Goal: Task Accomplishment & Management: Contribute content

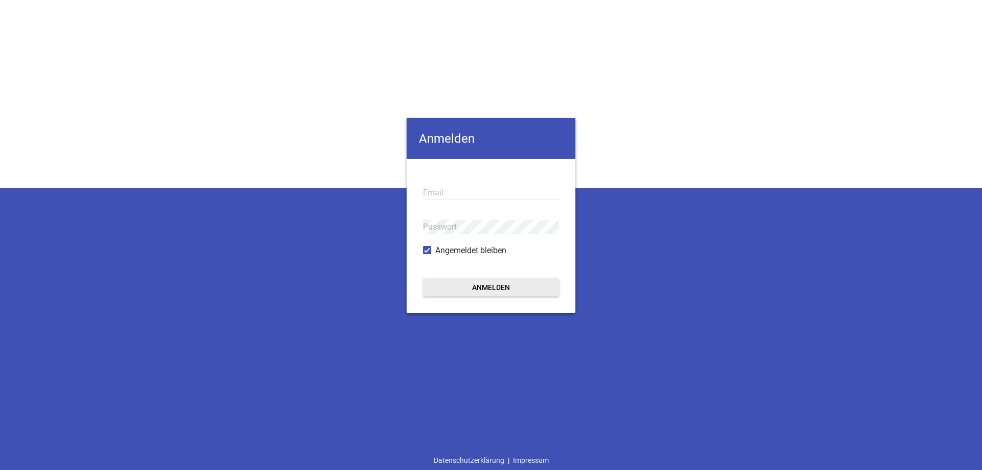
type input "[EMAIL_ADDRESS][DOMAIN_NAME]"
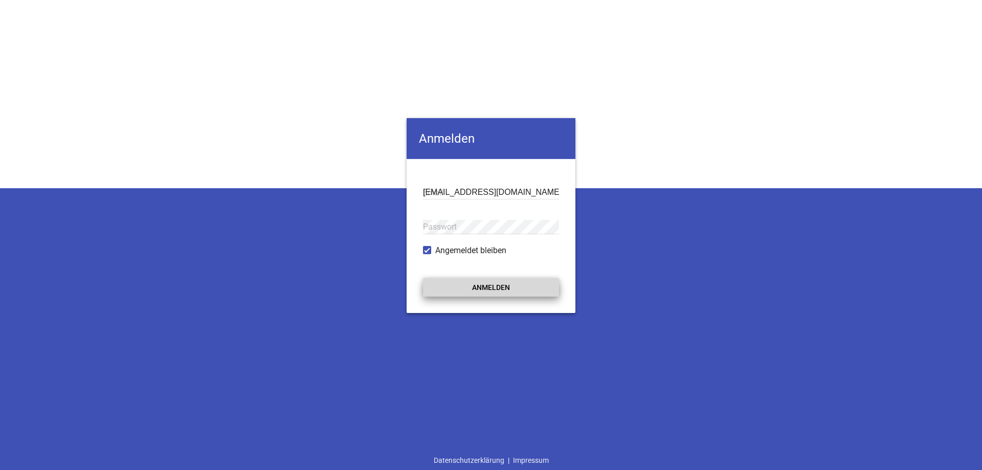
click at [498, 286] on button "Anmelden" at bounding box center [491, 287] width 136 height 18
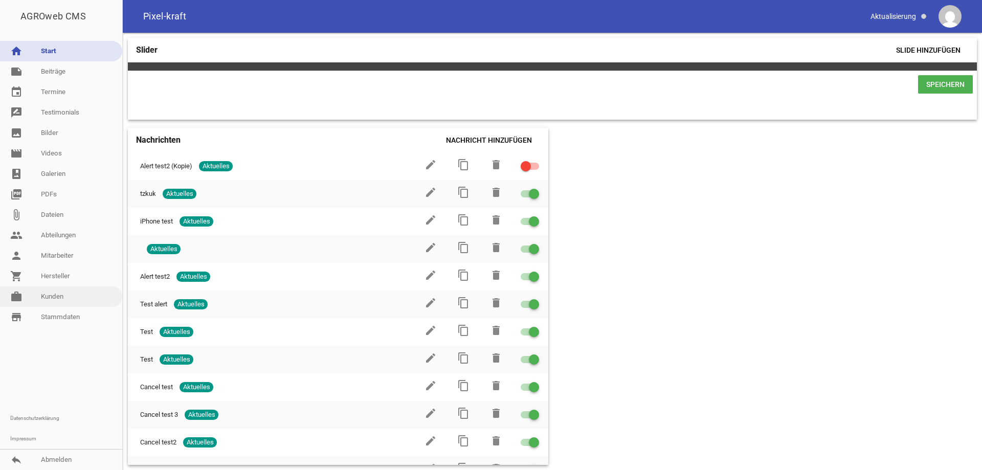
click at [68, 301] on link "work [PERSON_NAME]" at bounding box center [61, 296] width 122 height 20
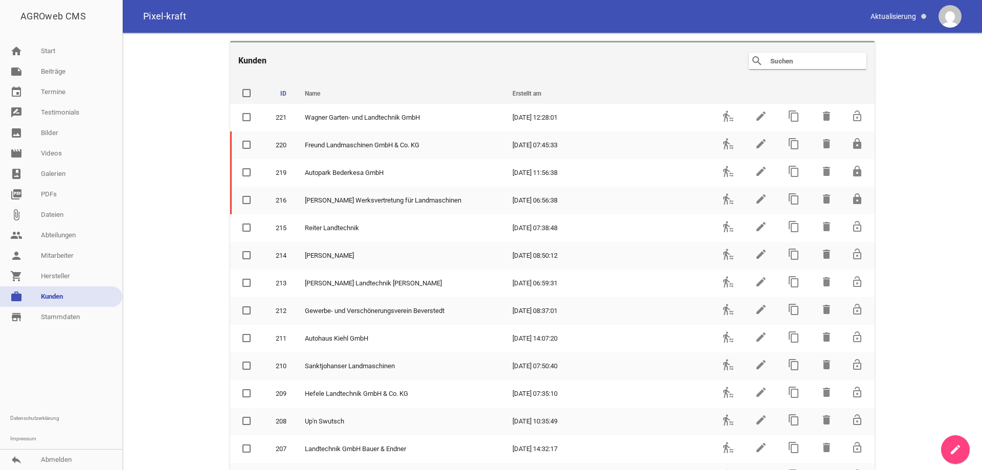
click at [793, 58] on input "text" at bounding box center [810, 61] width 82 height 12
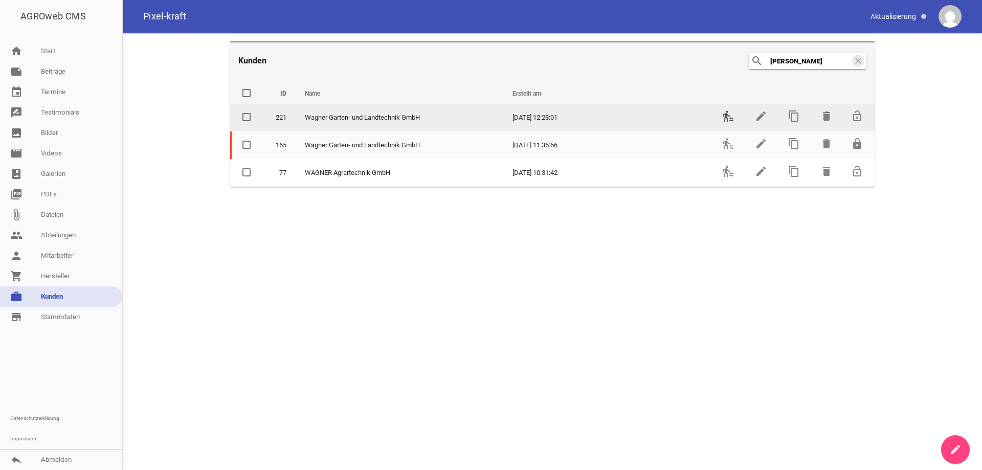
type input "[PERSON_NAME]"
click at [728, 116] on icon "transfer_within_a_station" at bounding box center [728, 116] width 12 height 12
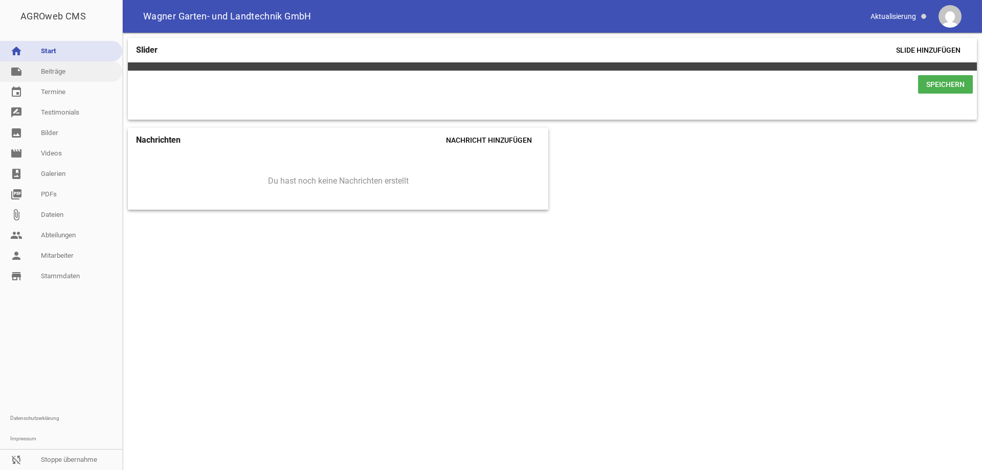
click at [89, 75] on link "note Beiträge" at bounding box center [61, 71] width 122 height 20
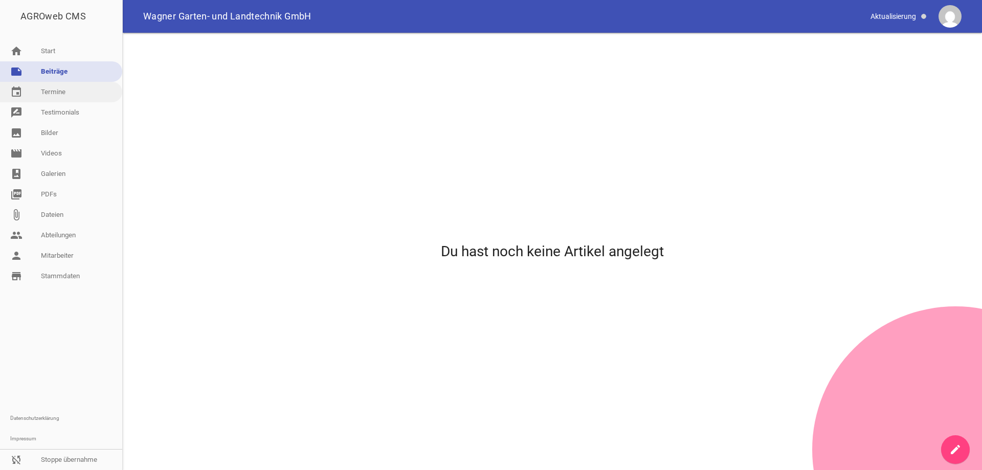
click at [68, 96] on link "event Termine" at bounding box center [61, 92] width 122 height 20
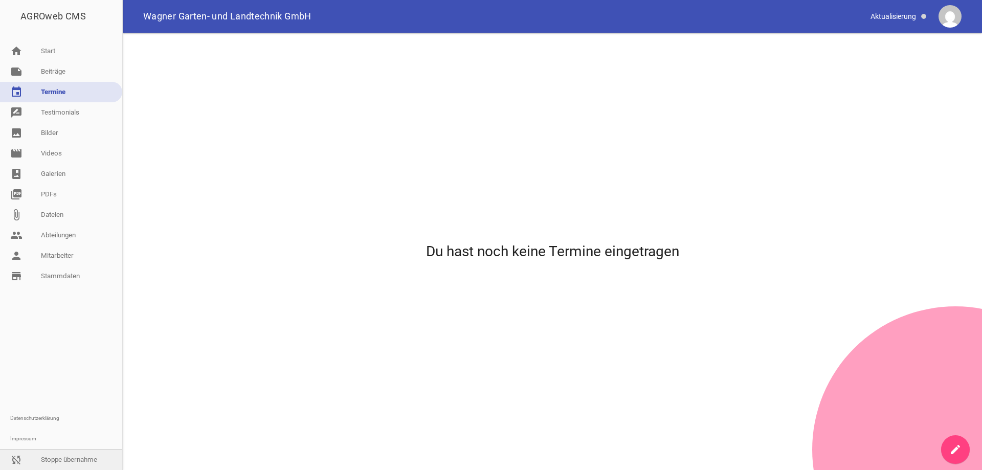
click at [65, 460] on link "sync_disabled Stoppe übernahme" at bounding box center [61, 460] width 122 height 20
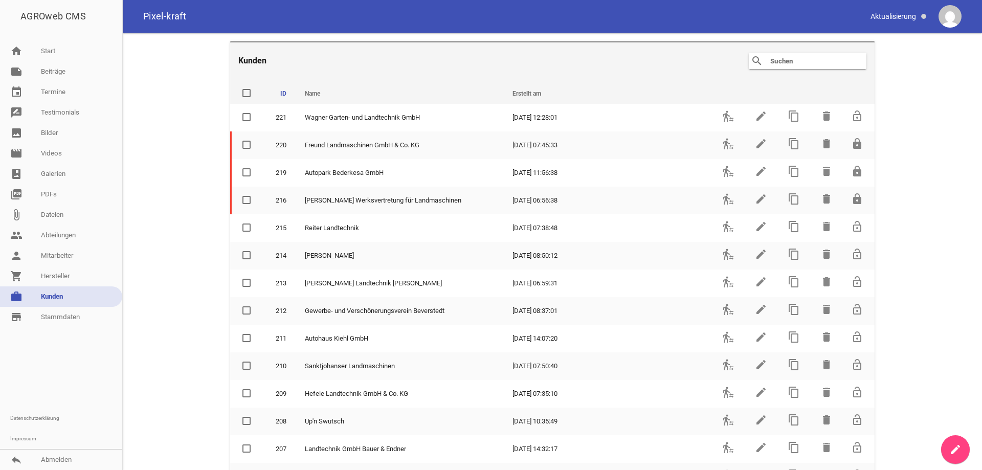
click at [797, 61] on input "text" at bounding box center [810, 61] width 82 height 12
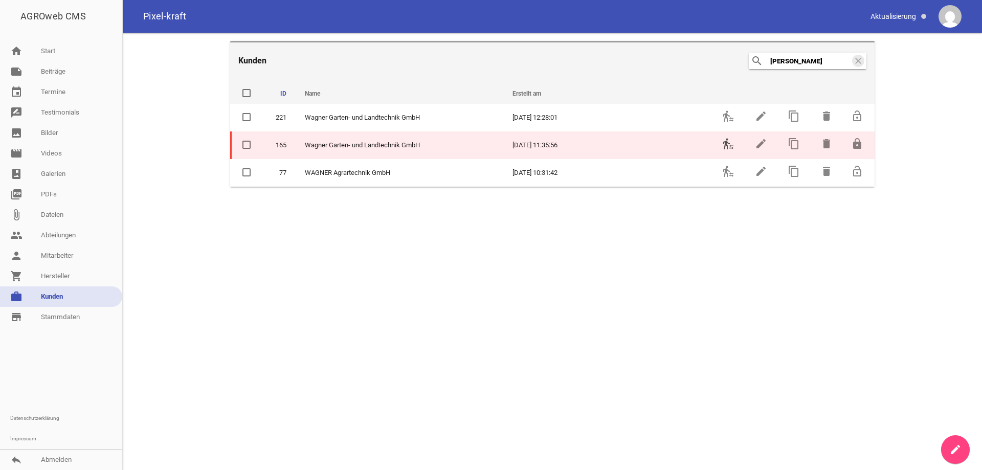
type input "[PERSON_NAME]"
click at [727, 146] on icon "transfer_within_a_station" at bounding box center [728, 144] width 12 height 12
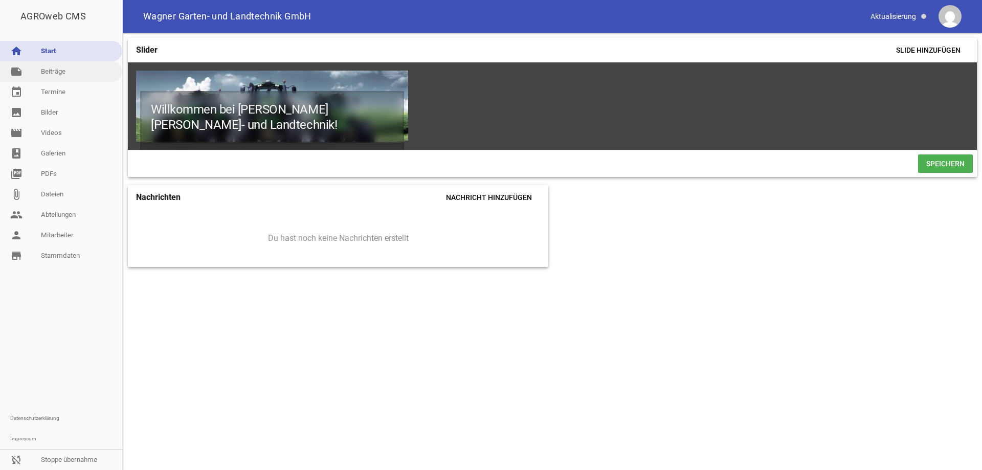
click at [64, 75] on link "note Beiträge" at bounding box center [61, 71] width 122 height 20
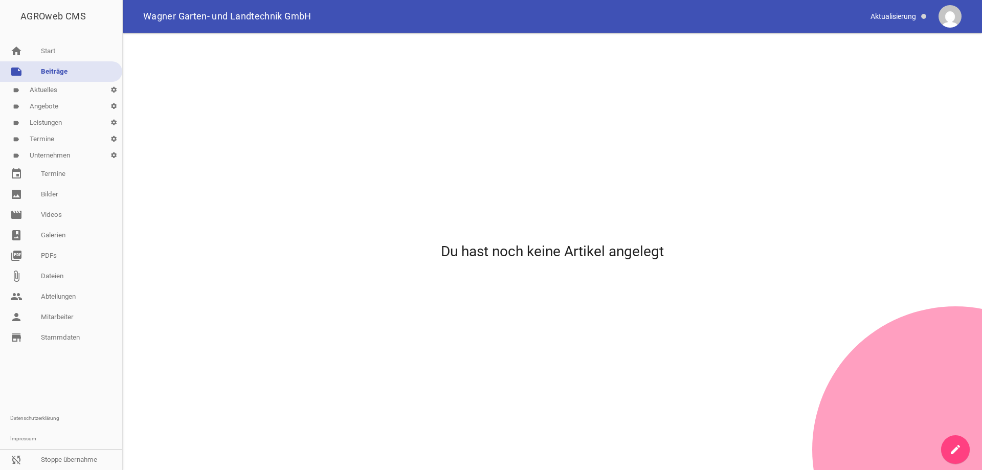
click at [48, 93] on link "label Aktuelles settings" at bounding box center [61, 90] width 122 height 16
click at [53, 109] on link "label Angebote settings" at bounding box center [61, 106] width 122 height 16
click at [72, 455] on link "sync_disabled Stoppe übernahme" at bounding box center [61, 460] width 122 height 20
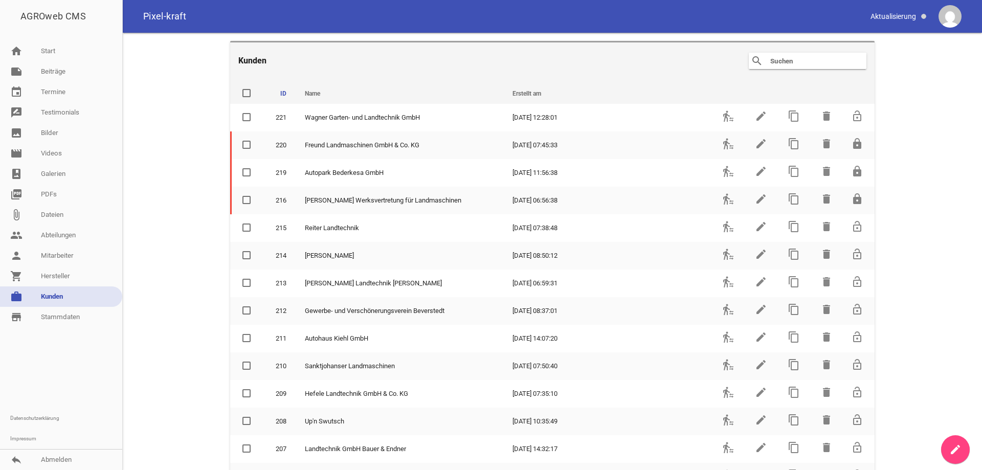
click at [821, 62] on input "text" at bounding box center [810, 61] width 82 height 12
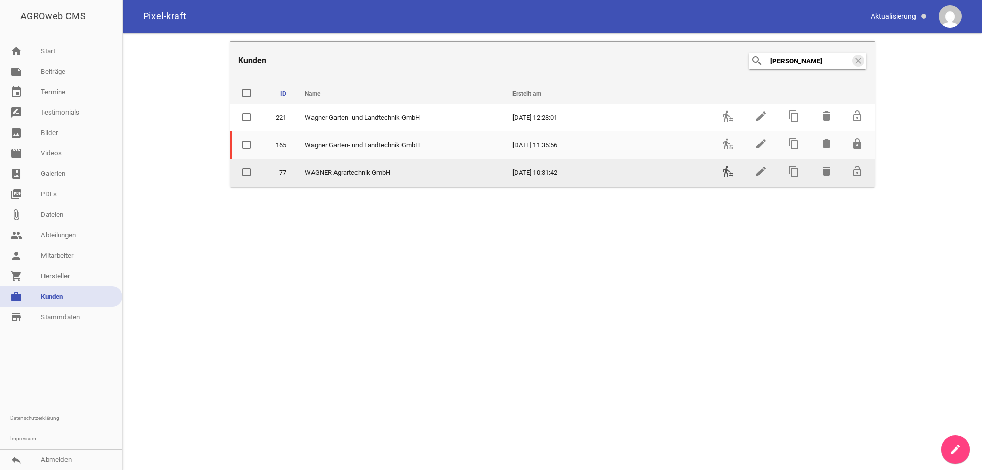
type input "[PERSON_NAME]"
click at [727, 169] on icon "transfer_within_a_station" at bounding box center [728, 171] width 12 height 12
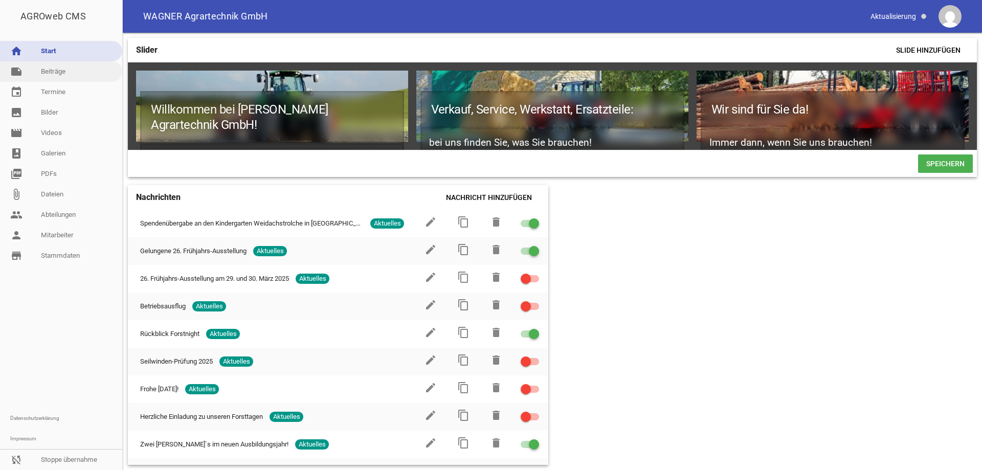
click at [68, 70] on link "note Beiträge" at bounding box center [61, 71] width 122 height 20
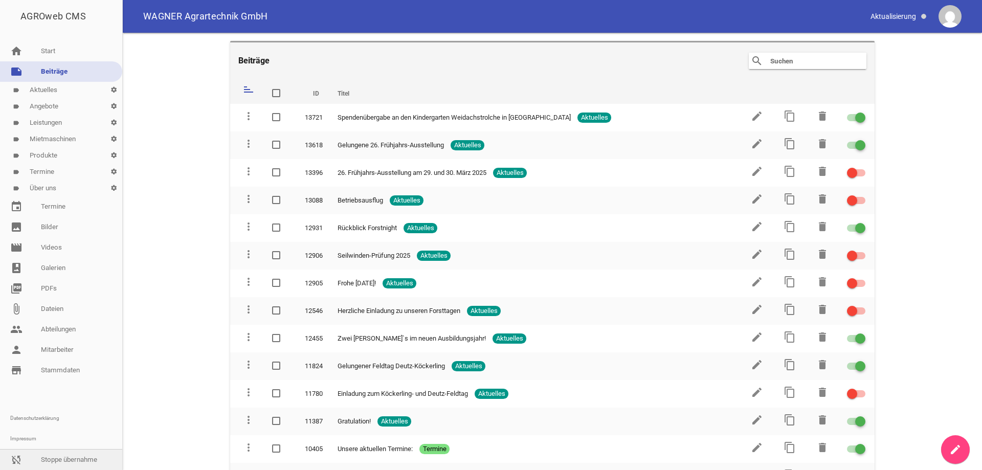
click at [76, 460] on link "sync_disabled Stoppe übernahme" at bounding box center [61, 460] width 122 height 20
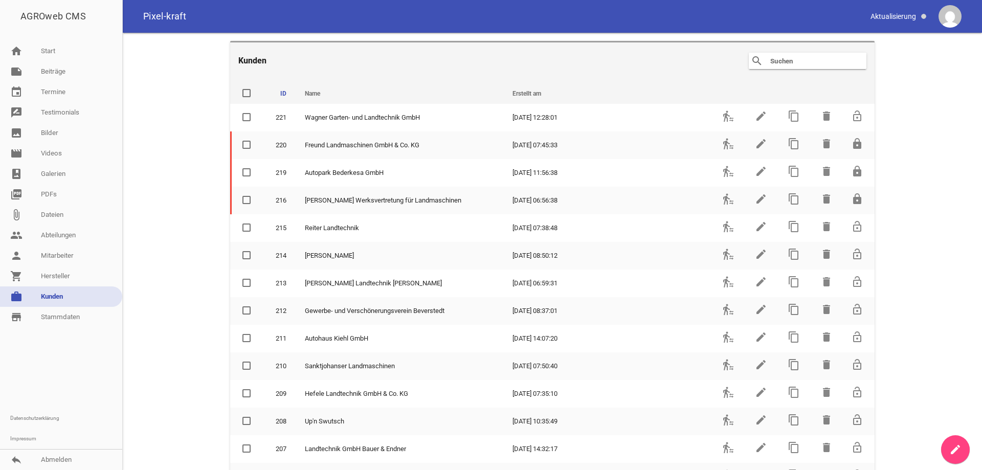
click at [803, 59] on input "text" at bounding box center [810, 61] width 82 height 12
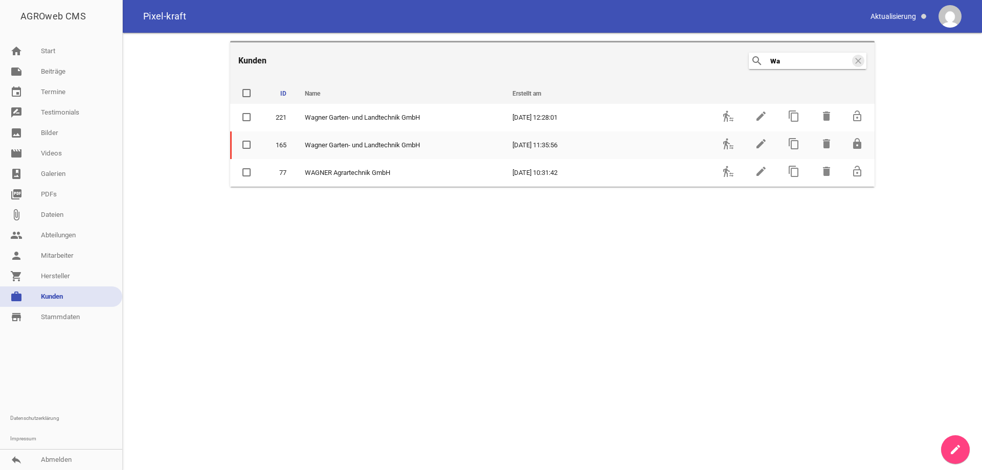
type input "W"
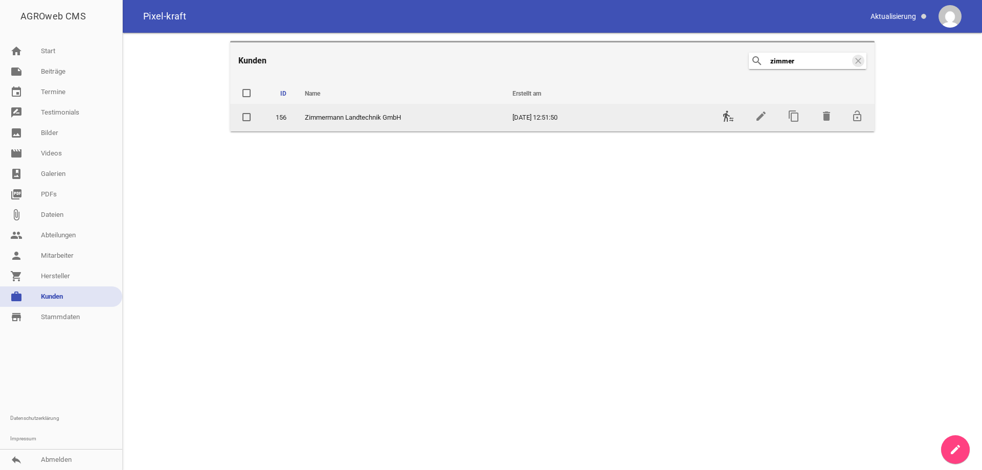
type input "zimmer"
click at [727, 116] on icon "transfer_within_a_station" at bounding box center [728, 116] width 12 height 12
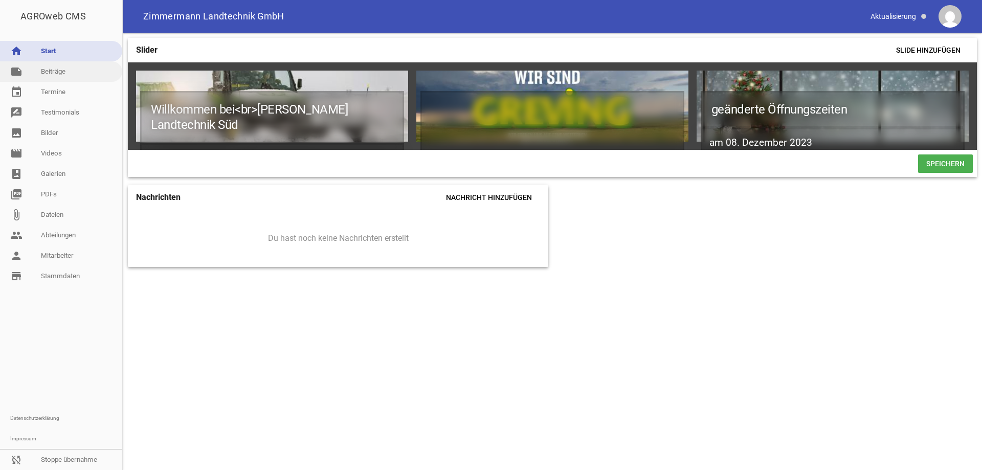
click at [63, 73] on link "note Beiträge" at bounding box center [61, 71] width 122 height 20
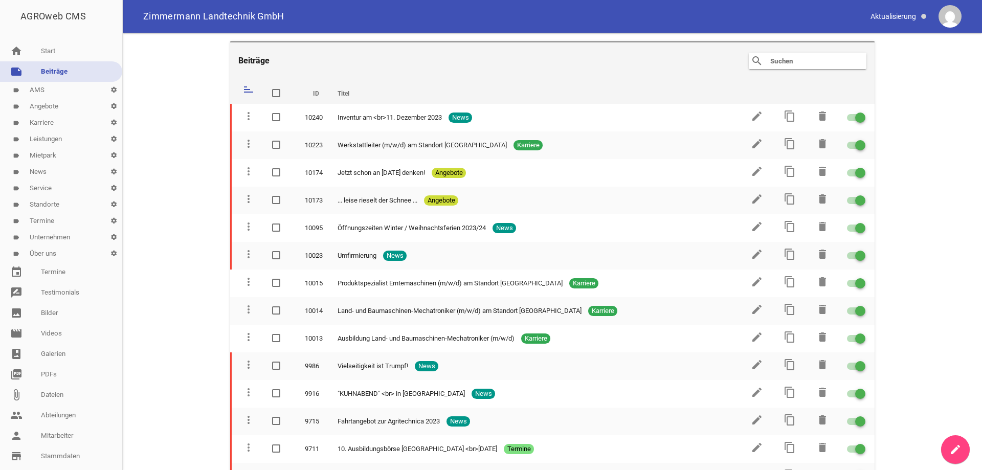
click at [42, 89] on link "label AMS settings" at bounding box center [61, 90] width 122 height 16
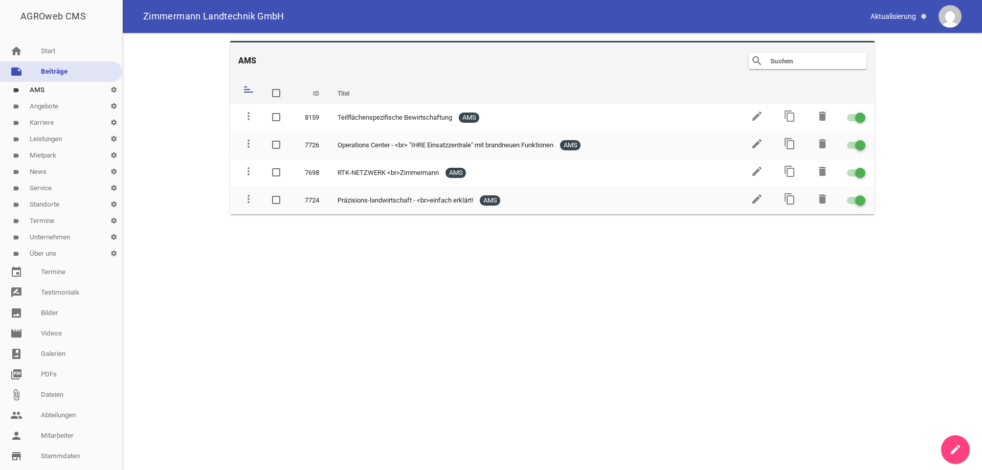
click at [49, 105] on link "label Angebote settings" at bounding box center [61, 106] width 122 height 16
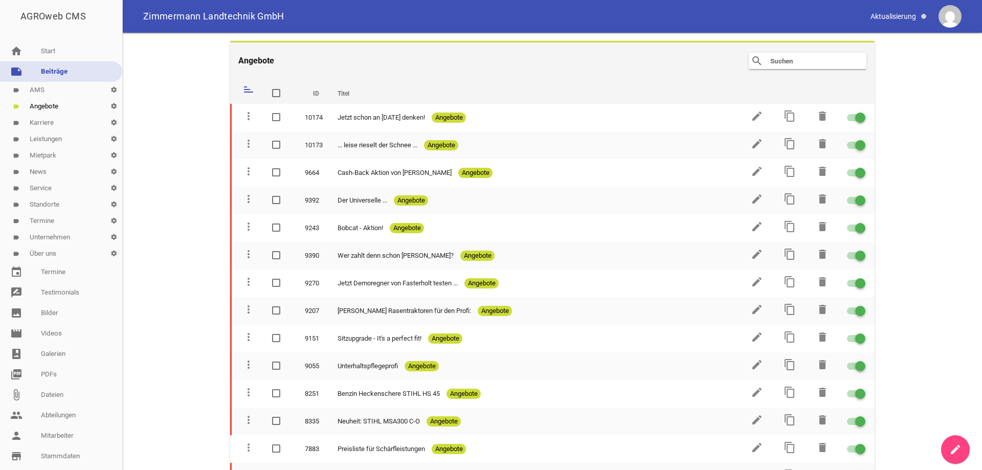
click at [46, 122] on link "label Karriere settings" at bounding box center [61, 123] width 122 height 16
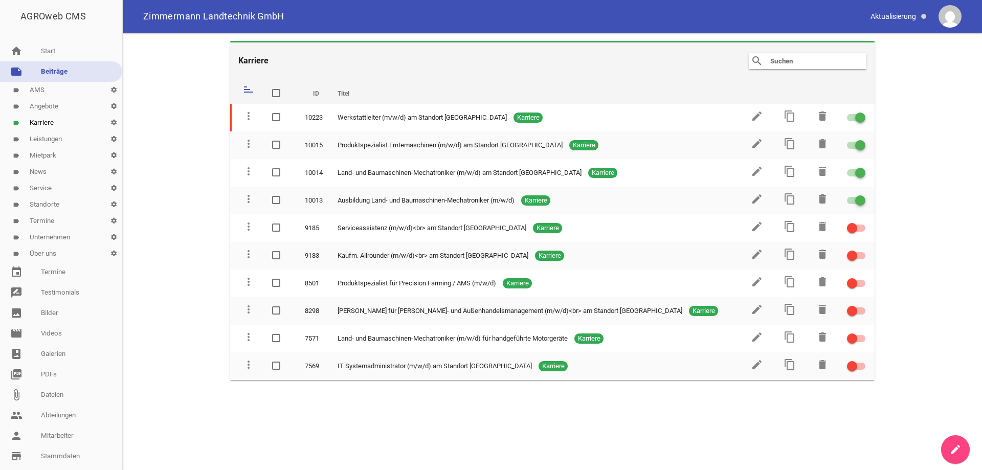
click at [51, 139] on link "label Leistungen settings" at bounding box center [61, 139] width 122 height 16
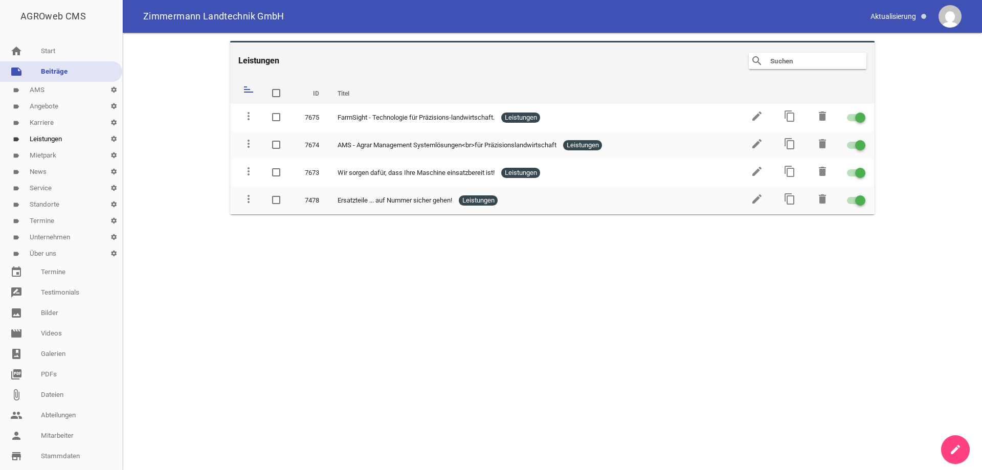
click at [51, 253] on link "label Über uns settings" at bounding box center [61, 254] width 122 height 16
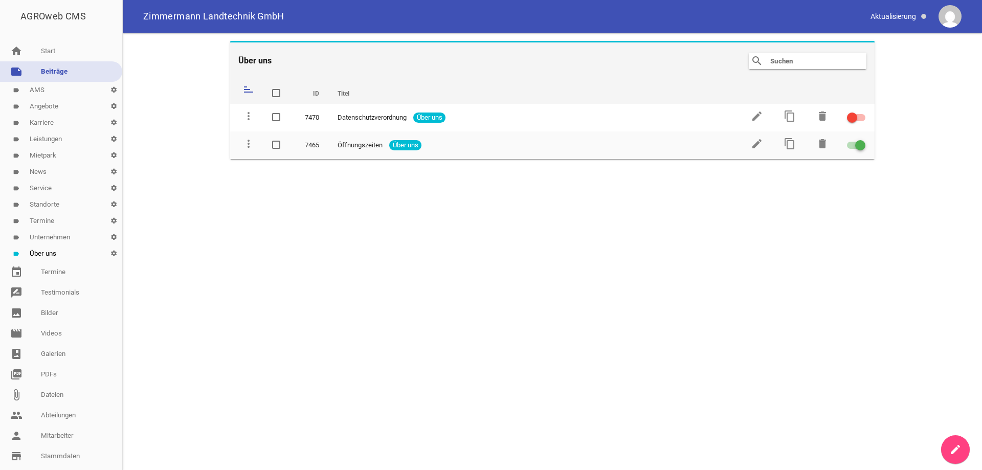
click at [51, 87] on link "label AMS settings" at bounding box center [61, 90] width 122 height 16
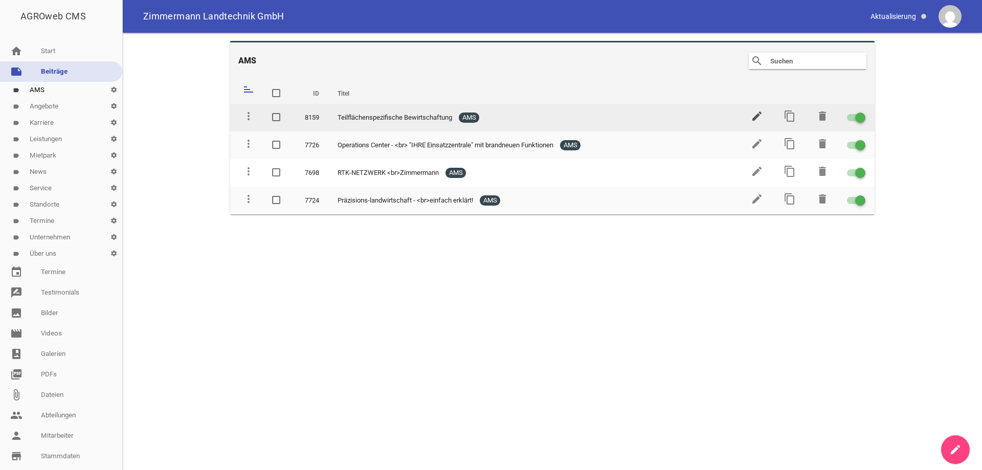
click at [760, 117] on icon "edit" at bounding box center [757, 116] width 12 height 12
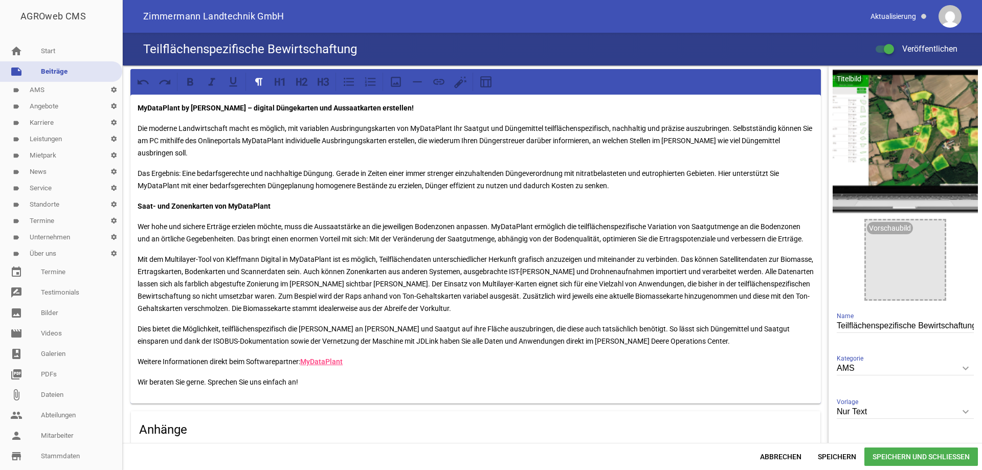
click at [44, 86] on link "label AMS settings" at bounding box center [61, 90] width 122 height 16
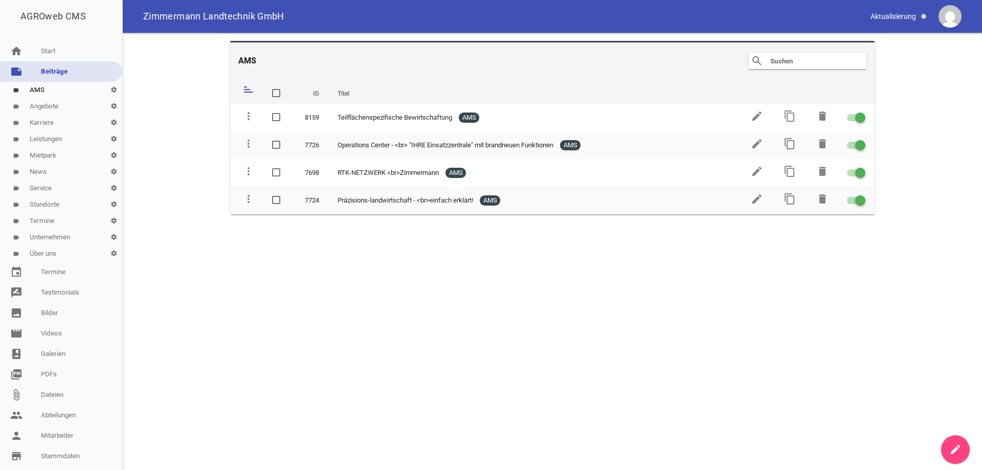
click at [49, 108] on link "label Angebote settings" at bounding box center [61, 106] width 122 height 16
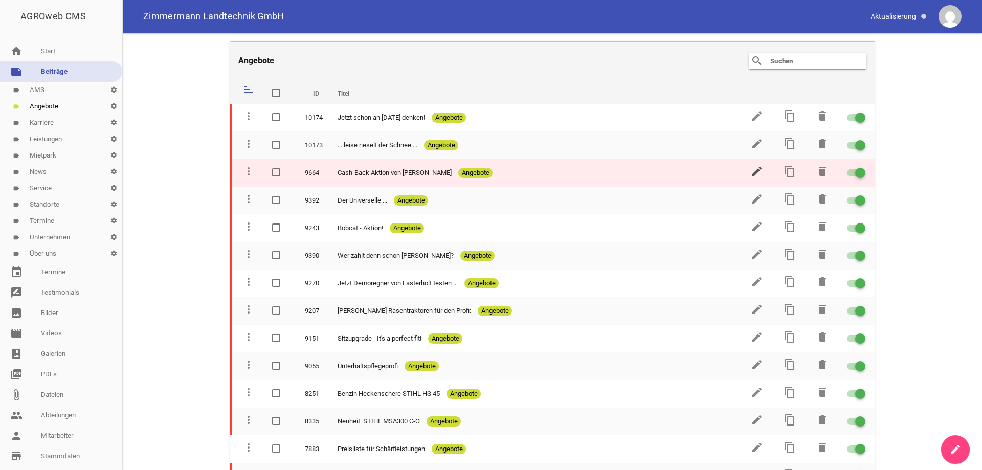
click at [755, 169] on icon "edit" at bounding box center [757, 171] width 12 height 12
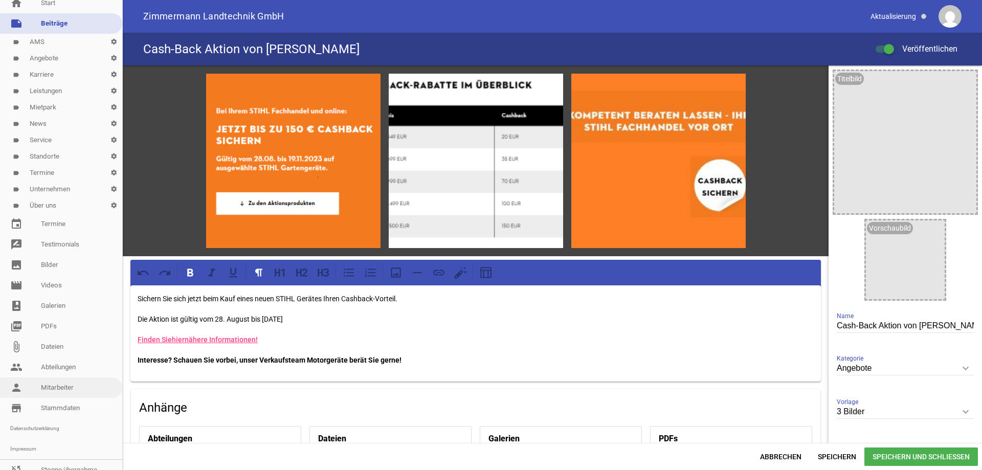
scroll to position [71, 0]
click at [66, 388] on link "store_mall_directory Stammdaten" at bounding box center [61, 398] width 122 height 20
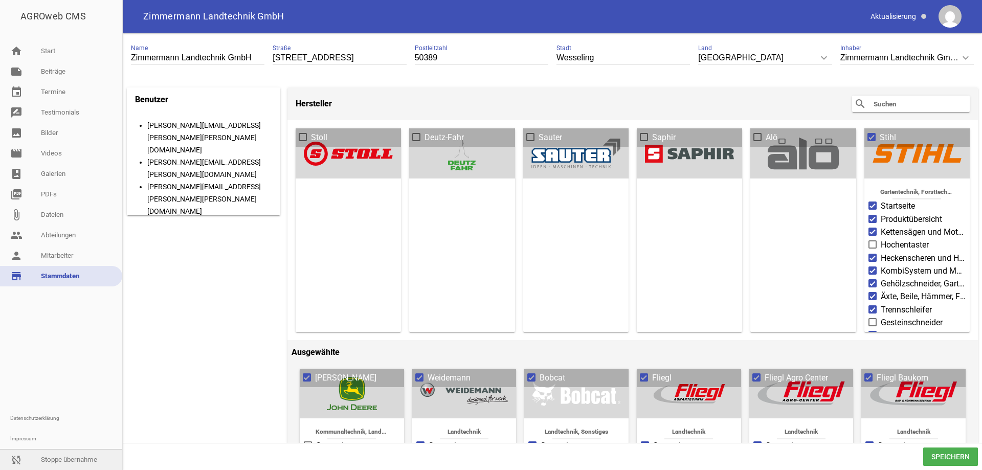
click at [94, 462] on link "sync_disabled Stoppe übernahme" at bounding box center [61, 460] width 122 height 20
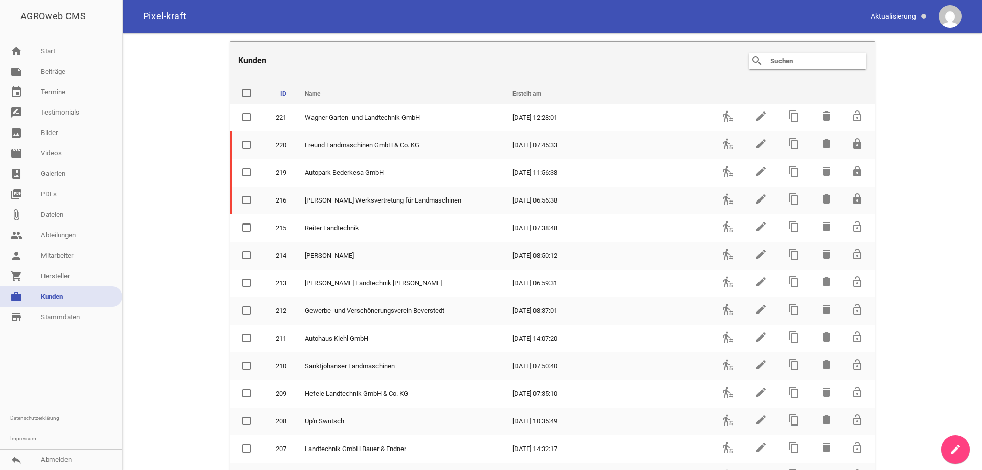
click at [799, 60] on input "text" at bounding box center [810, 61] width 82 height 12
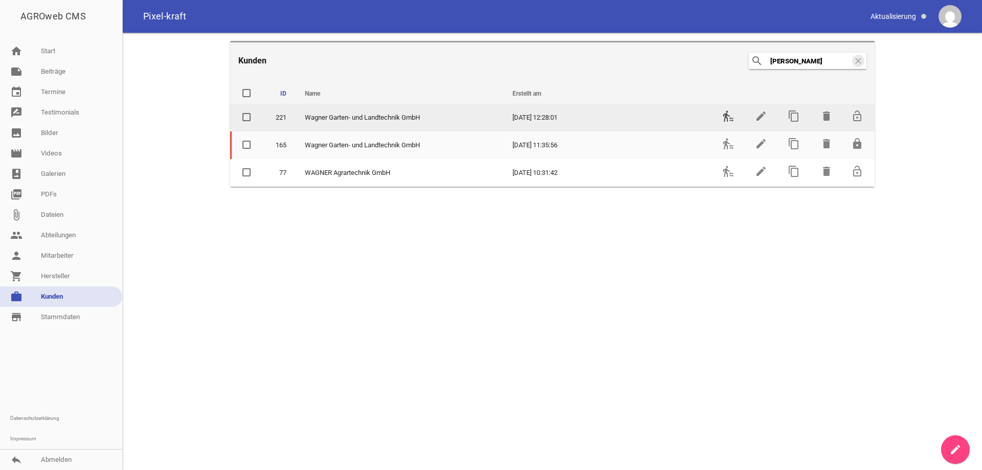
type input "[PERSON_NAME]"
click at [731, 116] on icon "transfer_within_a_station" at bounding box center [728, 116] width 12 height 12
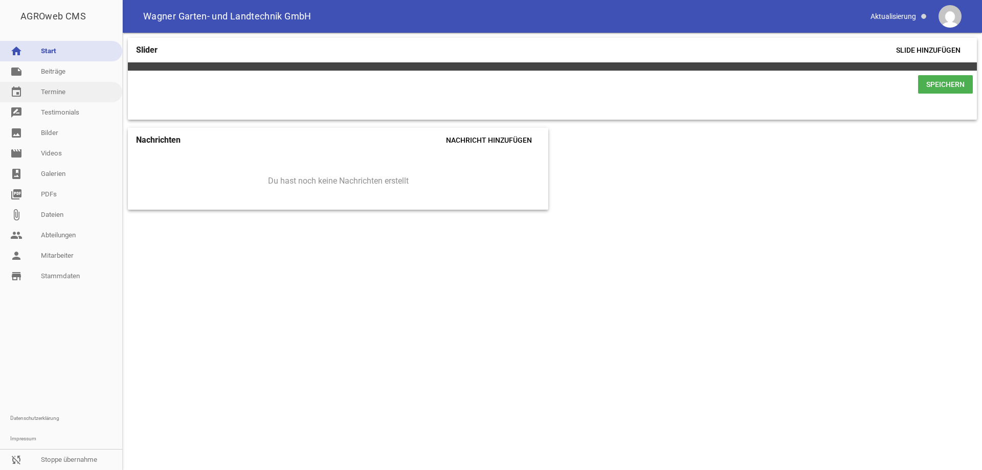
click at [64, 96] on link "event Termine" at bounding box center [61, 92] width 122 height 20
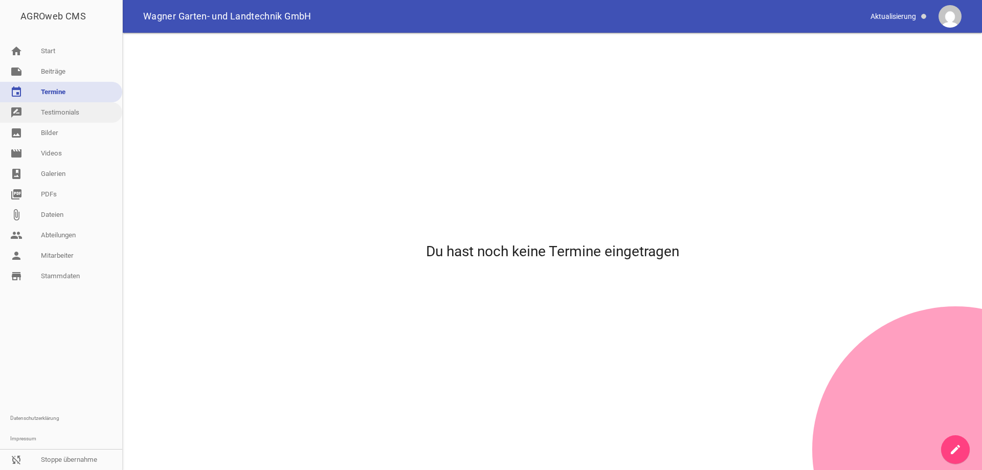
click at [69, 116] on link "rate_review Testimonials" at bounding box center [61, 112] width 122 height 20
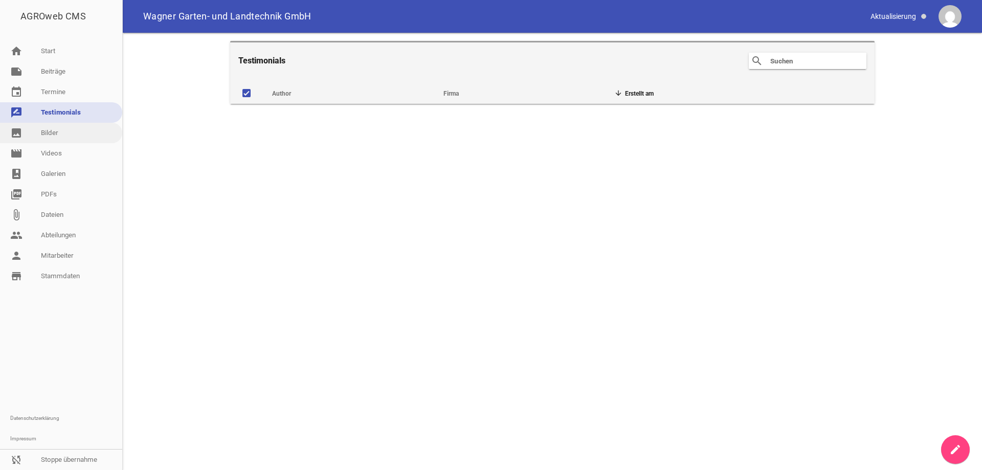
click at [66, 135] on link "image Bilder" at bounding box center [61, 133] width 122 height 20
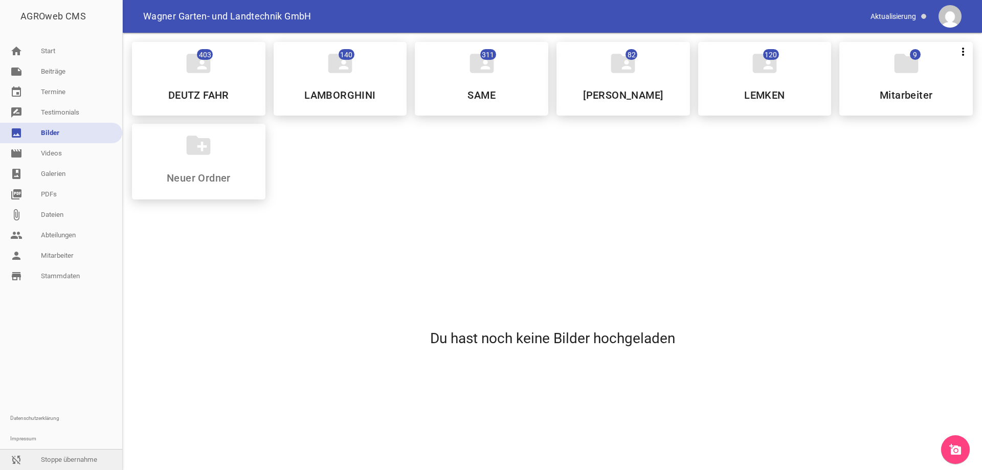
click at [51, 461] on link "sync_disabled Stoppe übernahme" at bounding box center [61, 460] width 122 height 20
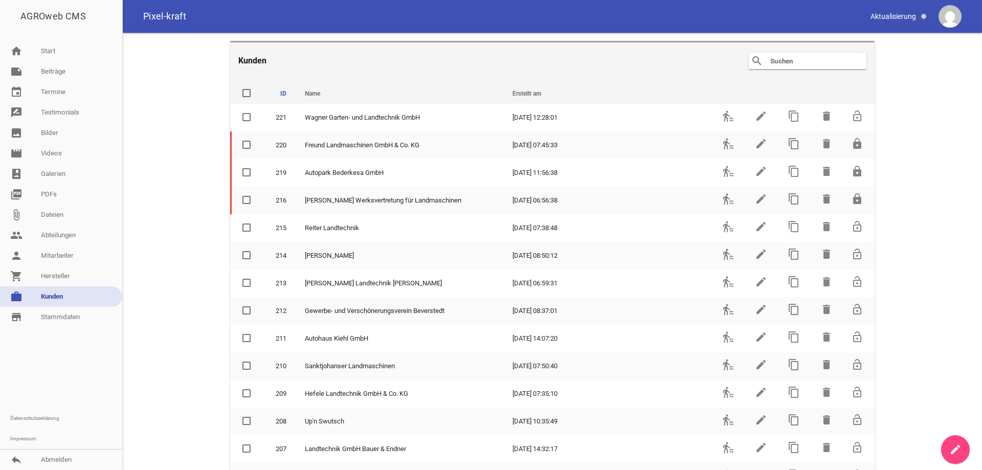
click at [808, 60] on input "text" at bounding box center [810, 61] width 82 height 12
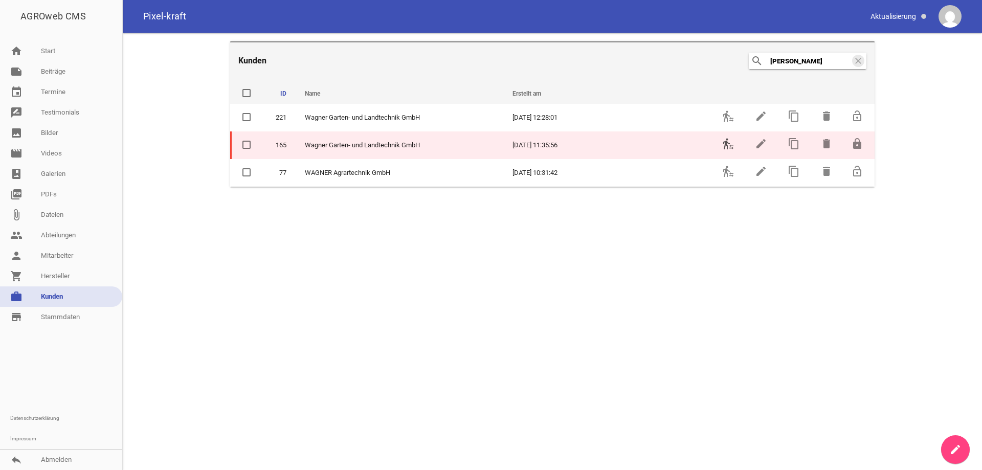
type input "[PERSON_NAME]"
click at [729, 146] on icon "transfer_within_a_station" at bounding box center [728, 144] width 12 height 12
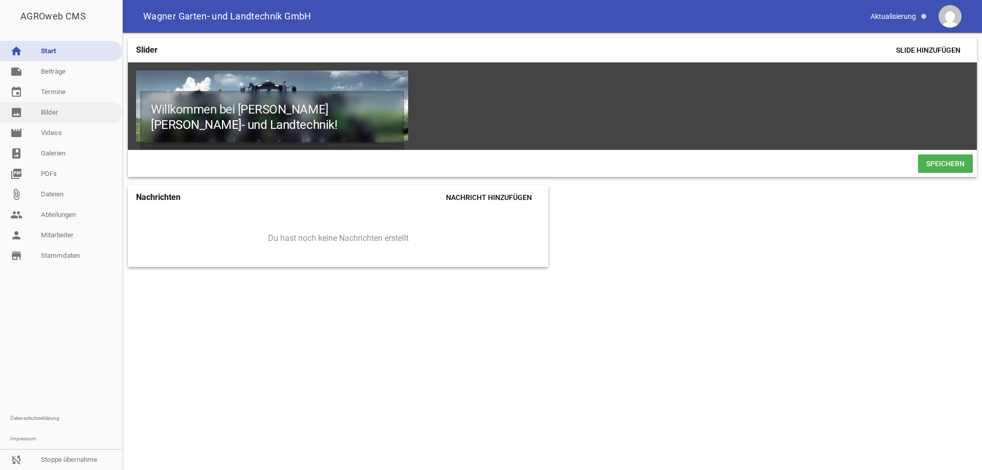
click at [63, 116] on link "image Bilder" at bounding box center [61, 112] width 122 height 20
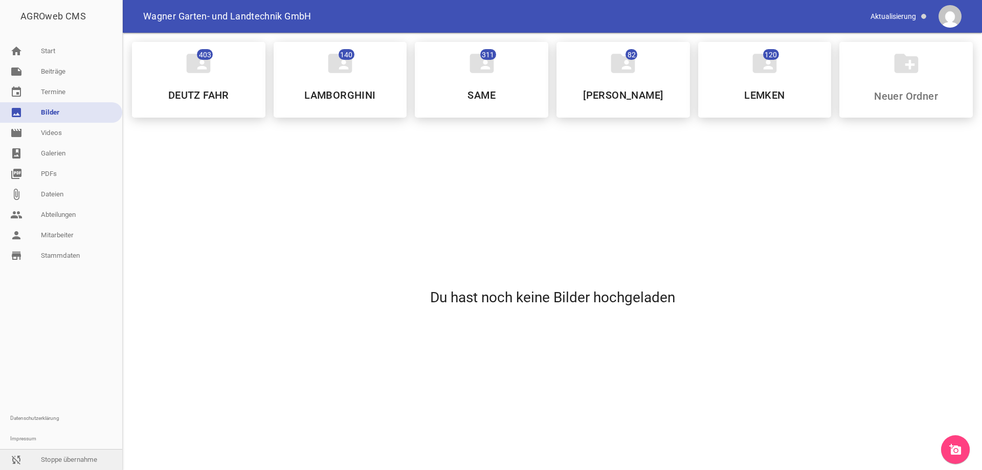
click at [55, 462] on link "sync_disabled Stoppe übernahme" at bounding box center [61, 460] width 122 height 20
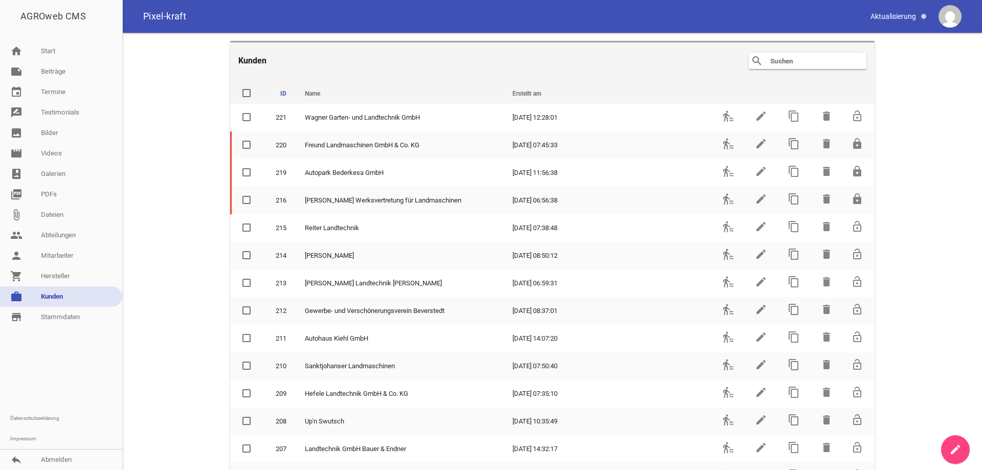
click at [805, 60] on input "text" at bounding box center [810, 61] width 82 height 12
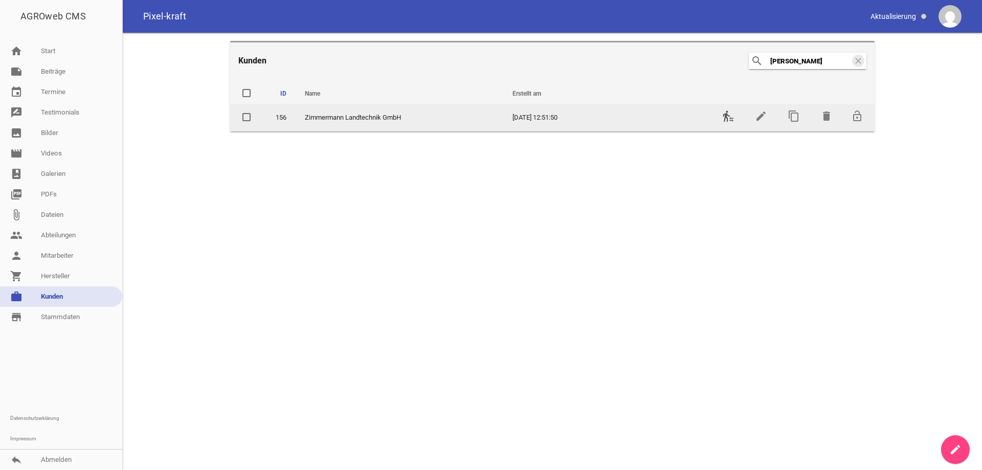
type input "Zimmer"
click at [728, 116] on icon "transfer_within_a_station" at bounding box center [728, 116] width 12 height 12
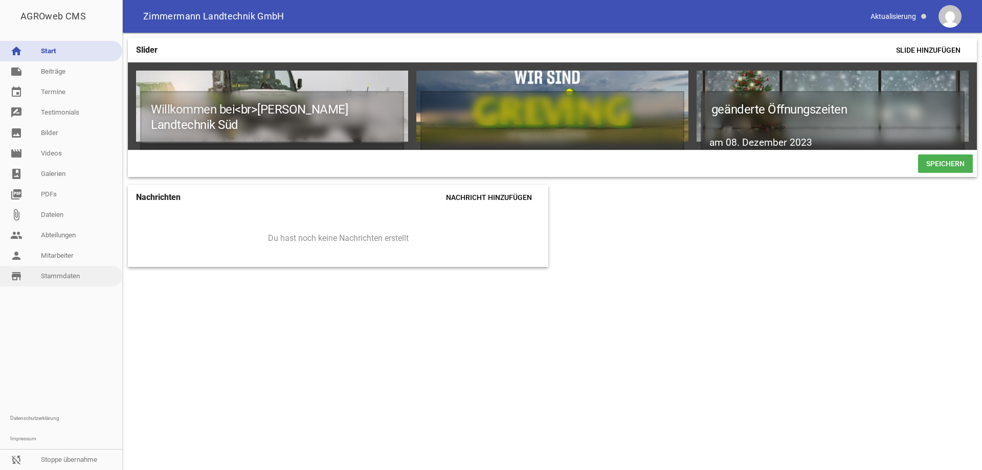
click at [42, 275] on link "store_mall_directory Stammdaten" at bounding box center [61, 276] width 122 height 20
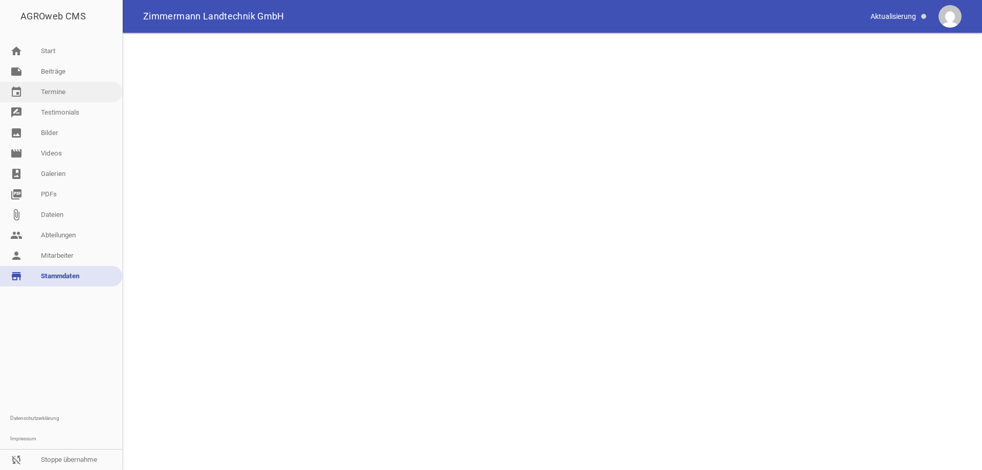
click at [59, 68] on link "note Beiträge" at bounding box center [61, 71] width 122 height 20
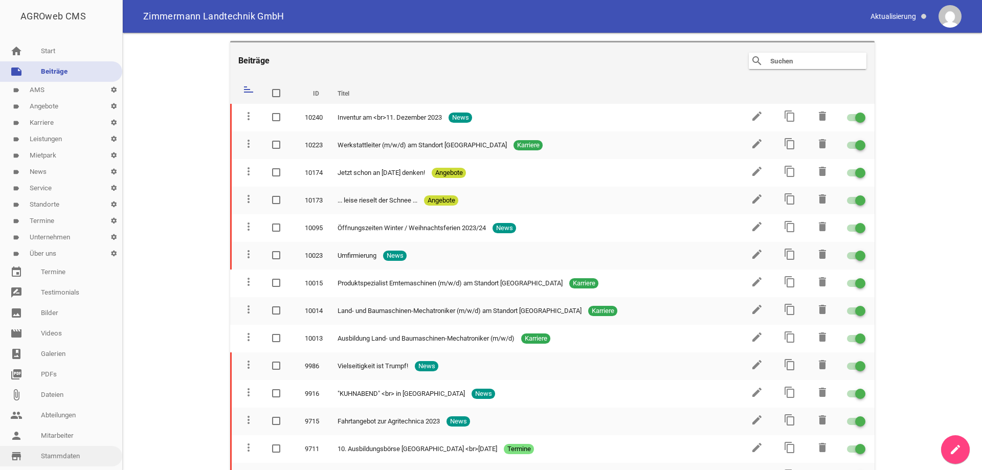
click at [65, 456] on link "store_mall_directory Stammdaten" at bounding box center [61, 456] width 122 height 20
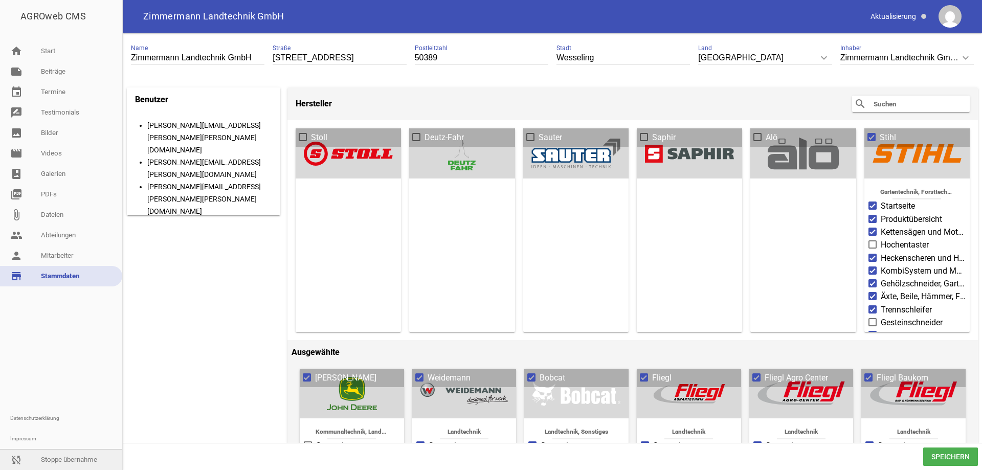
click at [58, 464] on link "sync_disabled Stoppe übernahme" at bounding box center [61, 460] width 122 height 20
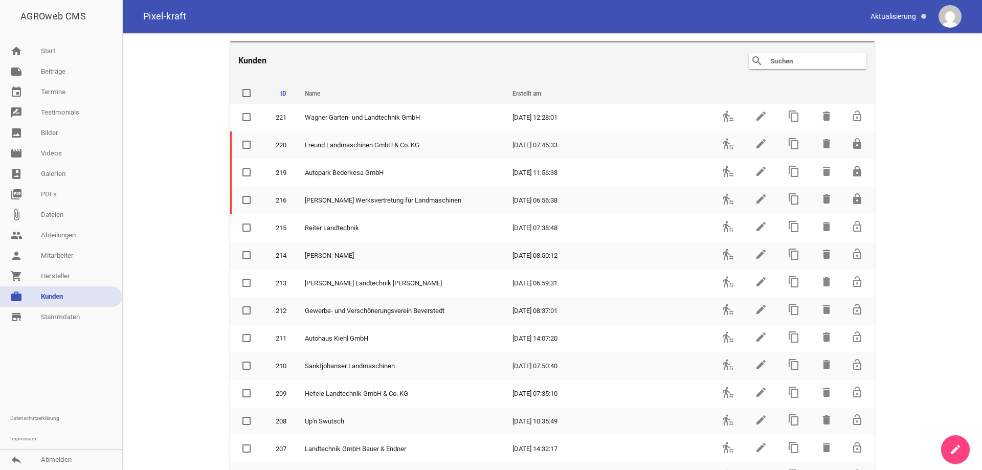
click at [789, 57] on input "text" at bounding box center [810, 61] width 82 height 12
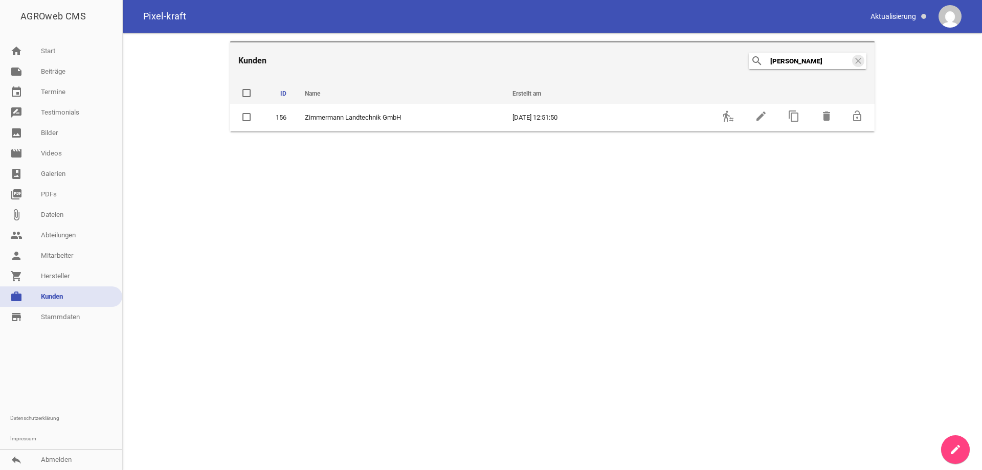
type input "Zimmer"
click at [798, 151] on main "Kunden search Zimmer clear ID Name Erstellt am delete 156 Zimmermann Landtechni…" at bounding box center [552, 251] width 859 height 437
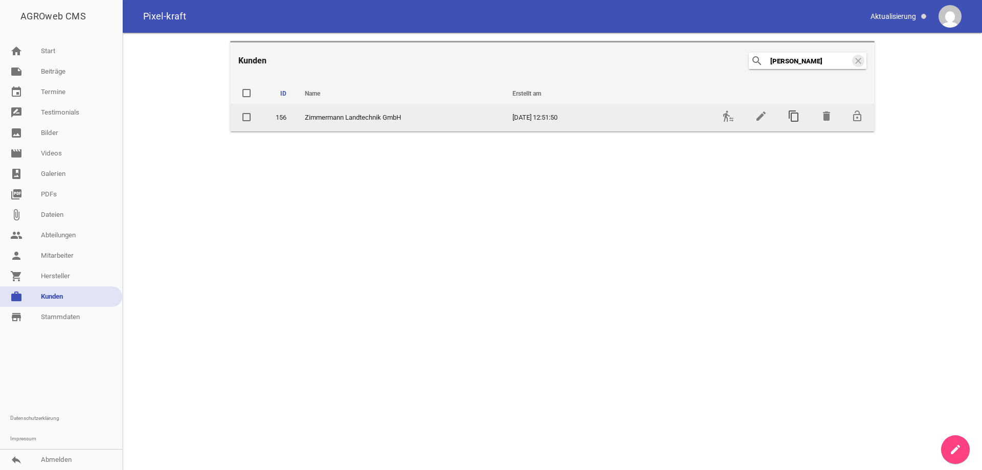
click at [795, 116] on icon "content_copy" at bounding box center [794, 116] width 12 height 12
click at [727, 116] on icon "transfer_within_a_station" at bounding box center [728, 116] width 12 height 12
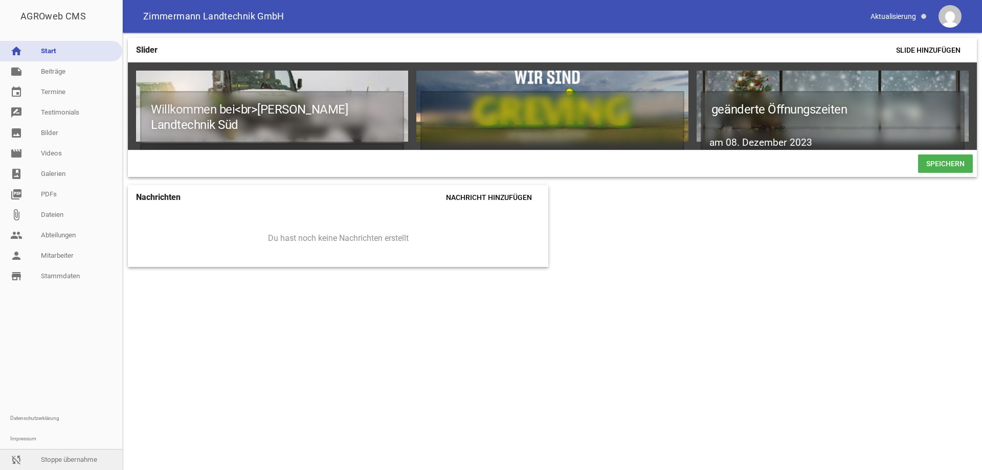
click at [69, 458] on link "sync_disabled Stoppe übernahme" at bounding box center [61, 460] width 122 height 20
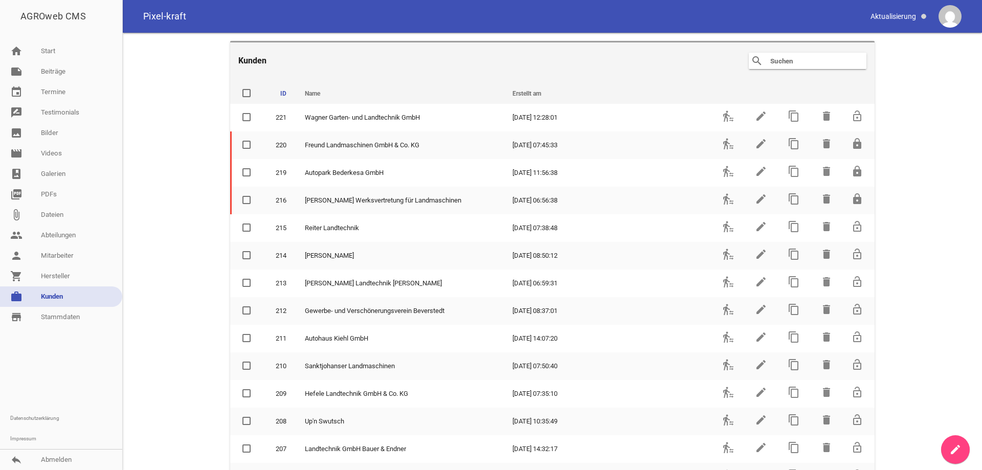
click at [786, 62] on input "text" at bounding box center [810, 61] width 82 height 12
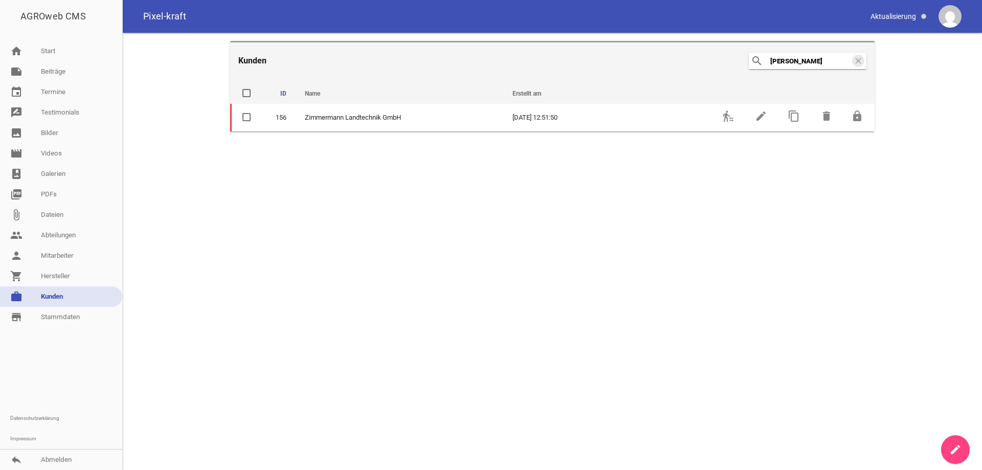
type input "Zimmer"
click at [904, 134] on main "Kunden search Zimmer clear ID Name Erstellt am delete 156 Zimmermann Landtechni…" at bounding box center [552, 251] width 859 height 437
click at [907, 123] on main "Kunden search Zimmer clear ID Name Erstellt am delete 156 Zimmermann Landtechni…" at bounding box center [552, 251] width 859 height 437
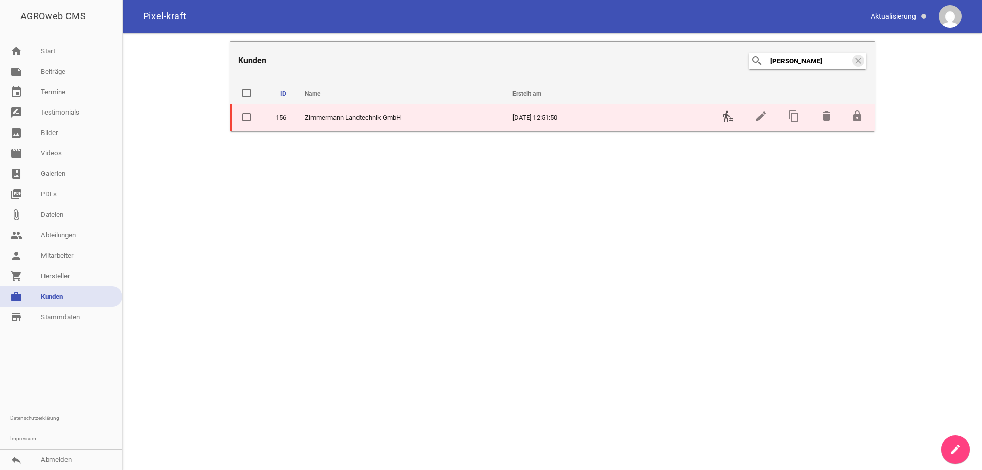
click at [728, 116] on icon "transfer_within_a_station" at bounding box center [728, 116] width 12 height 12
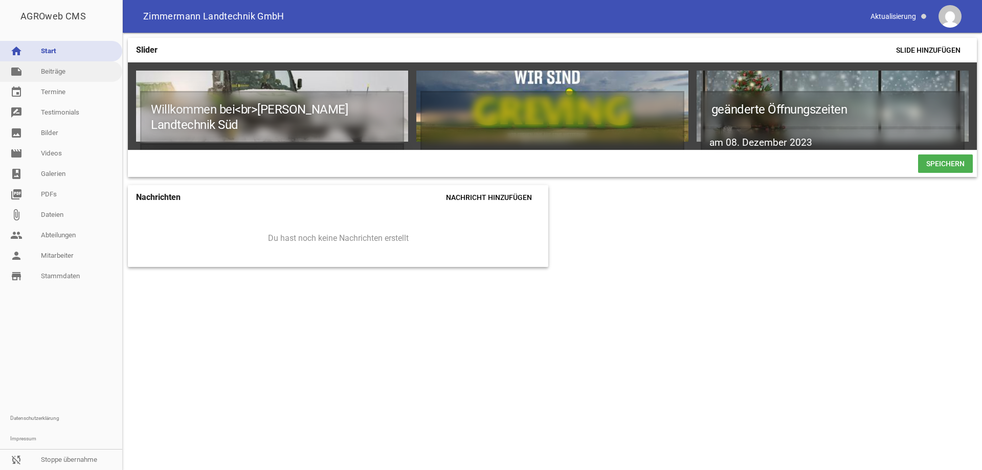
click at [80, 76] on link "note Beiträge" at bounding box center [61, 71] width 122 height 20
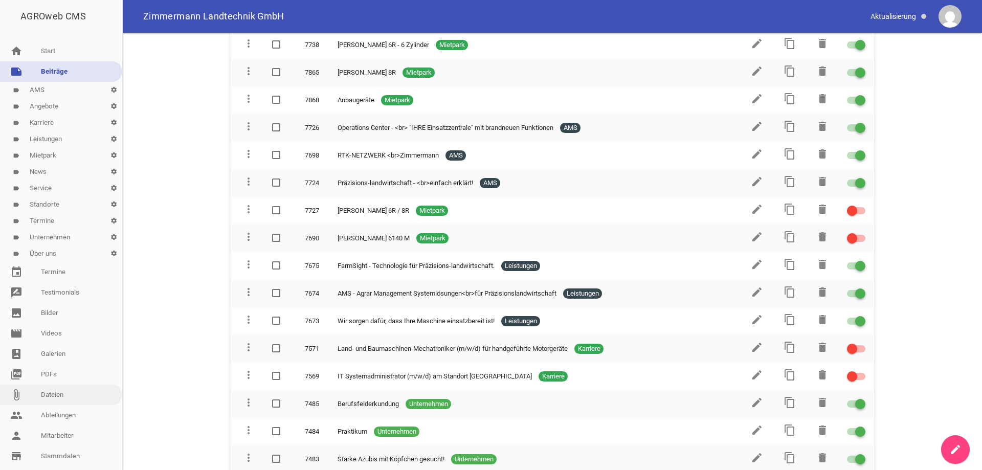
scroll to position [71, 0]
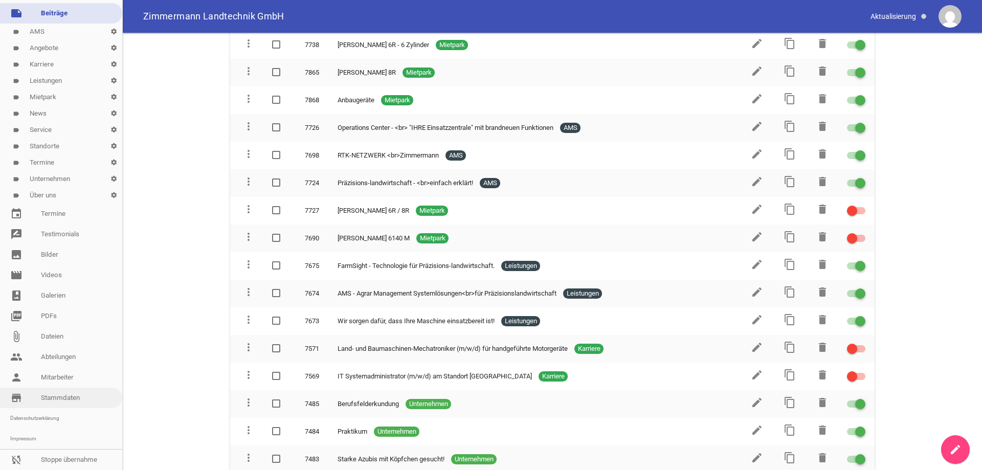
click at [68, 388] on link "store_mall_directory Stammdaten" at bounding box center [61, 398] width 122 height 20
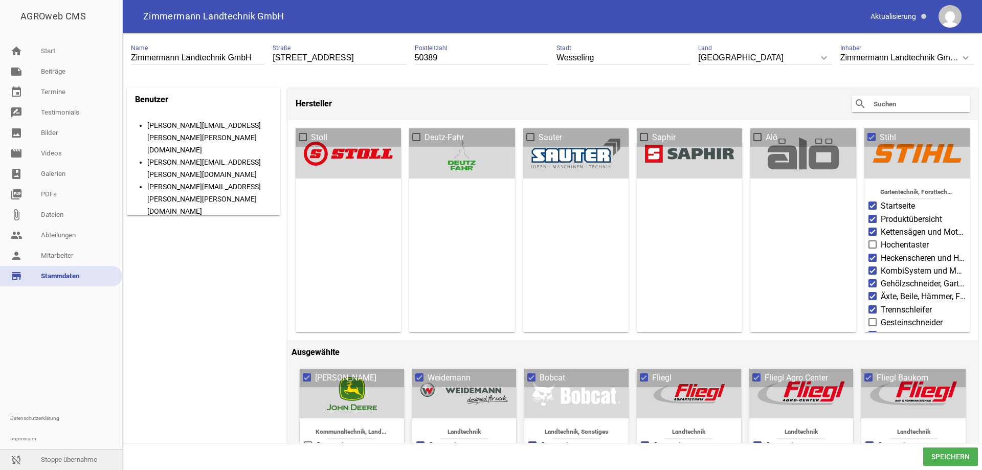
click at [87, 459] on link "sync_disabled Stoppe übernahme" at bounding box center [61, 460] width 122 height 20
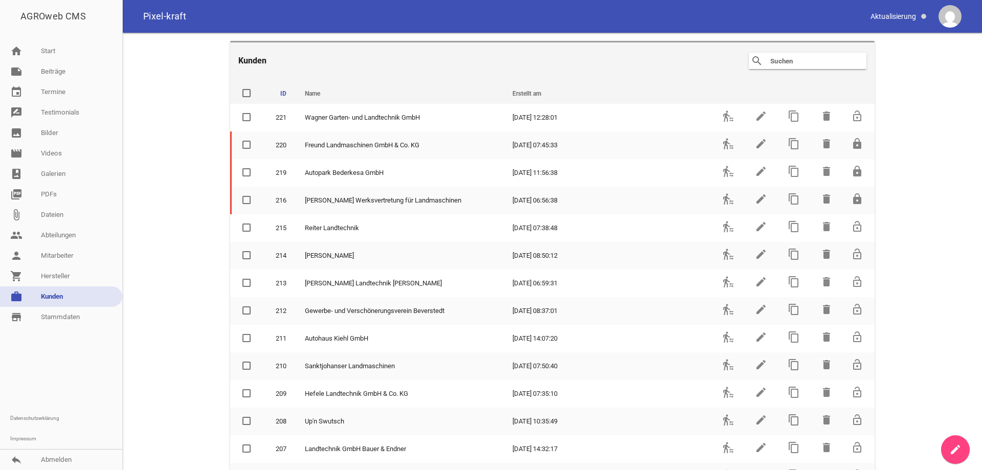
click at [794, 61] on input "text" at bounding box center [810, 61] width 82 height 12
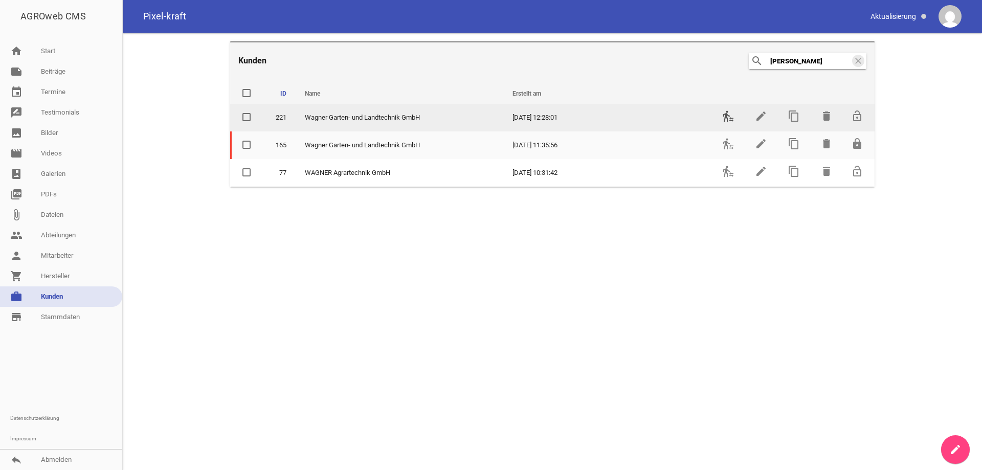
type input "[PERSON_NAME]"
click at [727, 116] on icon "transfer_within_a_station" at bounding box center [728, 116] width 12 height 12
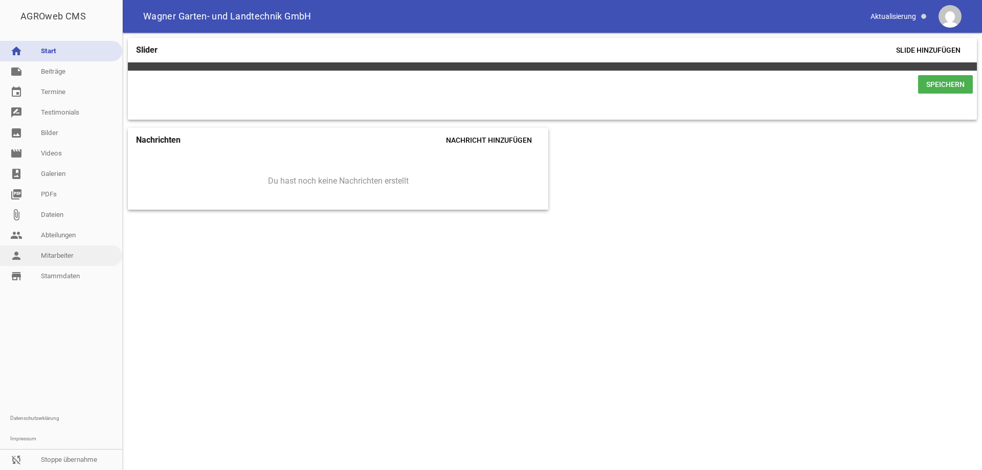
click at [61, 254] on link "person Mitarbeiter" at bounding box center [61, 256] width 122 height 20
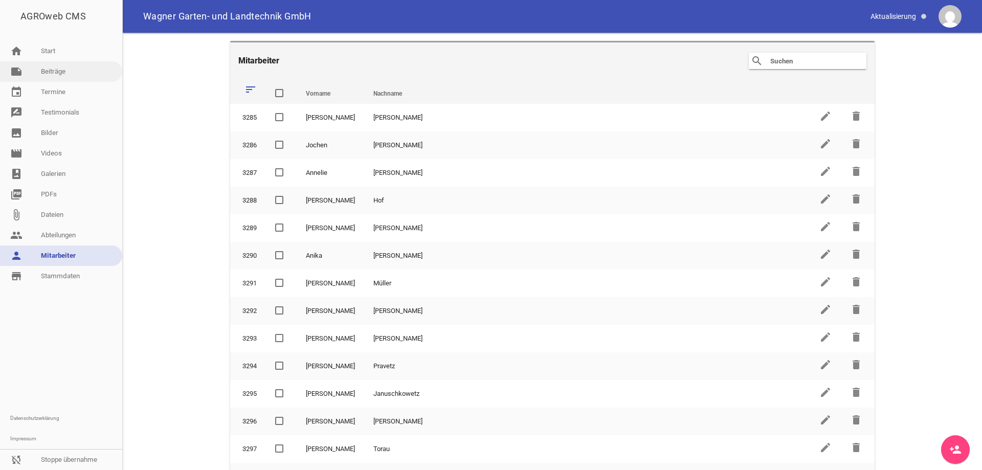
click at [53, 72] on link "note Beiträge" at bounding box center [61, 71] width 122 height 20
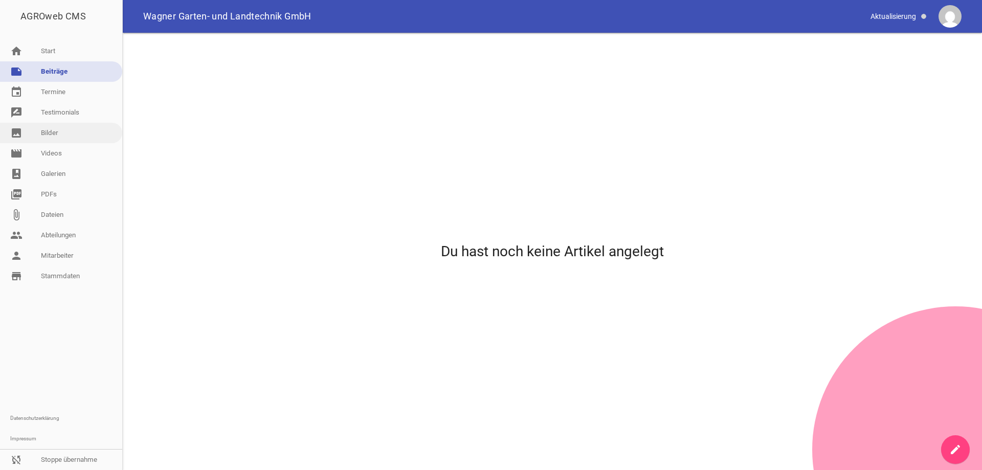
click at [64, 134] on link "image Bilder" at bounding box center [61, 133] width 122 height 20
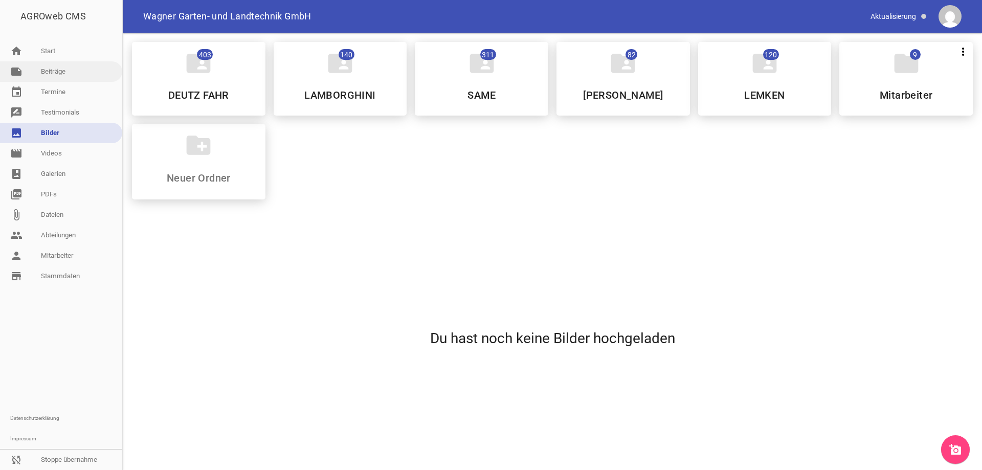
click at [57, 76] on link "note Beiträge" at bounding box center [61, 71] width 122 height 20
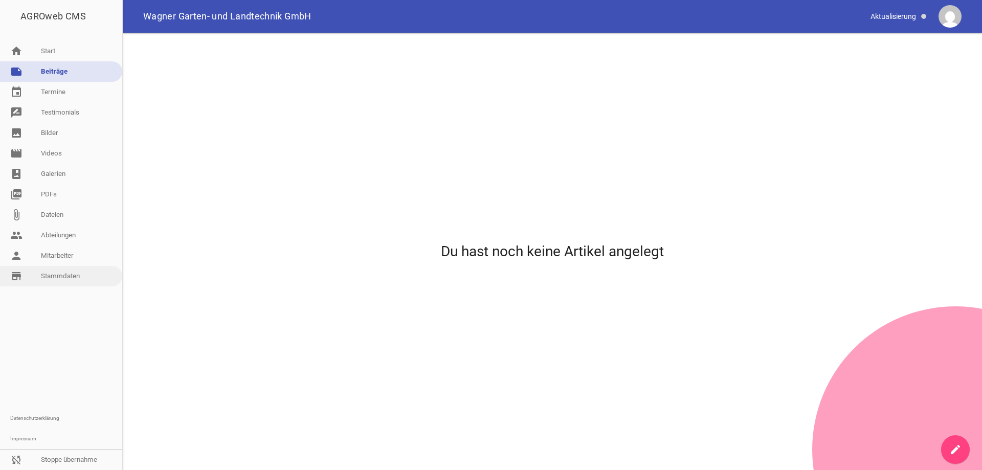
click at [63, 271] on link "store_mall_directory Stammdaten" at bounding box center [61, 276] width 122 height 20
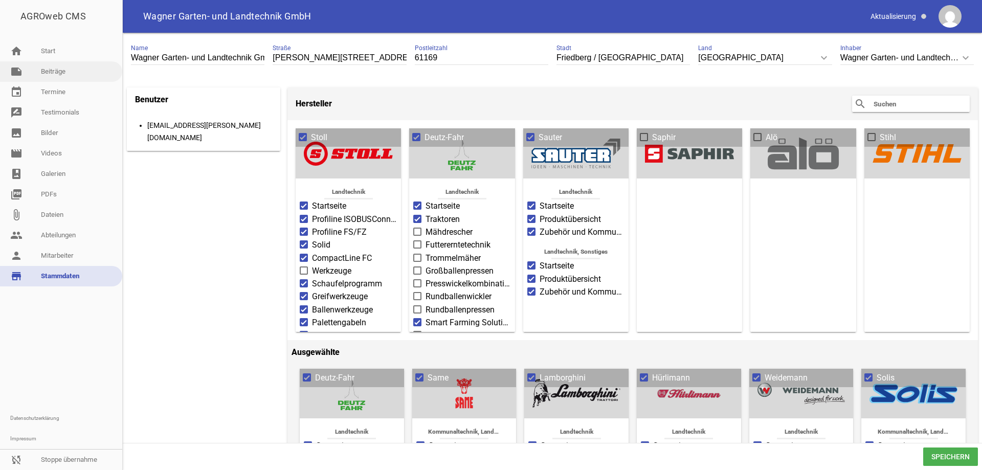
click at [58, 71] on link "note Beiträge" at bounding box center [61, 71] width 122 height 20
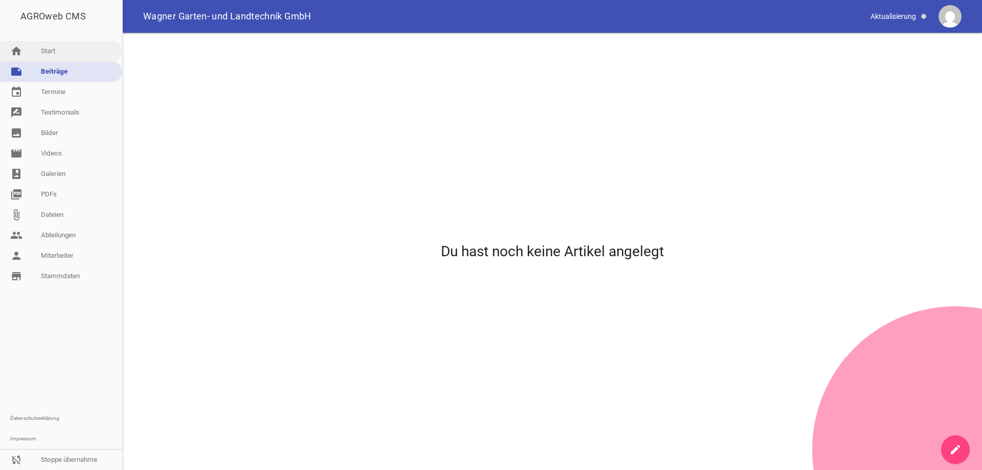
click at [83, 50] on link "home Start" at bounding box center [61, 51] width 122 height 20
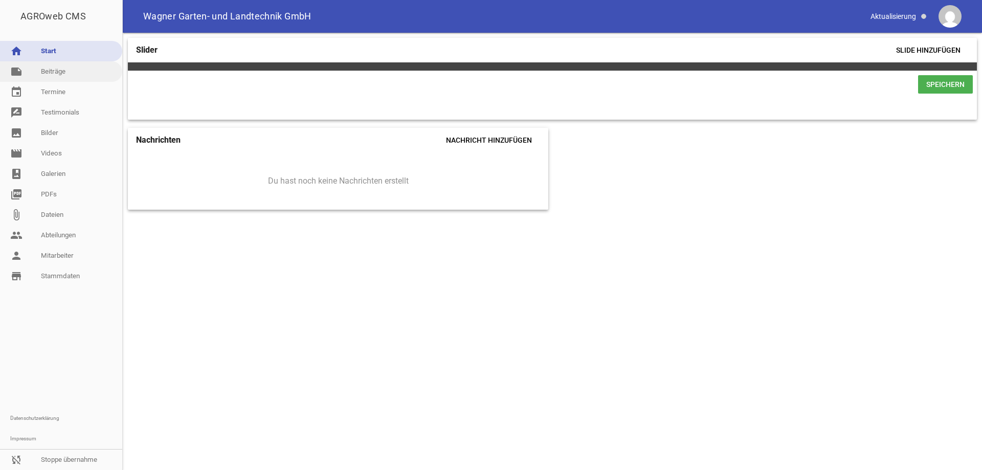
click at [72, 68] on link "note Beiträge" at bounding box center [61, 71] width 122 height 20
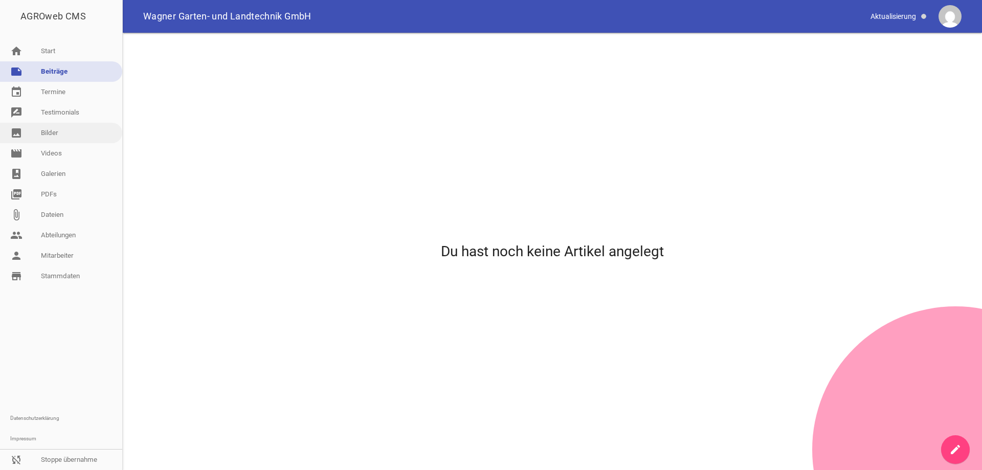
click at [57, 133] on link "image Bilder" at bounding box center [61, 133] width 122 height 20
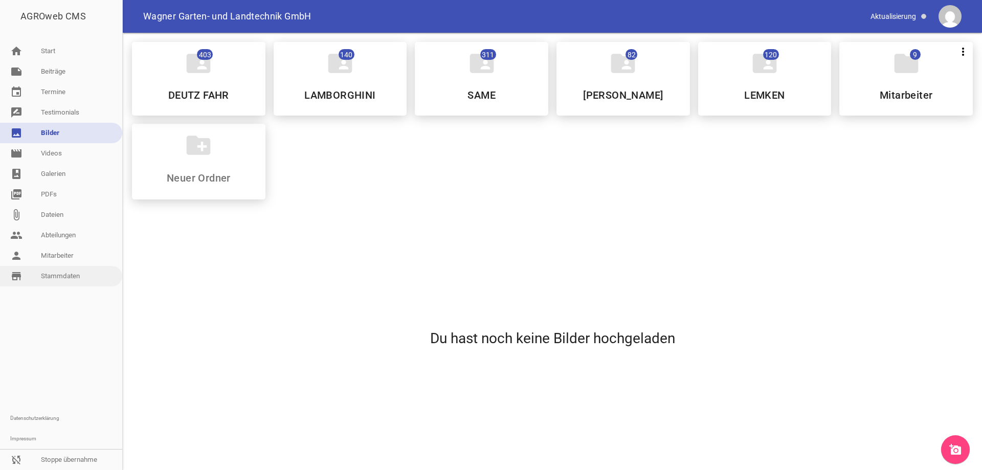
click at [59, 277] on link "store_mall_directory Stammdaten" at bounding box center [61, 276] width 122 height 20
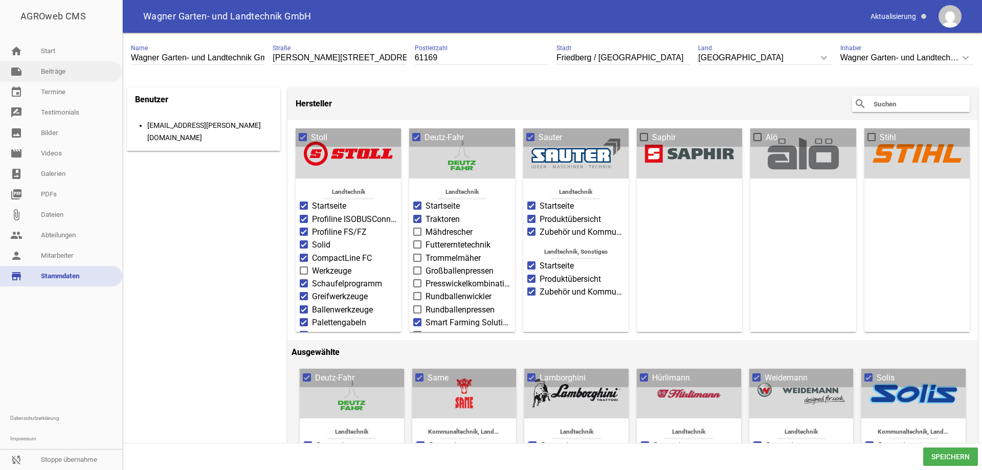
click at [69, 71] on link "note Beiträge" at bounding box center [61, 71] width 122 height 20
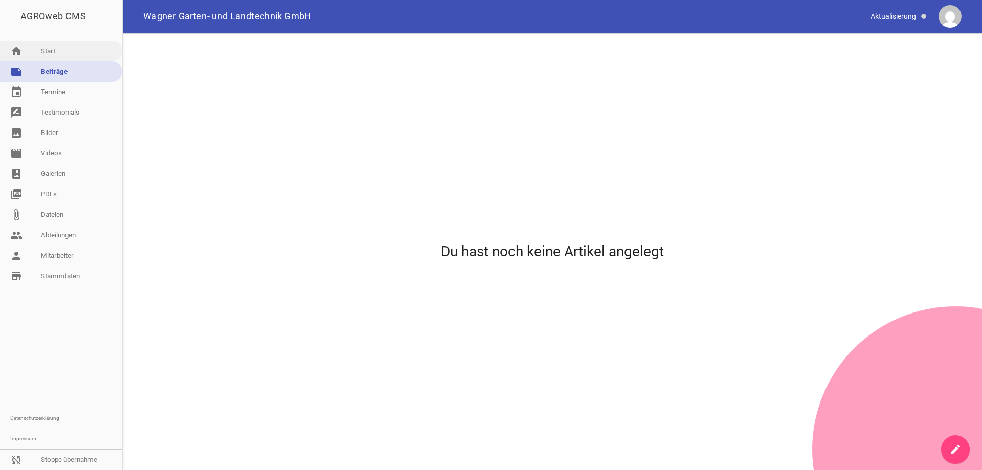
click at [66, 49] on link "home Start" at bounding box center [61, 51] width 122 height 20
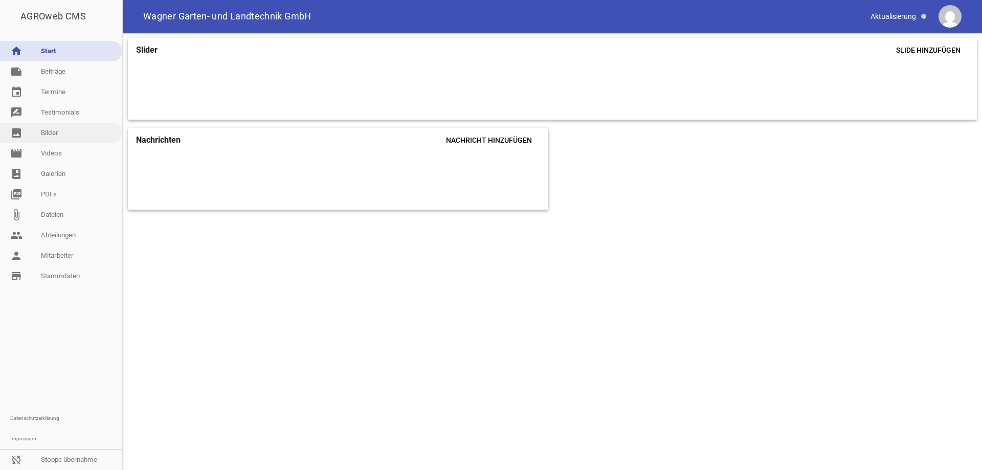
click at [65, 135] on link "image Bilder" at bounding box center [61, 133] width 122 height 20
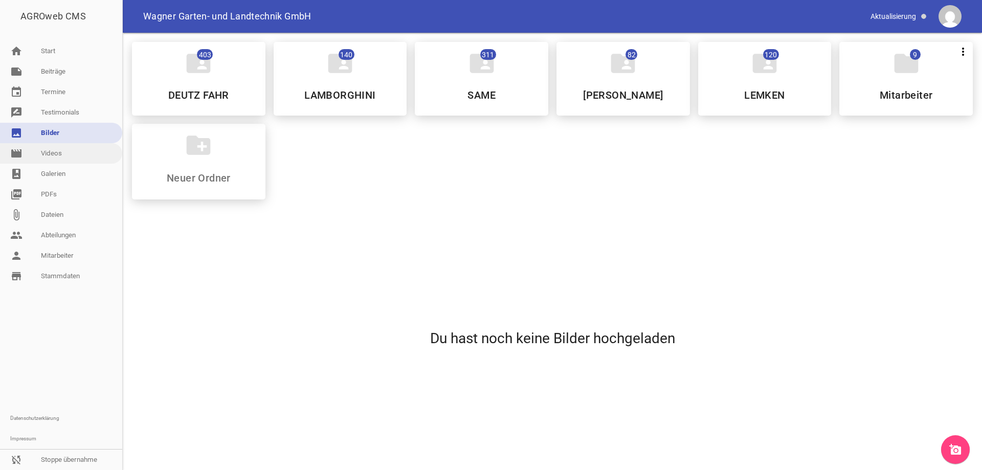
click at [68, 154] on link "movie Videos" at bounding box center [61, 153] width 122 height 20
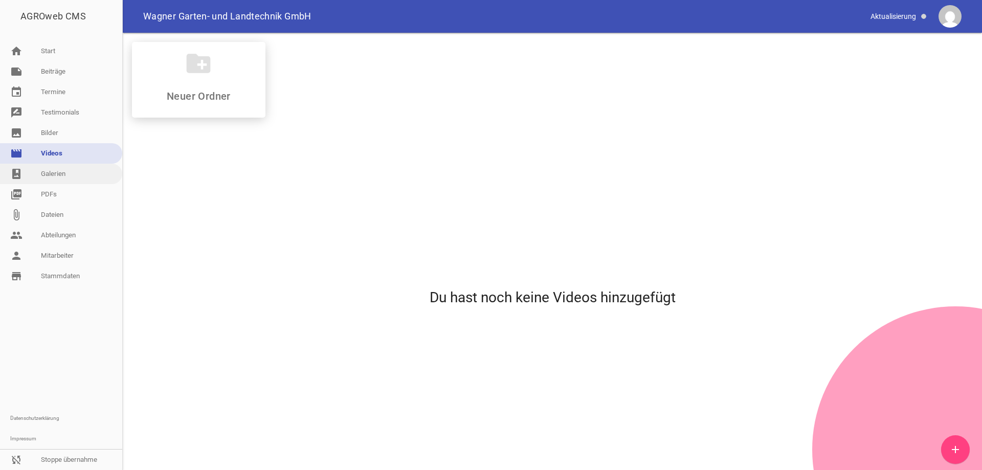
click at [69, 172] on link "photo_album Galerien" at bounding box center [61, 174] width 122 height 20
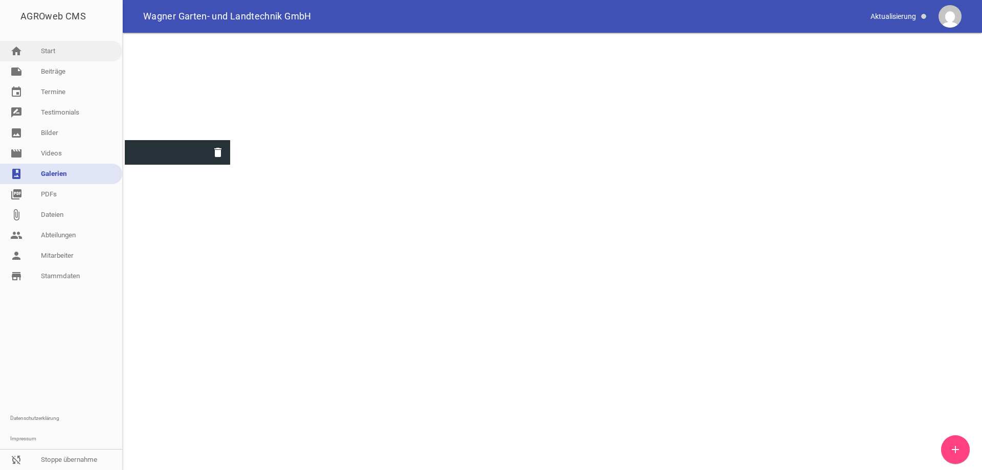
click at [61, 48] on link "home Start" at bounding box center [61, 51] width 122 height 20
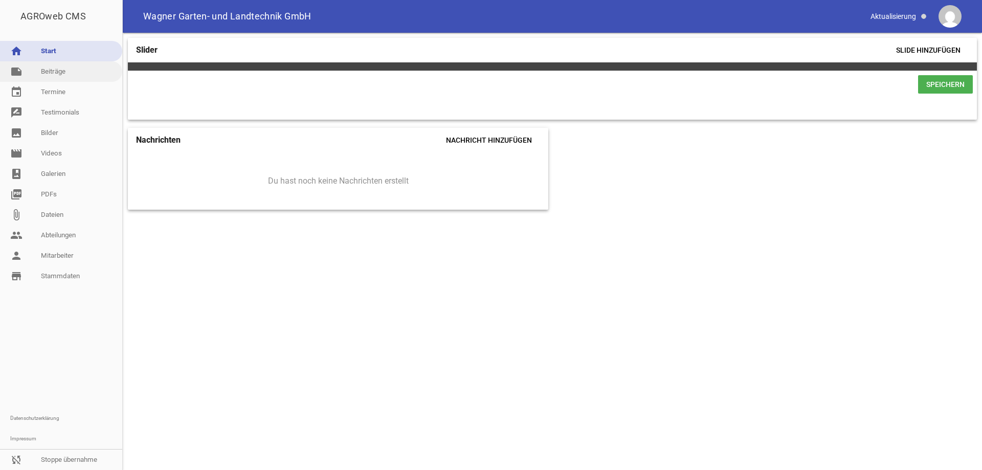
click at [108, 70] on link "note Beiträge" at bounding box center [61, 71] width 122 height 20
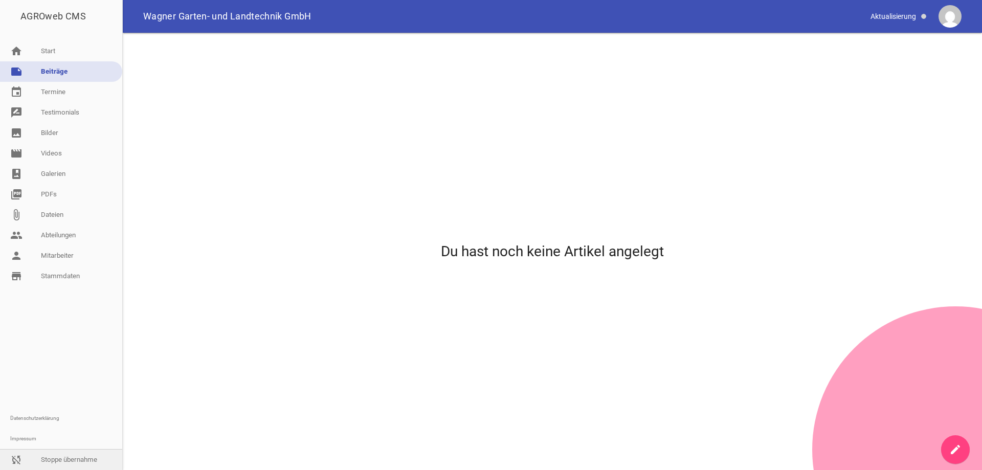
click at [56, 459] on link "sync_disabled Stoppe übernahme" at bounding box center [61, 460] width 122 height 20
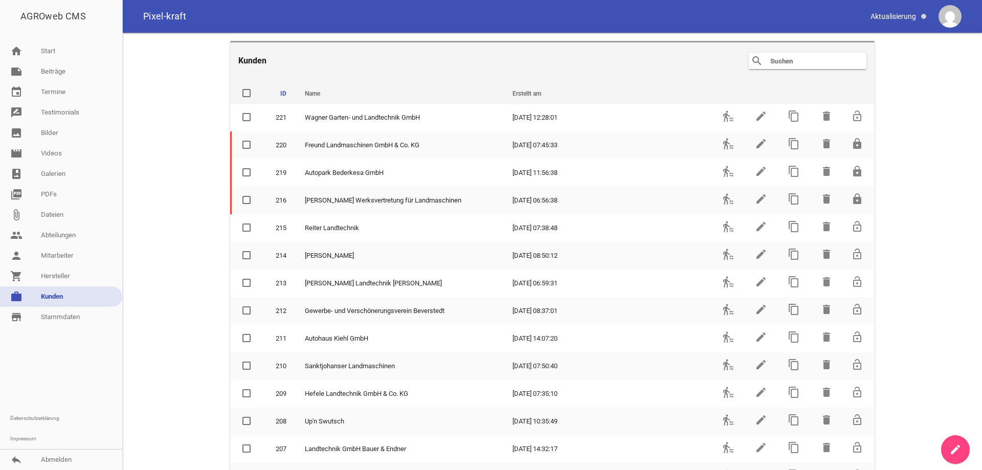
click at [792, 59] on input "text" at bounding box center [810, 61] width 82 height 12
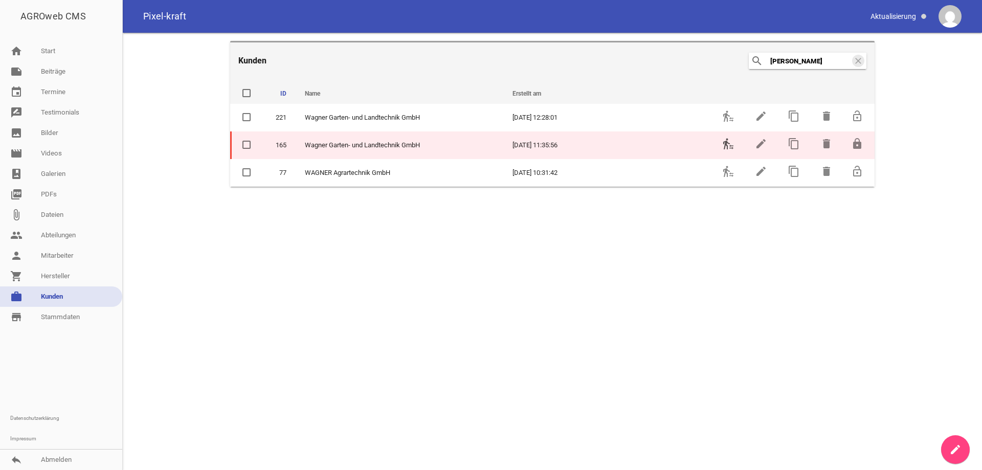
type input "[PERSON_NAME]"
click at [725, 145] on icon "transfer_within_a_station" at bounding box center [728, 144] width 12 height 12
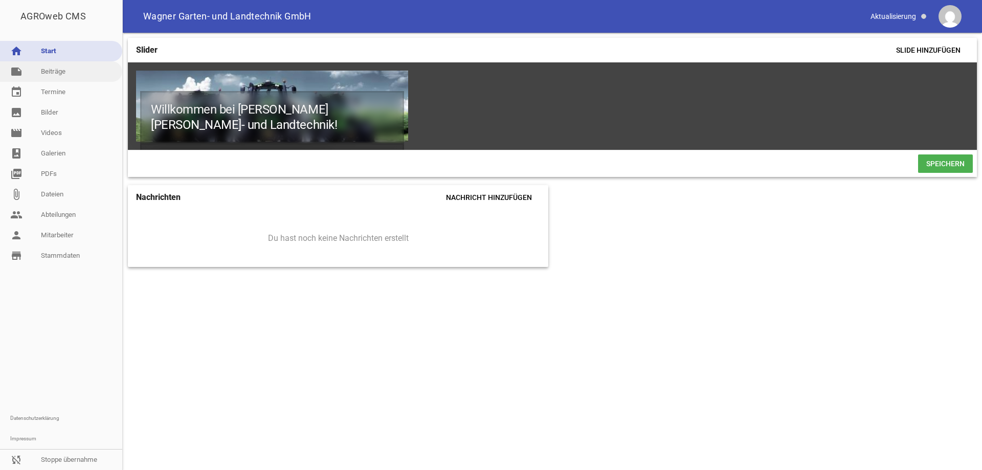
click at [62, 71] on link "note Beiträge" at bounding box center [61, 71] width 122 height 20
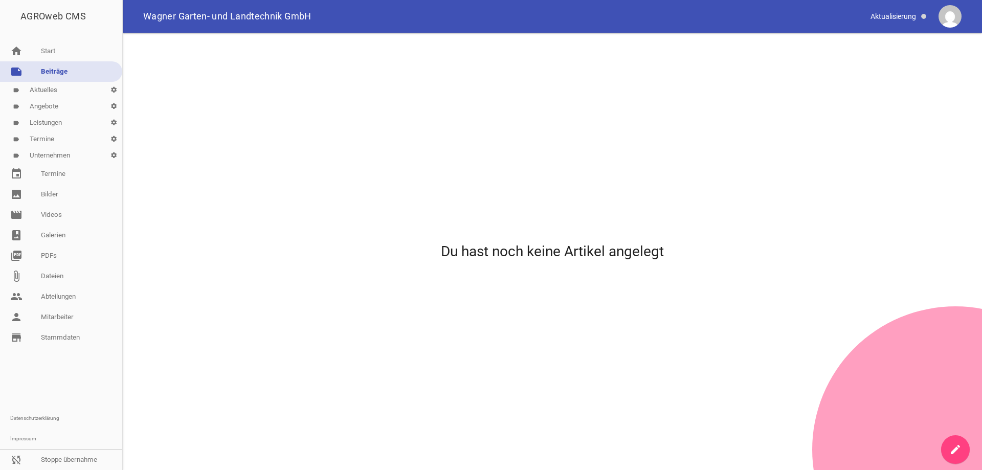
click at [55, 94] on link "label Aktuelles settings" at bounding box center [61, 90] width 122 height 16
click at [52, 108] on link "label Angebote settings" at bounding box center [61, 106] width 122 height 16
click at [53, 118] on link "label Leistungen settings" at bounding box center [61, 123] width 122 height 16
click at [50, 135] on link "label Termine settings" at bounding box center [61, 139] width 122 height 16
click at [58, 463] on link "sync_disabled Stoppe übernahme" at bounding box center [61, 460] width 122 height 20
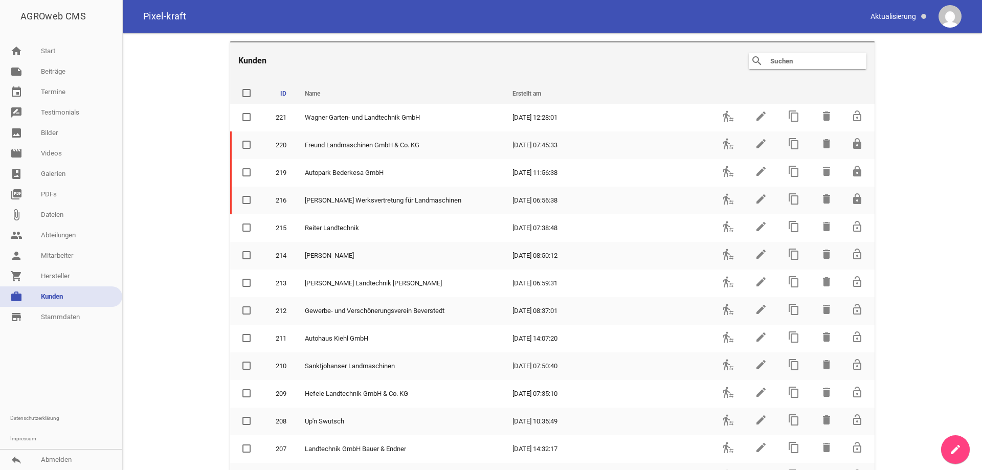
click at [832, 60] on input "text" at bounding box center [810, 61] width 82 height 12
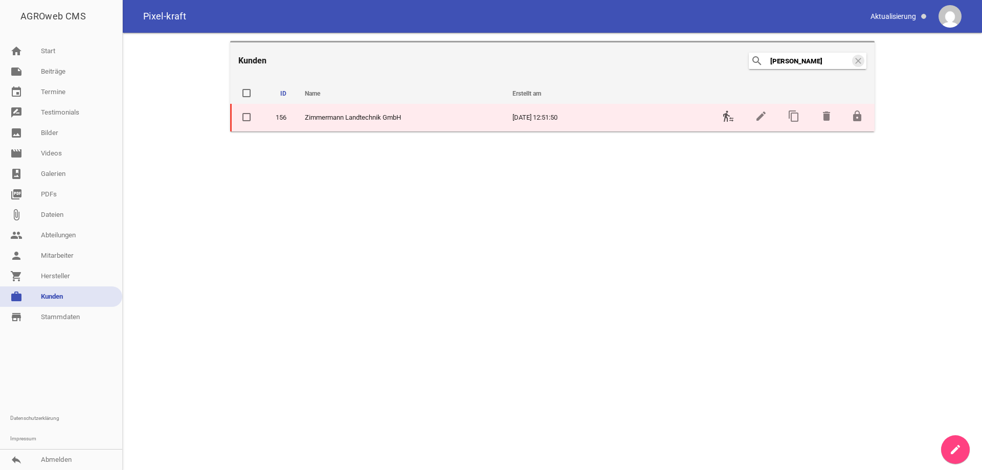
type input "Zimmer"
click at [727, 117] on icon "transfer_within_a_station" at bounding box center [728, 116] width 12 height 12
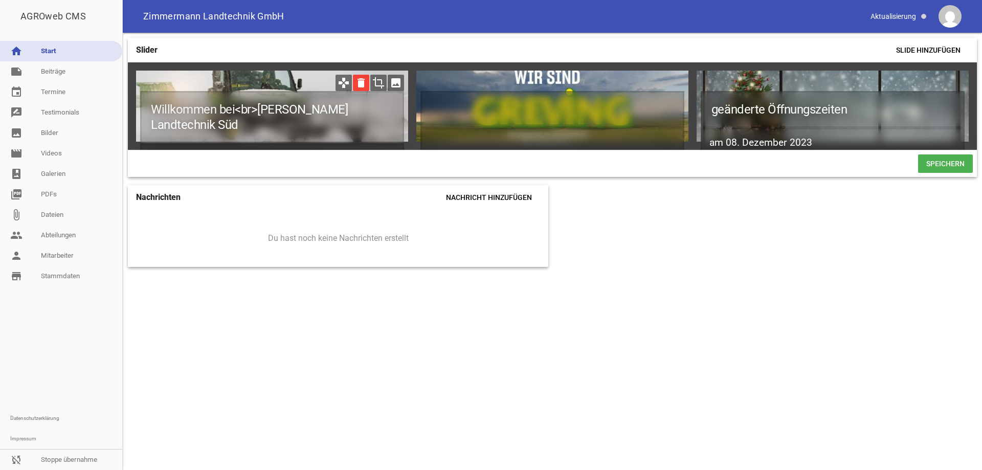
click at [363, 81] on icon "delete" at bounding box center [361, 83] width 16 height 16
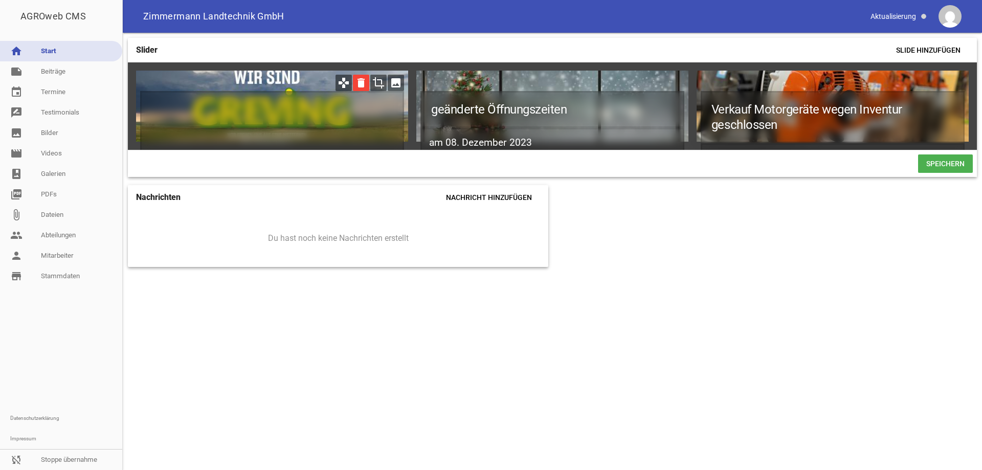
click at [362, 82] on icon "delete" at bounding box center [361, 83] width 16 height 16
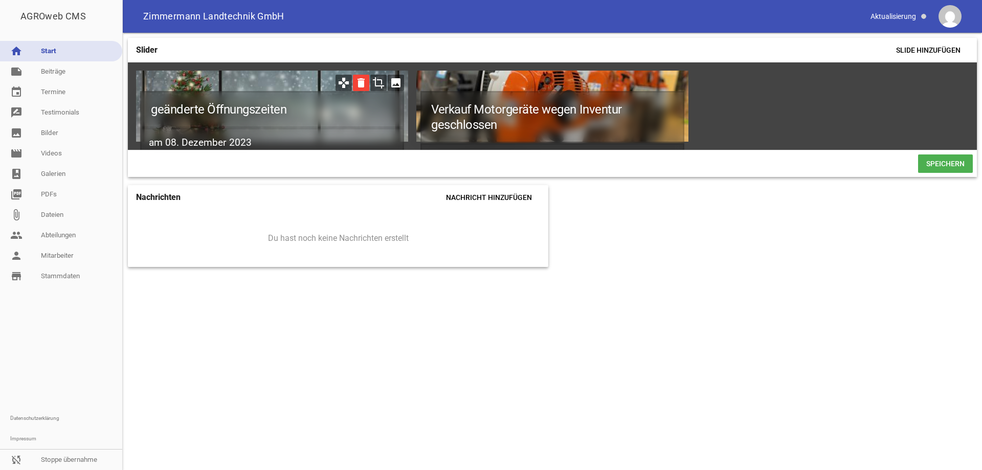
click at [360, 79] on icon "delete" at bounding box center [361, 83] width 16 height 16
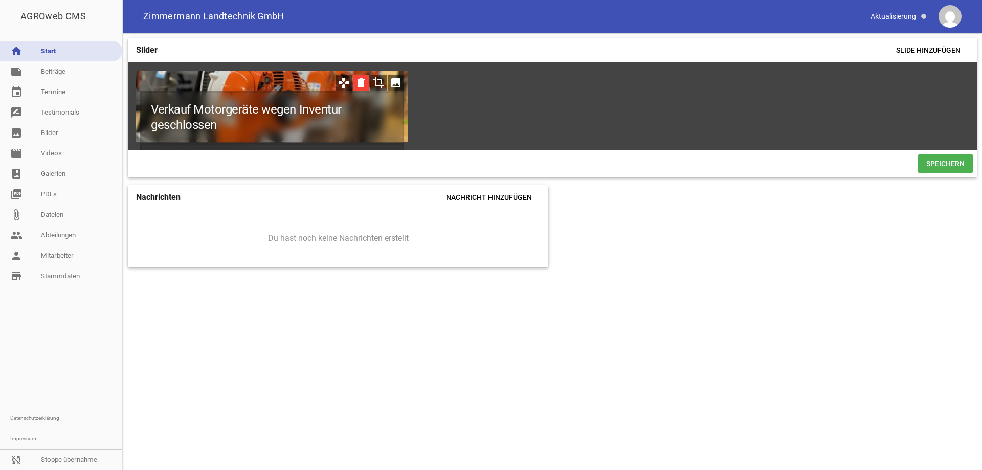
click at [363, 81] on icon "delete" at bounding box center [361, 83] width 16 height 16
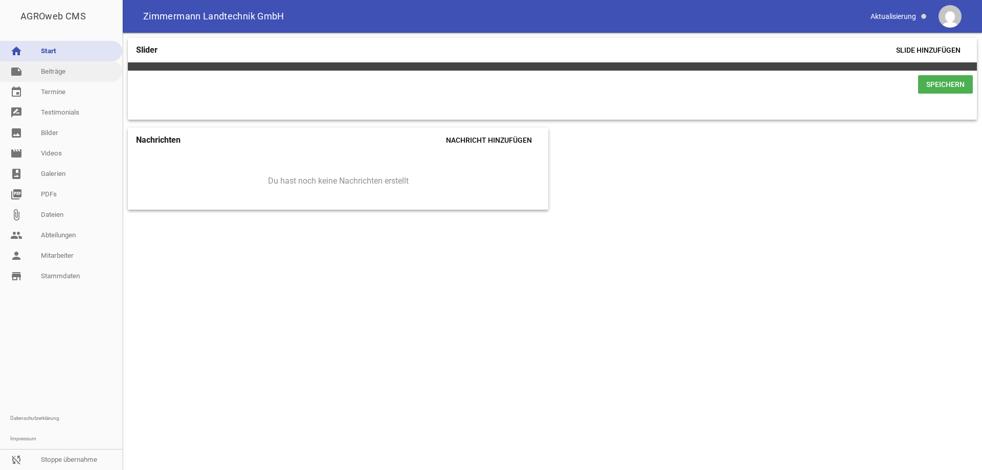
click at [60, 72] on link "note Beiträge" at bounding box center [61, 71] width 122 height 20
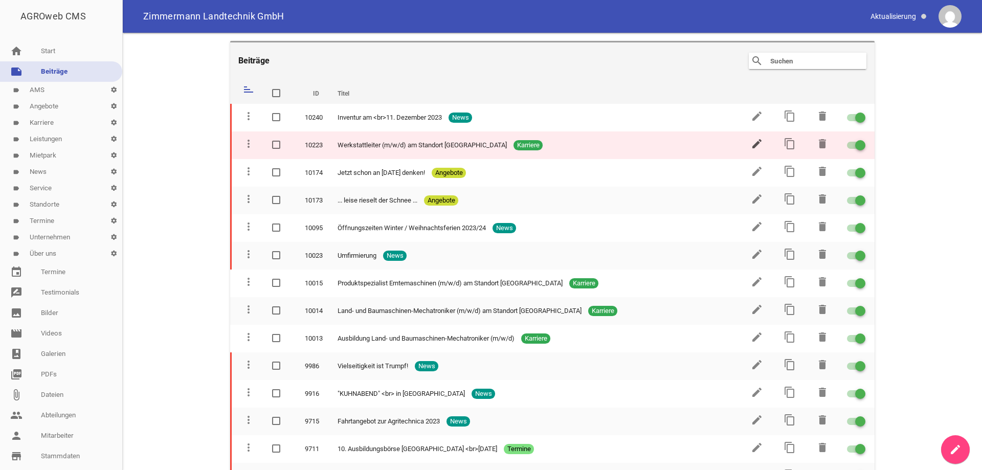
click at [752, 144] on icon "edit" at bounding box center [757, 144] width 12 height 12
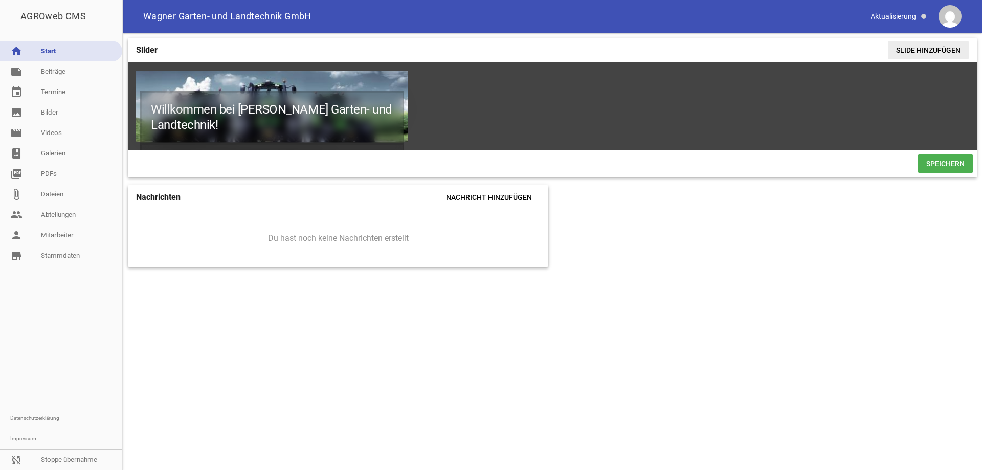
click at [936, 52] on span "Slide hinzufügen" at bounding box center [928, 50] width 81 height 18
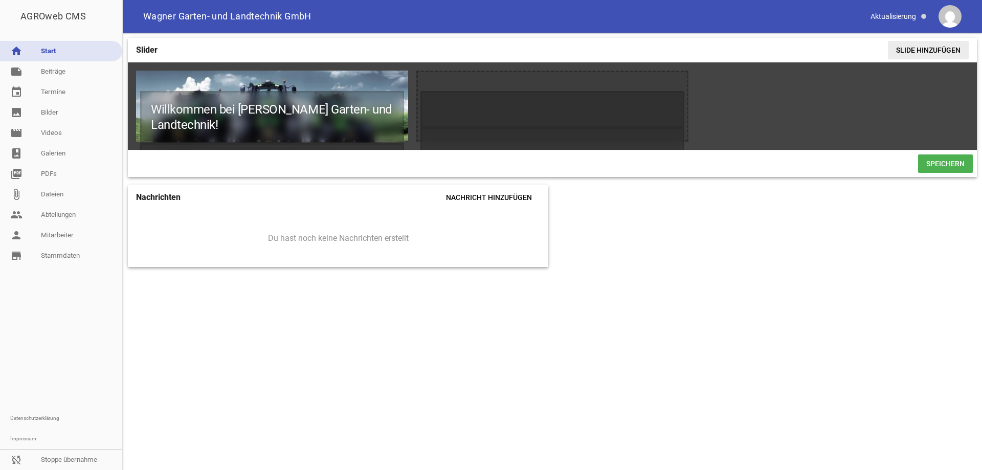
click at [937, 45] on span "Slide hinzufügen" at bounding box center [928, 50] width 81 height 18
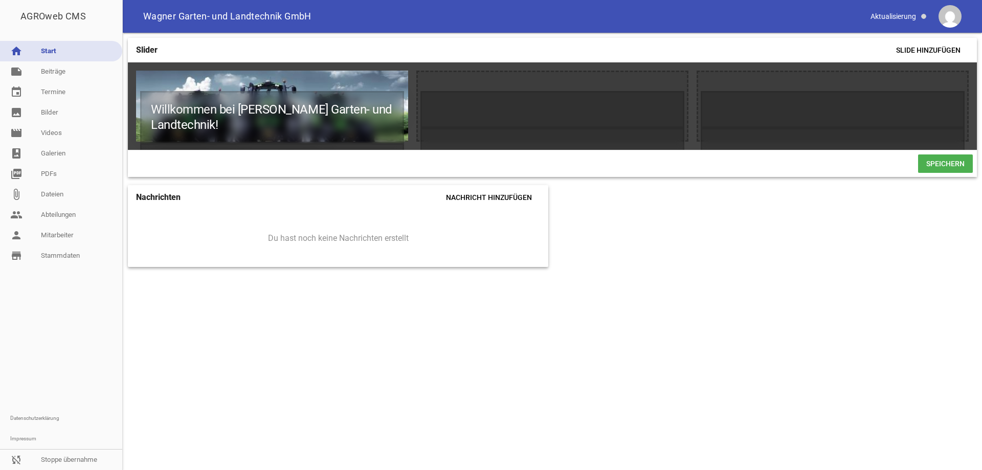
click at [942, 166] on span "Speichern" at bounding box center [945, 163] width 55 height 18
click at [940, 171] on span "Speichern" at bounding box center [945, 163] width 55 height 18
click at [74, 74] on link "note Beiträge" at bounding box center [61, 71] width 122 height 20
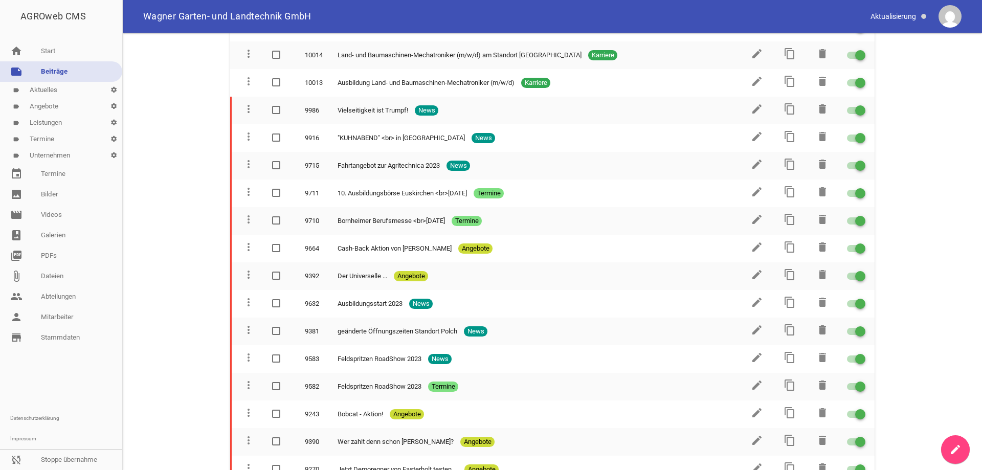
scroll to position [307, 0]
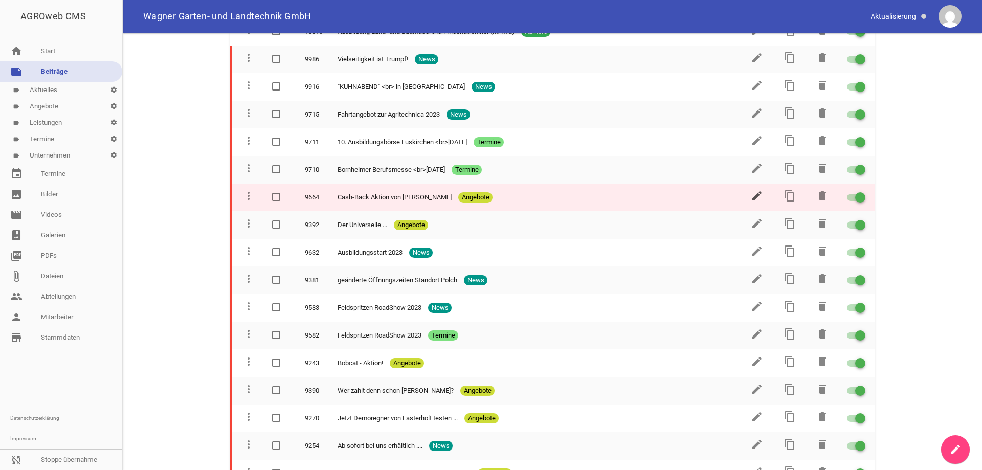
click at [754, 193] on icon "edit" at bounding box center [757, 196] width 12 height 12
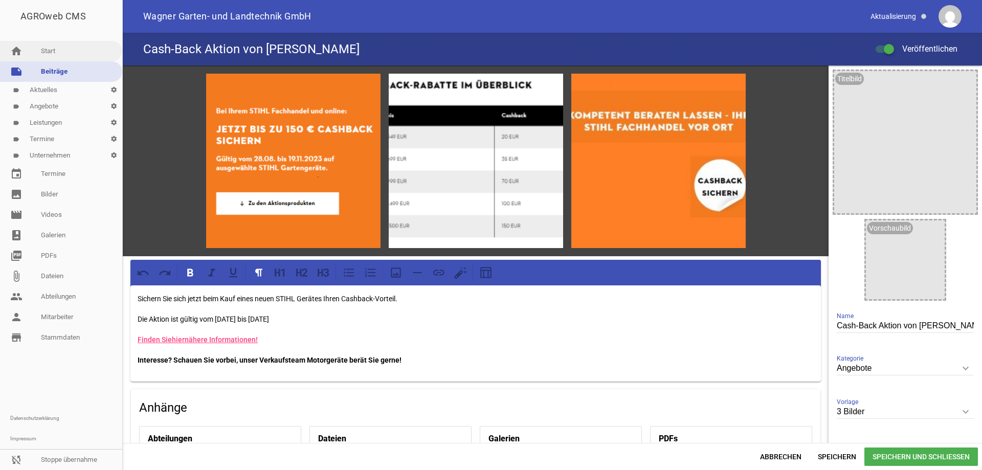
click at [67, 51] on link "home Start" at bounding box center [61, 51] width 122 height 20
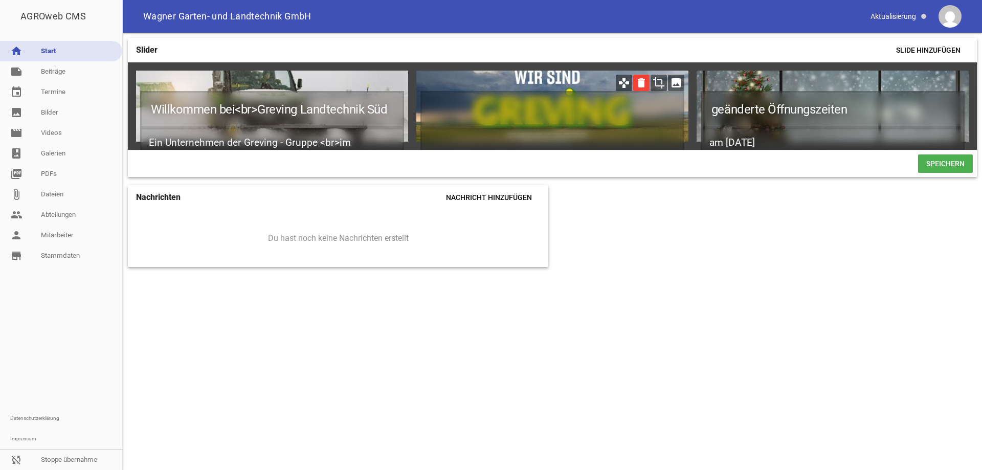
click at [641, 81] on icon "delete" at bounding box center [641, 83] width 16 height 16
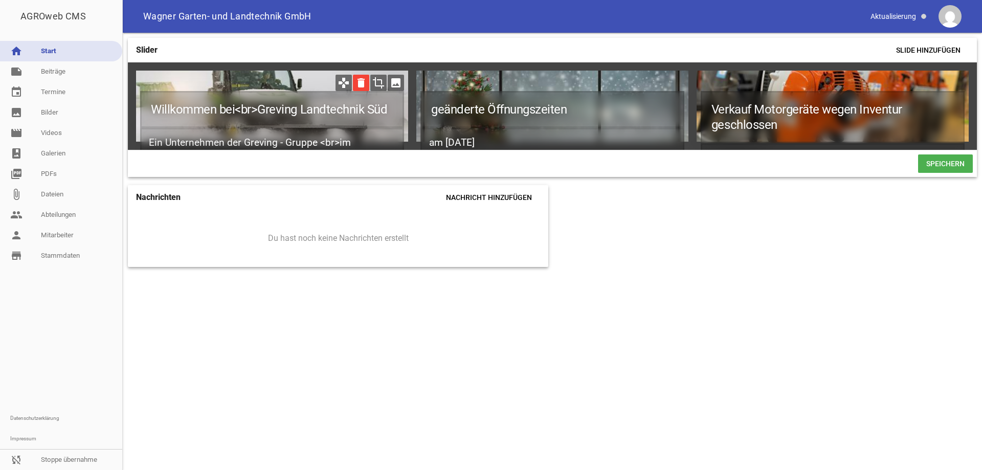
click at [363, 80] on icon "delete" at bounding box center [361, 83] width 16 height 16
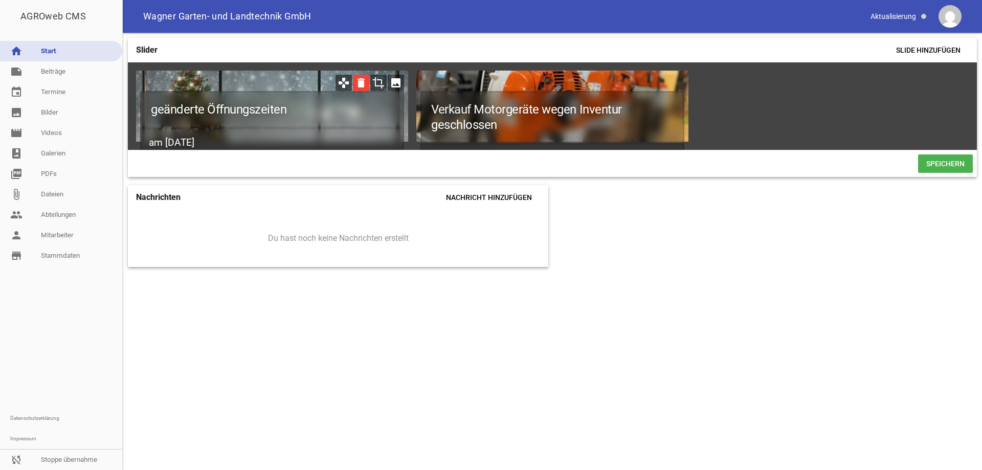
click at [362, 82] on icon "delete" at bounding box center [361, 83] width 16 height 16
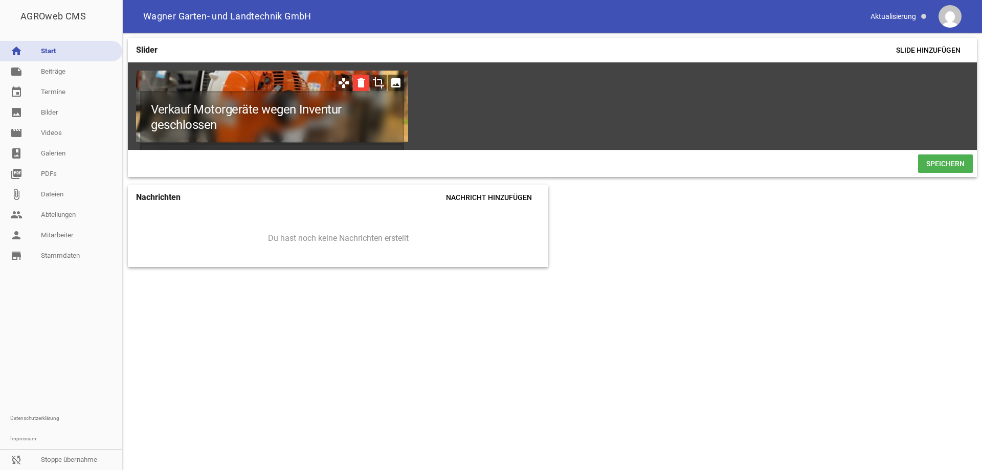
click at [362, 83] on icon "delete" at bounding box center [361, 83] width 16 height 16
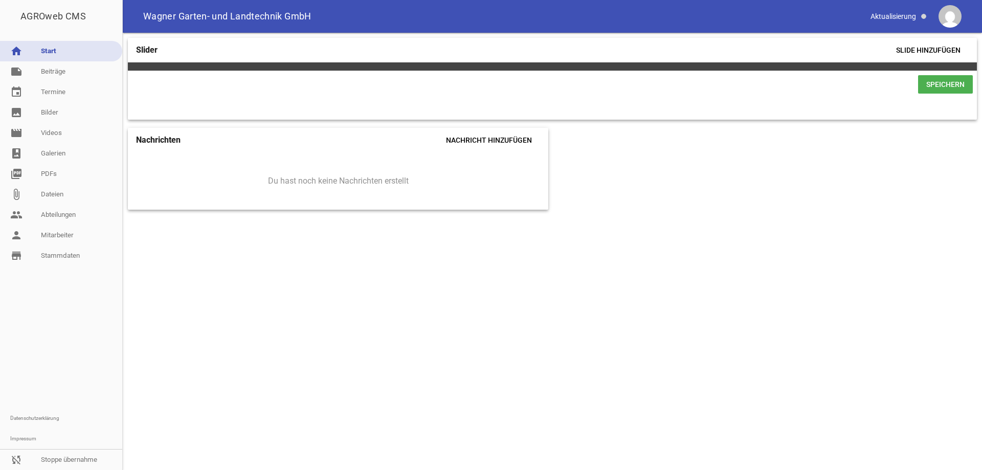
click at [934, 92] on span "Speichern" at bounding box center [945, 84] width 55 height 18
click at [79, 77] on link "note Beiträge" at bounding box center [61, 71] width 122 height 20
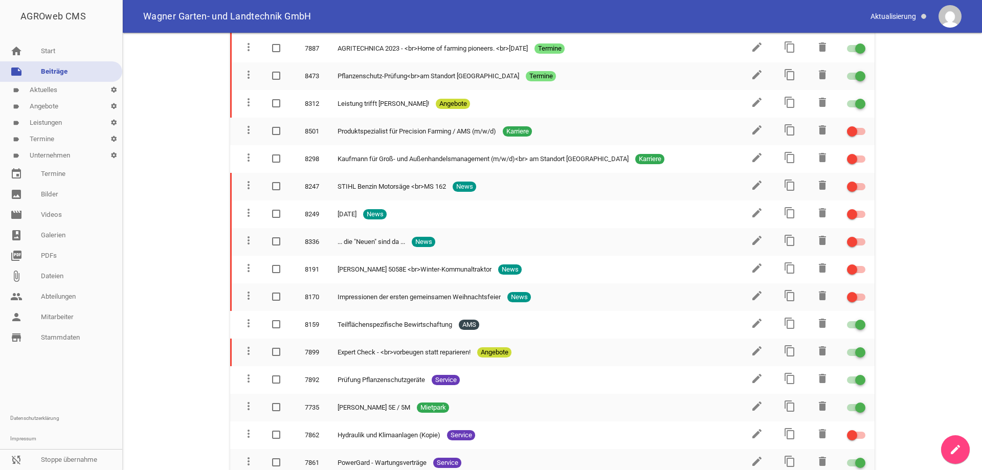
scroll to position [1279, 0]
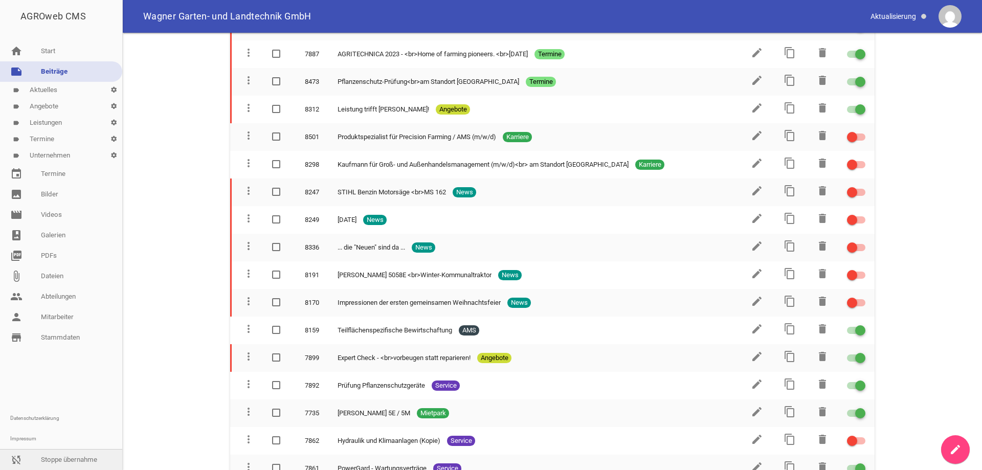
click at [97, 461] on link "sync_disabled Stoppe übernahme" at bounding box center [61, 460] width 122 height 20
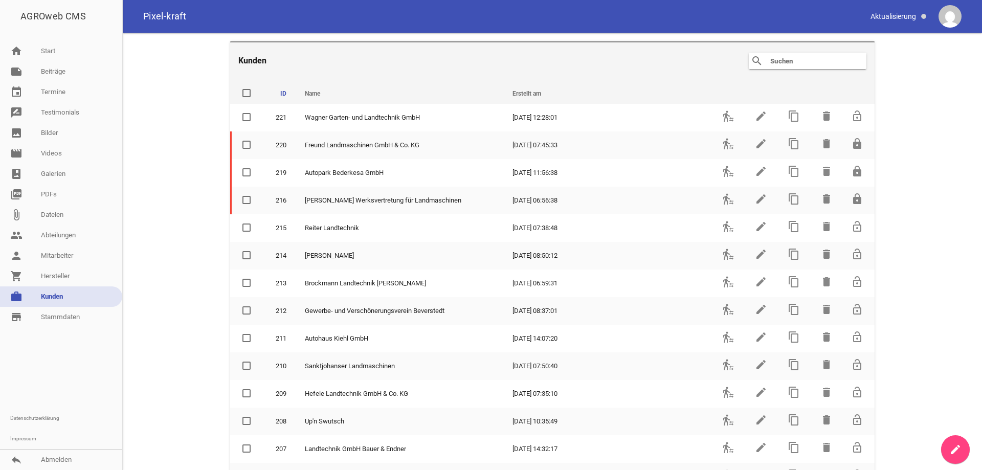
click at [811, 60] on input "text" at bounding box center [810, 61] width 82 height 12
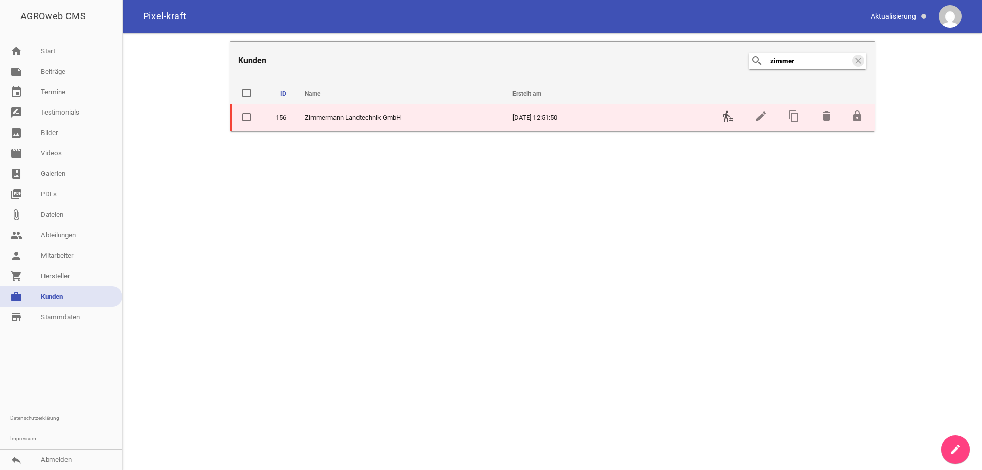
type input "zimmer"
click at [729, 118] on icon "transfer_within_a_station" at bounding box center [728, 116] width 12 height 12
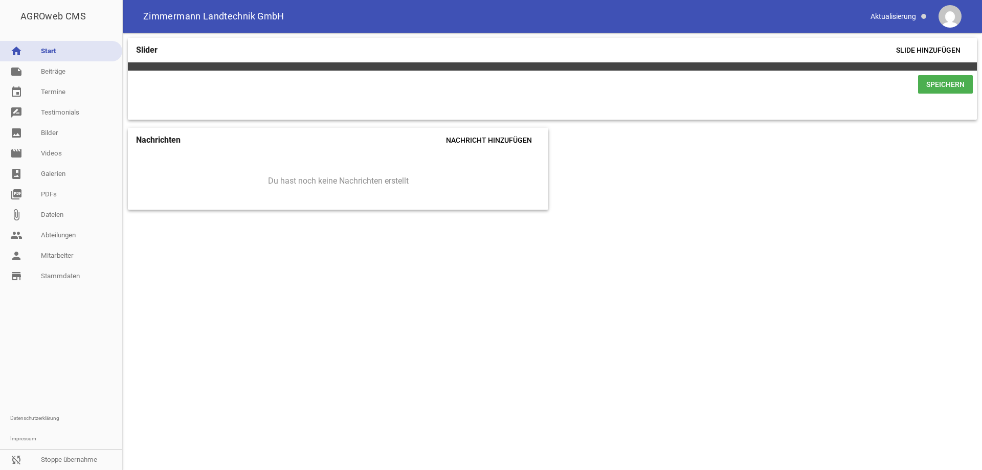
drag, startPoint x: 48, startPoint y: 73, endPoint x: 191, endPoint y: 105, distance: 146.7
click at [48, 73] on link "note Beiträge" at bounding box center [61, 71] width 122 height 20
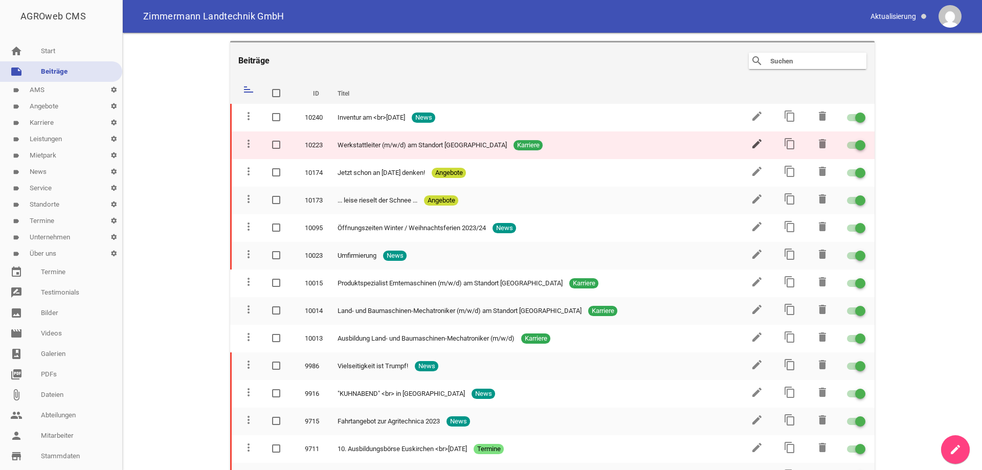
click at [754, 142] on icon "edit" at bounding box center [757, 144] width 12 height 12
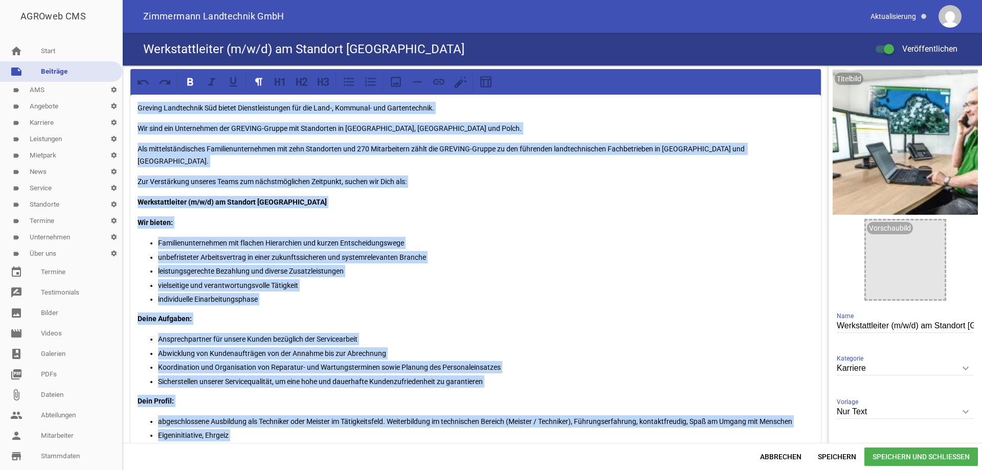
drag, startPoint x: 355, startPoint y: 260, endPoint x: 129, endPoint y: 95, distance: 280.0
click at [129, 96] on div "Greving Landtechnik Süd bietet Dienstleistungen für die Land-, Kommunal- und Ga…" at bounding box center [476, 448] width 706 height 766
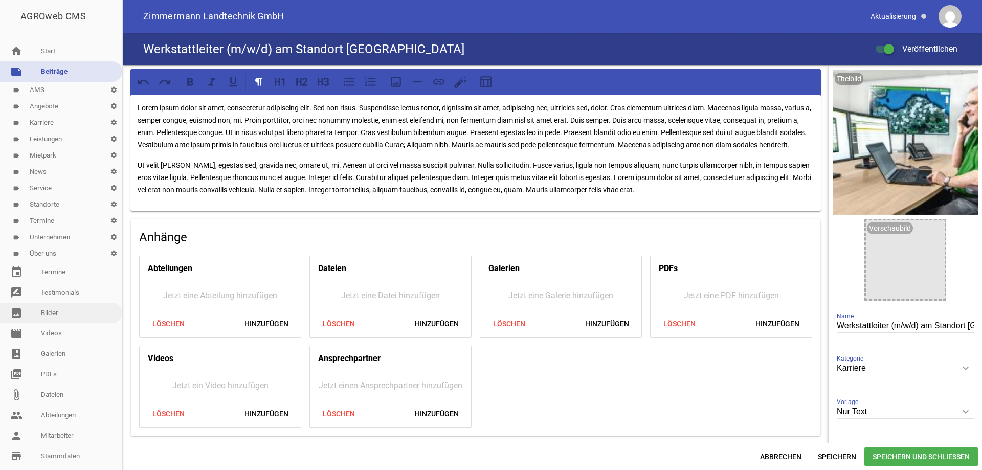
click at [69, 310] on link "image Bilder" at bounding box center [61, 313] width 122 height 20
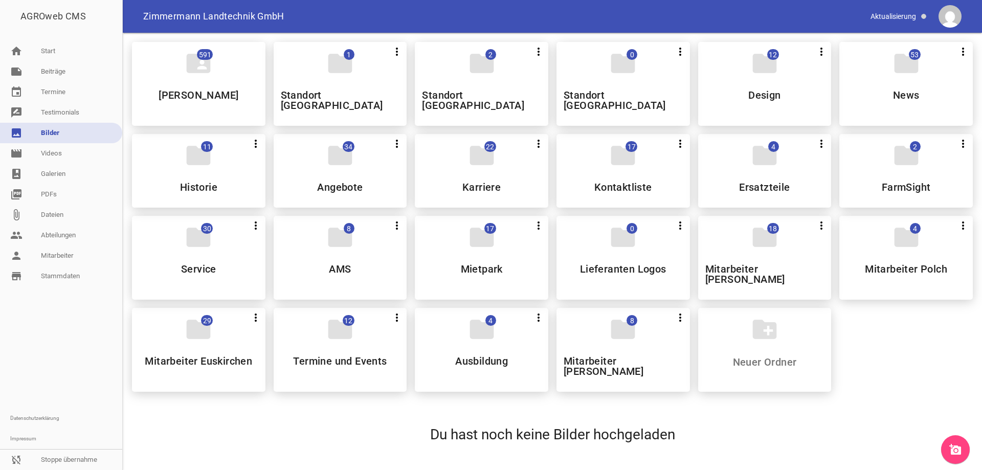
drag, startPoint x: 66, startPoint y: 65, endPoint x: 191, endPoint y: 75, distance: 124.7
click at [66, 65] on link "note Beiträge" at bounding box center [61, 71] width 122 height 20
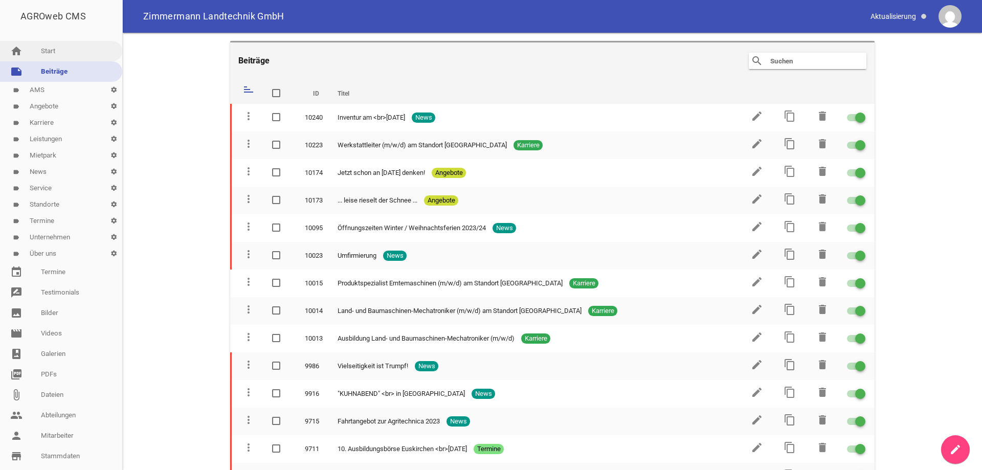
click at [52, 48] on link "home Start" at bounding box center [61, 51] width 122 height 20
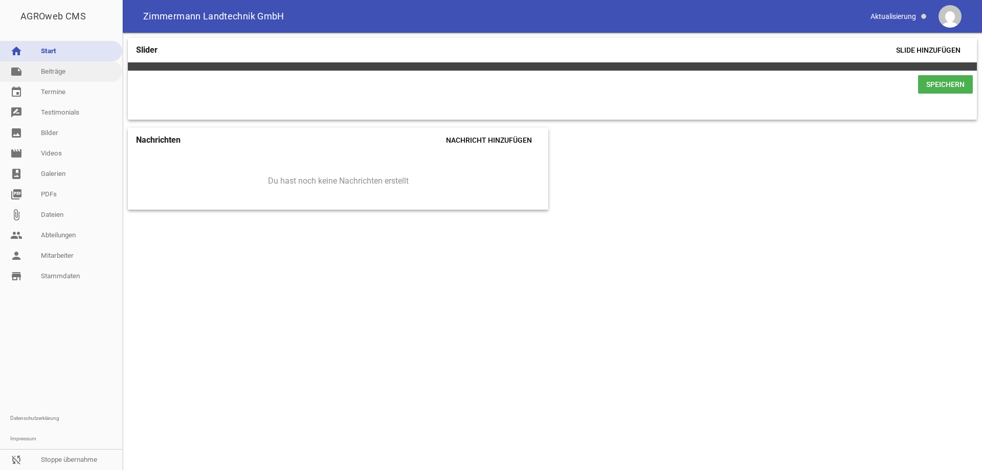
click at [55, 71] on link "note Beiträge" at bounding box center [61, 71] width 122 height 20
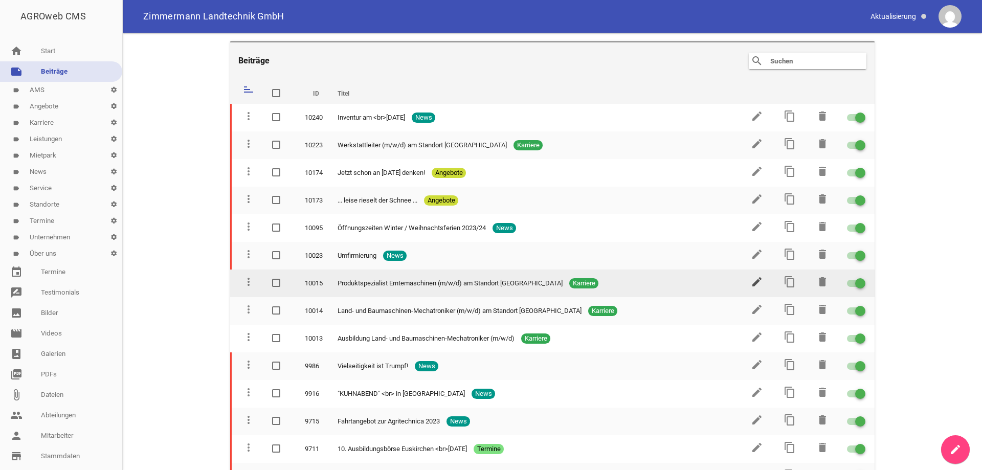
click at [751, 281] on icon "edit" at bounding box center [757, 282] width 12 height 12
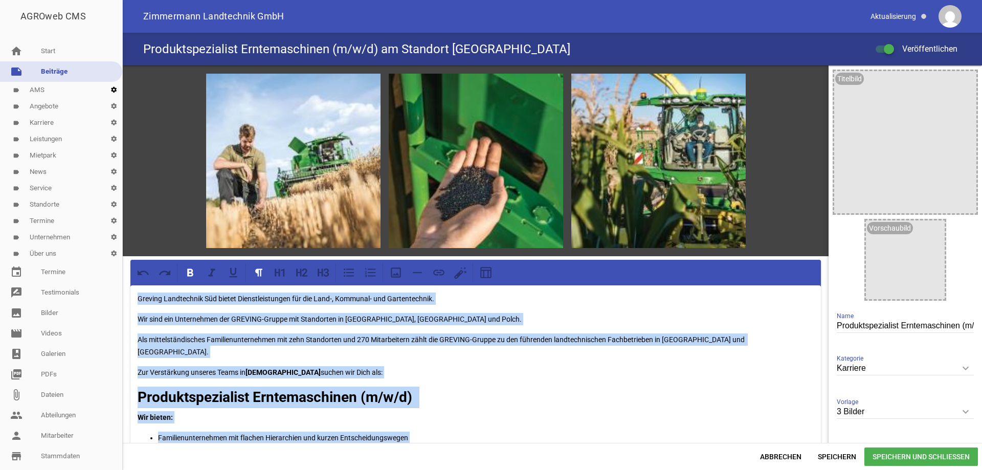
drag, startPoint x: 376, startPoint y: 315, endPoint x: 113, endPoint y: 84, distance: 350.5
click at [113, 84] on div "AGROweb CMS home Start note Beiträge label AMS settings label Angebote settings…" at bounding box center [491, 235] width 982 height 470
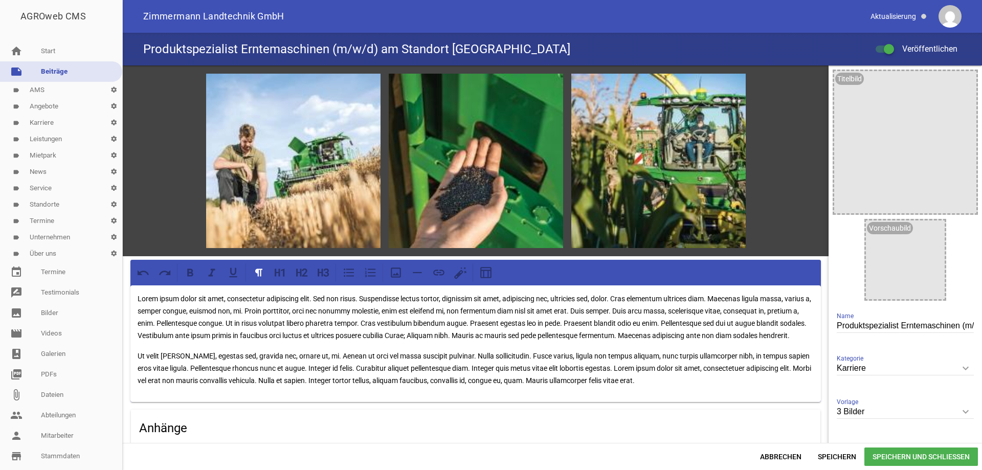
click at [898, 457] on span "Speichern und Schließen" at bounding box center [921, 457] width 114 height 18
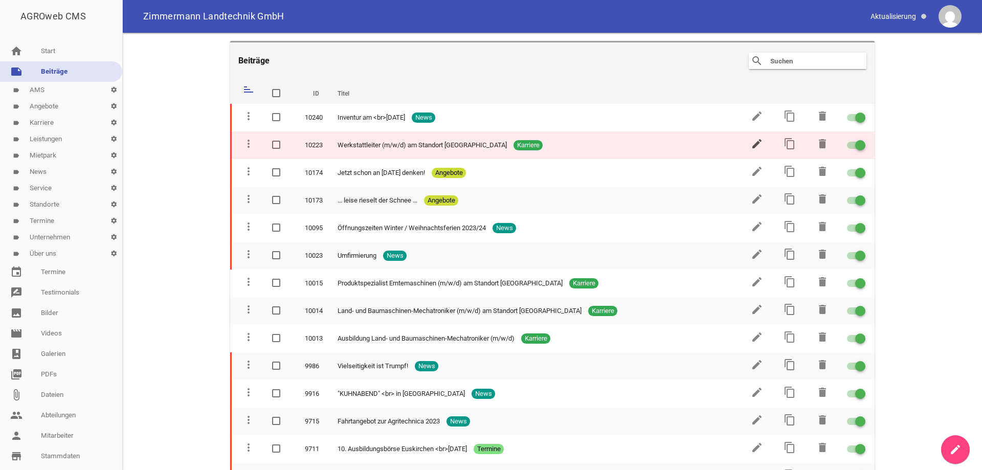
click at [751, 144] on icon "edit" at bounding box center [757, 144] width 12 height 12
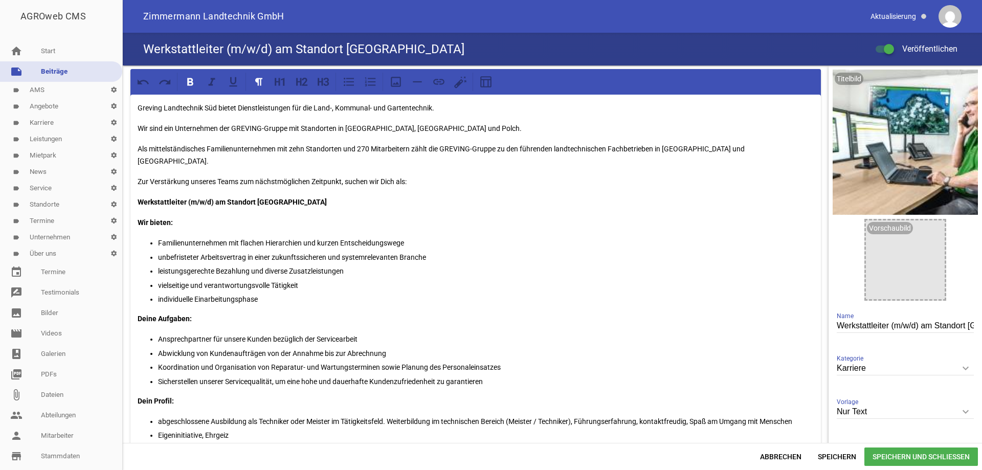
click at [338, 51] on h4 "Werkstattleiter (m/w/d) am Standort [GEOGRAPHIC_DATA]" at bounding box center [303, 49] width 321 height 16
click at [399, 46] on h4 "Werkstattleiter (m/w/d) am Standort [GEOGRAPHIC_DATA]" at bounding box center [303, 49] width 321 height 16
click at [946, 325] on input "Werkstattleiter (m/w/d) am Standort [GEOGRAPHIC_DATA]" at bounding box center [905, 326] width 137 height 14
drag, startPoint x: 964, startPoint y: 326, endPoint x: 906, endPoint y: 327, distance: 58.3
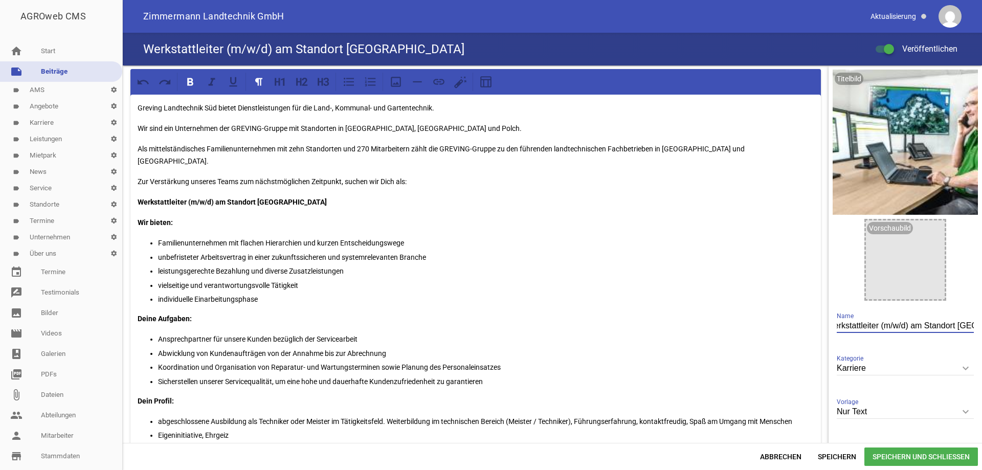
click at [906, 327] on input "Werkstattleiter (m/w/d) am Standort [GEOGRAPHIC_DATA]" at bounding box center [905, 326] width 137 height 14
drag, startPoint x: 951, startPoint y: 326, endPoint x: 917, endPoint y: 327, distance: 34.8
click at [917, 327] on input "Werkstattleiter (m/w/d) [GEOGRAPHIC_DATA]" at bounding box center [905, 326] width 137 height 14
type input "Werkstattleiter (m/w/d)"
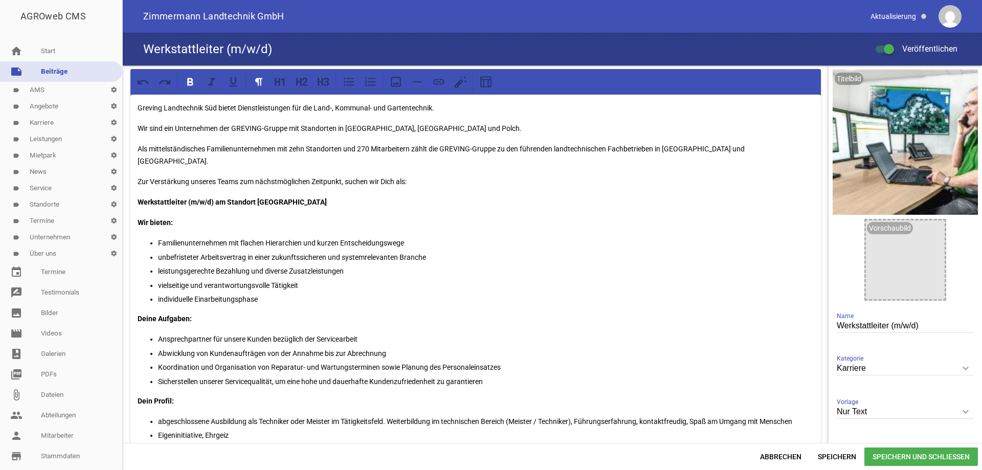
click at [926, 452] on span "Speichern und Schließen" at bounding box center [921, 457] width 114 height 18
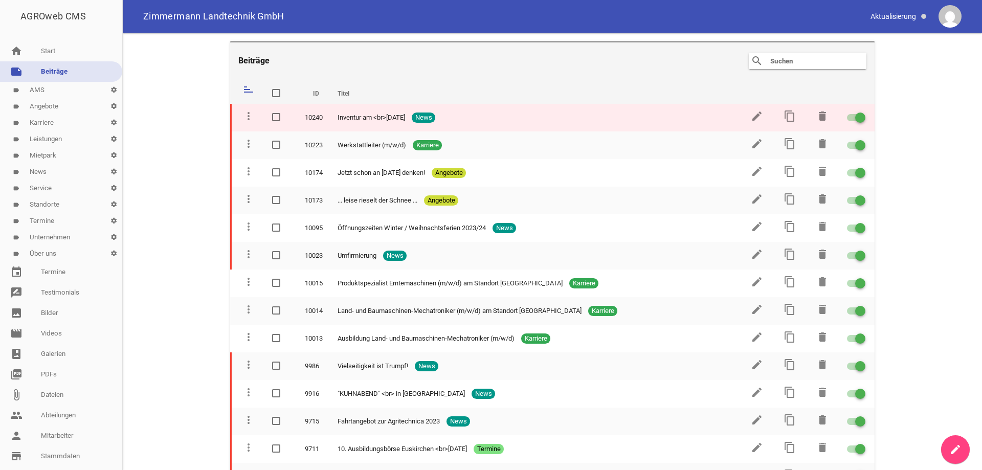
click at [858, 117] on span at bounding box center [860, 118] width 4 height 4
click at [862, 112] on input "checkbox" at bounding box center [862, 112] width 0 height 0
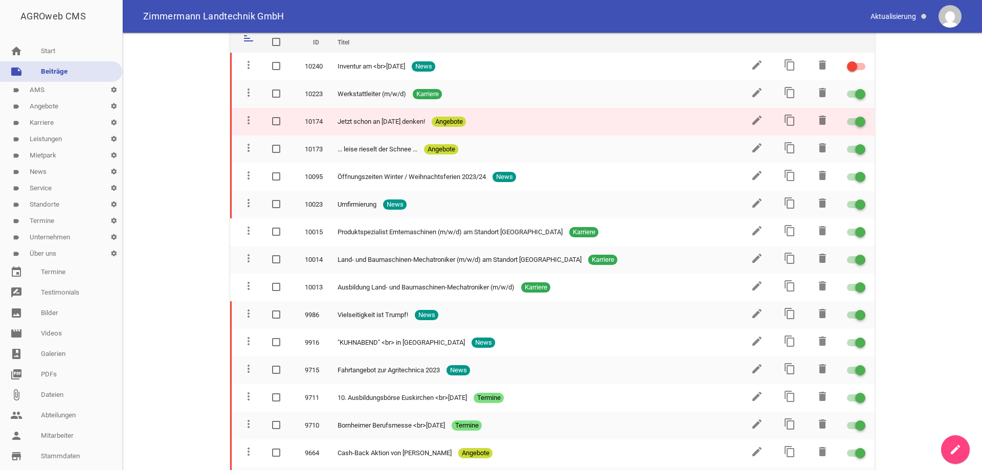
scroll to position [102, 0]
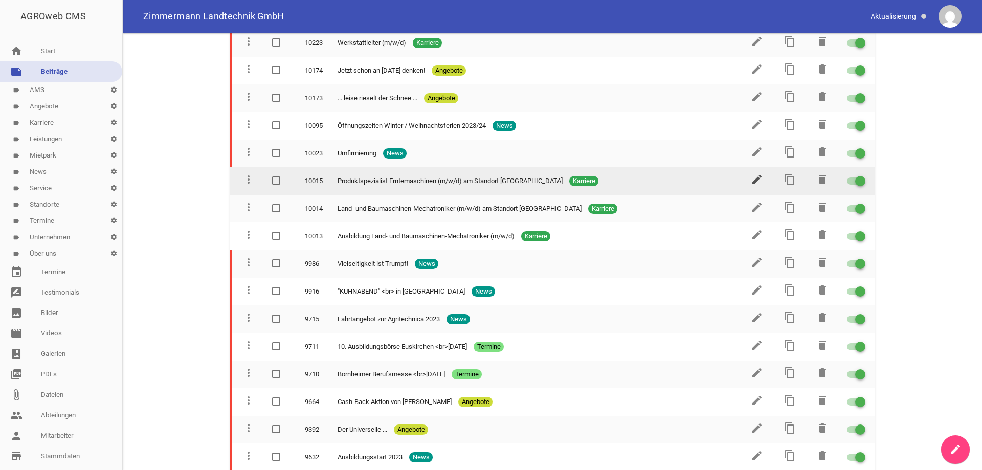
click at [752, 184] on icon "edit" at bounding box center [757, 179] width 12 height 12
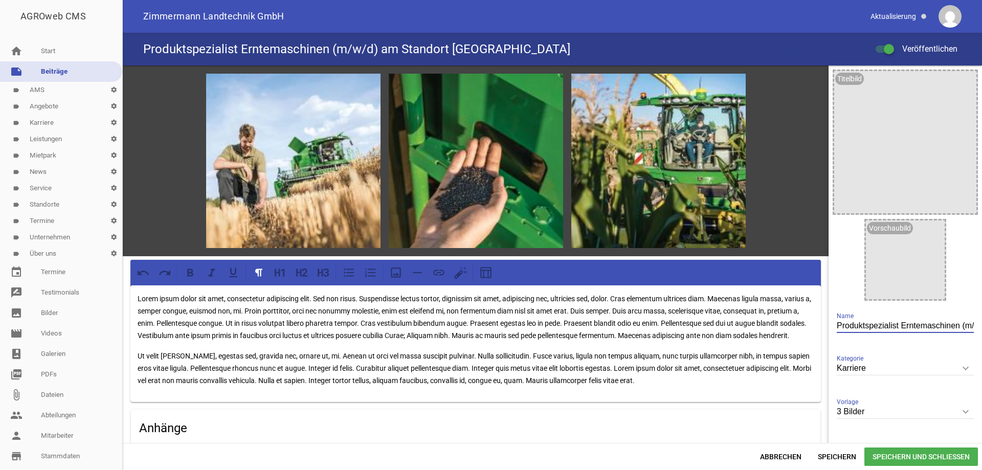
click at [924, 323] on input "Produktspezialist Erntemaschinen (m/w/d) am Standort [GEOGRAPHIC_DATA]" at bounding box center [905, 326] width 137 height 14
drag, startPoint x: 956, startPoint y: 329, endPoint x: 898, endPoint y: 329, distance: 58.8
click at [898, 329] on input "Produktspezialist Erntemaschinen (m/w/d) am Standort [GEOGRAPHIC_DATA]" at bounding box center [905, 326] width 137 height 14
drag, startPoint x: 962, startPoint y: 328, endPoint x: 924, endPoint y: 323, distance: 38.7
click at [924, 323] on input "Produktspezialist (m/w/d) am Standort [GEOGRAPHIC_DATA]" at bounding box center [905, 326] width 137 height 14
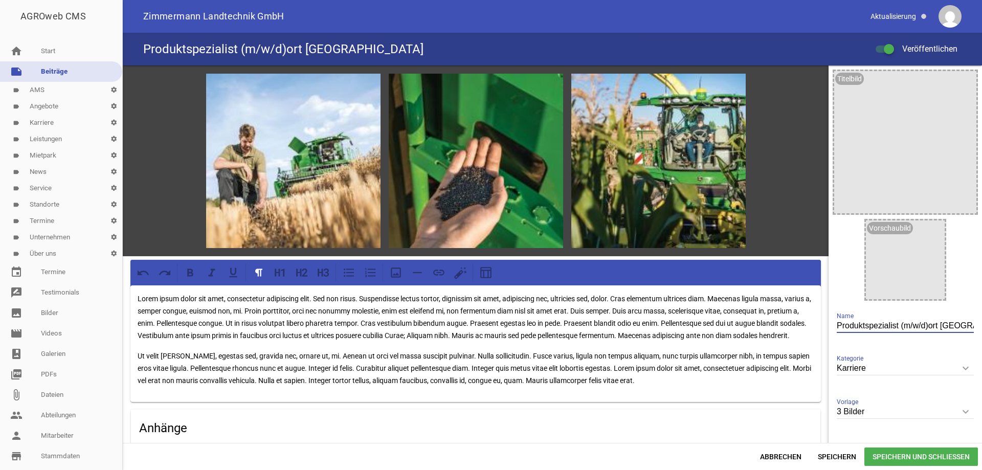
drag, startPoint x: 954, startPoint y: 324, endPoint x: 928, endPoint y: 326, distance: 26.2
click at [925, 327] on input "Produktspezialist (m/w/d)ort [GEOGRAPHIC_DATA]" at bounding box center [905, 326] width 137 height 14
drag, startPoint x: 948, startPoint y: 324, endPoint x: 924, endPoint y: 327, distance: 23.7
click at [924, 327] on input "Produktspezialist (m/w/d)rchen" at bounding box center [905, 326] width 137 height 14
type input "Produktspezialist (m/w/d)"
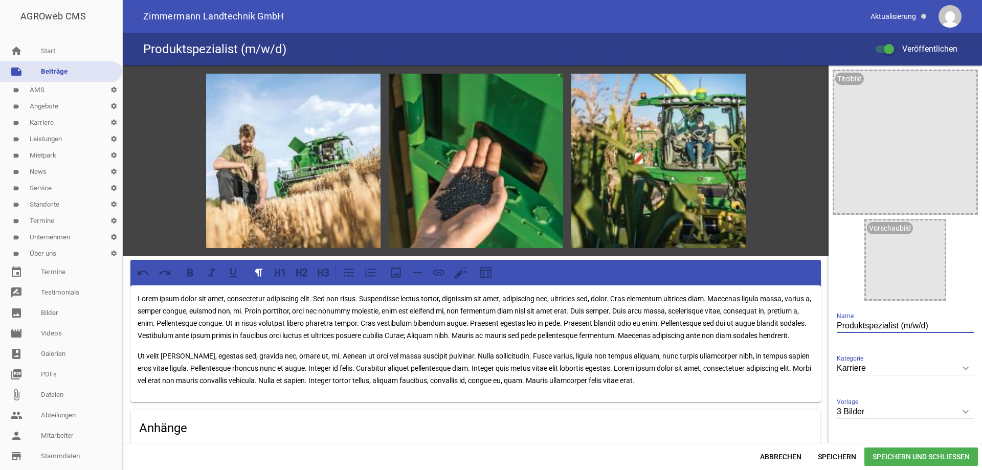
click at [907, 459] on span "Speichern und Schließen" at bounding box center [921, 457] width 114 height 18
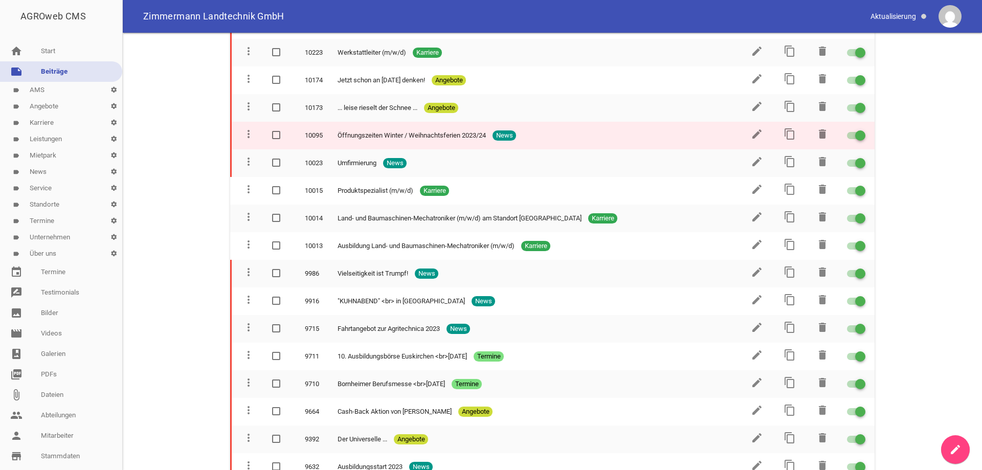
scroll to position [102, 0]
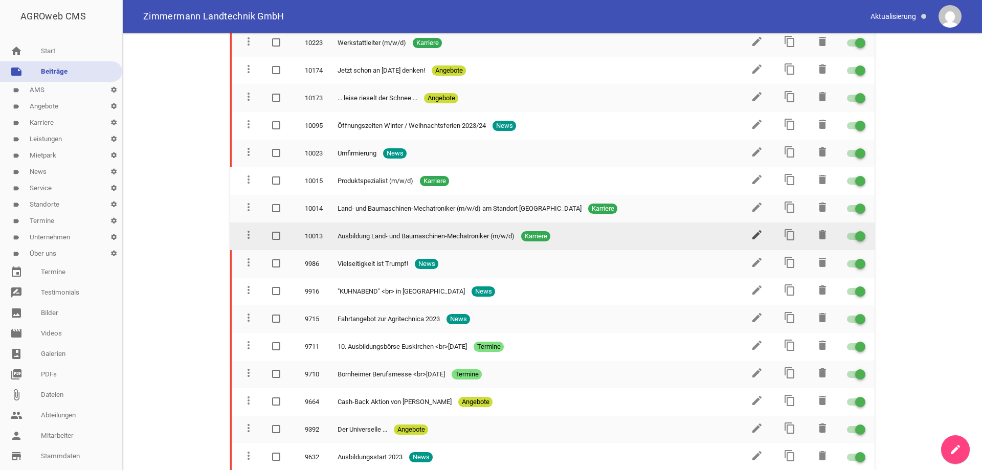
click at [753, 236] on icon "edit" at bounding box center [757, 235] width 12 height 12
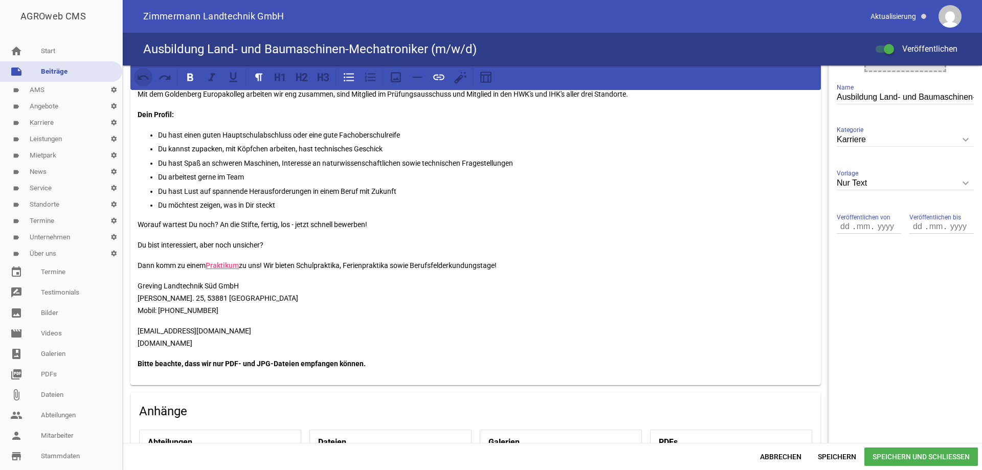
scroll to position [196, 0]
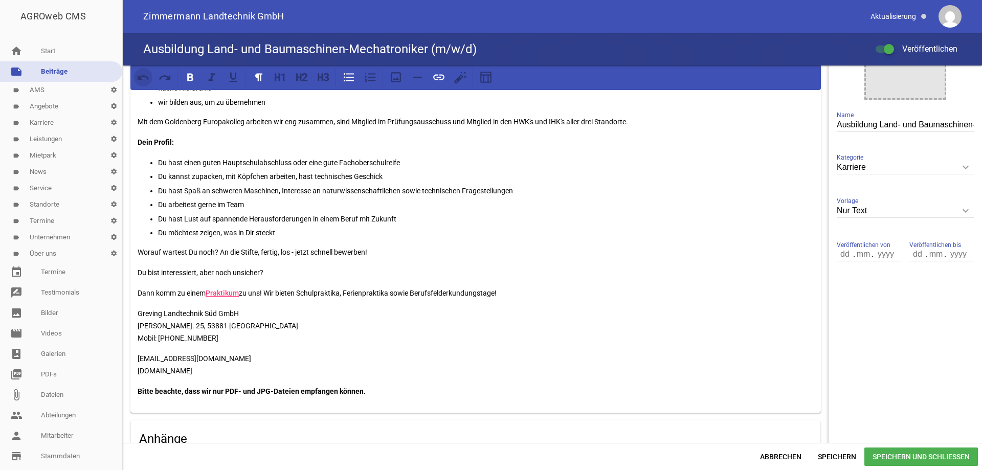
drag, startPoint x: 258, startPoint y: 257, endPoint x: 137, endPoint y: 72, distance: 221.2
click at [137, 72] on div "Greving Landtechnik Süd bietet Dienstleistungen für die Land-, Kommunal- und Ga…" at bounding box center [475, 140] width 691 height 545
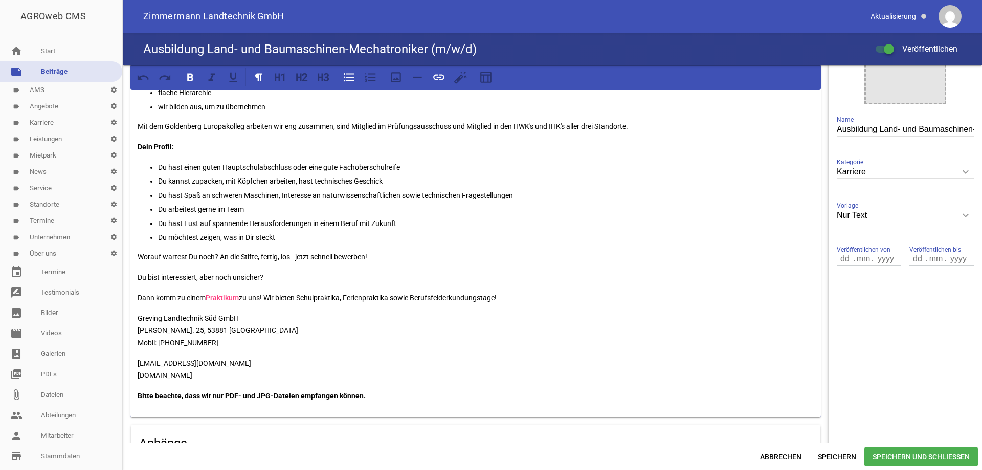
click at [276, 298] on div "Greving Landtechnik Süd bietet Dienstleistungen für die Land-, Kommunal- und Ga…" at bounding box center [475, 157] width 691 height 519
click at [505, 278] on div "Greving Landtechnik Süd bietet Dienstleistungen für die Land-, Kommunal- und Ga…" at bounding box center [475, 157] width 691 height 519
click at [527, 292] on p "Dann komm zu einem Praktikum zu uns! Wir bieten Schulpraktika, Ferienpraktika s…" at bounding box center [476, 298] width 676 height 12
click at [520, 141] on p "Dein Profil:" at bounding box center [476, 147] width 676 height 12
click at [610, 271] on p "Du bist interessiert, aber noch unsicher?" at bounding box center [476, 277] width 676 height 12
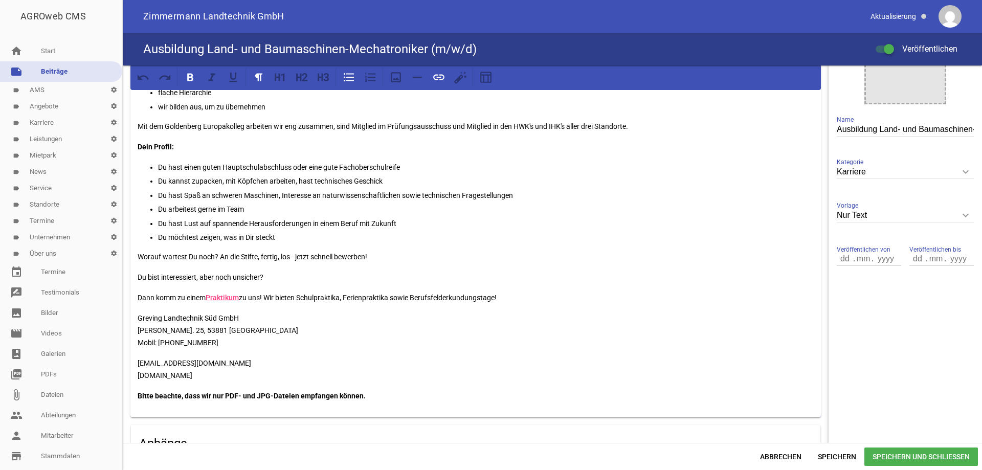
click at [612, 271] on p "Du bist interessiert, aber noch unsicher?" at bounding box center [476, 277] width 676 height 12
click at [236, 254] on div "Greving Landtechnik Süd bietet Dienstleistungen für die Land-, Kommunal- und Ga…" at bounding box center [475, 157] width 691 height 519
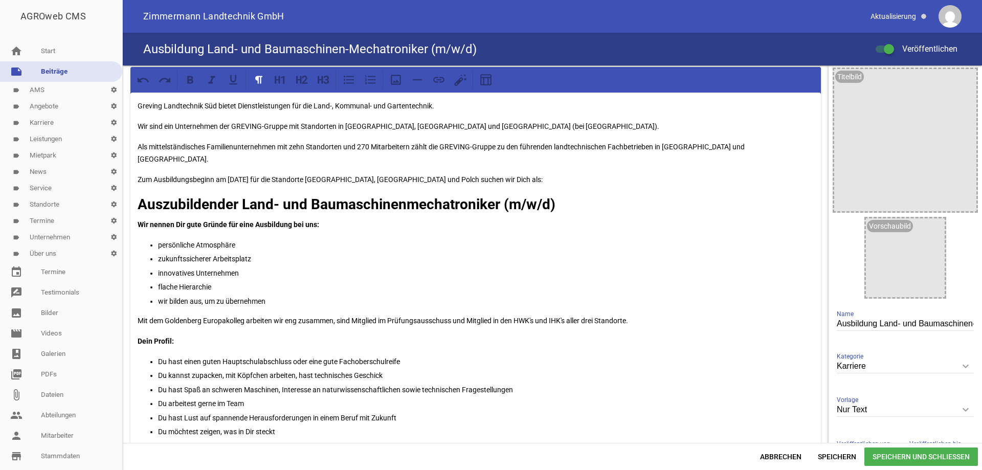
scroll to position [0, 0]
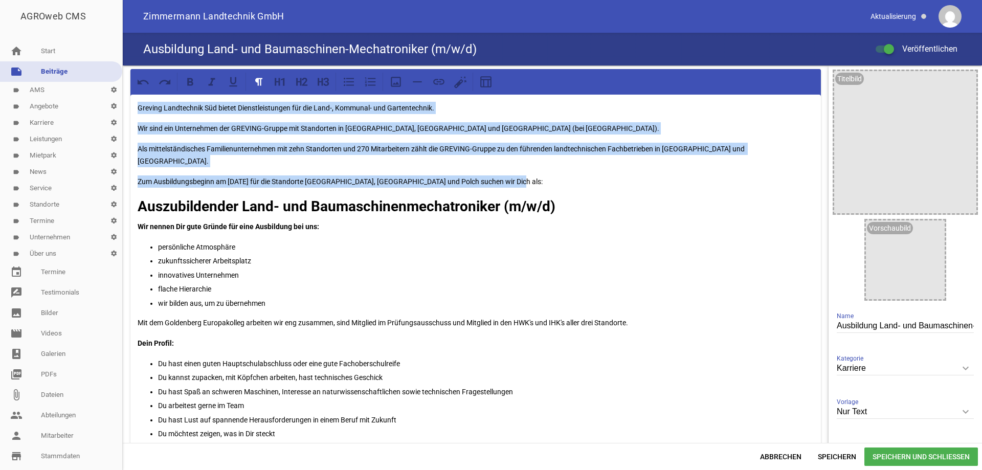
drag, startPoint x: 538, startPoint y: 168, endPoint x: 139, endPoint y: 104, distance: 403.5
click at [139, 104] on div "Greving Landtechnik Süd bietet Dienstleistungen für die Land-, Kommunal- und Ga…" at bounding box center [475, 354] width 691 height 519
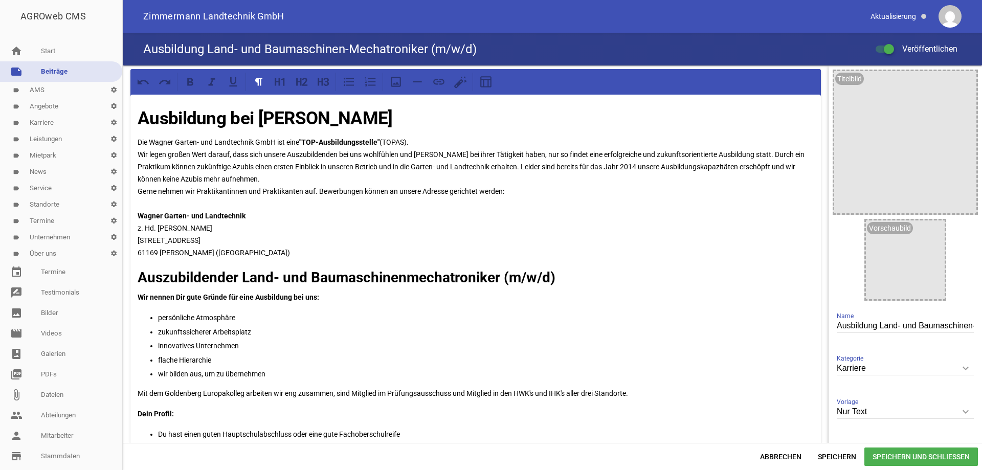
click at [489, 164] on p "Die Wagner Garten- und Landtechnik GmbH ist eine "TOP-Ausbildungsstelle" (TOPAS…" at bounding box center [476, 197] width 676 height 123
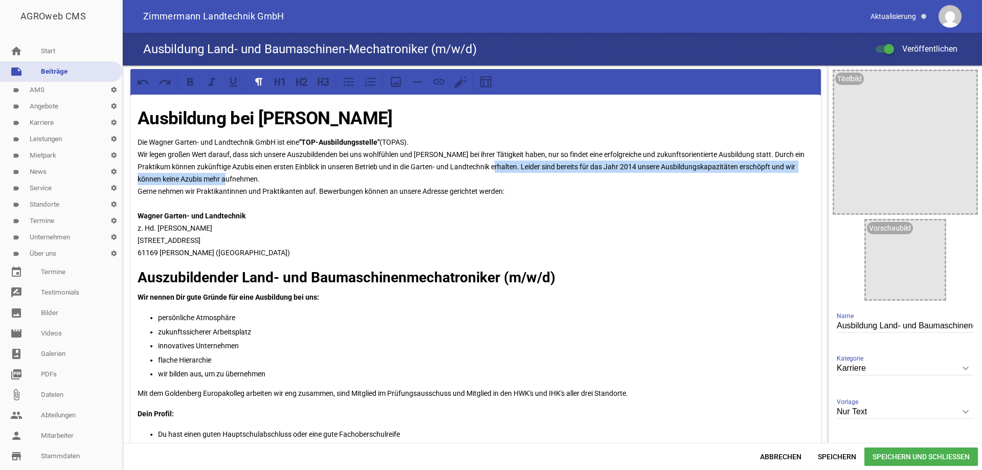
click at [221, 178] on p "Die Wagner Garten- und Landtechnik GmbH ist eine "TOP-Ausbildungsstelle" (TOPAS…" at bounding box center [476, 197] width 676 height 123
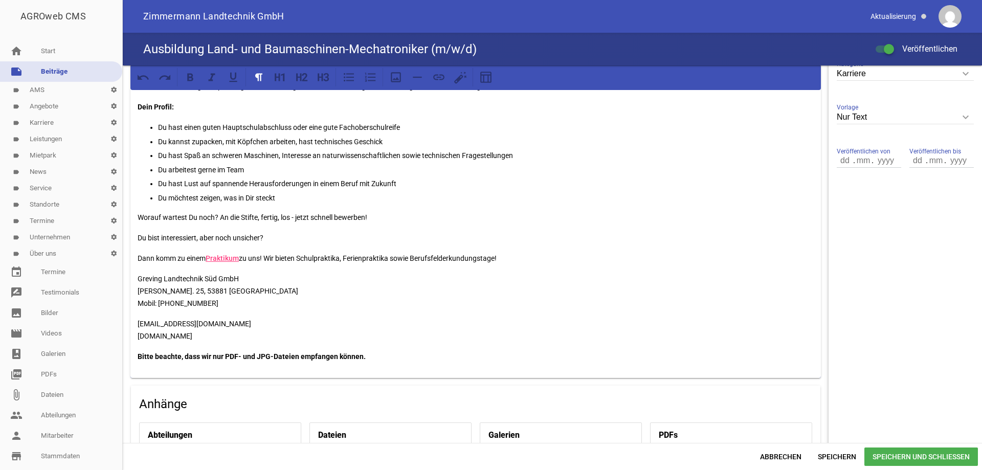
scroll to position [358, 0]
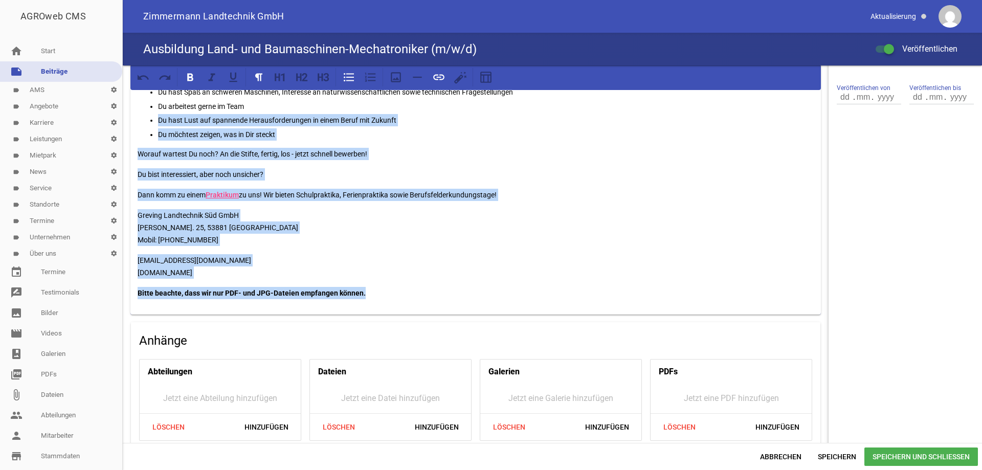
drag, startPoint x: 370, startPoint y: 291, endPoint x: 146, endPoint y: 117, distance: 283.9
click at [146, 117] on div "Ausbildung bei [PERSON_NAME] Die Wagner Garten- und Landtechnik GmbH ist eine "…" at bounding box center [475, 26] width 691 height 578
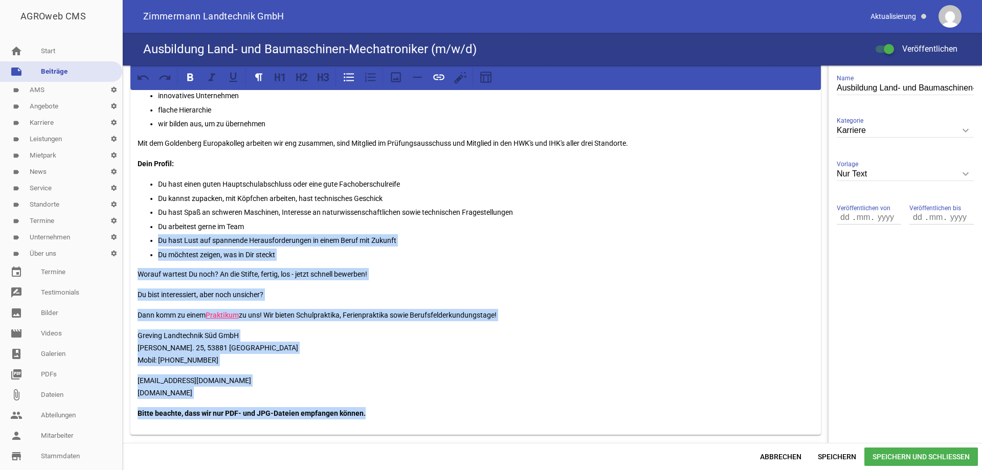
scroll to position [256, 0]
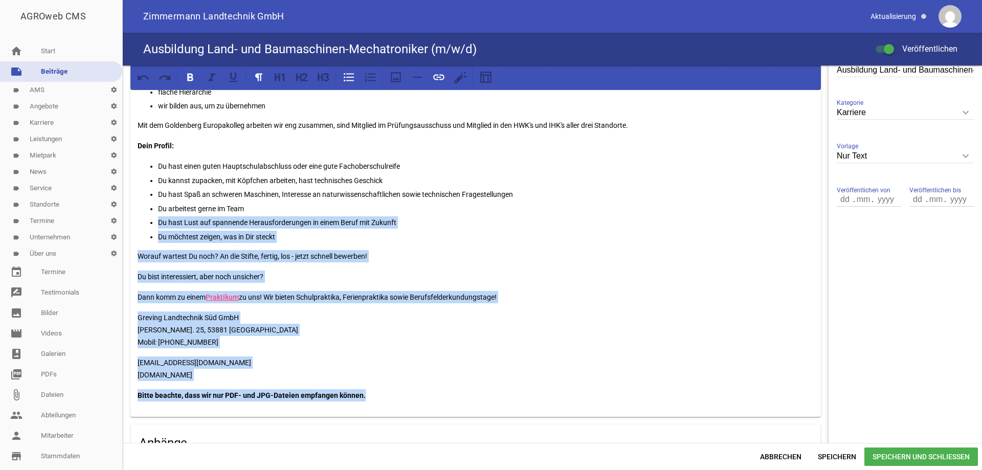
click at [386, 388] on div "Ausbildung bei [PERSON_NAME] Die Wagner Garten- und Landtechnik GmbH ist eine "…" at bounding box center [475, 128] width 691 height 578
click at [391, 388] on div "Ausbildung bei [PERSON_NAME] Die Wagner Garten- und Landtechnik GmbH ist eine "…" at bounding box center [475, 128] width 691 height 578
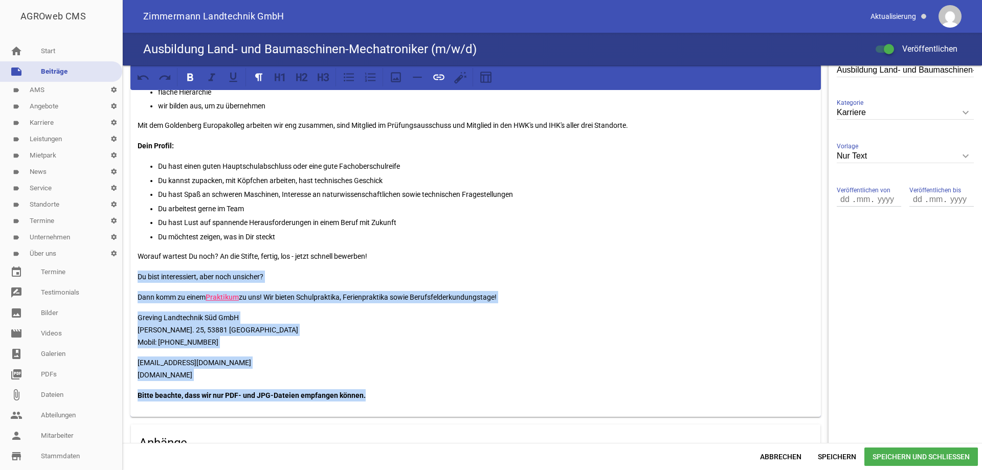
drag, startPoint x: 377, startPoint y: 393, endPoint x: 138, endPoint y: 271, distance: 268.6
click at [138, 271] on div "Ausbildung bei [PERSON_NAME] Die Wagner Garten- und Landtechnik GmbH ist eine "…" at bounding box center [475, 128] width 691 height 578
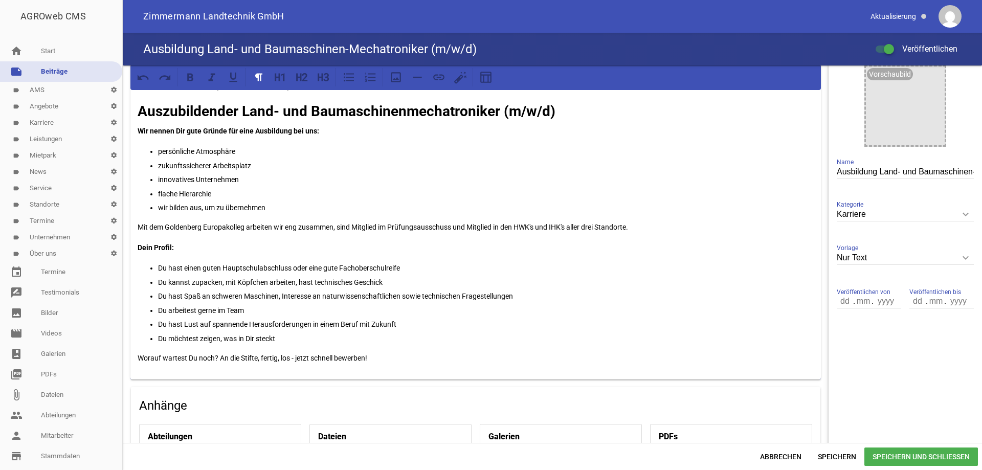
scroll to position [153, 0]
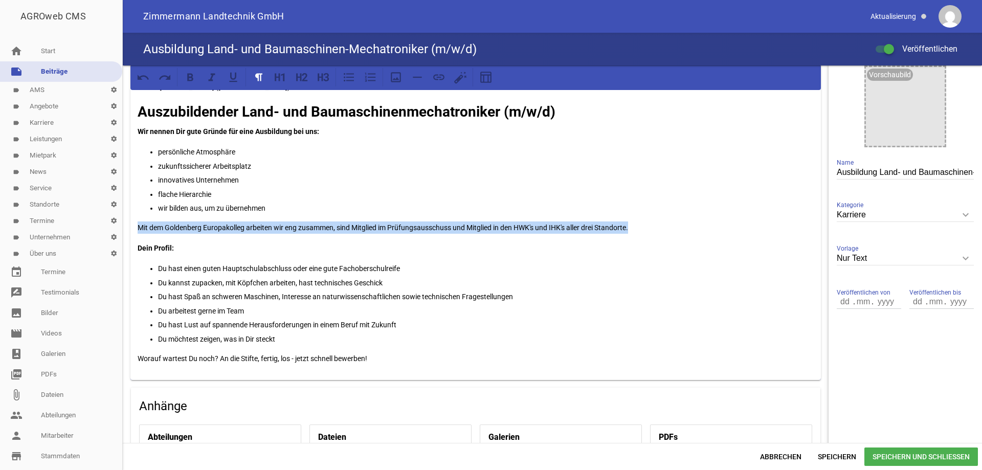
drag, startPoint x: 635, startPoint y: 227, endPoint x: 139, endPoint y: 229, distance: 495.6
click at [139, 229] on p "Mit dem Goldenberg Europakolleg arbeiten wir eng zusammen, sind Mitglied im Prü…" at bounding box center [476, 227] width 676 height 12
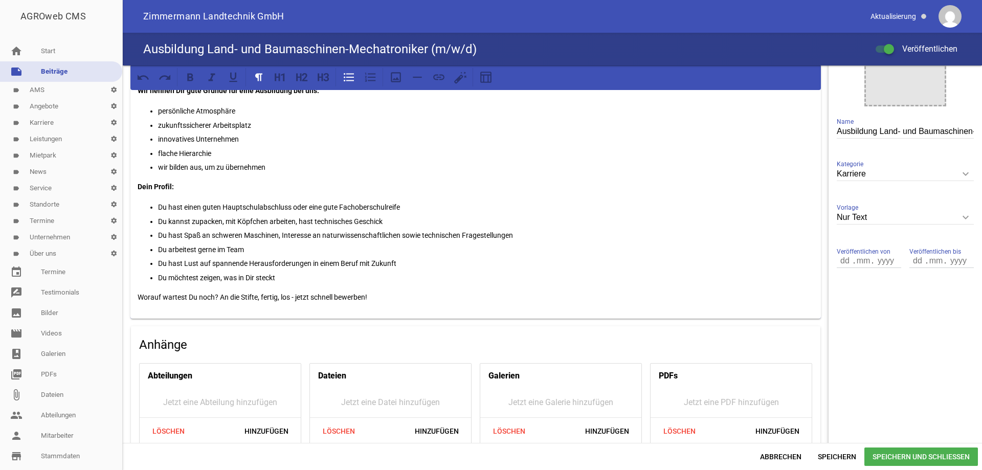
scroll to position [299, 0]
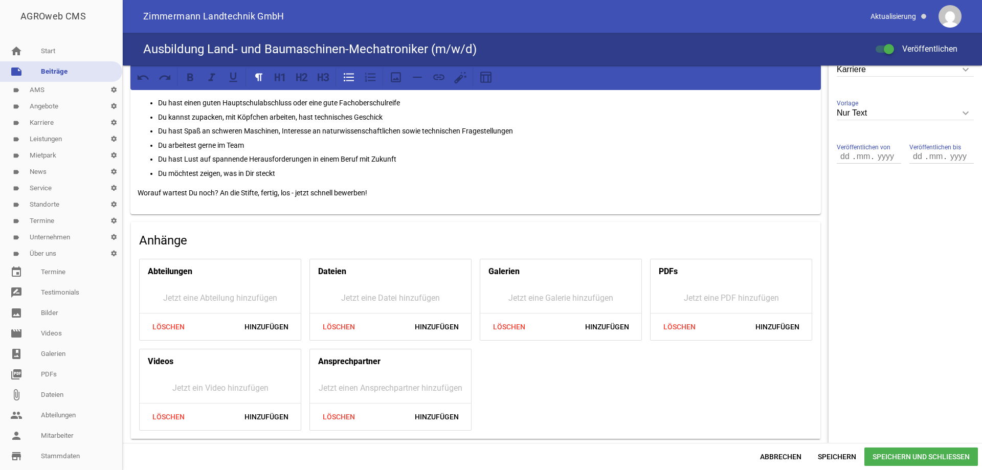
click at [924, 458] on span "Speichern und Schließen" at bounding box center [921, 457] width 114 height 18
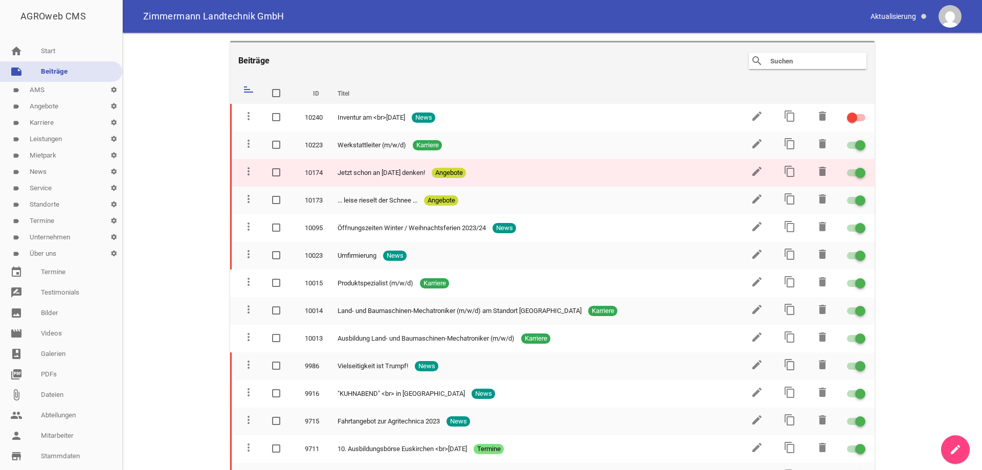
click at [858, 172] on span at bounding box center [860, 173] width 4 height 4
click at [862, 167] on input "checkbox" at bounding box center [862, 167] width 0 height 0
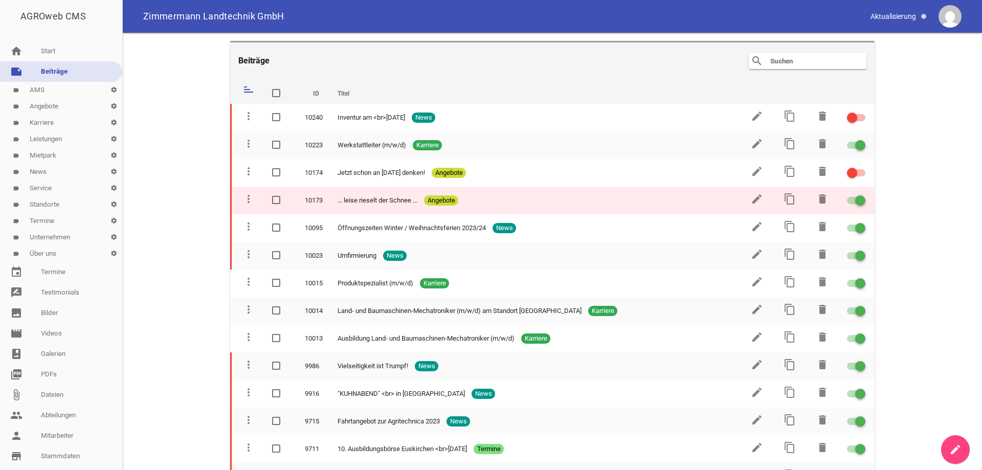
click at [855, 199] on div at bounding box center [860, 200] width 10 height 10
click at [862, 194] on input "checkbox" at bounding box center [862, 194] width 0 height 0
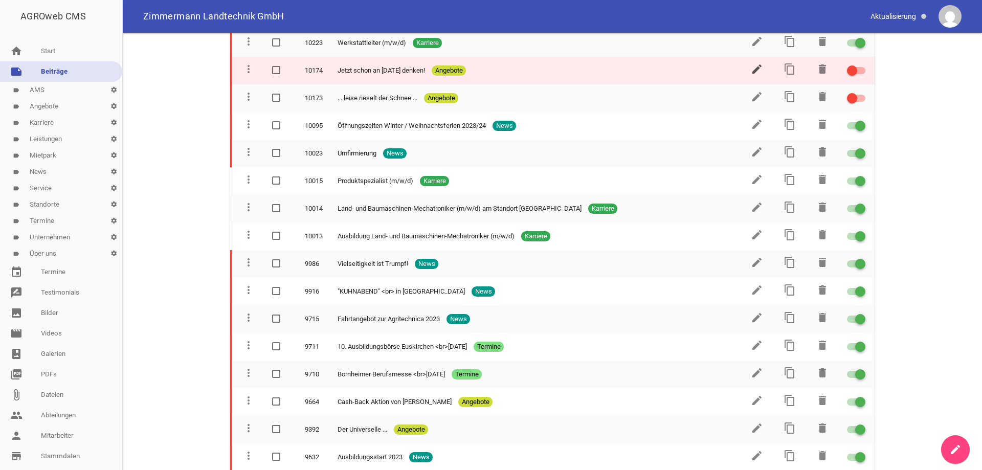
scroll to position [51, 0]
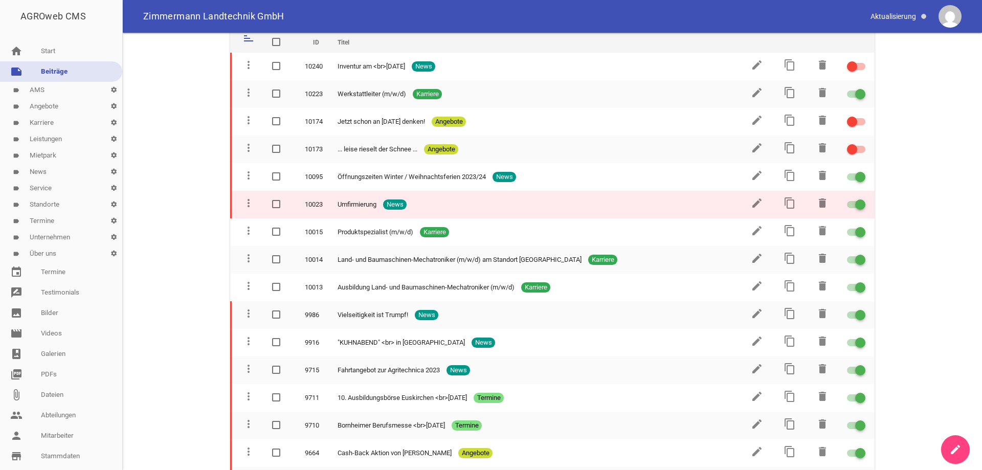
click at [858, 203] on span at bounding box center [860, 205] width 4 height 4
click at [862, 198] on input "checkbox" at bounding box center [862, 198] width 0 height 0
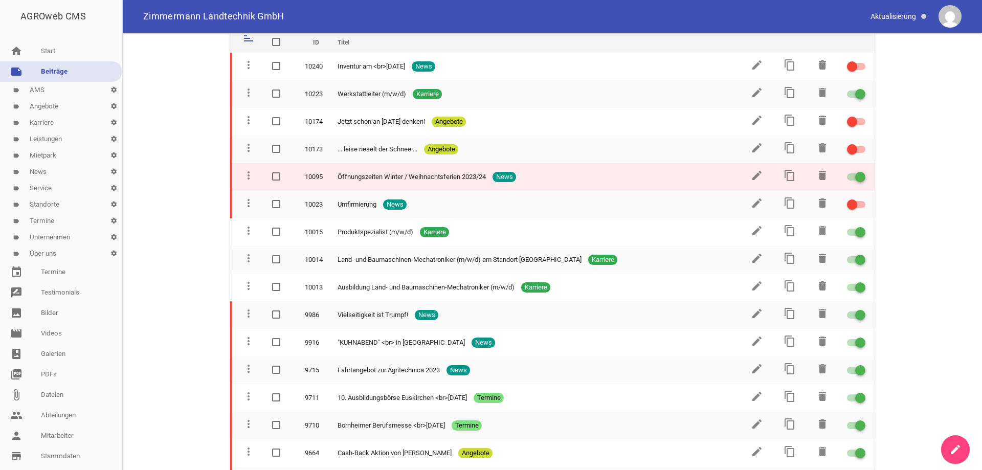
click at [858, 177] on span at bounding box center [860, 177] width 4 height 4
click at [862, 171] on input "checkbox" at bounding box center [862, 171] width 0 height 0
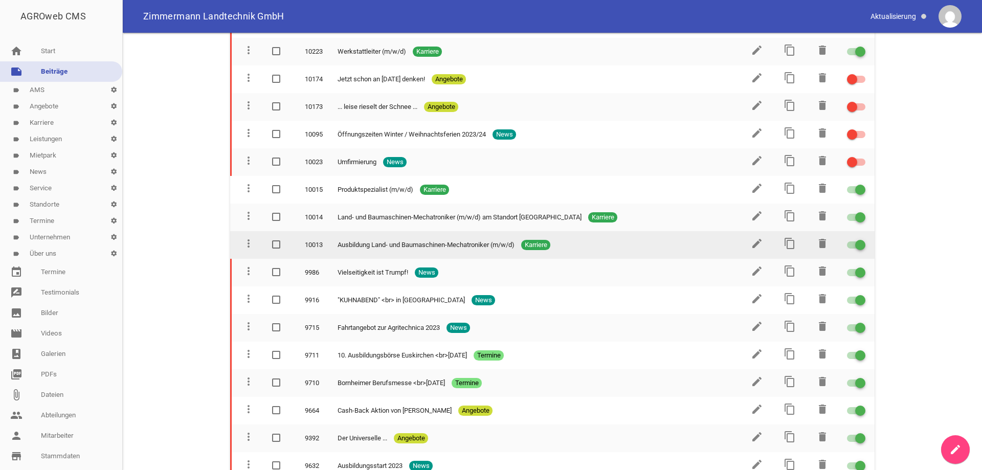
scroll to position [102, 0]
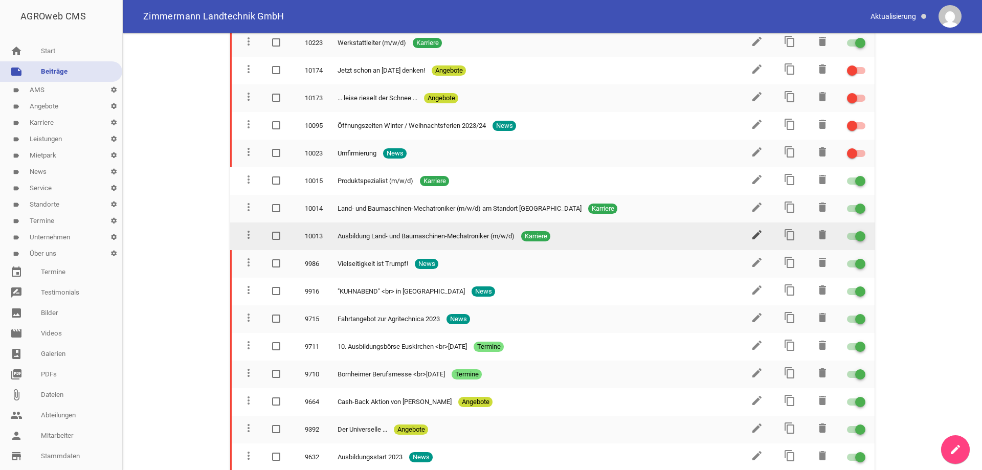
click at [752, 237] on icon "edit" at bounding box center [757, 235] width 12 height 12
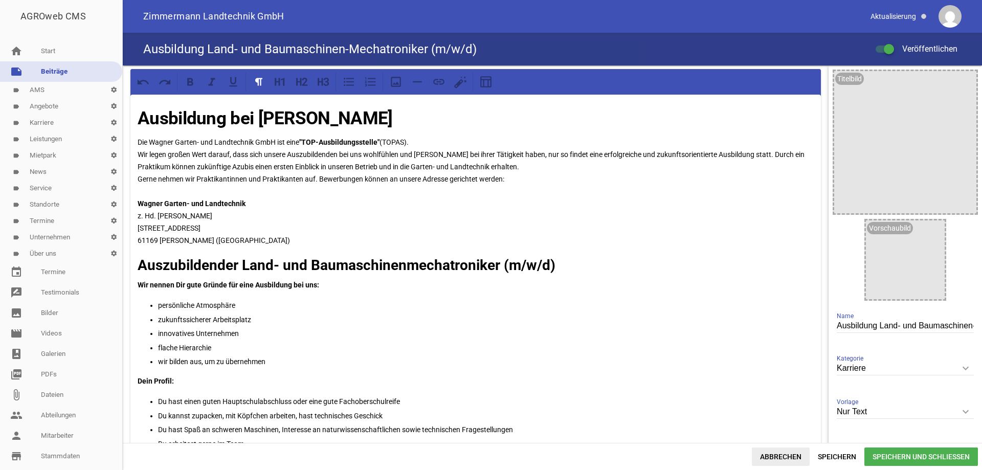
click at [775, 458] on span "Abbrechen" at bounding box center [781, 457] width 58 height 18
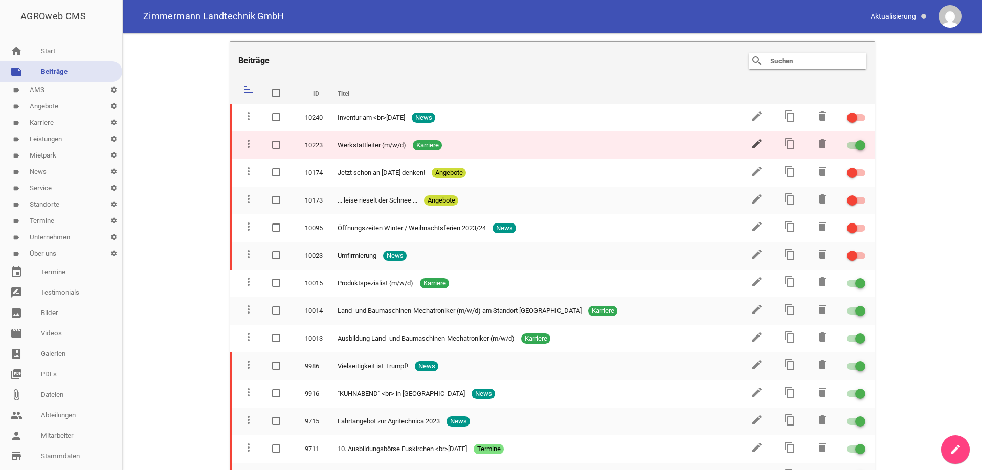
click at [754, 140] on icon "edit" at bounding box center [757, 144] width 12 height 12
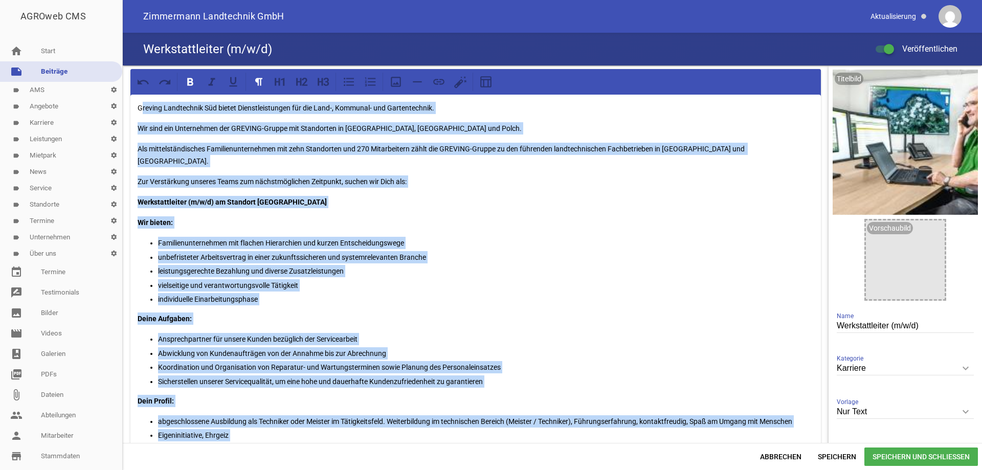
drag, startPoint x: 368, startPoint y: 266, endPoint x: 143, endPoint y: 66, distance: 301.1
click at [143, 66] on div "Greving Landtechnik Süd bietet Dienstleistungen für die Land-, Kommunal- und Ga…" at bounding box center [476, 448] width 706 height 766
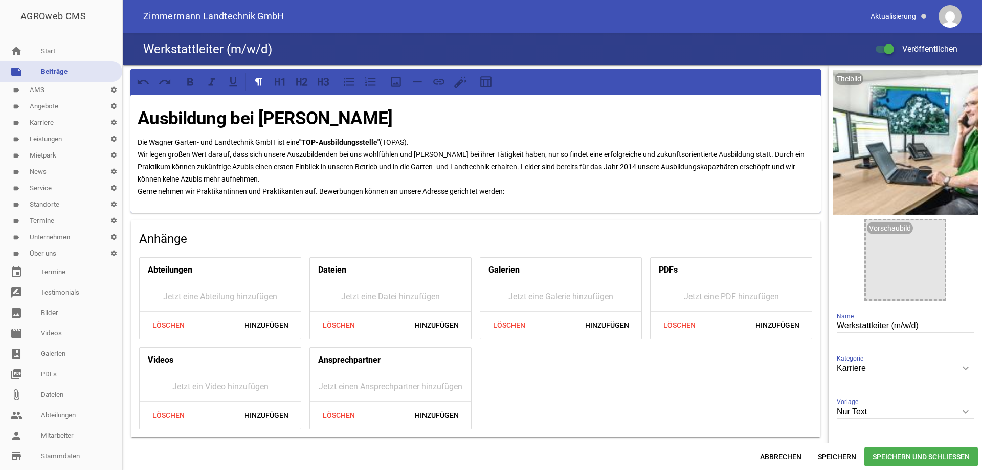
click at [896, 460] on span "Speichern und Schließen" at bounding box center [921, 457] width 114 height 18
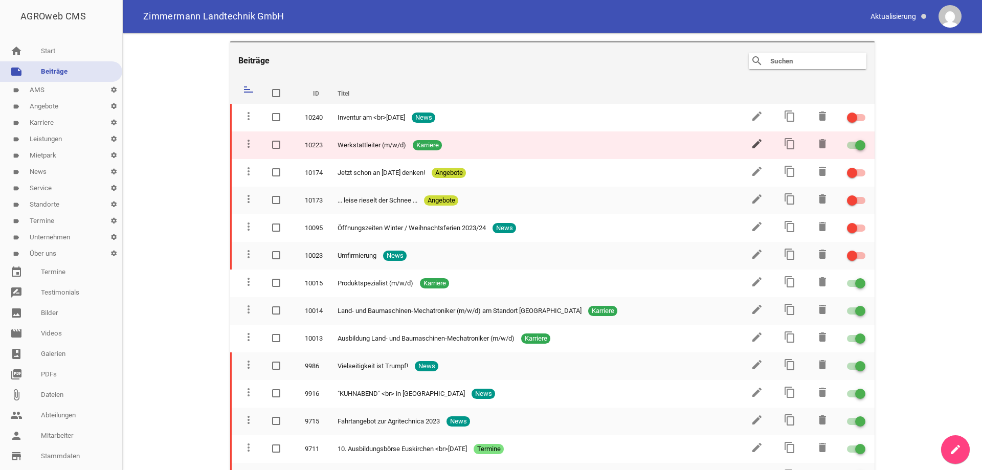
click at [753, 143] on icon "edit" at bounding box center [757, 144] width 12 height 12
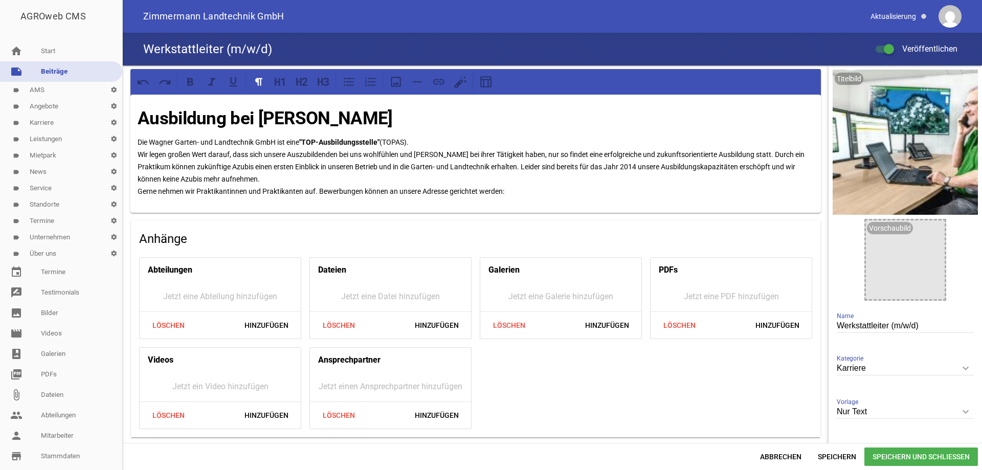
click at [917, 325] on input "Werkstattleiter (m/w/d)" at bounding box center [905, 326] width 137 height 14
drag, startPoint x: 923, startPoint y: 330, endPoint x: 831, endPoint y: 328, distance: 91.6
click at [831, 328] on div "Titelbild delete crop image Vorschaubild image Werkstattleiter (m/w/d) Name Kar…" at bounding box center [905, 272] width 153 height 415
type input "Ausbildung"
click at [921, 456] on span "Speichern und Schließen" at bounding box center [921, 457] width 114 height 18
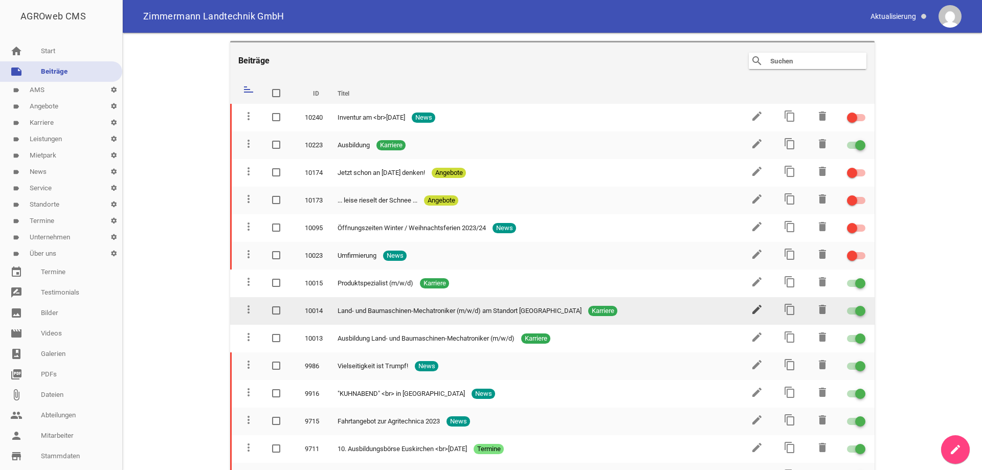
click at [751, 311] on icon "edit" at bounding box center [757, 309] width 12 height 12
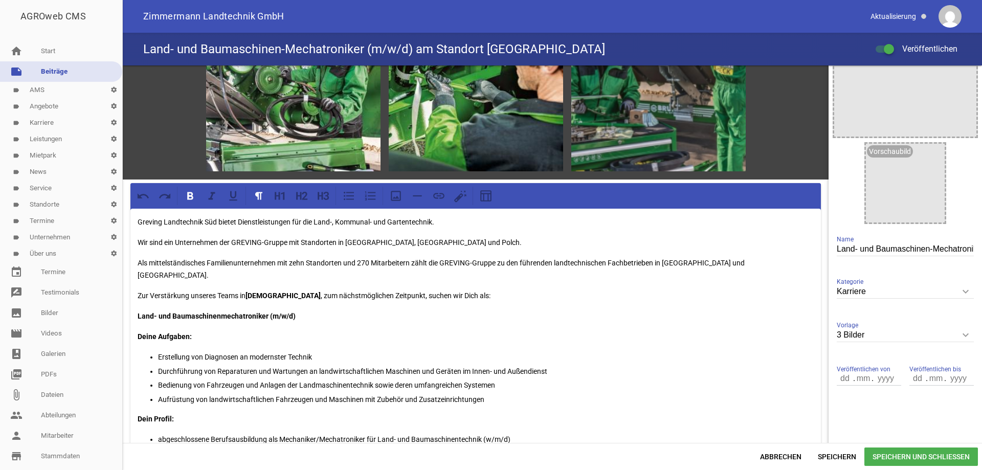
scroll to position [102, 0]
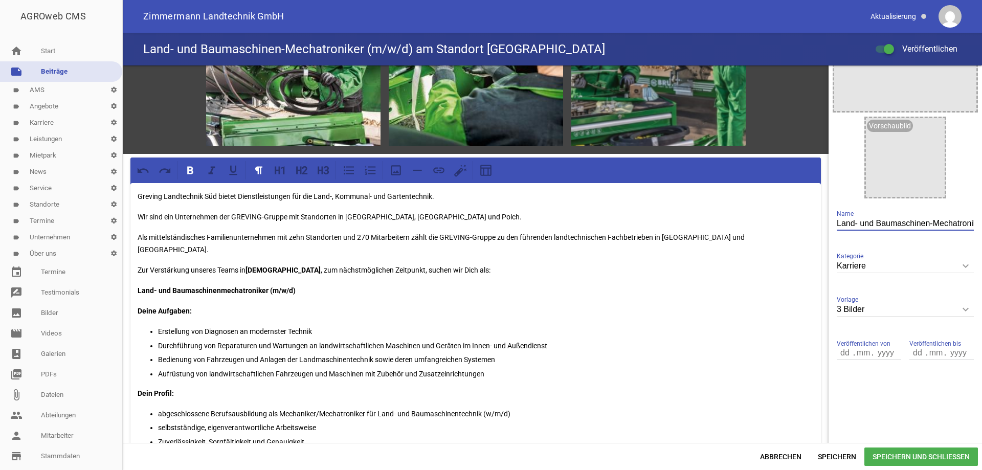
click at [938, 225] on input "Land- und Baumaschinen-Mechatroniker (m/w/d) am Standort [GEOGRAPHIC_DATA]" at bounding box center [905, 224] width 137 height 14
drag, startPoint x: 968, startPoint y: 224, endPoint x: 832, endPoint y: 228, distance: 136.1
click at [837, 228] on input "Land- und Baumaschinen-Mechatroniker (m/w/d) am Standort [GEOGRAPHIC_DATA]" at bounding box center [905, 224] width 137 height 14
drag, startPoint x: 964, startPoint y: 224, endPoint x: 819, endPoint y: 214, distance: 145.1
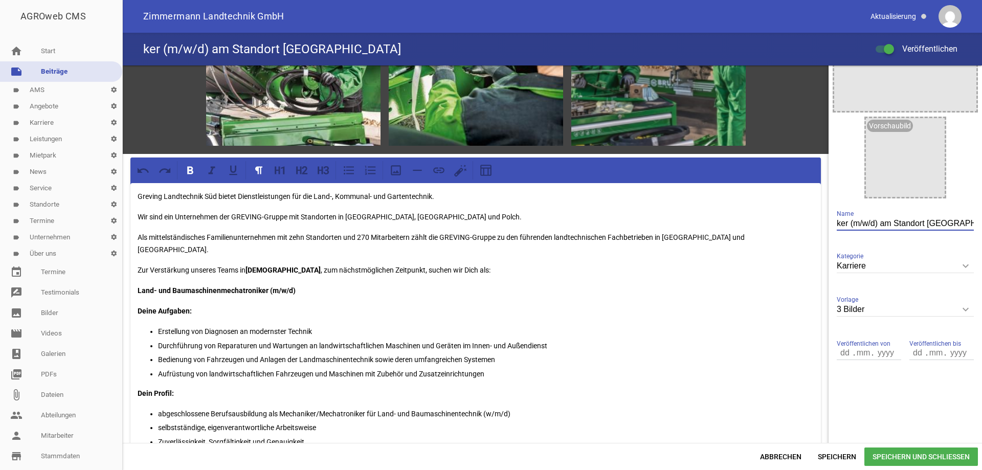
click at [819, 214] on div "games image games image games image Greving Landtechnik Süd bietet Dienstleistu…" at bounding box center [552, 253] width 859 height 377
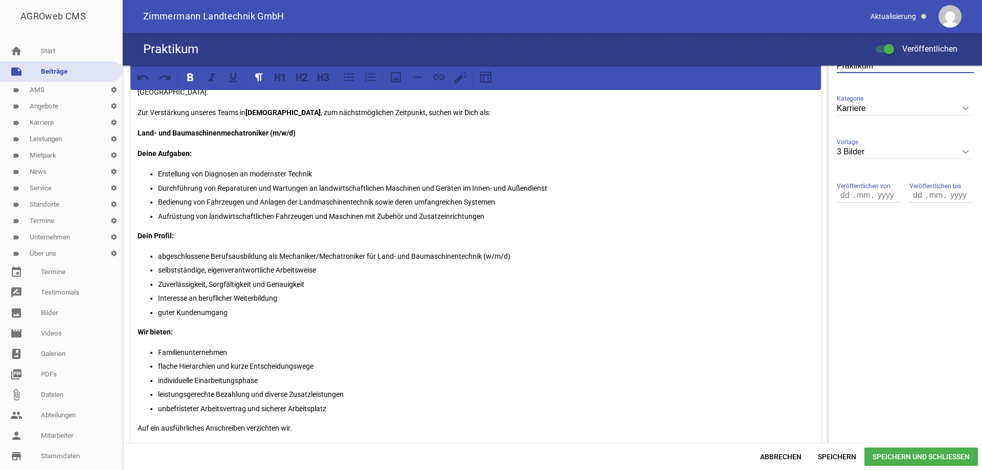
scroll to position [307, 0]
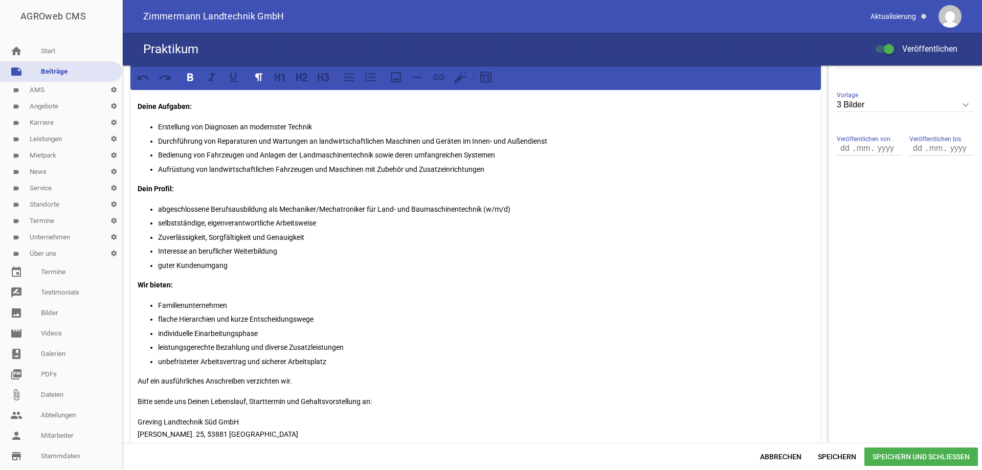
type input "Praktikum"
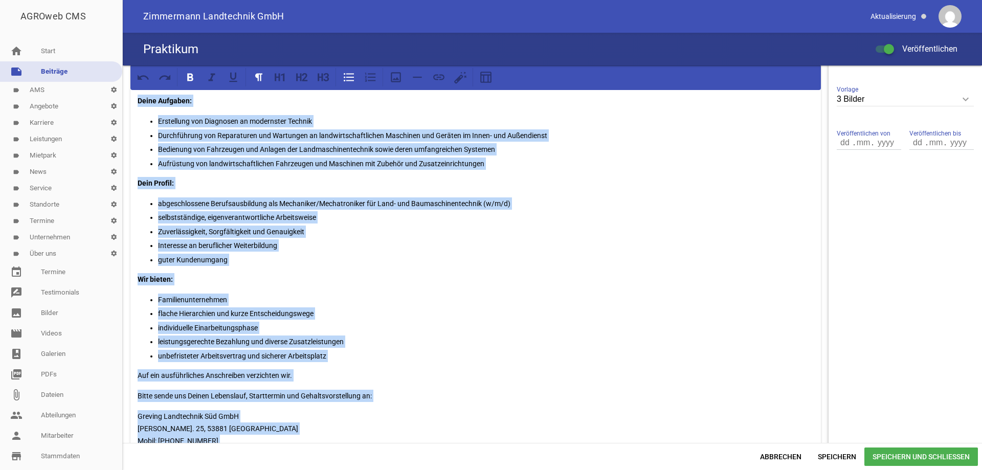
scroll to position [0, 0]
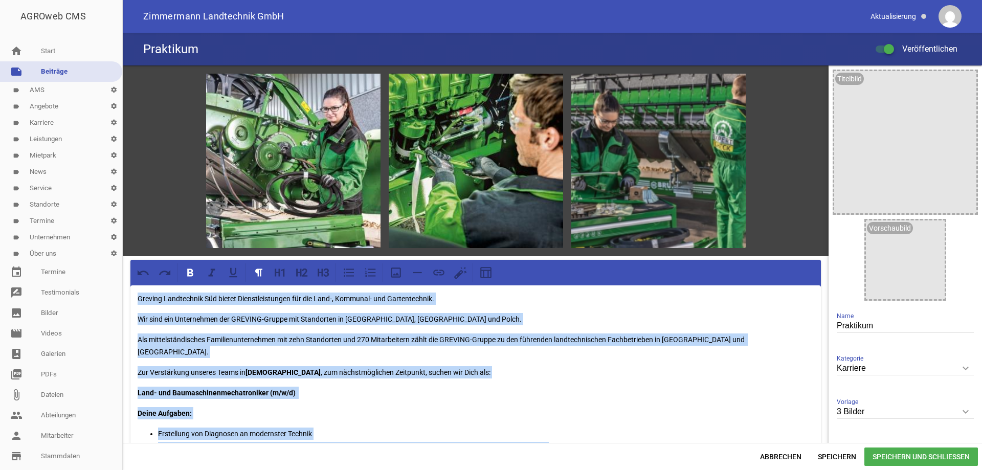
drag, startPoint x: 375, startPoint y: 332, endPoint x: 132, endPoint y: 290, distance: 246.7
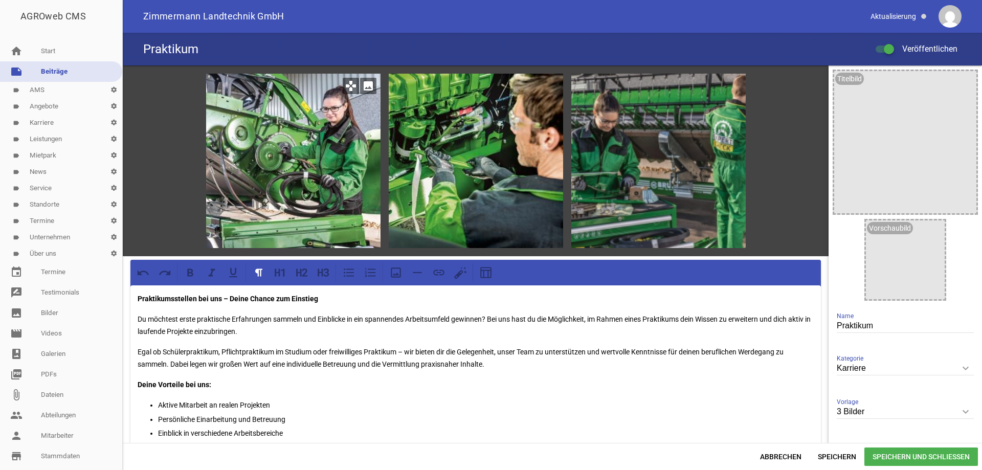
click at [343, 129] on div at bounding box center [293, 161] width 174 height 174
click at [736, 108] on div at bounding box center [658, 161] width 174 height 174
click at [726, 87] on icon "image" at bounding box center [733, 86] width 16 height 16
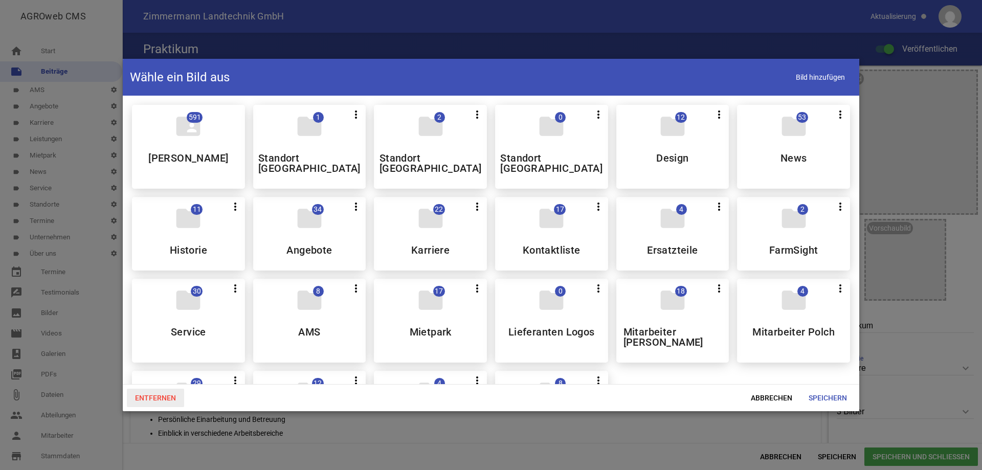
click at [159, 397] on span "Entfernen" at bounding box center [155, 398] width 57 height 18
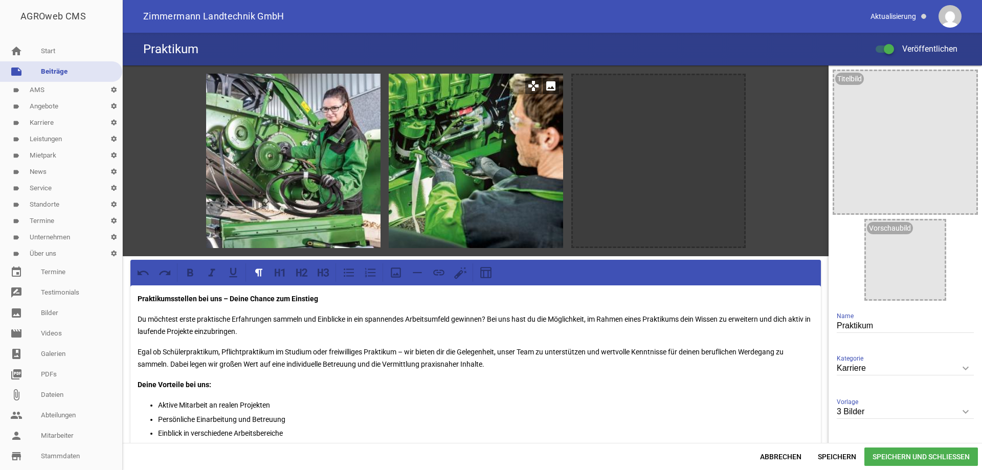
click at [548, 88] on icon "image" at bounding box center [551, 86] width 16 height 16
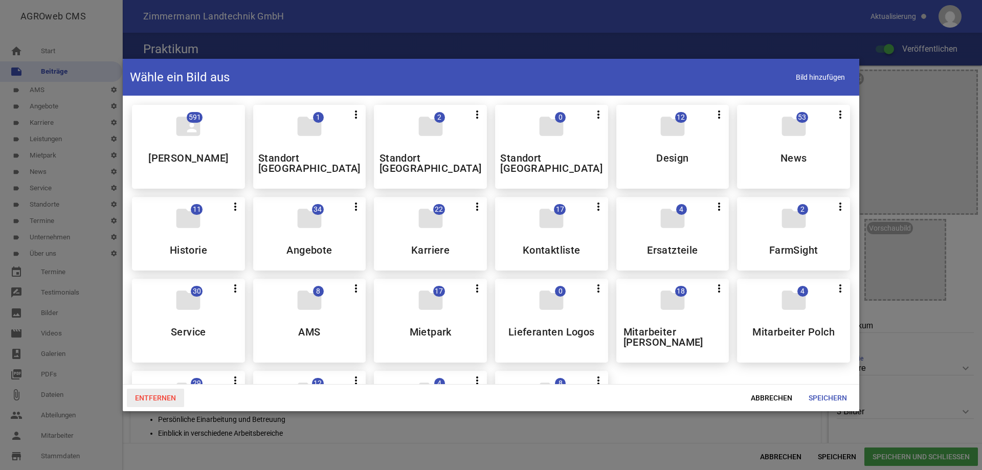
click at [146, 394] on span "Entfernen" at bounding box center [155, 398] width 57 height 18
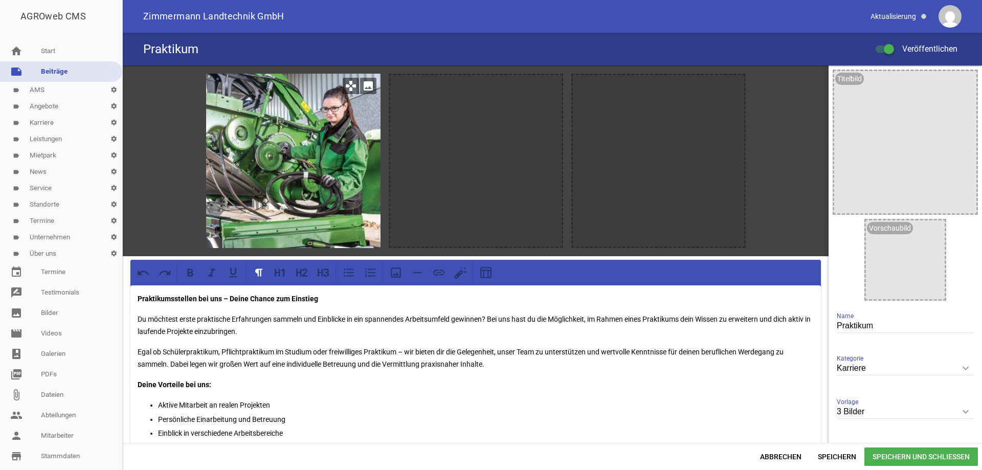
click at [369, 82] on icon "image" at bounding box center [368, 86] width 16 height 16
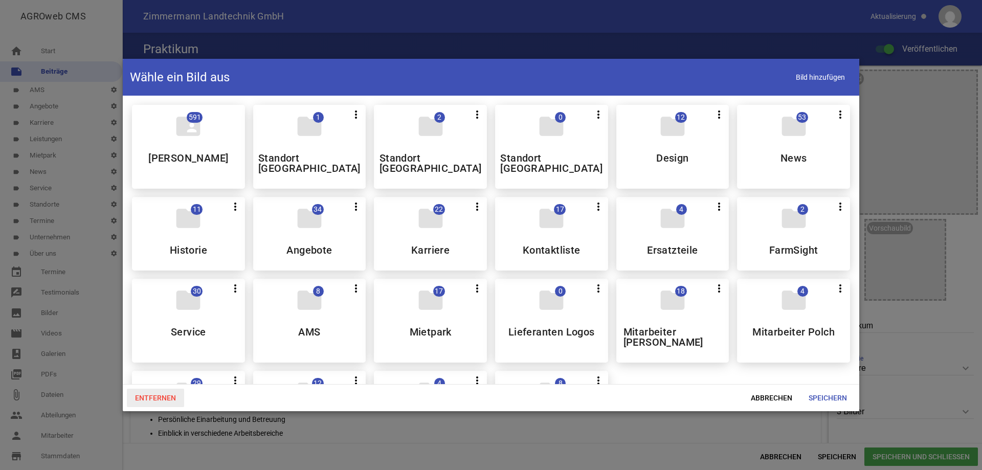
click at [161, 394] on span "Entfernen" at bounding box center [155, 398] width 57 height 18
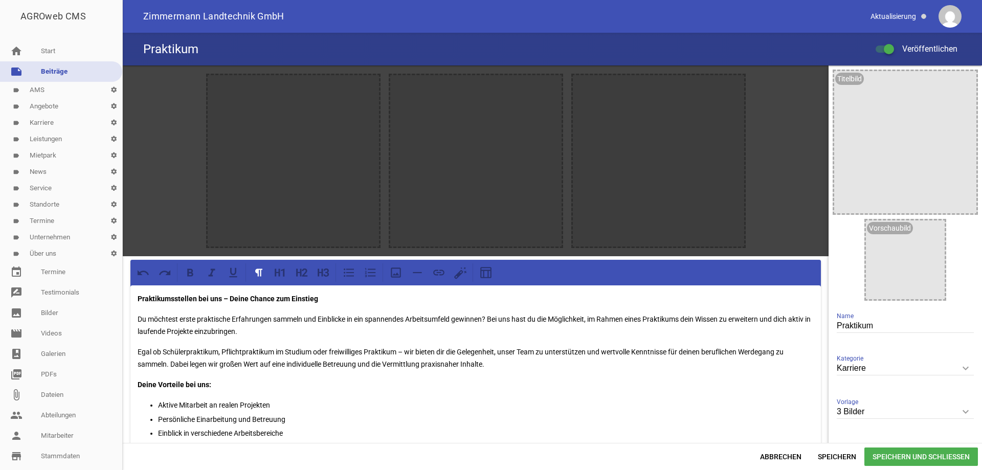
click at [892, 457] on span "Speichern und Schließen" at bounding box center [921, 457] width 114 height 18
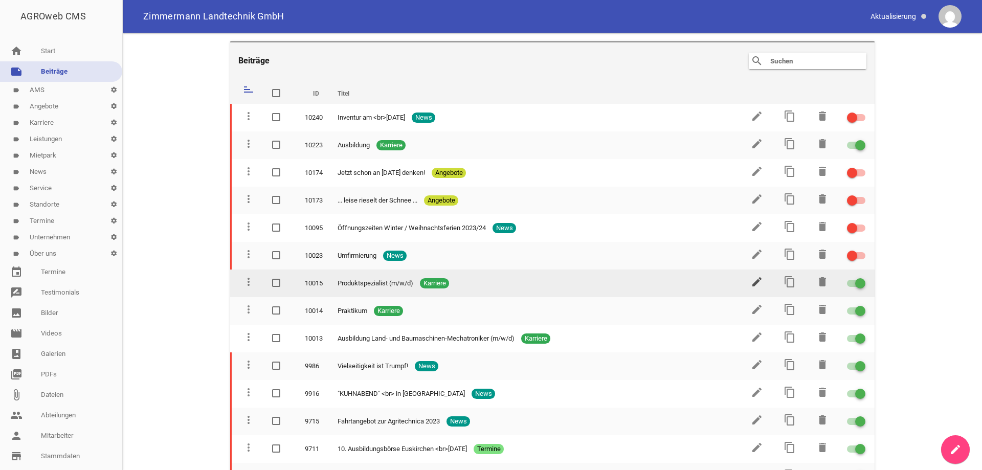
click at [754, 281] on icon "edit" at bounding box center [757, 282] width 12 height 12
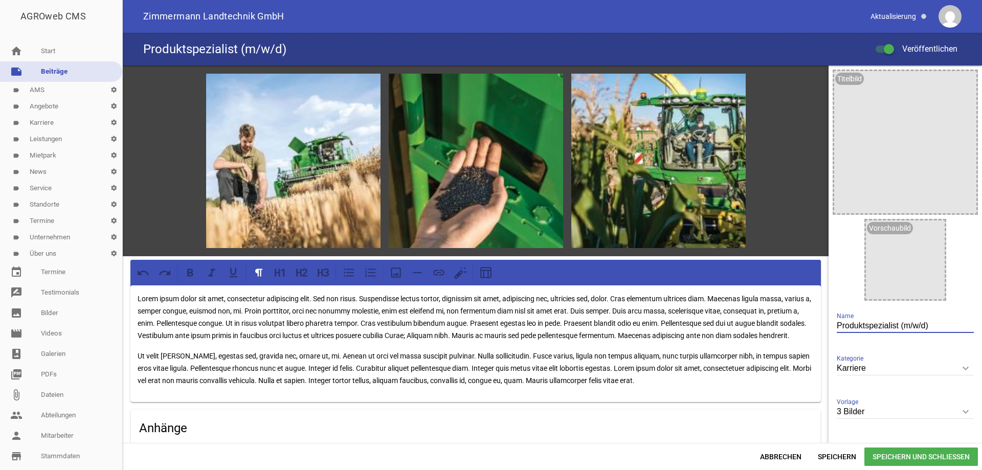
click at [937, 329] on input "Produktspezialist (m/w/d)" at bounding box center [905, 326] width 137 height 14
drag, startPoint x: 934, startPoint y: 327, endPoint x: 824, endPoint y: 330, distance: 110.5
click at [829, 330] on div "Titelbild image Vorschaubild image Produktspezialist (m/w/d) Name Karriere keyb…" at bounding box center [905, 272] width 153 height 415
type input "Stellenangebote"
click at [368, 86] on icon "image" at bounding box center [368, 86] width 16 height 16
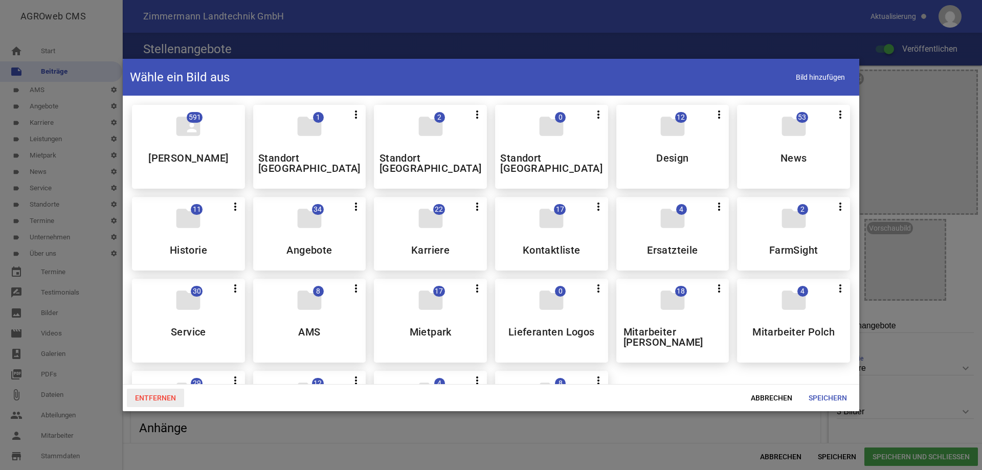
click at [173, 395] on span "Entfernen" at bounding box center [155, 398] width 57 height 18
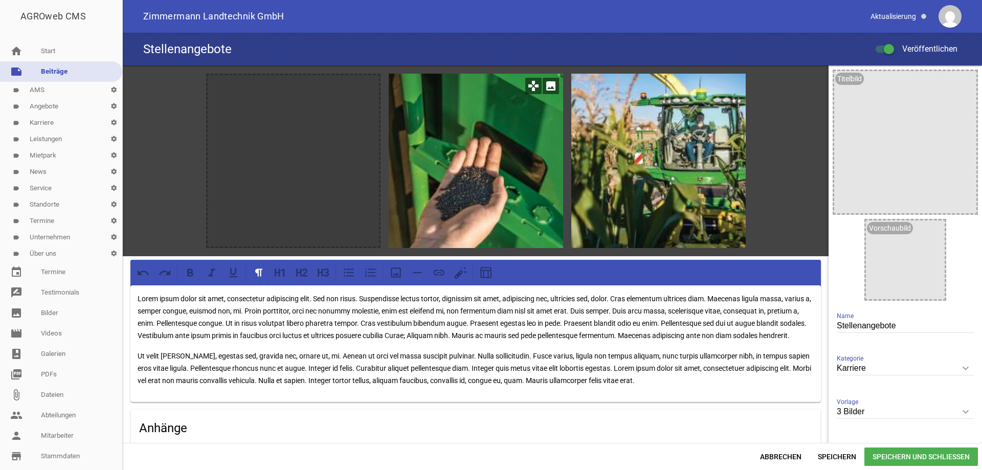
click at [549, 86] on icon "image" at bounding box center [551, 86] width 16 height 16
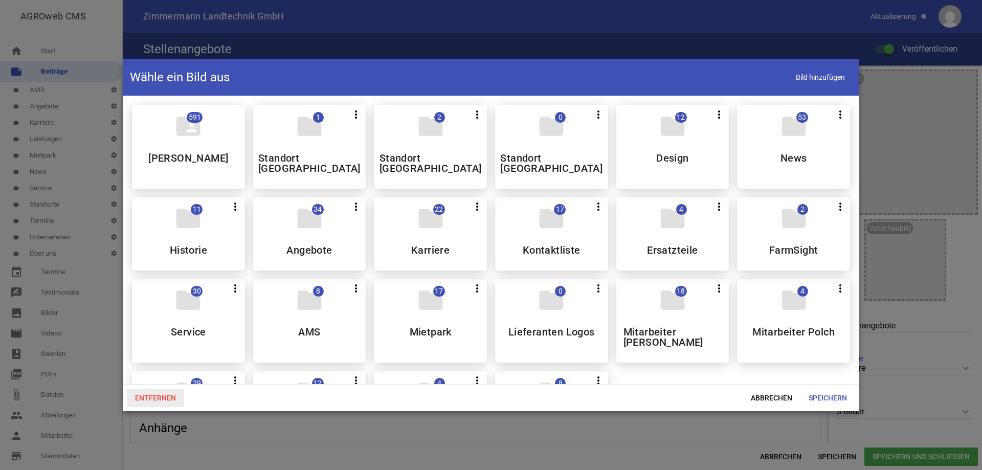
click at [162, 396] on span "Entfernen" at bounding box center [155, 398] width 57 height 18
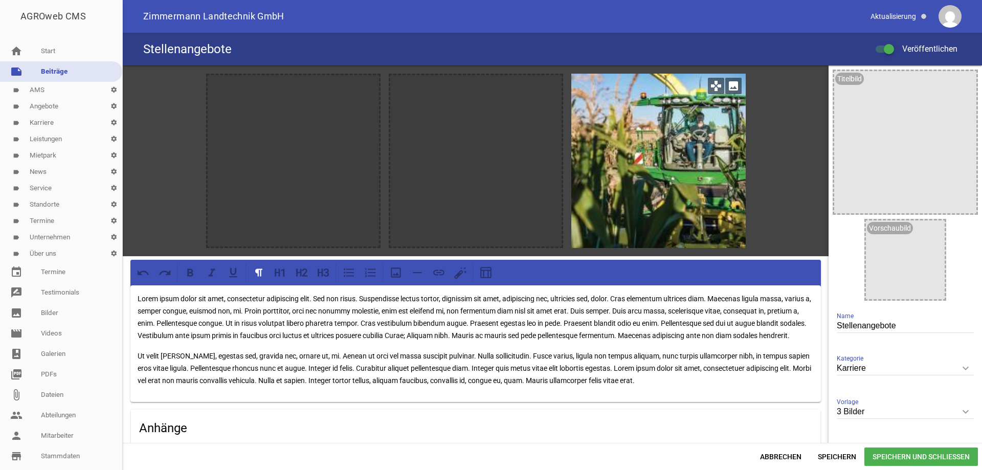
click at [729, 83] on icon "image" at bounding box center [733, 86] width 16 height 16
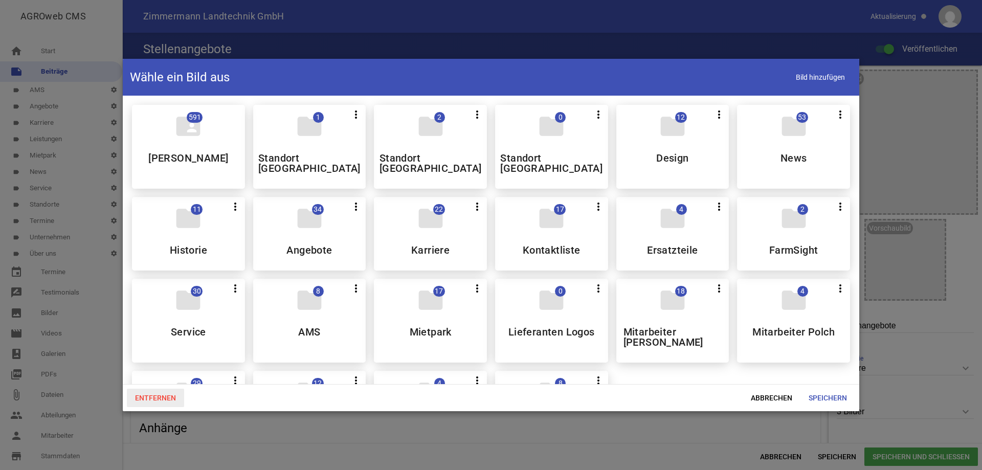
click at [157, 394] on span "Entfernen" at bounding box center [155, 398] width 57 height 18
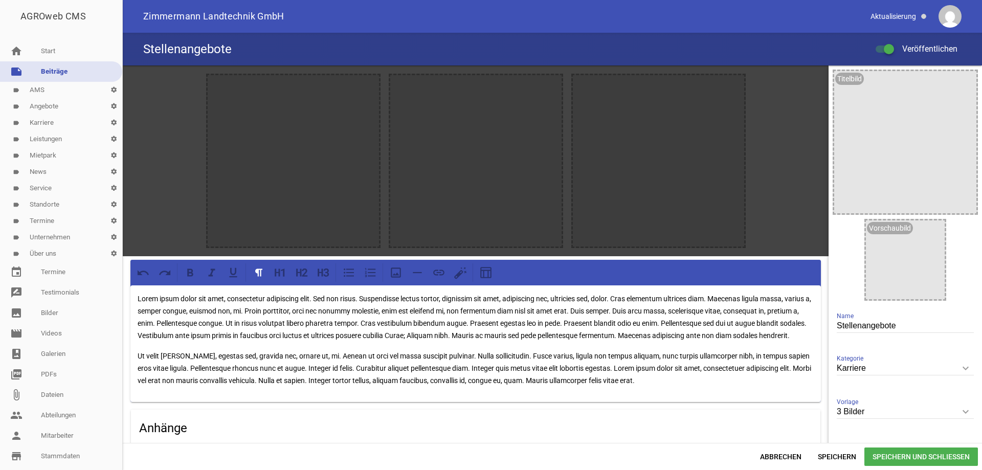
click at [911, 455] on span "Speichern und Schließen" at bounding box center [921, 457] width 114 height 18
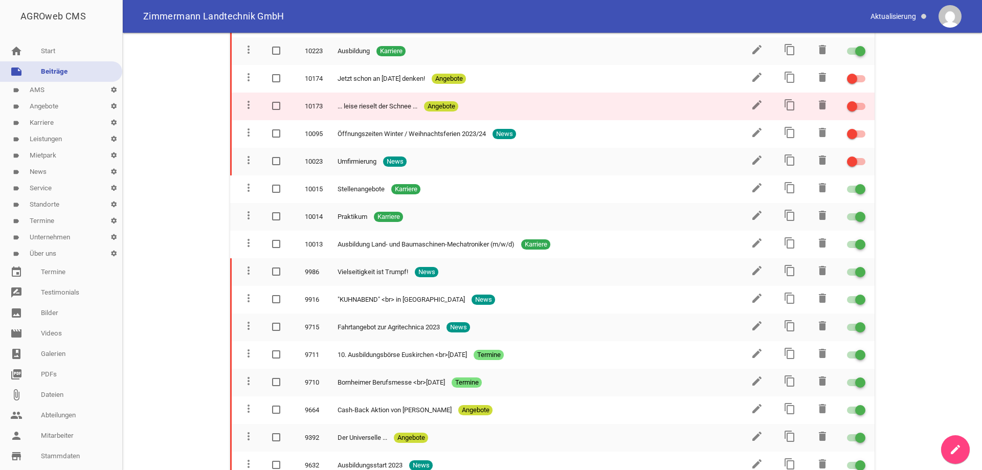
scroll to position [102, 0]
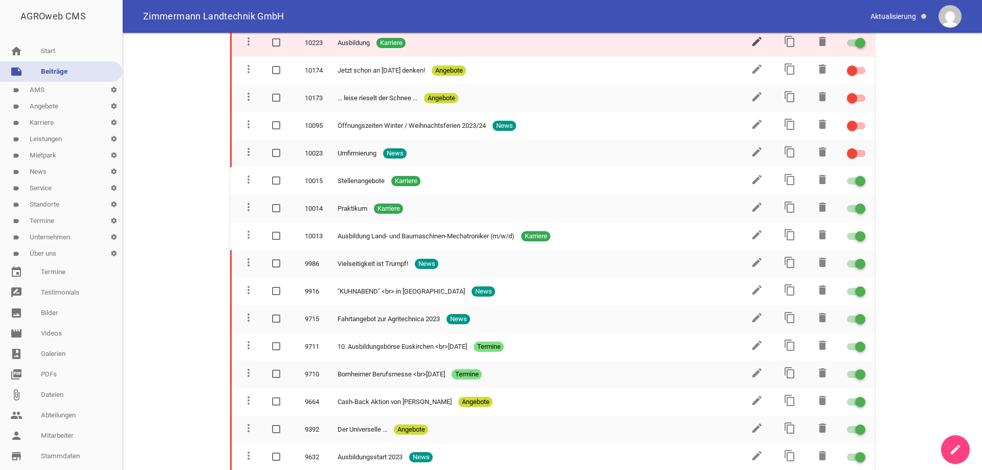
click at [754, 41] on icon "edit" at bounding box center [757, 41] width 12 height 12
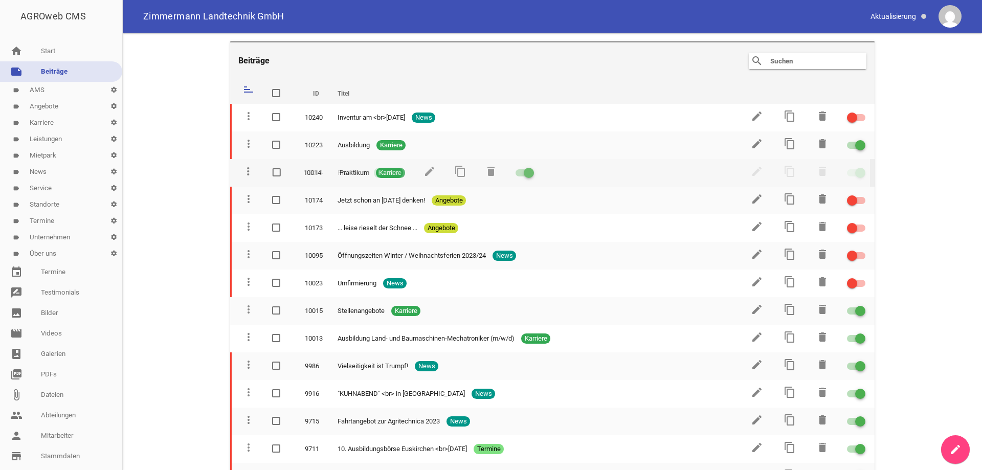
drag, startPoint x: 248, startPoint y: 309, endPoint x: 248, endPoint y: 171, distance: 138.1
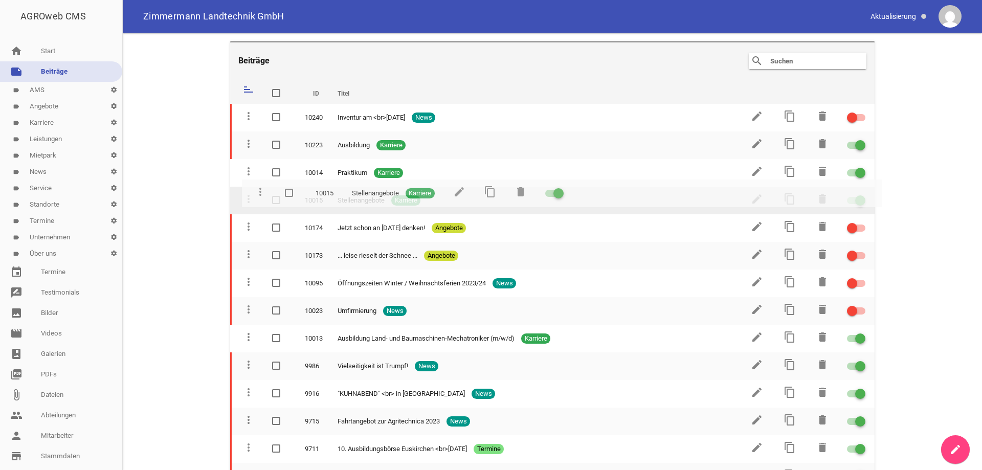
drag, startPoint x: 248, startPoint y: 309, endPoint x: 260, endPoint y: 192, distance: 118.3
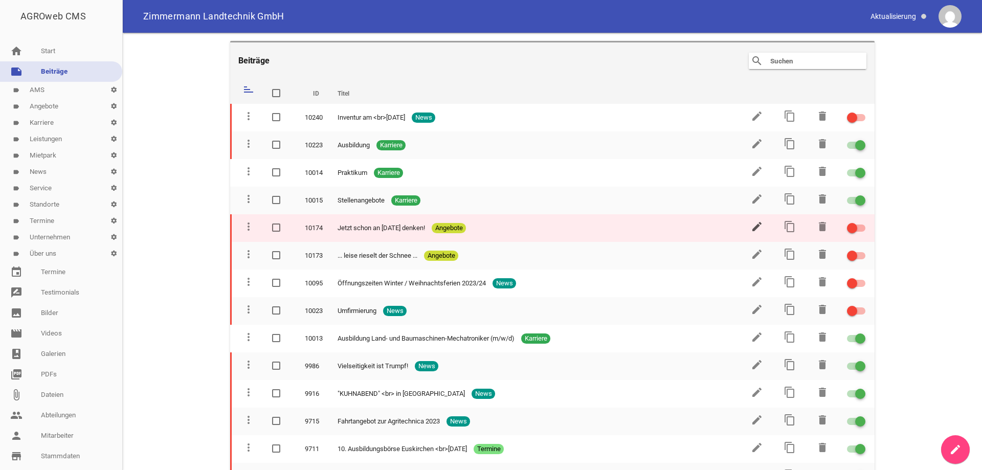
click at [754, 224] on icon "edit" at bounding box center [757, 226] width 12 height 12
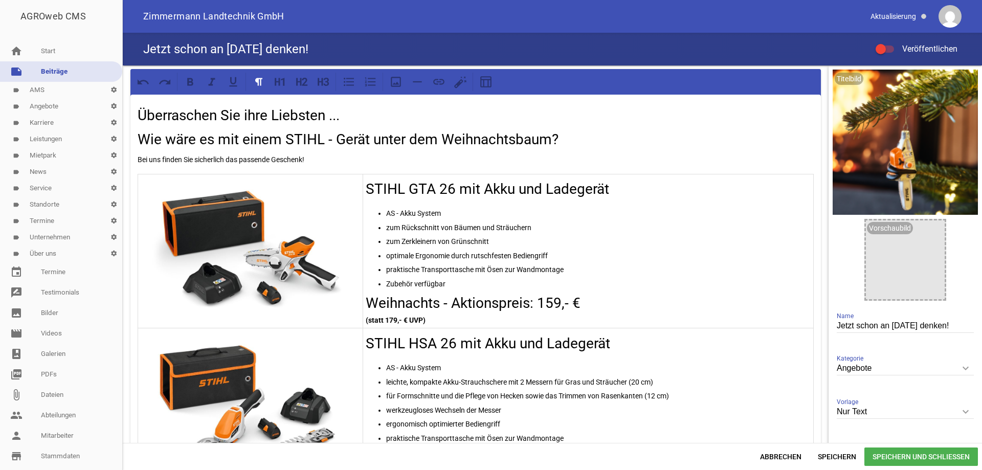
click at [293, 239] on img at bounding box center [250, 249] width 219 height 146
click at [293, 240] on img at bounding box center [250, 249] width 219 height 146
click at [459, 265] on p "praktische Transporttasche mit Ösen zur Wandmontage" at bounding box center [598, 269] width 425 height 12
click at [522, 210] on p "AS - Akku System" at bounding box center [598, 213] width 425 height 12
click at [527, 230] on p "zum Rückschnitt von Bäumen und Sträuchern" at bounding box center [598, 227] width 425 height 12
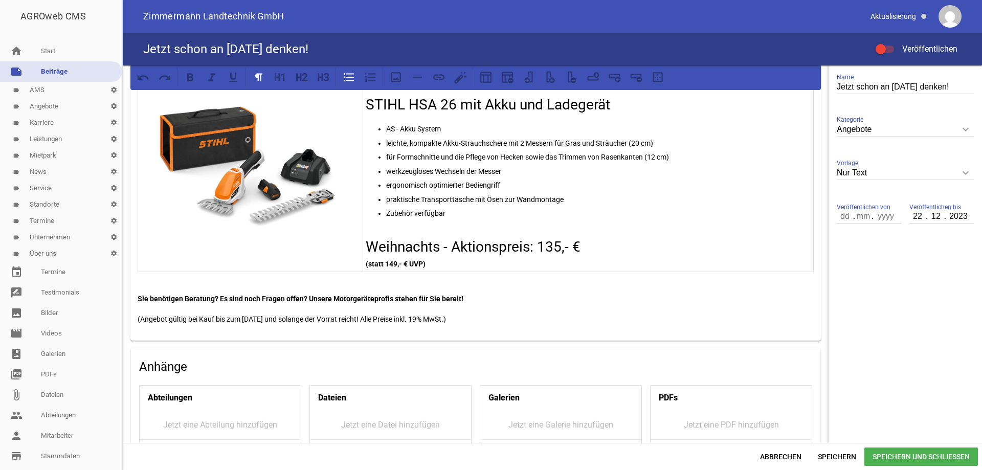
scroll to position [256, 0]
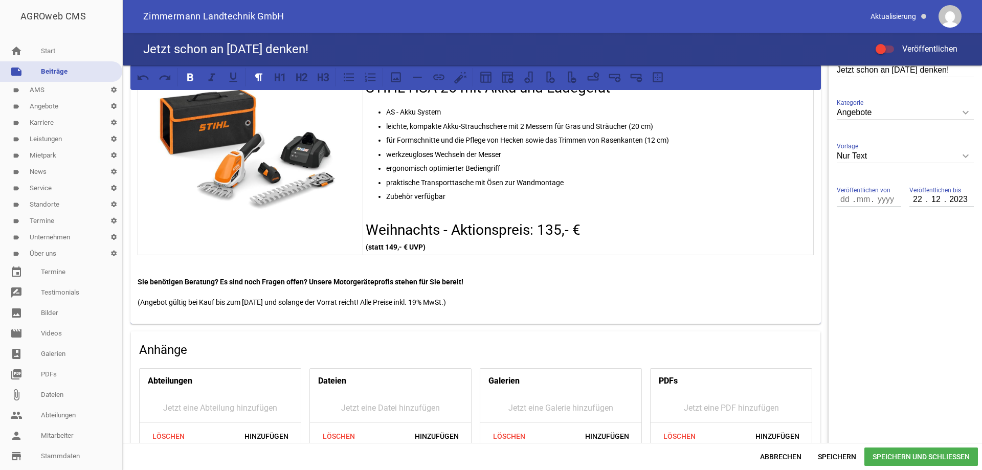
click at [693, 250] on p "(statt 149,- € UVP)" at bounding box center [588, 247] width 445 height 12
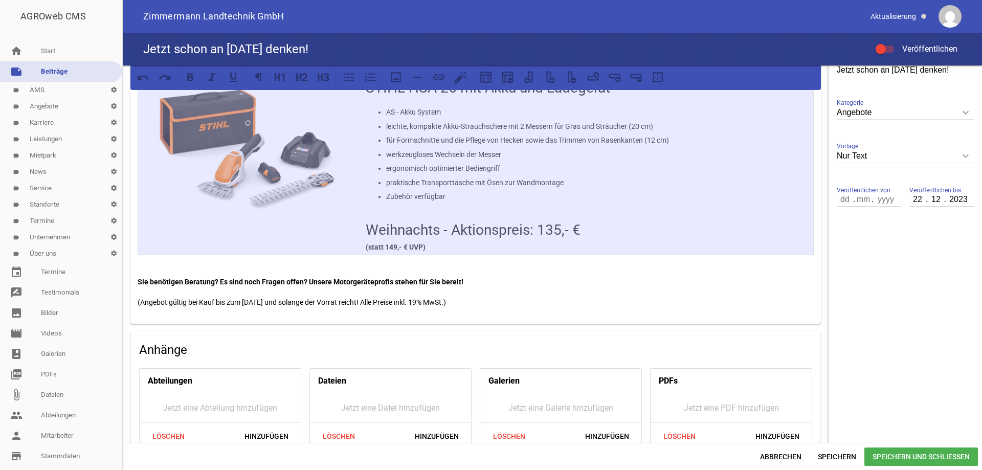
drag, startPoint x: 599, startPoint y: 234, endPoint x: 258, endPoint y: 191, distance: 343.8
click at [258, 191] on tr "STIHL HSA 26 mit Akku und Ladegerät AS - Akku System leichte, kompakte Akku-Str…" at bounding box center [476, 164] width 676 height 183
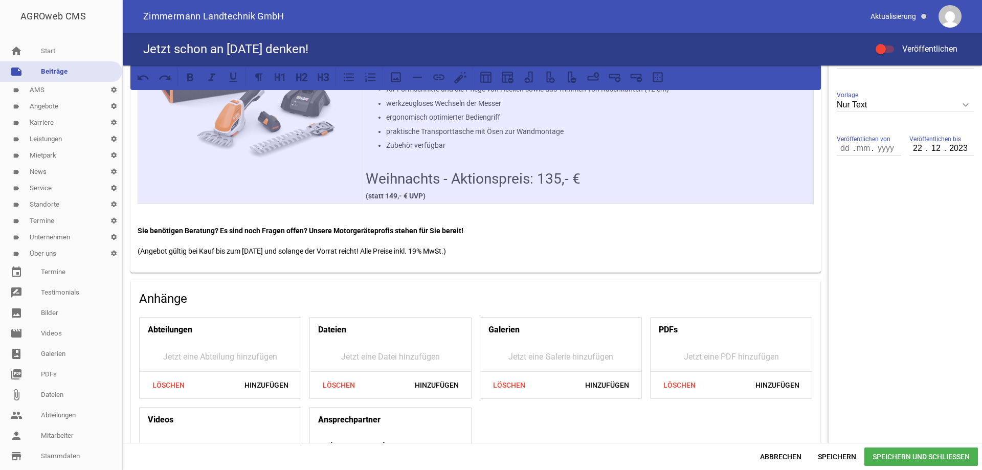
scroll to position [0, 0]
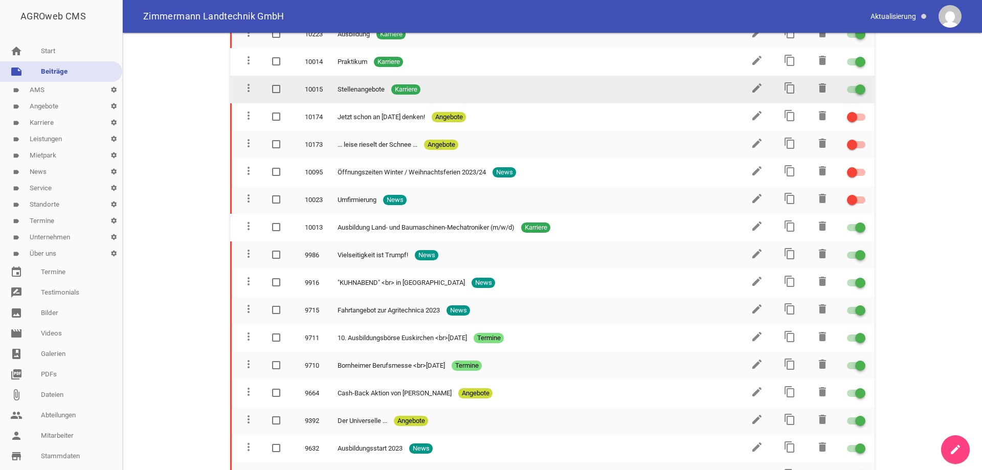
scroll to position [153, 0]
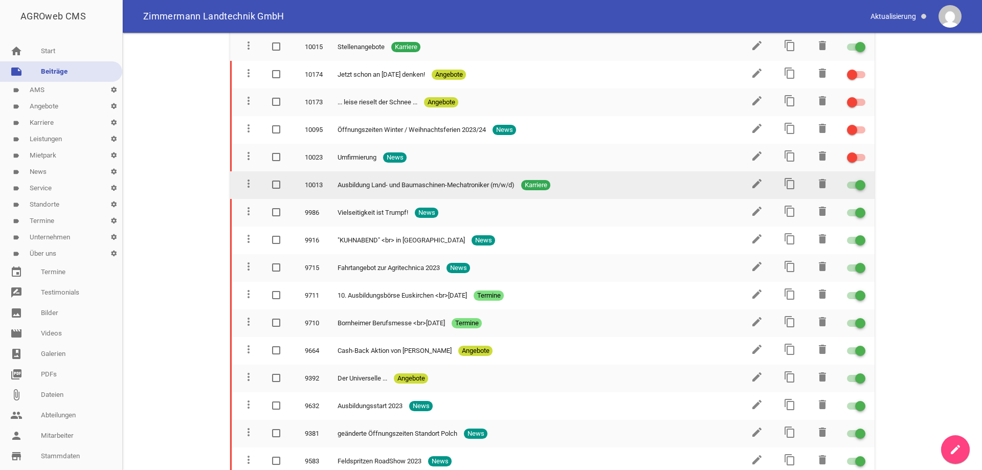
click at [855, 183] on div at bounding box center [860, 185] width 10 height 10
click at [862, 179] on input "checkbox" at bounding box center [862, 179] width 0 height 0
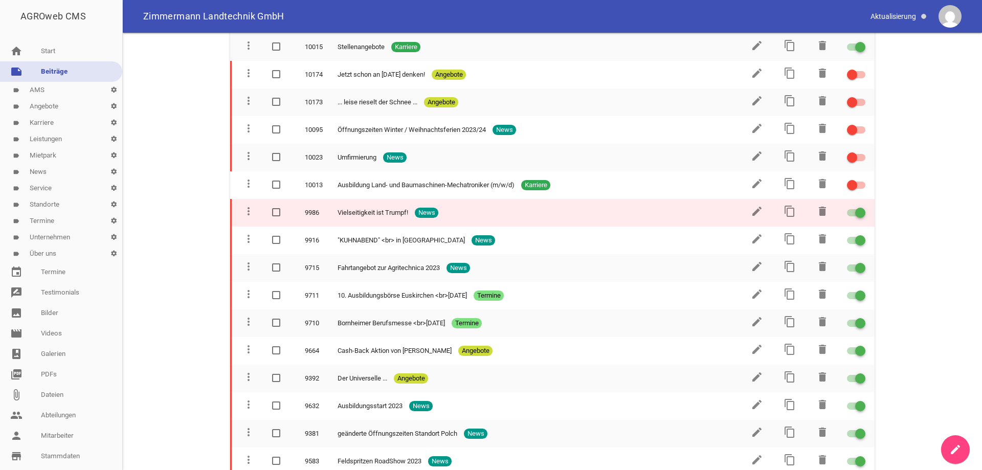
click at [855, 213] on div at bounding box center [860, 213] width 10 height 10
click at [862, 207] on input "checkbox" at bounding box center [862, 207] width 0 height 0
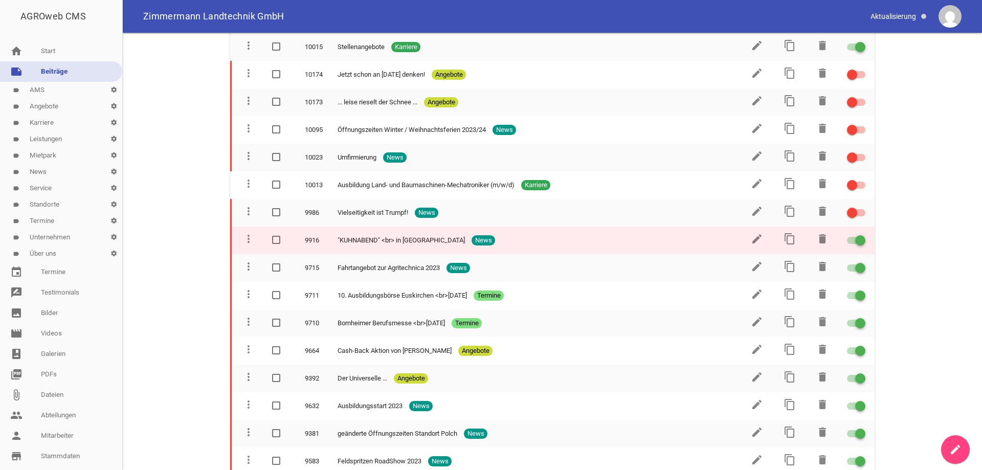
click at [847, 238] on div at bounding box center [856, 240] width 18 height 7
click at [862, 234] on input "checkbox" at bounding box center [862, 234] width 0 height 0
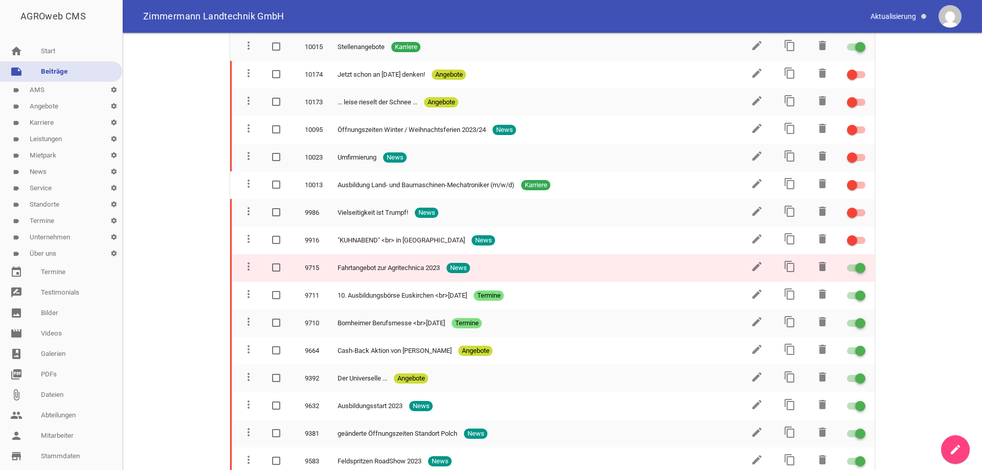
click at [848, 271] on div at bounding box center [856, 267] width 18 height 7
click at [862, 262] on input "checkbox" at bounding box center [862, 262] width 0 height 0
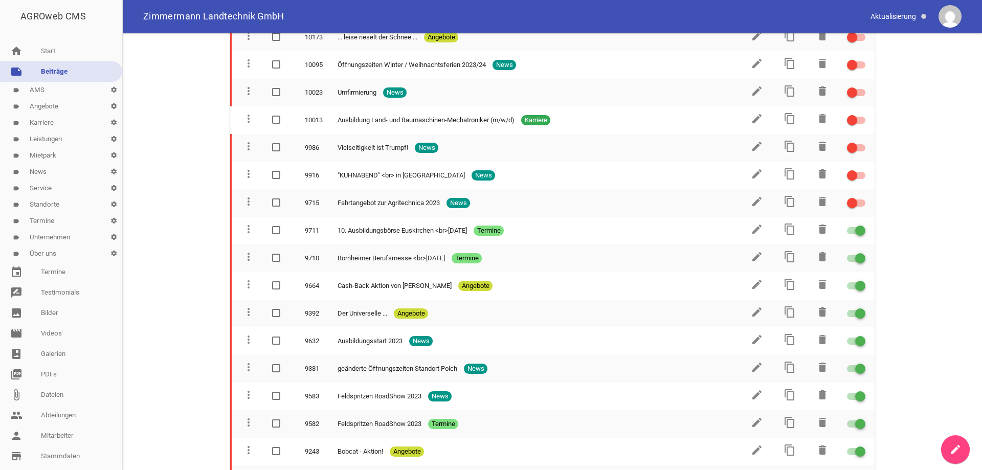
scroll to position [256, 0]
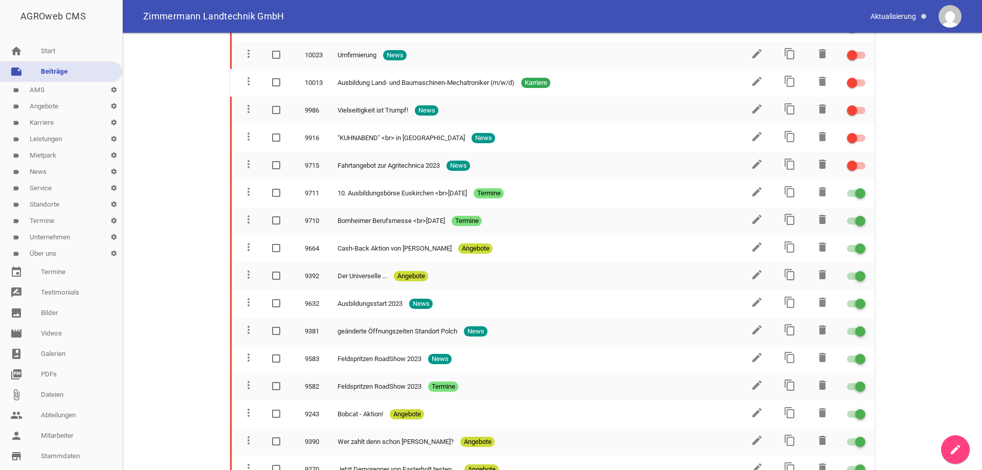
click at [48, 124] on link "label Karriere settings" at bounding box center [61, 123] width 122 height 16
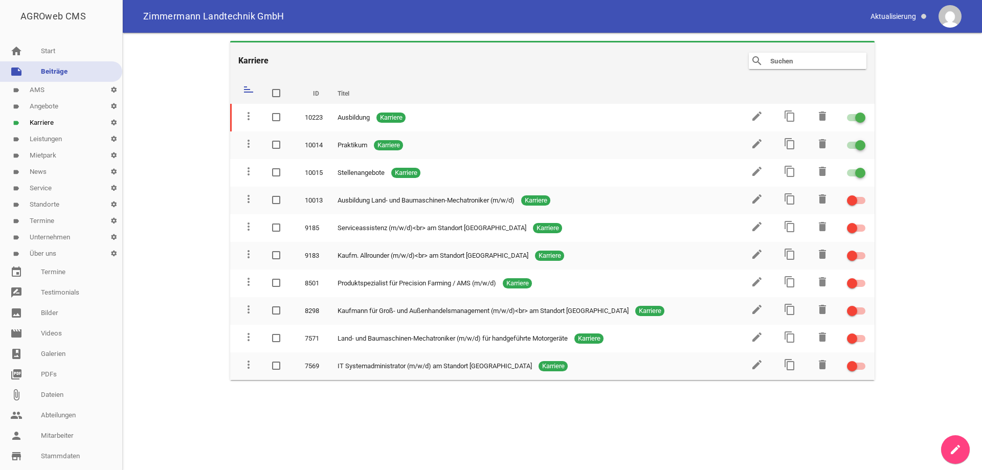
click at [51, 139] on link "label Leistungen settings" at bounding box center [61, 139] width 122 height 16
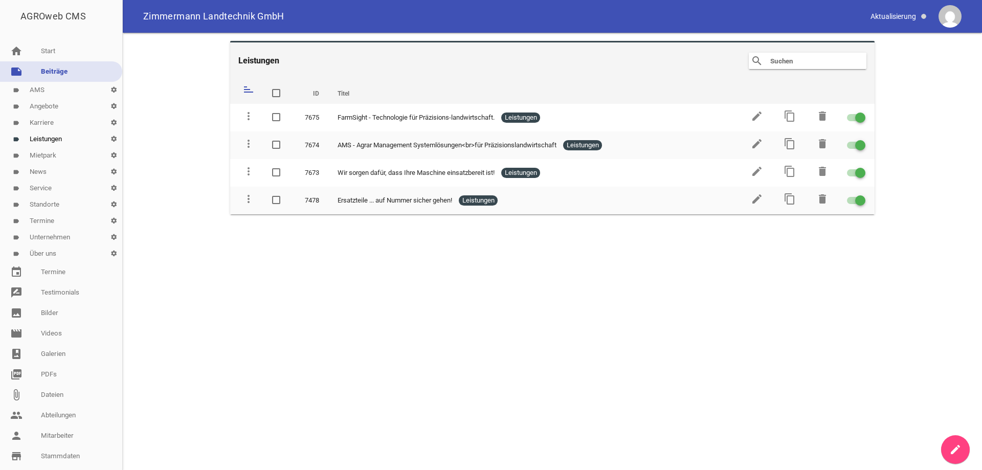
click at [46, 153] on link "label Mietpark settings" at bounding box center [61, 155] width 122 height 16
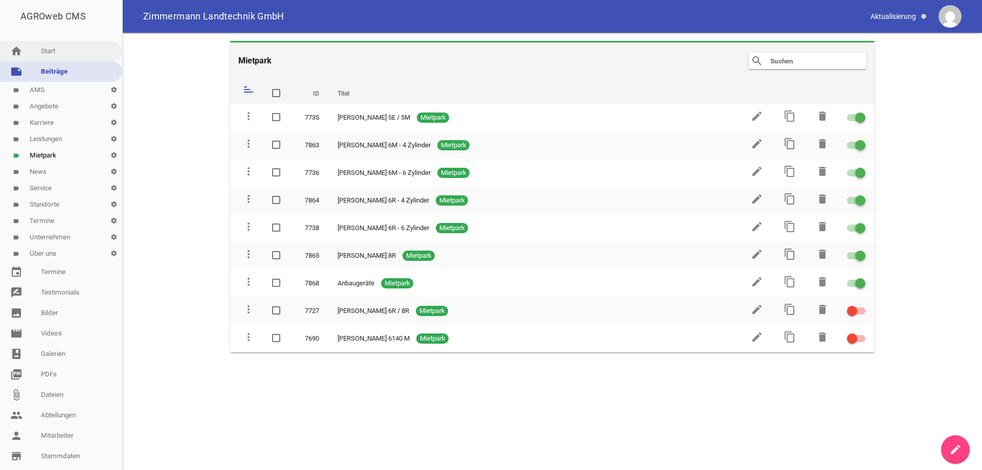
click at [62, 54] on link "home Start" at bounding box center [61, 51] width 122 height 20
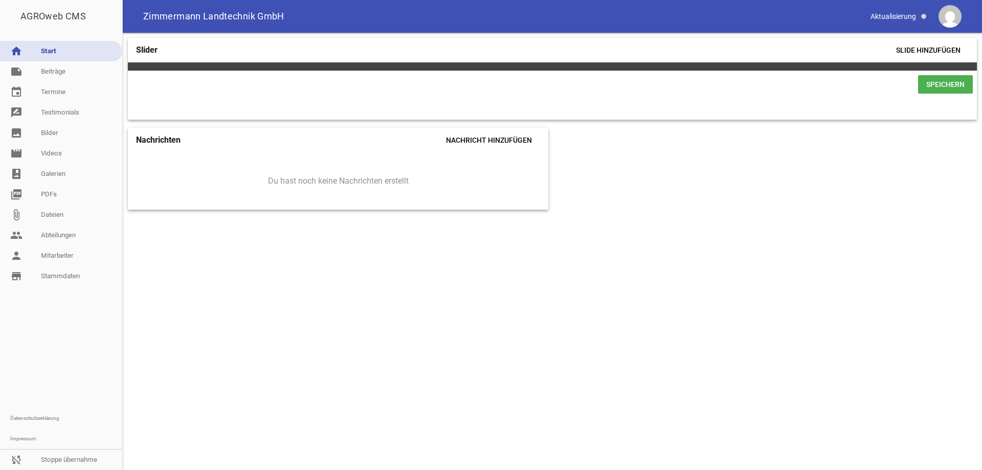
click at [384, 183] on span "Du hast noch keine Nachrichten erstellt" at bounding box center [338, 181] width 141 height 10
click at [56, 73] on link "note Beiträge" at bounding box center [61, 71] width 122 height 20
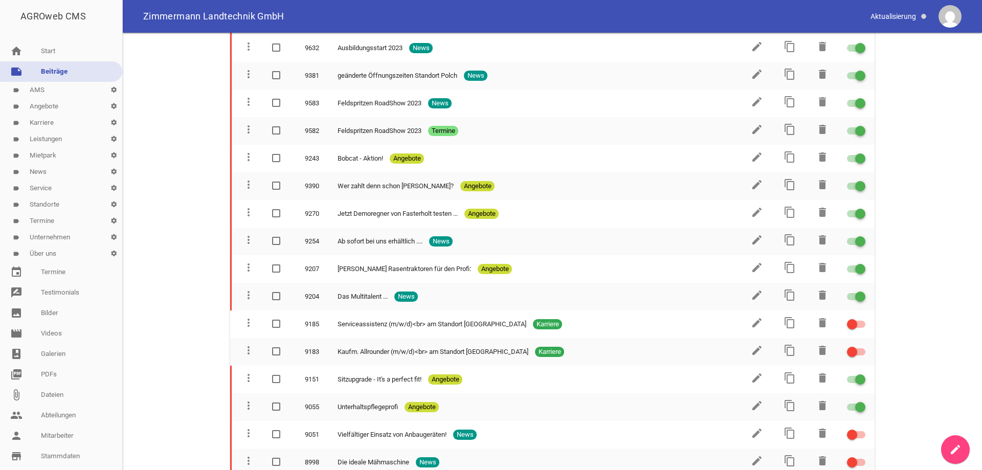
scroll to position [614, 0]
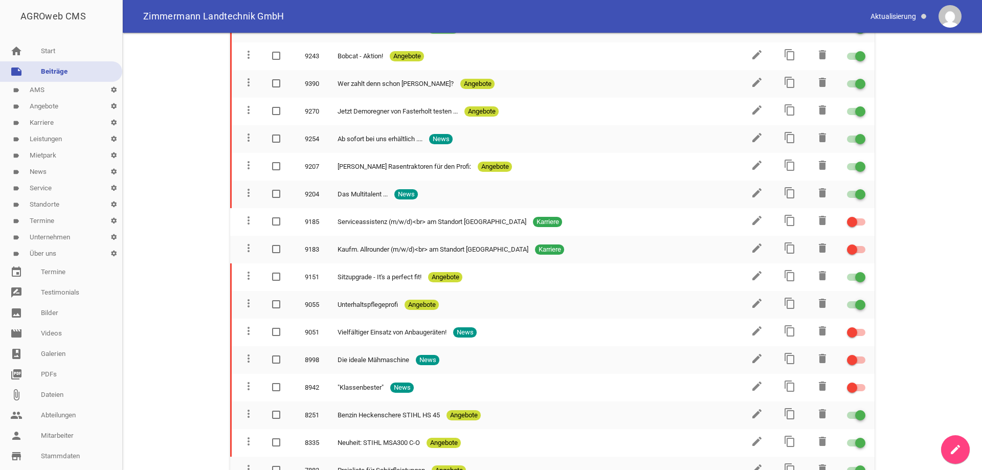
click at [63, 171] on link "label News settings" at bounding box center [61, 172] width 122 height 16
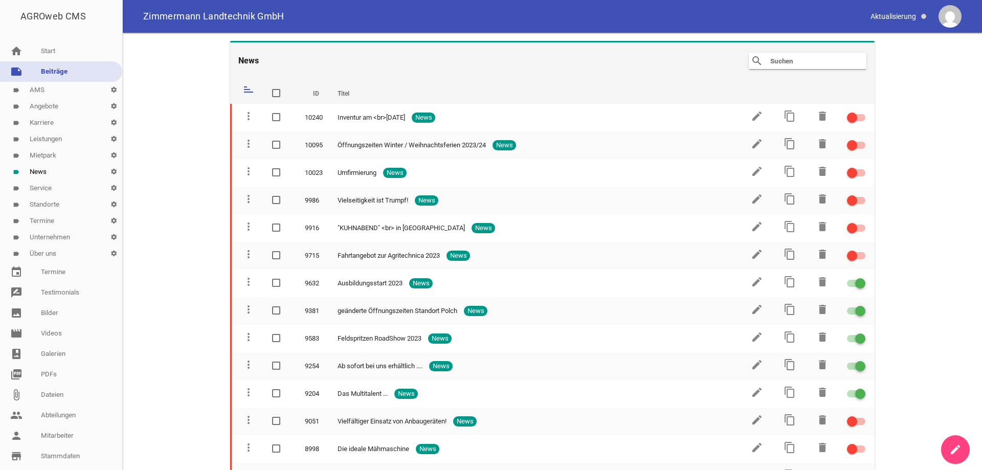
click at [69, 106] on link "label Angebote settings" at bounding box center [61, 106] width 122 height 16
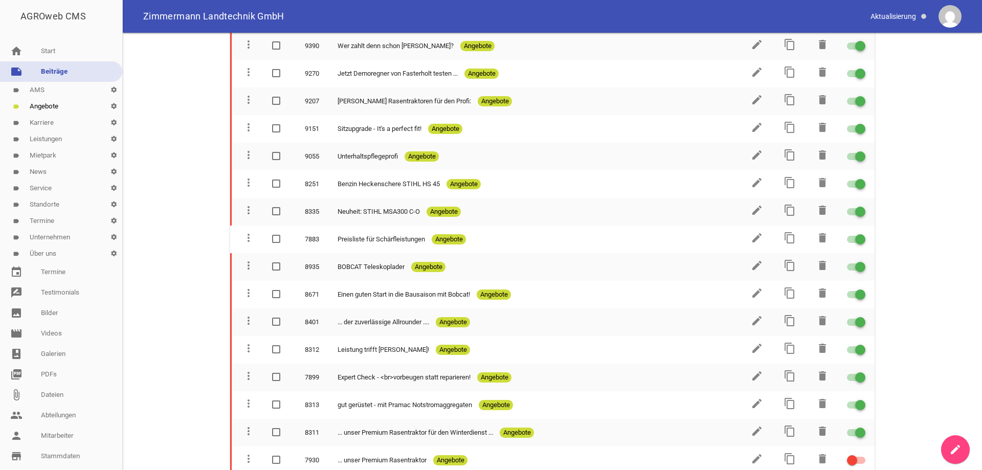
scroll to position [214, 0]
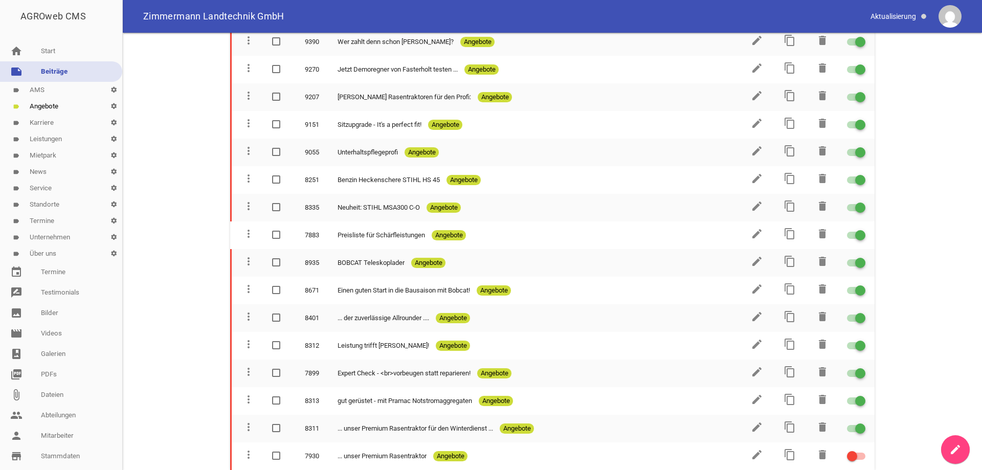
click at [51, 235] on link "label Unternehmen settings" at bounding box center [61, 237] width 122 height 16
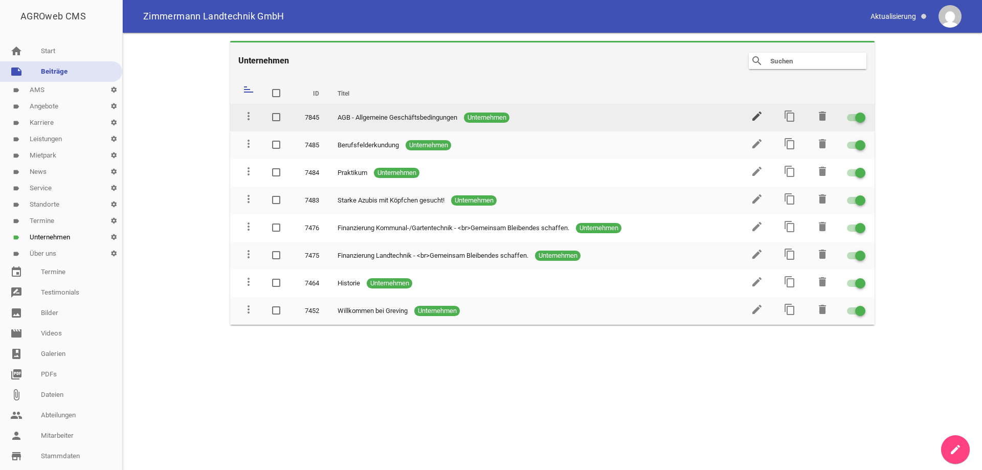
click at [755, 115] on icon "edit" at bounding box center [757, 116] width 12 height 12
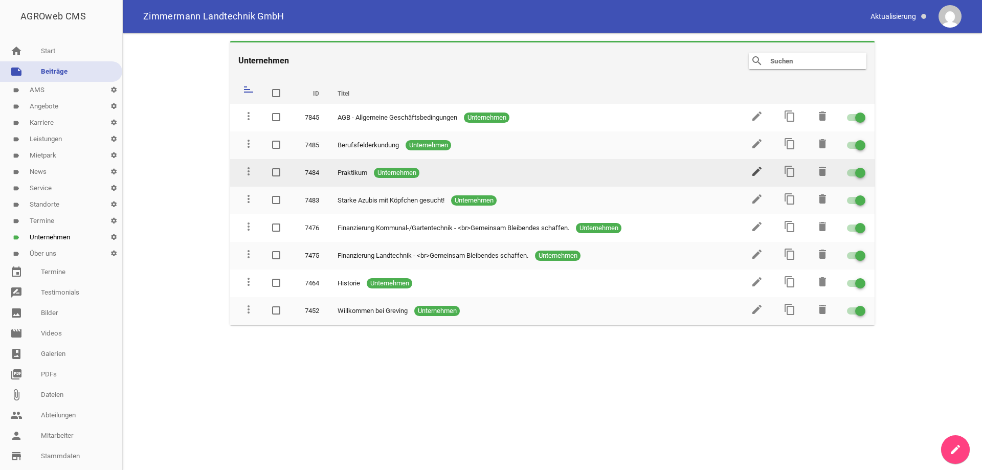
click at [760, 170] on icon "edit" at bounding box center [757, 171] width 12 height 12
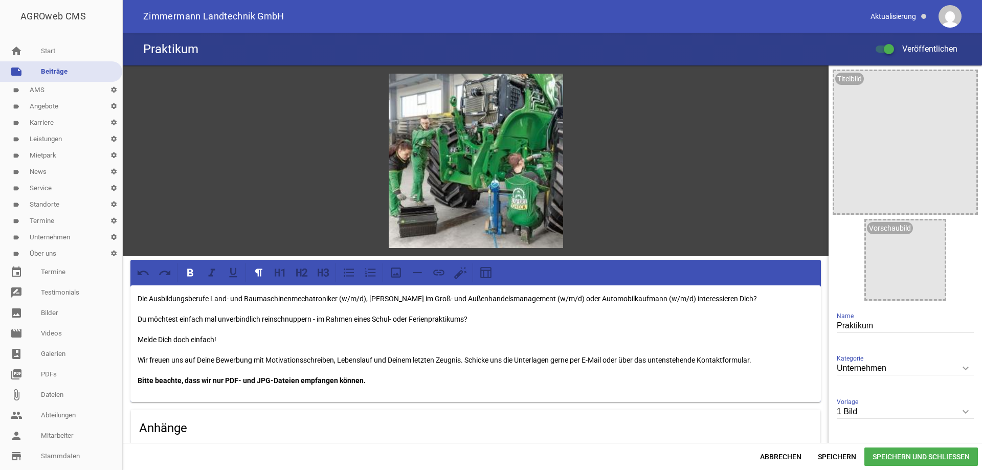
click at [54, 91] on link "label AMS settings" at bounding box center [61, 90] width 122 height 16
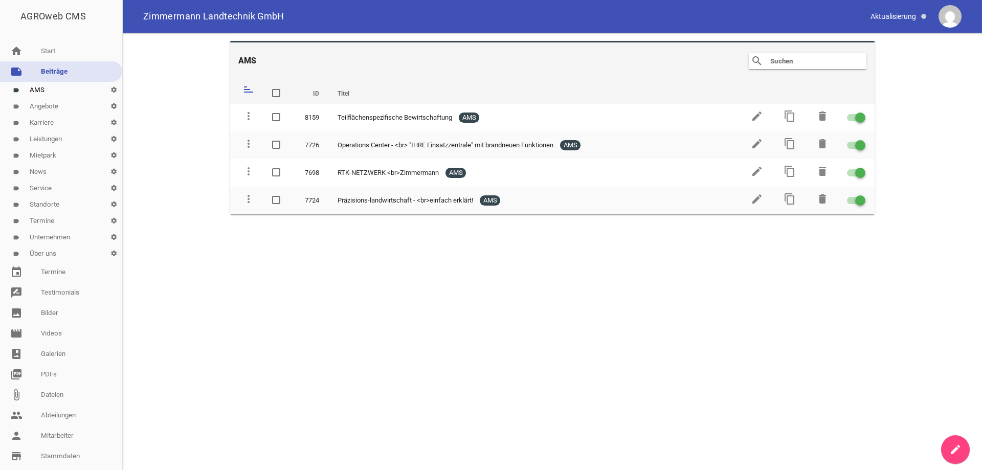
click at [57, 108] on link "label Angebote settings" at bounding box center [61, 106] width 122 height 16
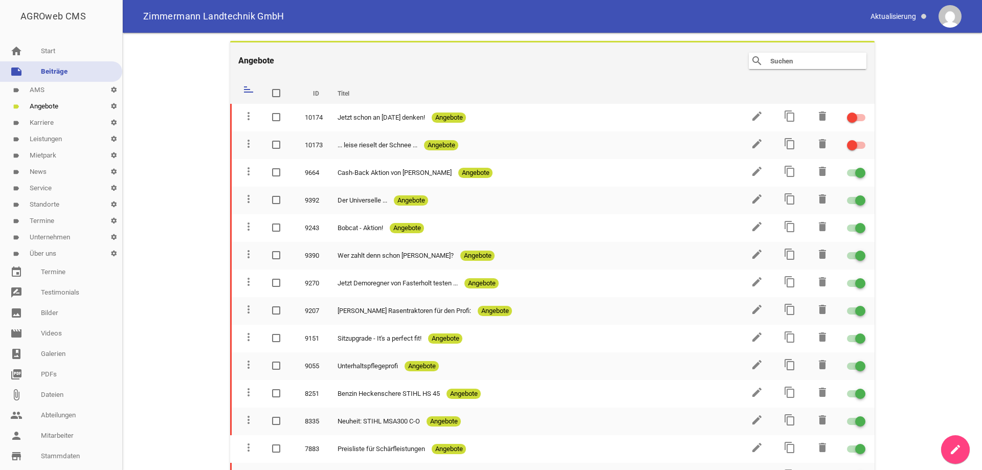
click at [61, 141] on link "label Leistungen settings" at bounding box center [61, 139] width 122 height 16
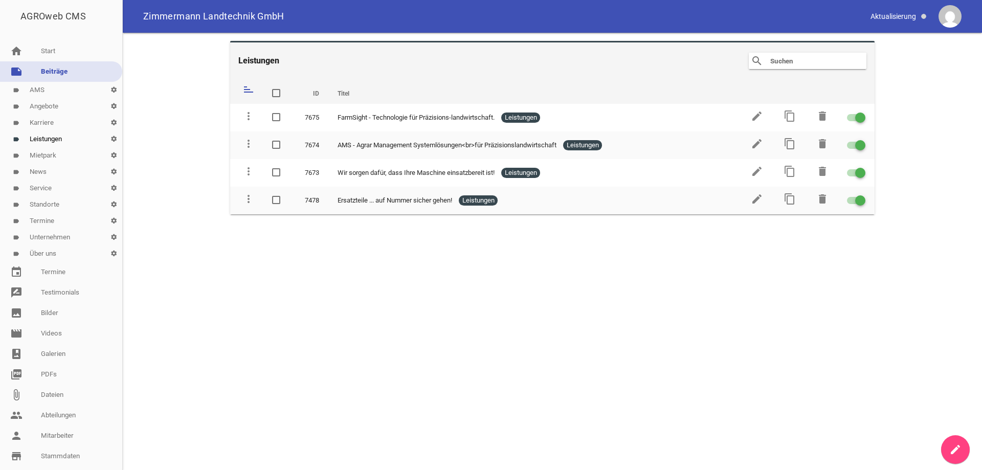
click at [55, 236] on link "label Unternehmen settings" at bounding box center [61, 237] width 122 height 16
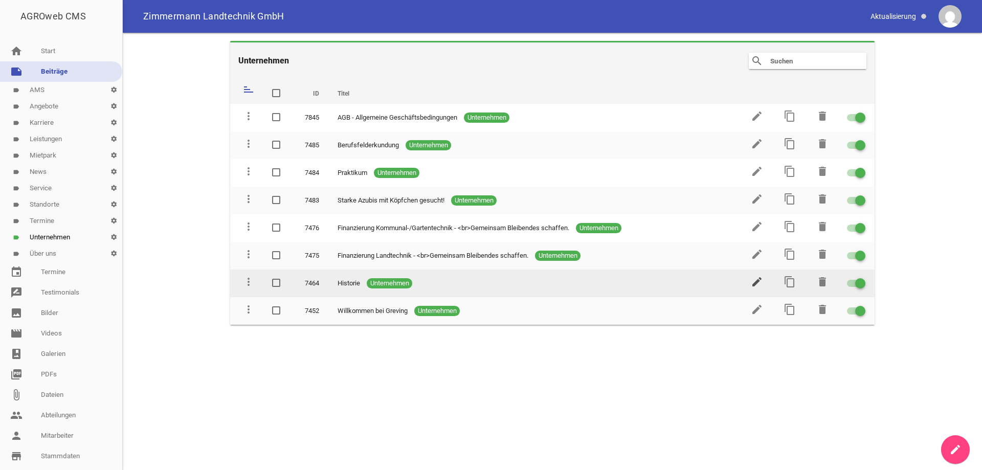
click at [751, 282] on icon "edit" at bounding box center [757, 282] width 12 height 12
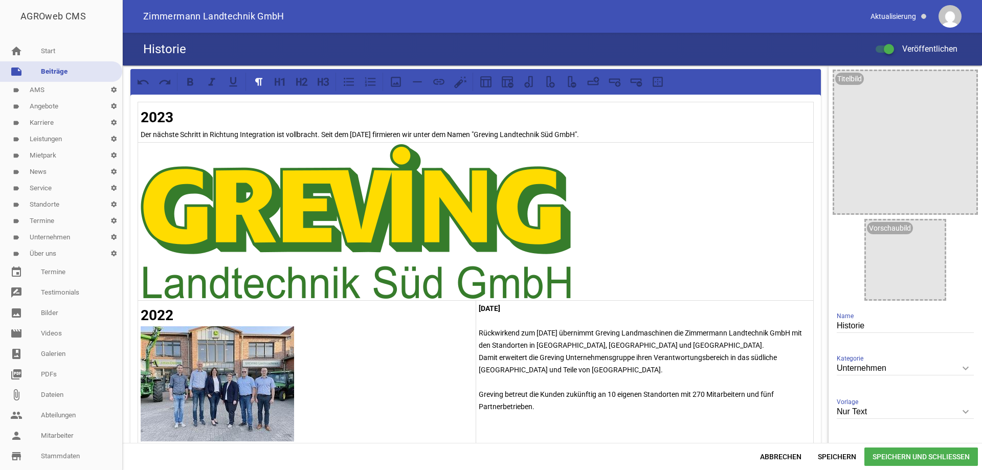
click at [477, 216] on img at bounding box center [356, 221] width 430 height 154
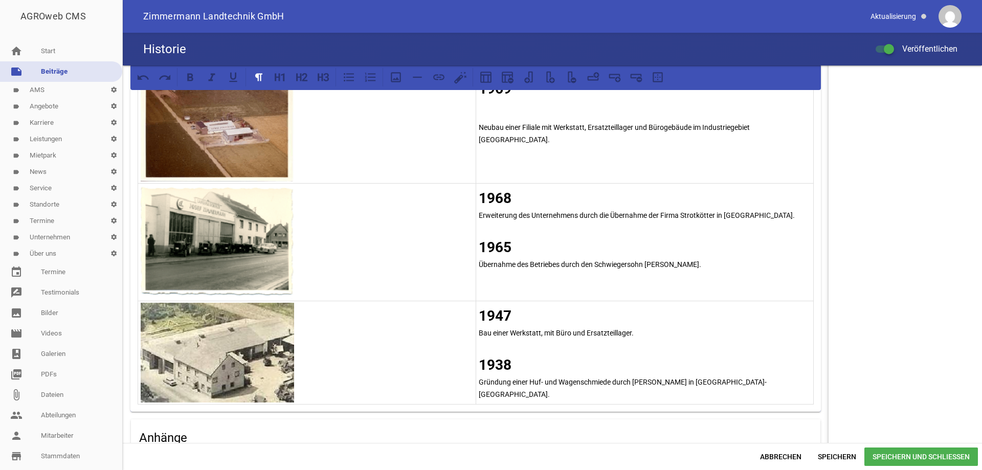
scroll to position [1690, 0]
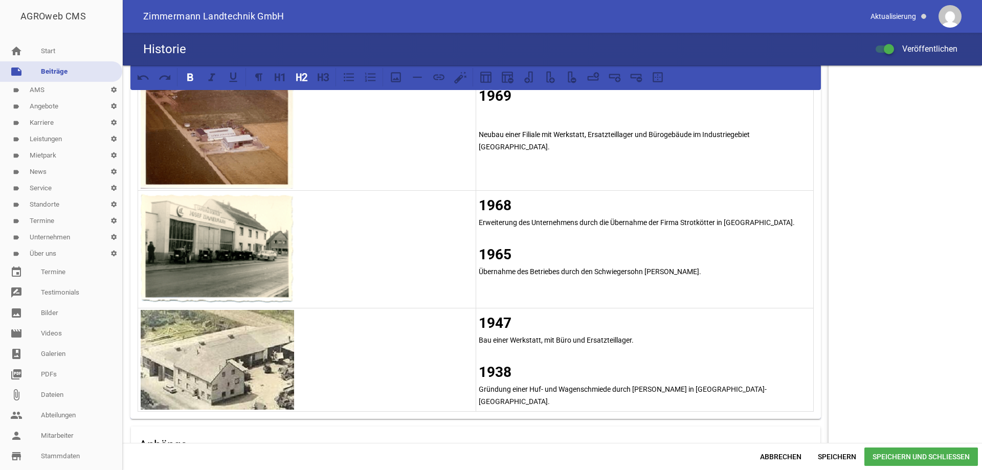
click at [513, 254] on h2 "1965" at bounding box center [645, 254] width 332 height 21
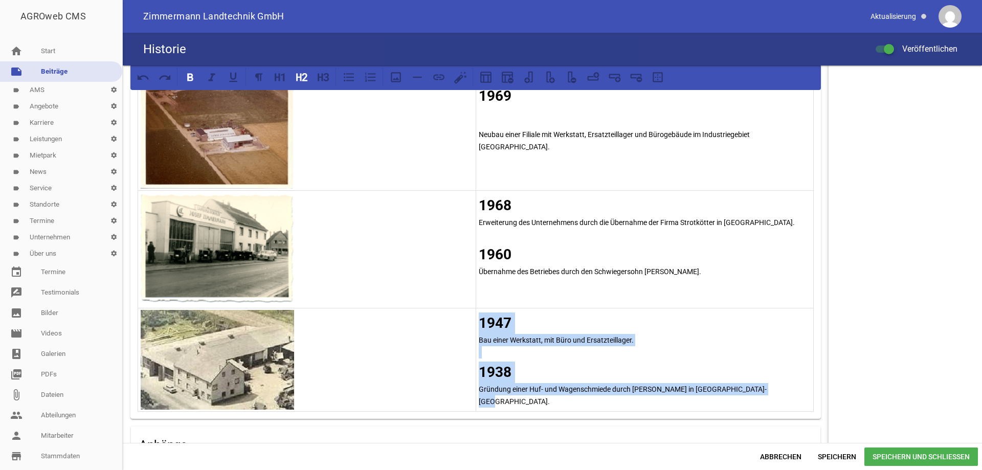
drag, startPoint x: 771, startPoint y: 389, endPoint x: 478, endPoint y: 321, distance: 300.4
click at [478, 321] on td "1947 Bau einer Werkstatt, mit Büro und Ersatzteillager. 1938 Gründung einer Huf…" at bounding box center [645, 359] width 338 height 103
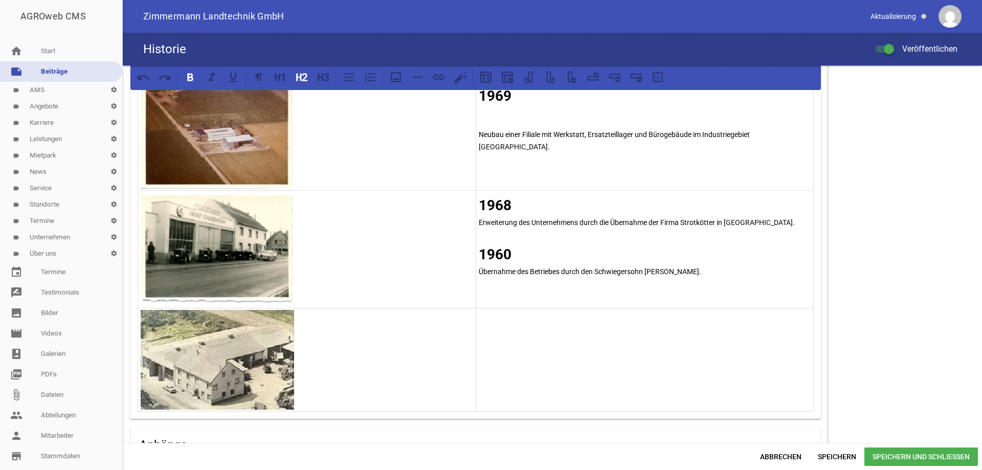
click at [213, 356] on img at bounding box center [217, 360] width 153 height 100
click at [218, 354] on img at bounding box center [217, 360] width 153 height 100
click at [269, 352] on img at bounding box center [217, 360] width 153 height 100
click at [322, 356] on p at bounding box center [307, 360] width 332 height 100
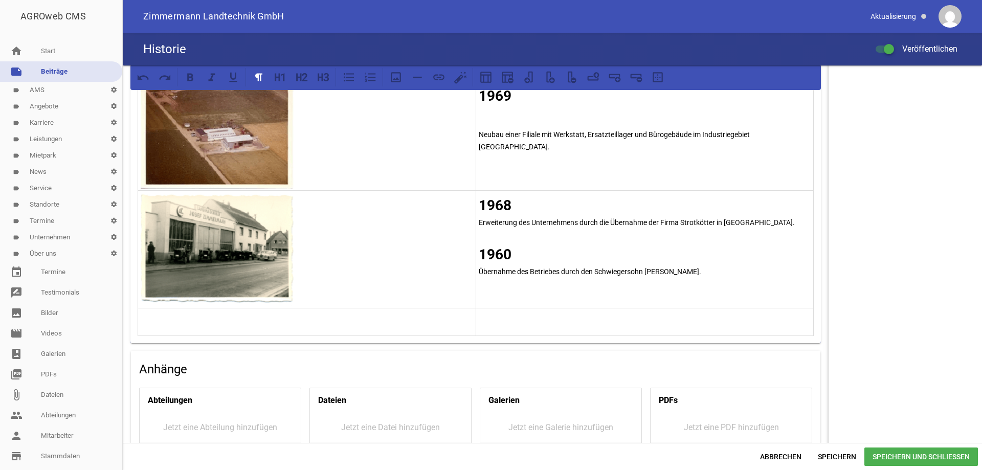
drag, startPoint x: 697, startPoint y: 271, endPoint x: 474, endPoint y: 272, distance: 223.0
click at [476, 272] on td "1968 Erweiterung des Unternehmens durch die Übernahme der Firma Strotkötter in …" at bounding box center [645, 249] width 338 height 118
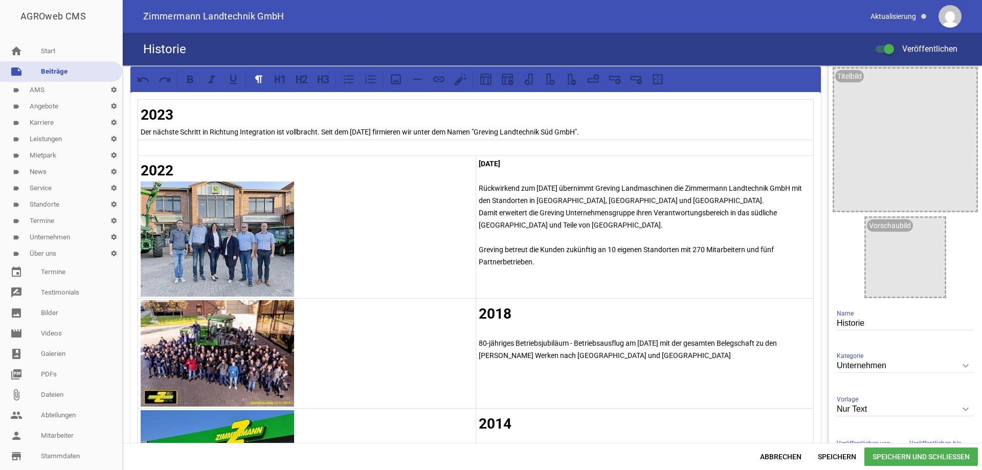
scroll to position [0, 0]
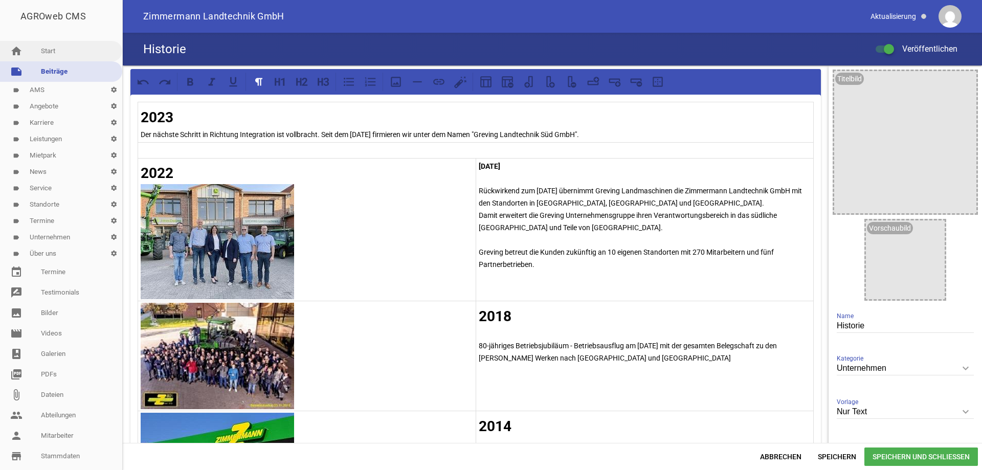
click at [46, 51] on link "home Start" at bounding box center [61, 51] width 122 height 20
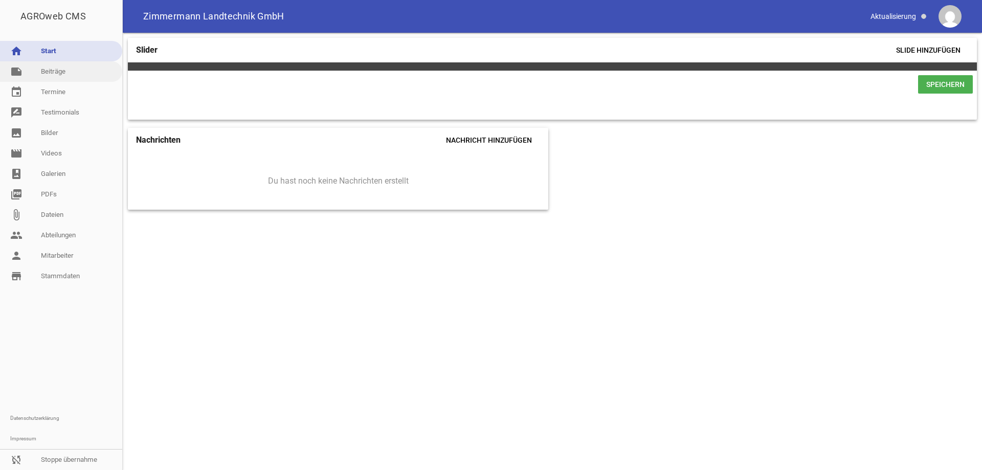
click at [52, 72] on link "note Beiträge" at bounding box center [61, 71] width 122 height 20
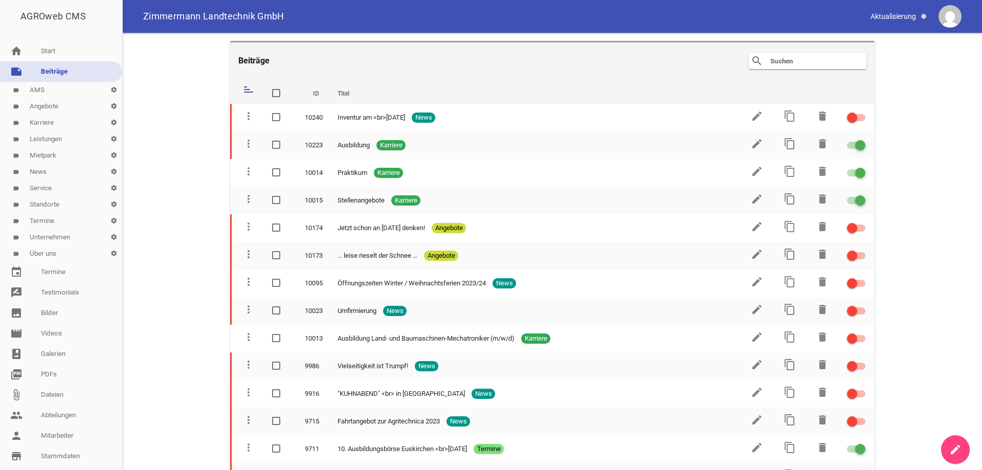
click at [58, 120] on link "label Karriere settings" at bounding box center [61, 123] width 122 height 16
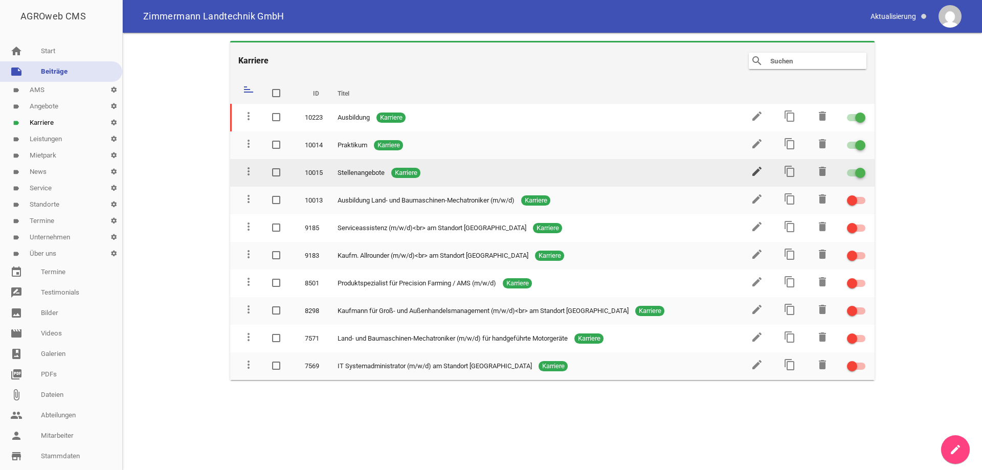
click at [755, 172] on icon "edit" at bounding box center [757, 171] width 12 height 12
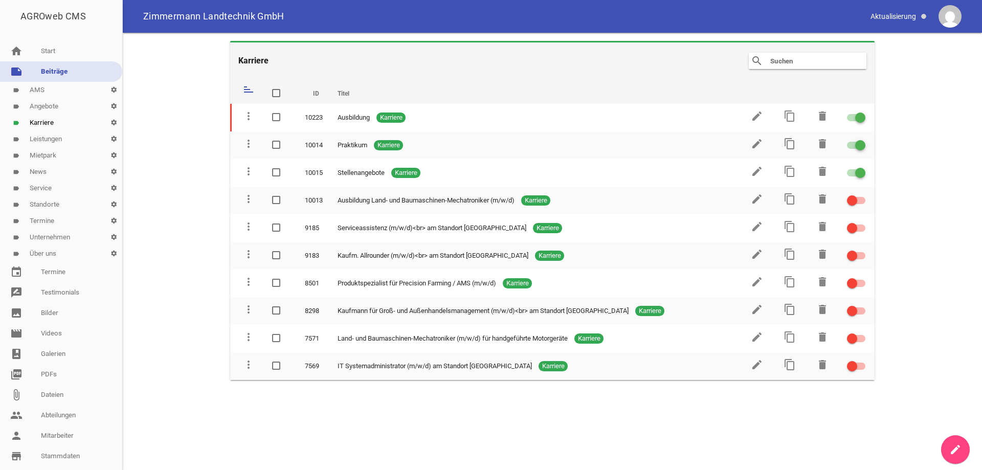
click at [69, 104] on link "label Angebote settings" at bounding box center [61, 106] width 122 height 16
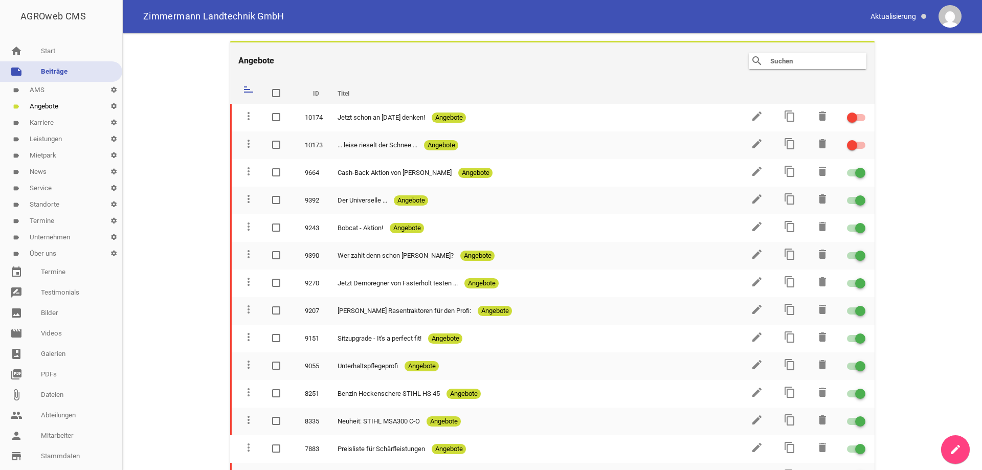
click at [48, 155] on link "label Mietpark settings" at bounding box center [61, 155] width 122 height 16
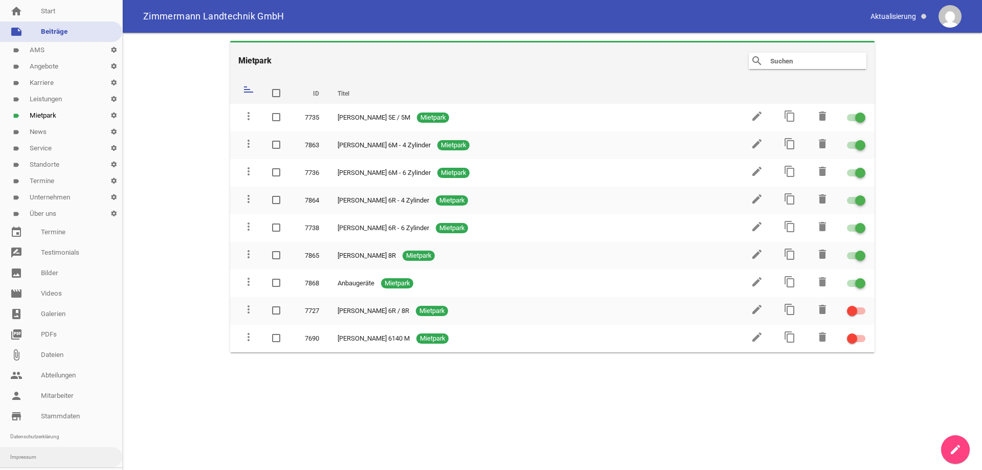
scroll to position [71, 0]
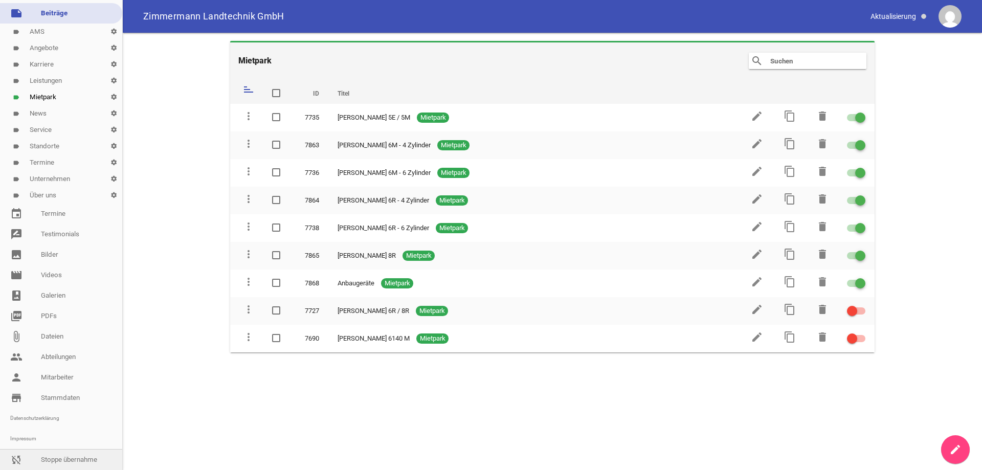
click at [68, 450] on link "sync_disabled Stoppe übernahme" at bounding box center [61, 460] width 122 height 20
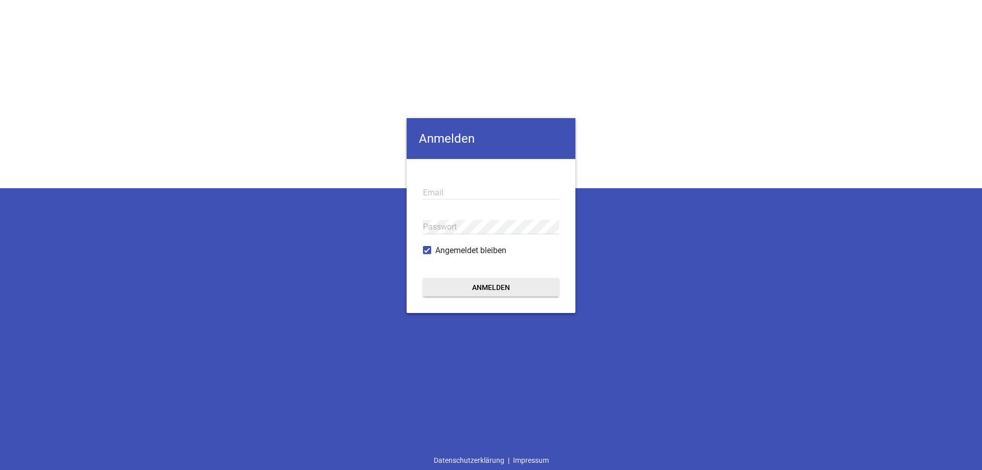
type input "[EMAIL_ADDRESS][DOMAIN_NAME]"
click at [485, 283] on button "Anmelden" at bounding box center [491, 287] width 136 height 18
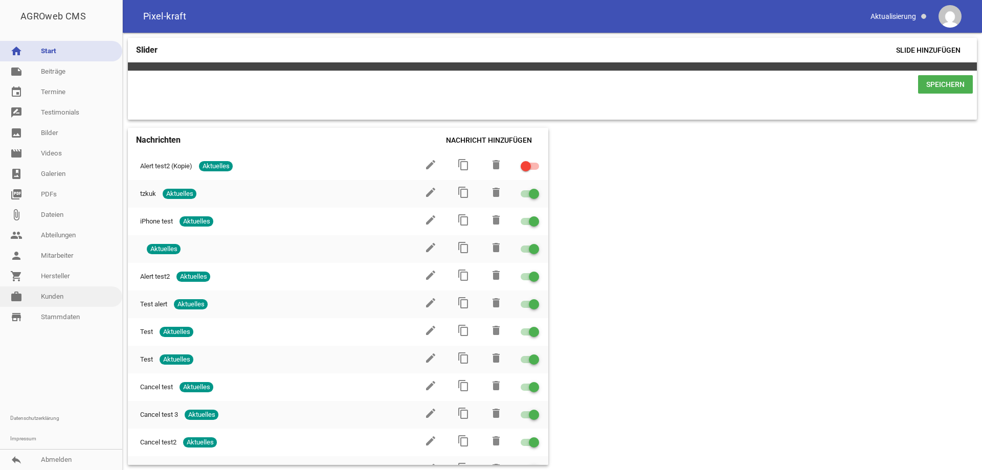
click at [66, 293] on link "work [PERSON_NAME]" at bounding box center [61, 296] width 122 height 20
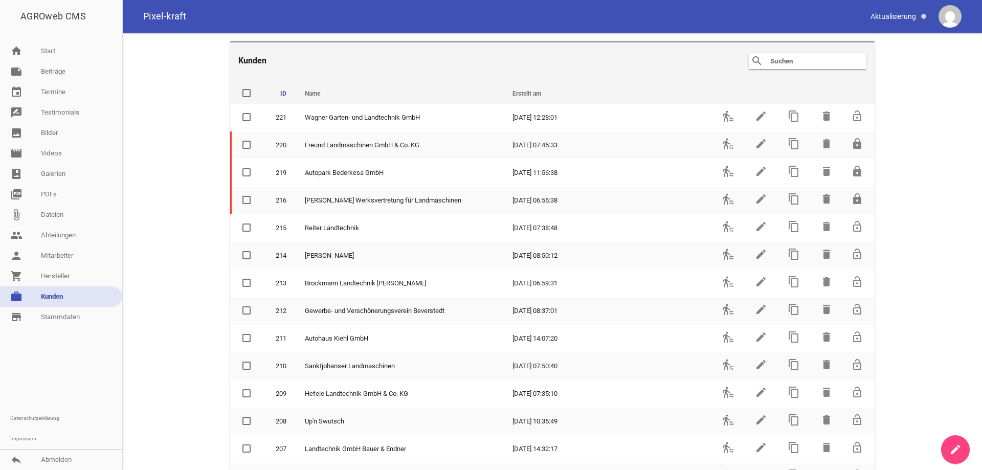
click at [811, 61] on input "text" at bounding box center [810, 61] width 82 height 12
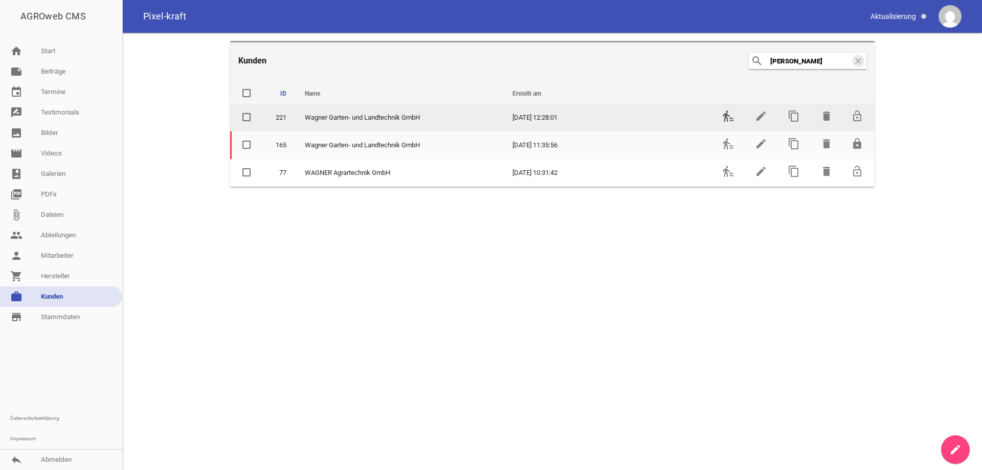
type input "[PERSON_NAME]"
click at [727, 114] on icon "transfer_within_a_station" at bounding box center [728, 116] width 12 height 12
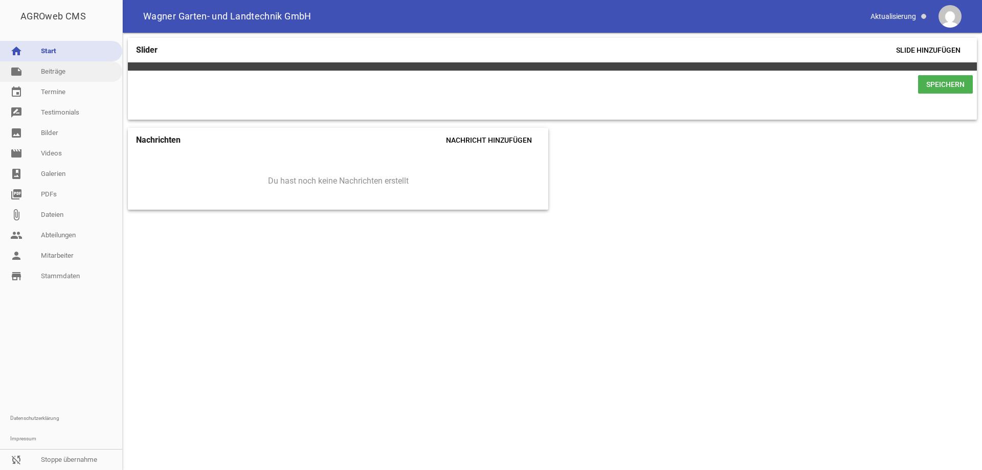
click at [60, 71] on link "note Beiträge" at bounding box center [61, 71] width 122 height 20
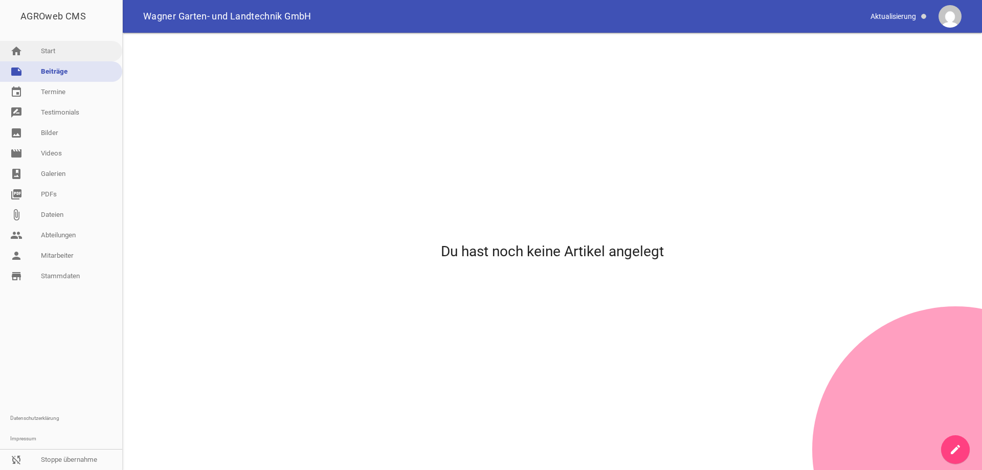
click at [57, 51] on link "home Start" at bounding box center [61, 51] width 122 height 20
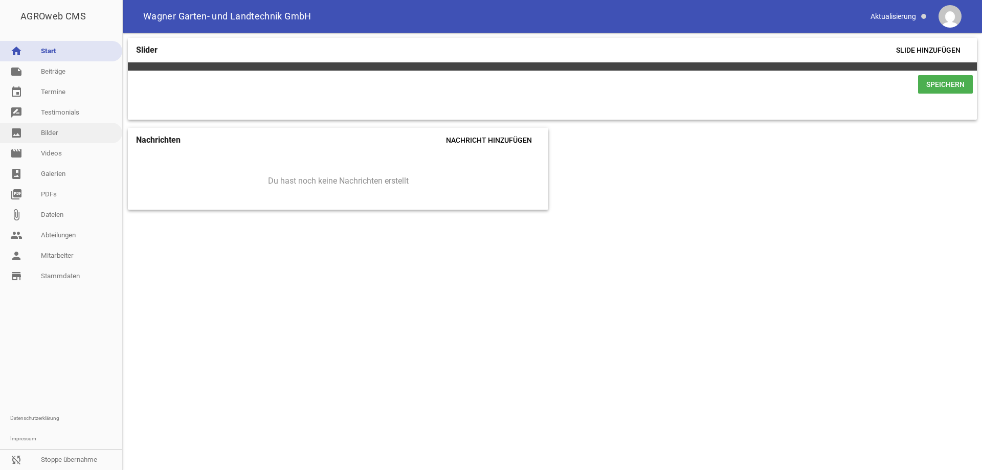
click at [52, 132] on link "image Bilder" at bounding box center [61, 133] width 122 height 20
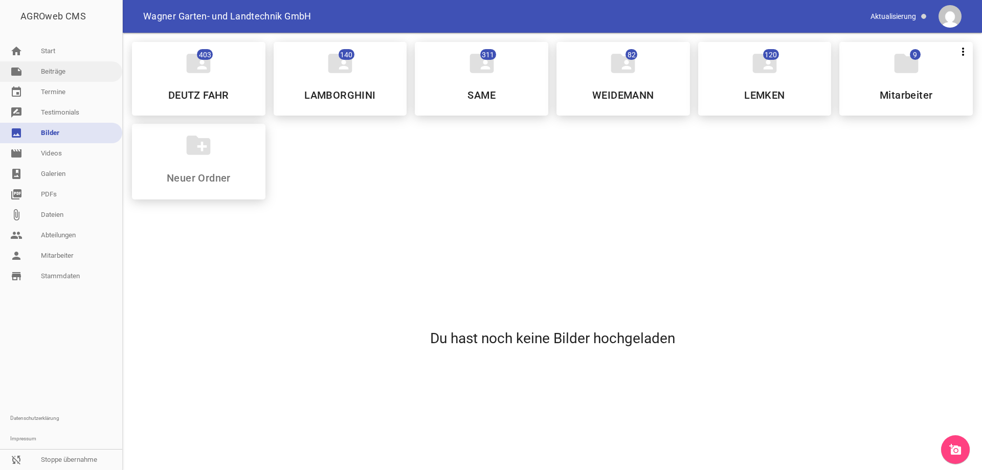
click at [72, 72] on link "note Beiträge" at bounding box center [61, 71] width 122 height 20
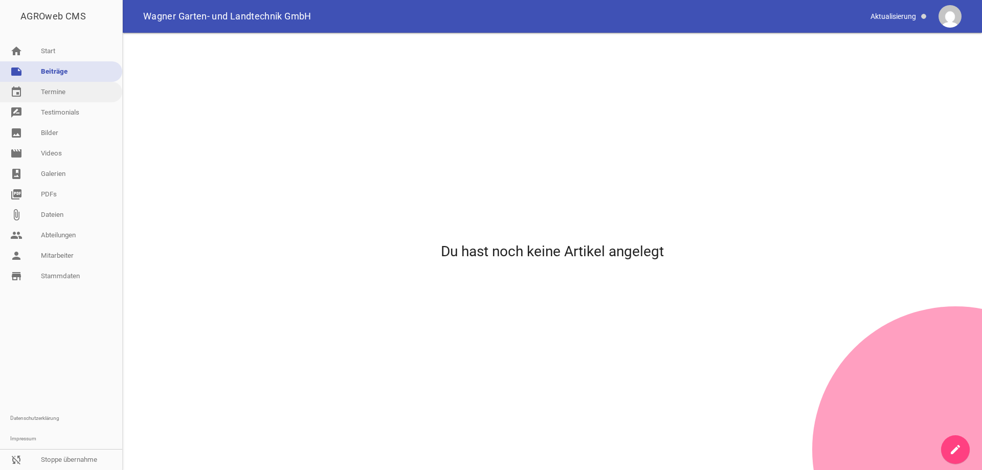
click at [58, 92] on link "event Termine" at bounding box center [61, 92] width 122 height 20
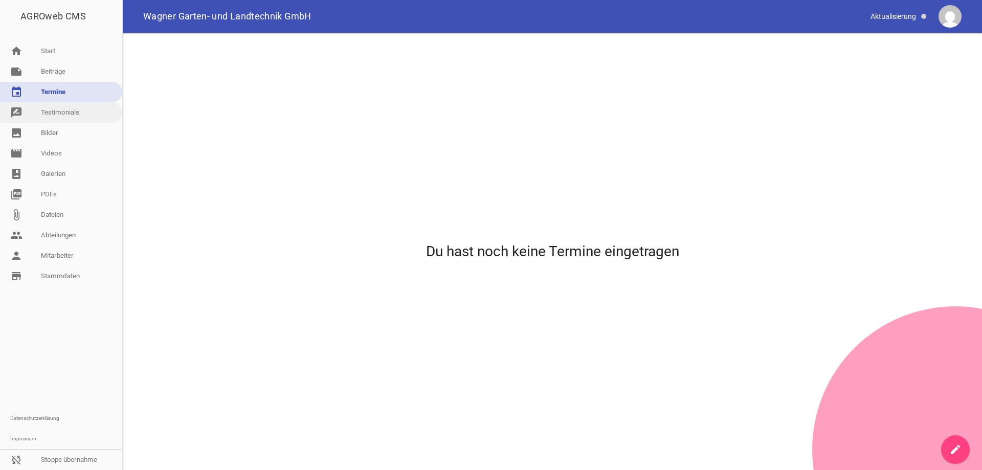
click at [54, 113] on link "rate_review Testimonials" at bounding box center [61, 112] width 122 height 20
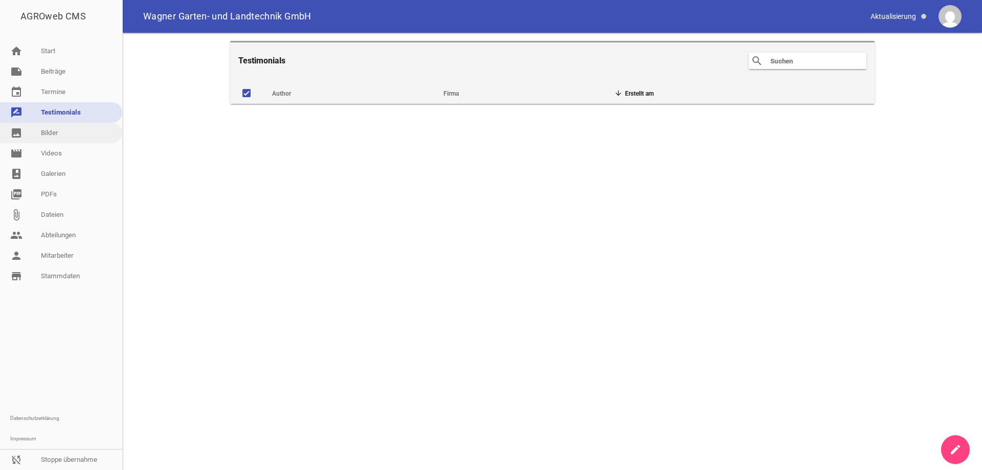
click at [51, 132] on link "image Bilder" at bounding box center [61, 133] width 122 height 20
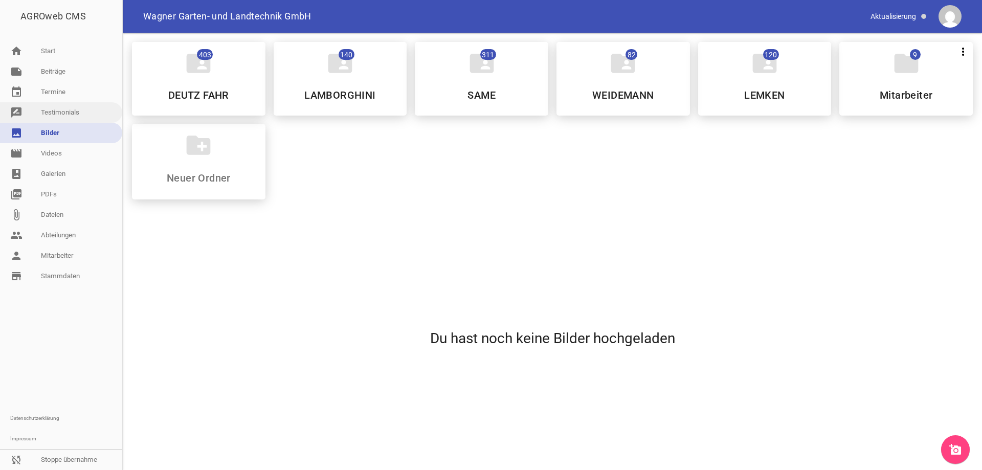
click at [62, 112] on link "rate_review Testimonials" at bounding box center [61, 112] width 122 height 20
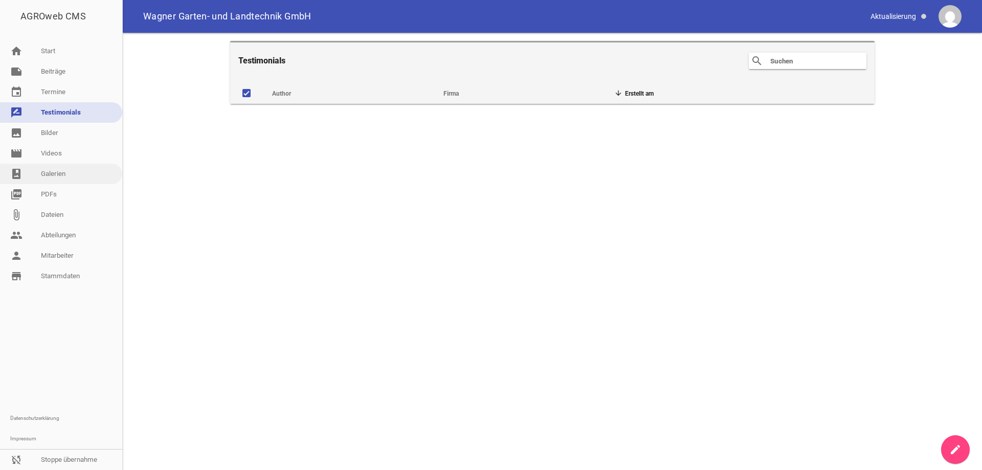
click at [54, 172] on link "photo_album Galerien" at bounding box center [61, 174] width 122 height 20
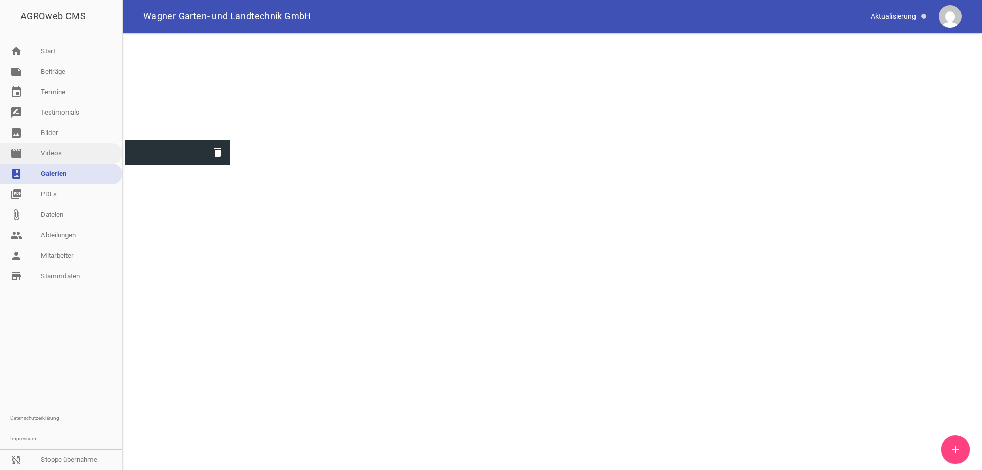
click at [68, 152] on link "movie Videos" at bounding box center [61, 153] width 122 height 20
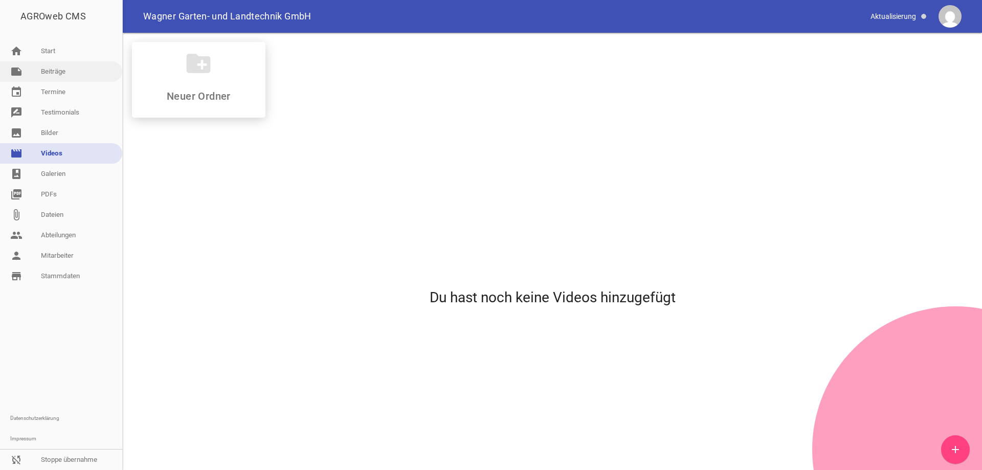
click at [65, 72] on link "note Beiträge" at bounding box center [61, 71] width 122 height 20
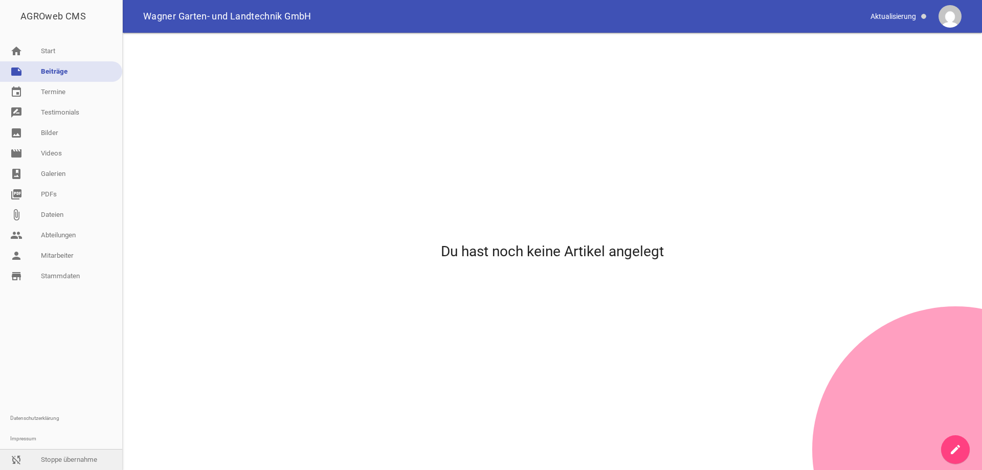
click at [58, 462] on link "sync_disabled Stoppe übernahme" at bounding box center [61, 460] width 122 height 20
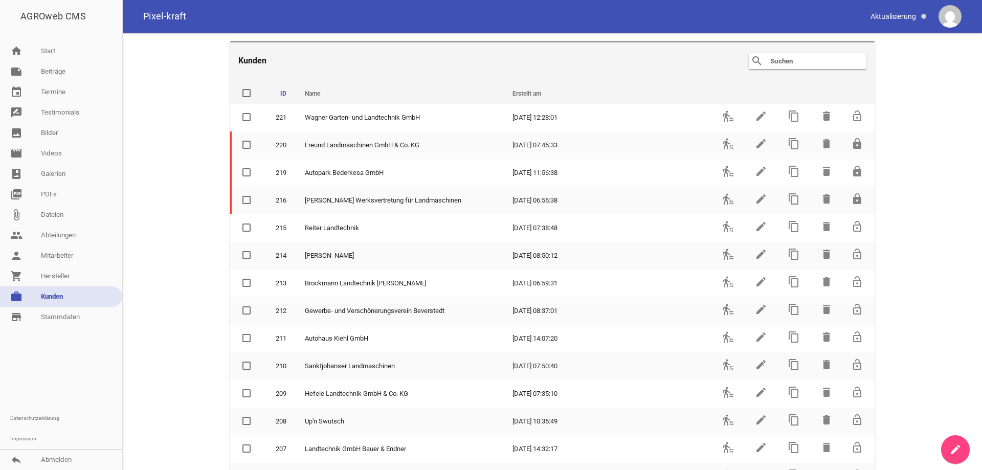
click at [797, 59] on input "text" at bounding box center [810, 61] width 82 height 12
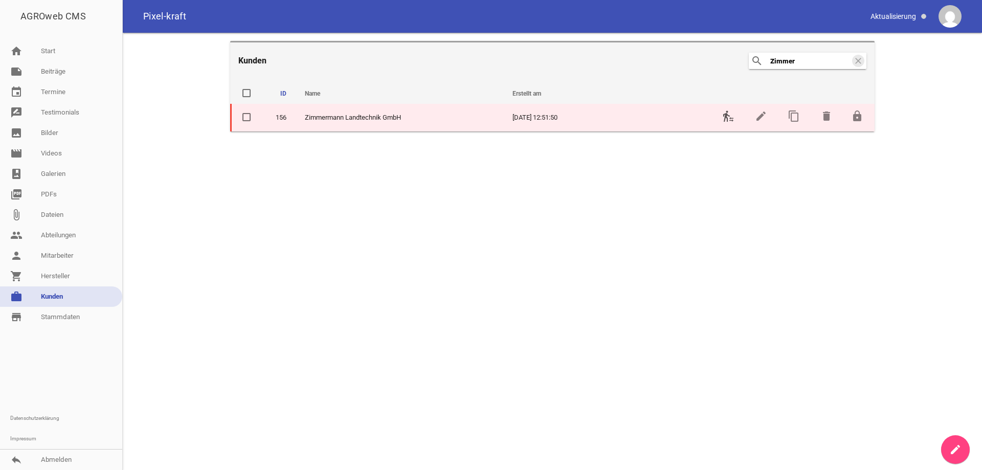
type input "Zimmer"
click at [730, 119] on icon "transfer_within_a_station" at bounding box center [728, 116] width 12 height 12
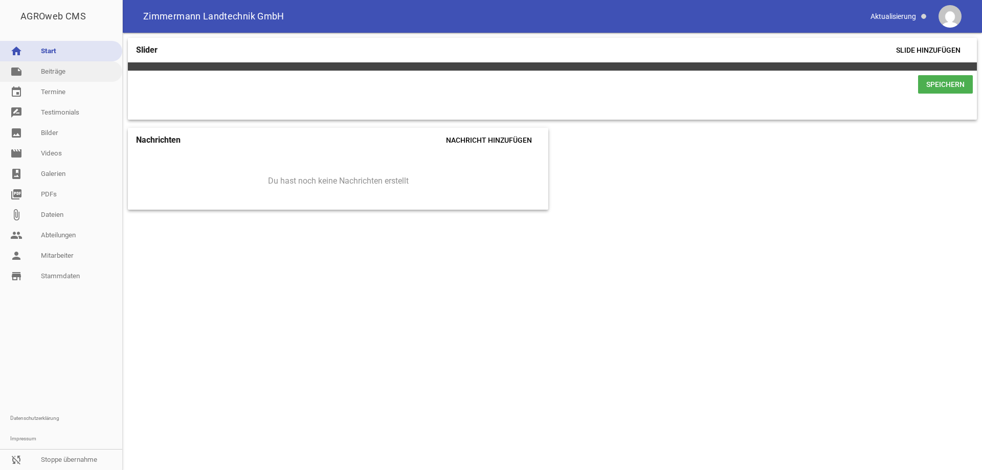
click at [62, 73] on link "note Beiträge" at bounding box center [61, 71] width 122 height 20
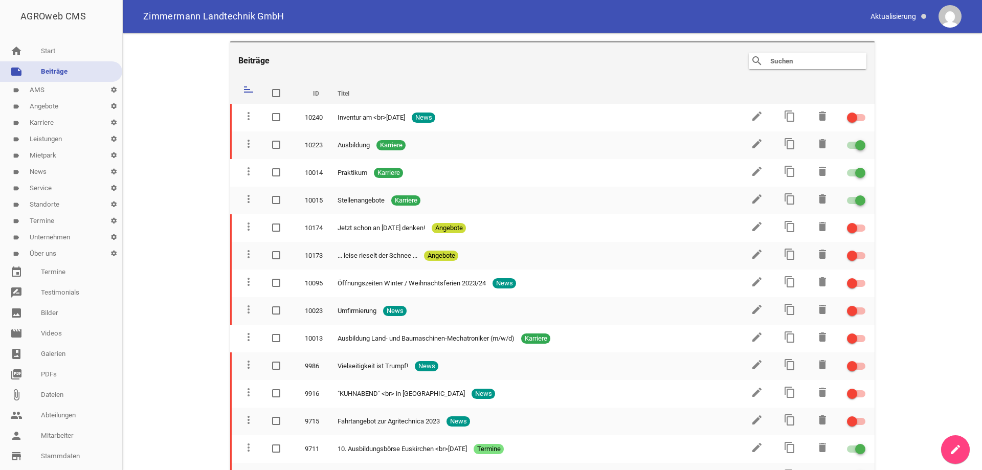
click at [56, 203] on link "label Standorte settings" at bounding box center [61, 204] width 122 height 16
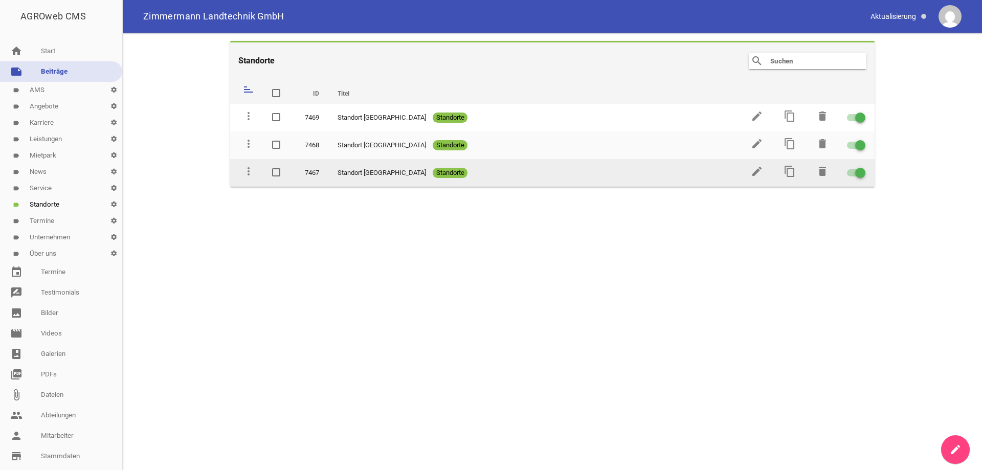
click at [852, 174] on div at bounding box center [856, 172] width 18 height 7
click at [862, 167] on input "checkbox" at bounding box center [862, 167] width 0 height 0
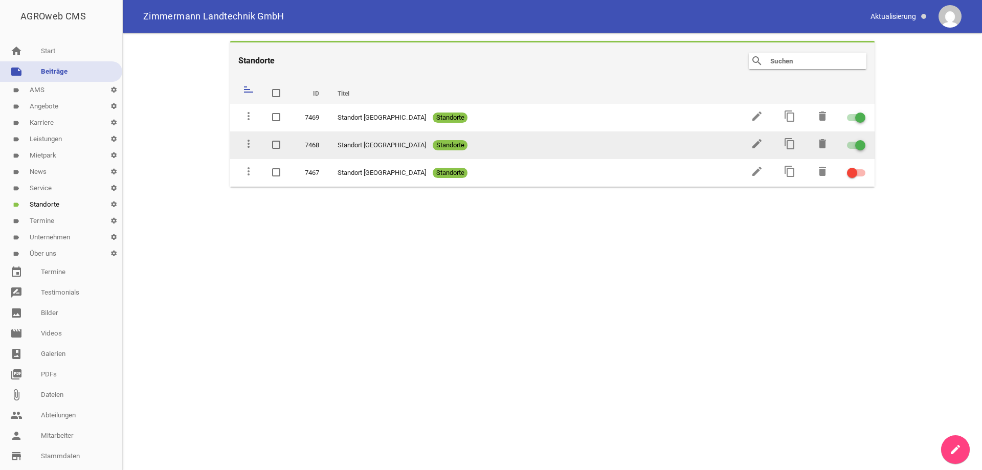
click at [851, 143] on div at bounding box center [856, 145] width 18 height 7
click at [862, 139] on input "checkbox" at bounding box center [862, 139] width 0 height 0
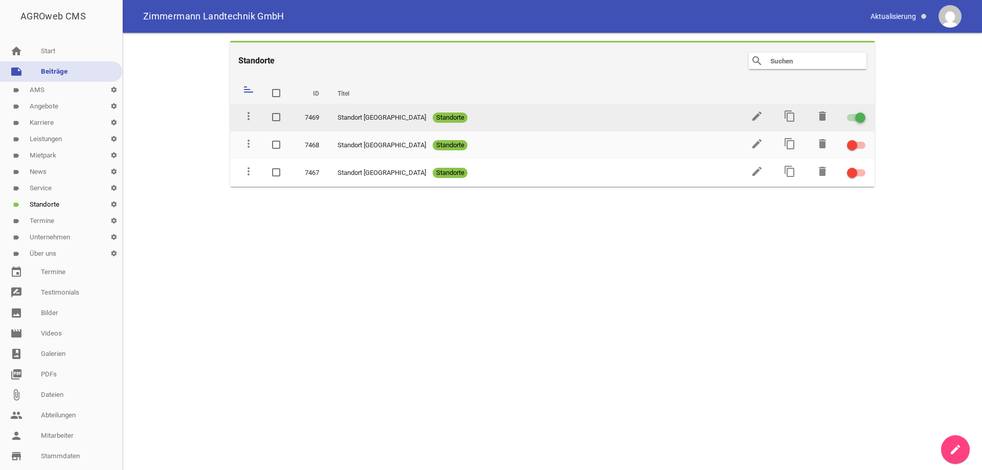
click at [853, 117] on div at bounding box center [856, 117] width 18 height 7
click at [862, 112] on input "checkbox" at bounding box center [862, 112] width 0 height 0
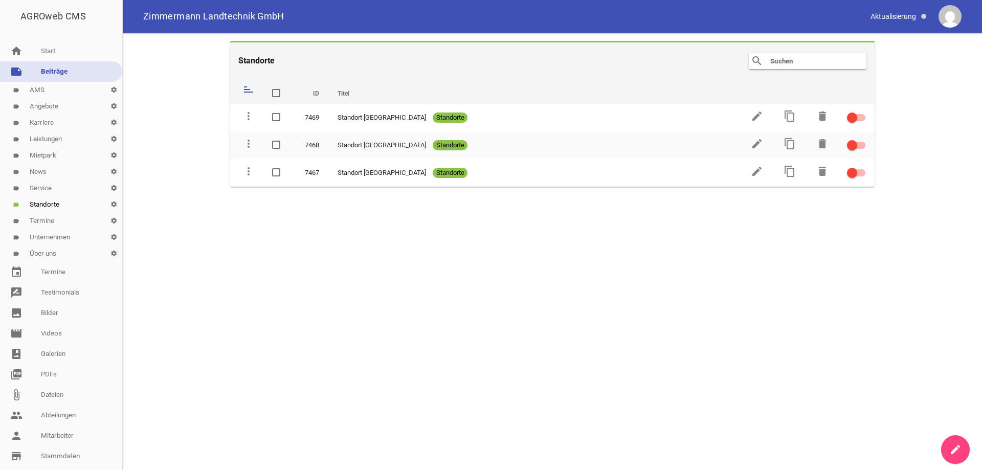
click at [614, 265] on main "Standorte search clear sort ID Titel delete more_vert 7469 Standort Polch Stand…" at bounding box center [552, 251] width 859 height 437
click at [56, 254] on link "label Über uns settings" at bounding box center [61, 254] width 122 height 16
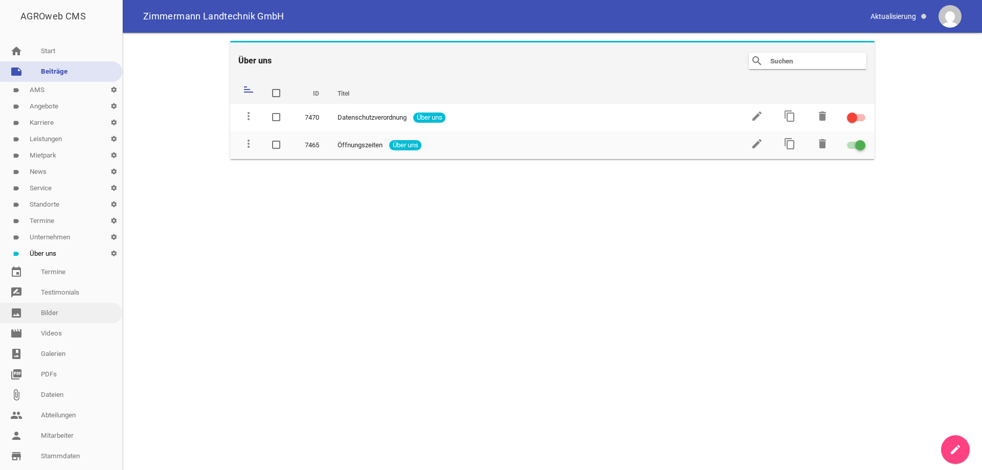
click at [52, 311] on link "image Bilder" at bounding box center [61, 313] width 122 height 20
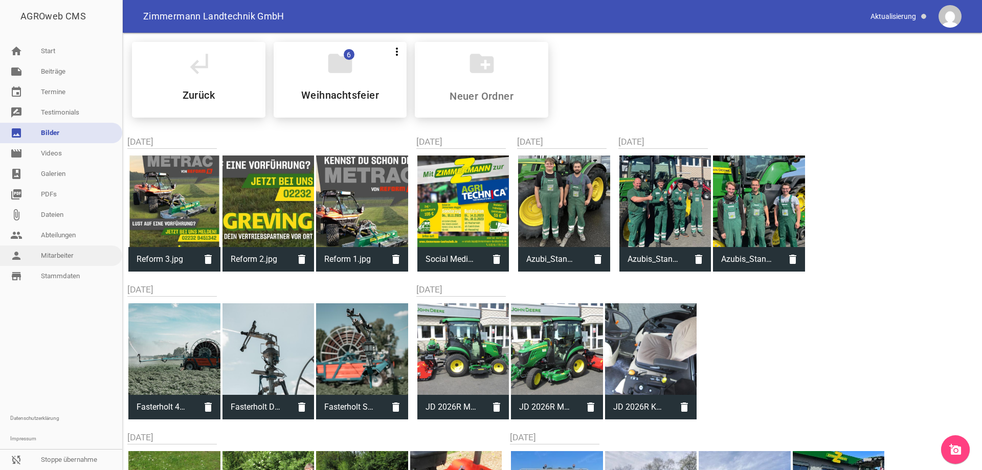
click at [69, 253] on link "person Mitarbeiter" at bounding box center [61, 256] width 122 height 20
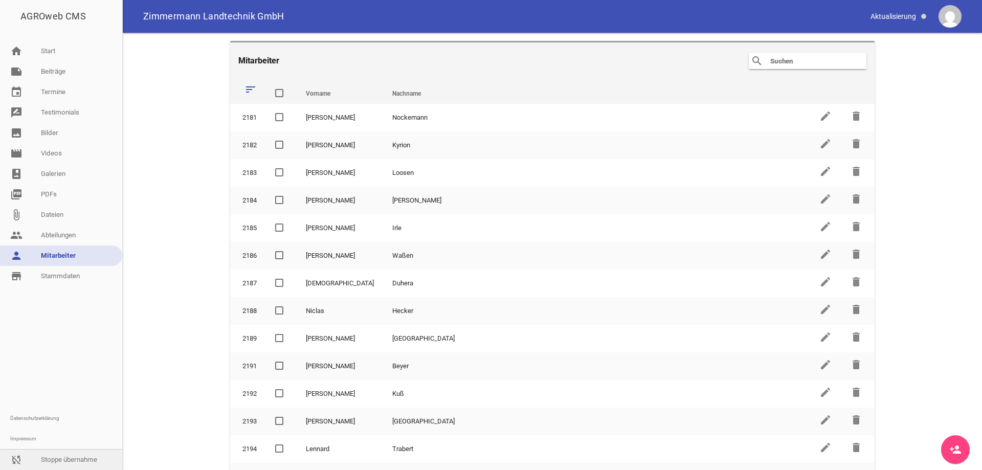
click at [83, 457] on link "sync_disabled Stoppe übernahme" at bounding box center [61, 460] width 122 height 20
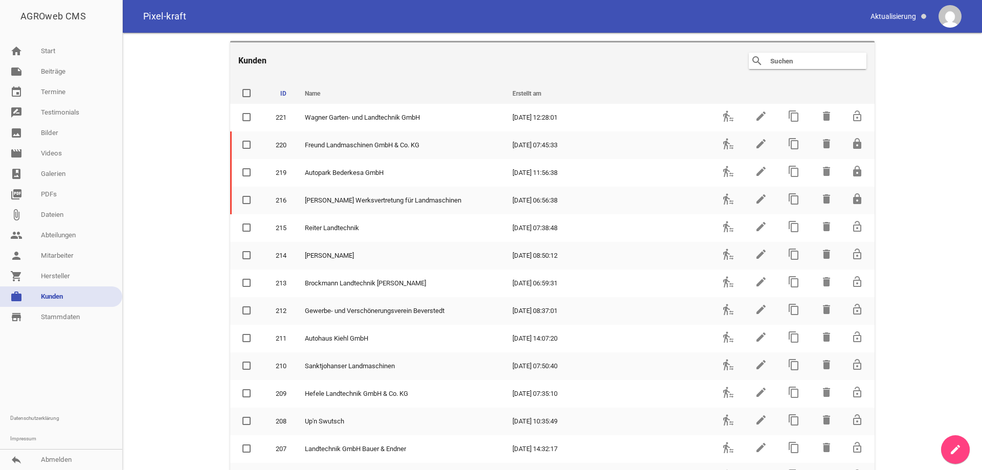
click at [800, 62] on input "text" at bounding box center [810, 61] width 82 height 12
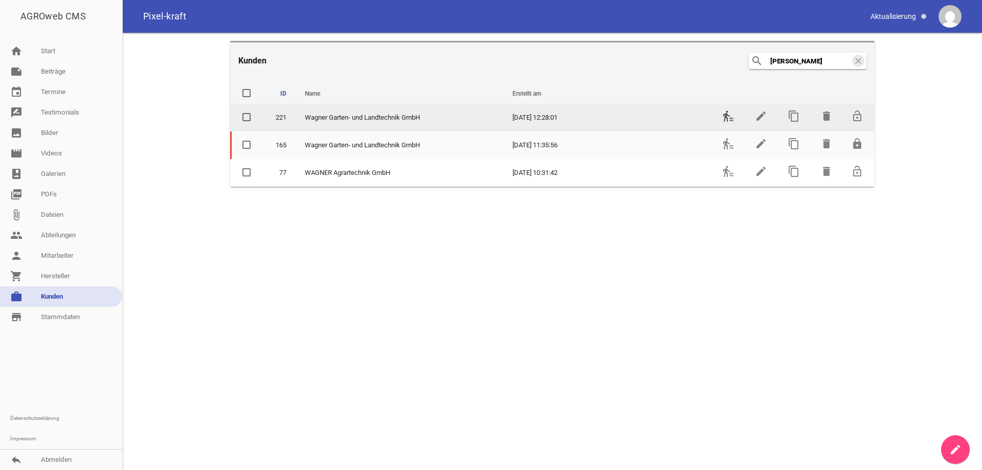
type input "[PERSON_NAME]"
click at [725, 113] on icon "transfer_within_a_station" at bounding box center [728, 116] width 12 height 12
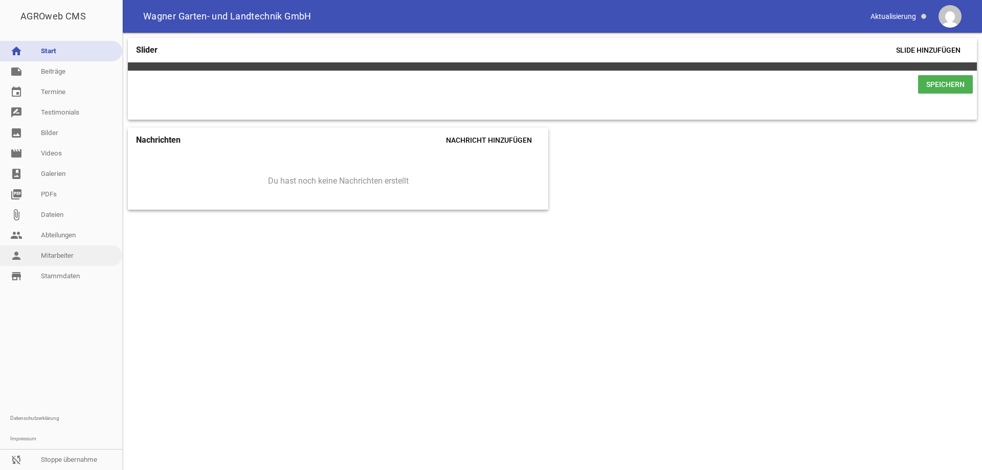
click at [61, 255] on link "person Mitarbeiter" at bounding box center [61, 256] width 122 height 20
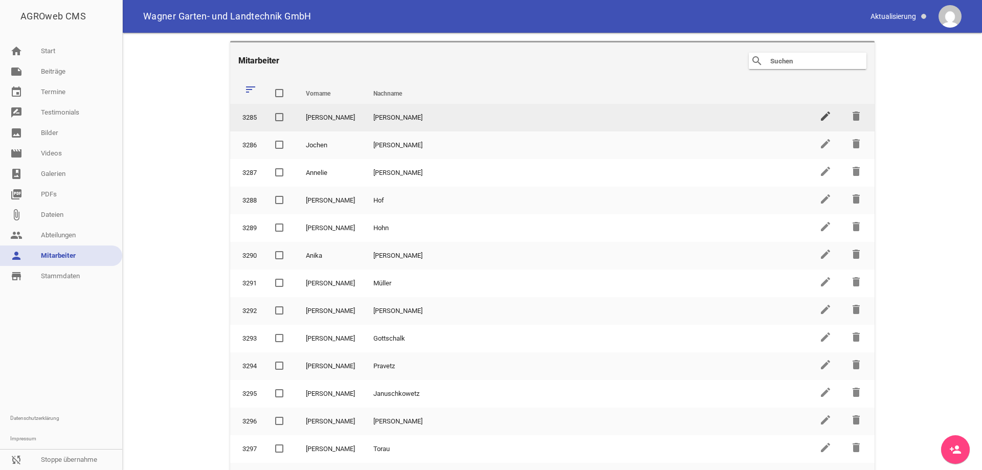
click at [824, 117] on icon "edit" at bounding box center [825, 116] width 12 height 12
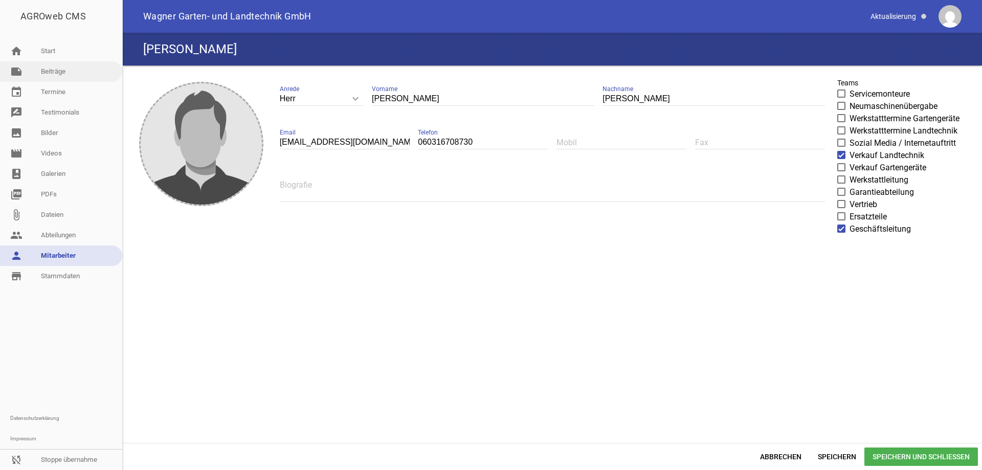
click at [80, 74] on link "note Beiträge" at bounding box center [61, 71] width 122 height 20
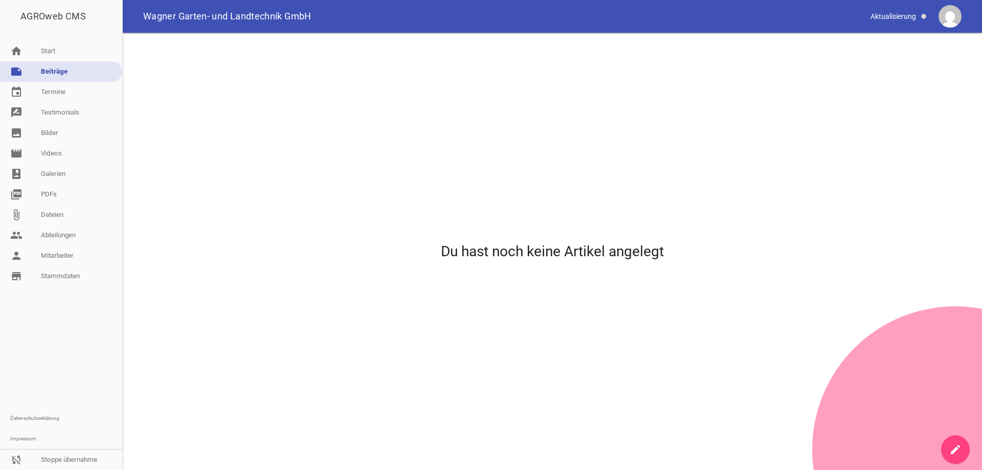
click at [78, 69] on link "note Beiträge" at bounding box center [61, 71] width 122 height 20
click at [954, 449] on icon "create" at bounding box center [955, 449] width 12 height 12
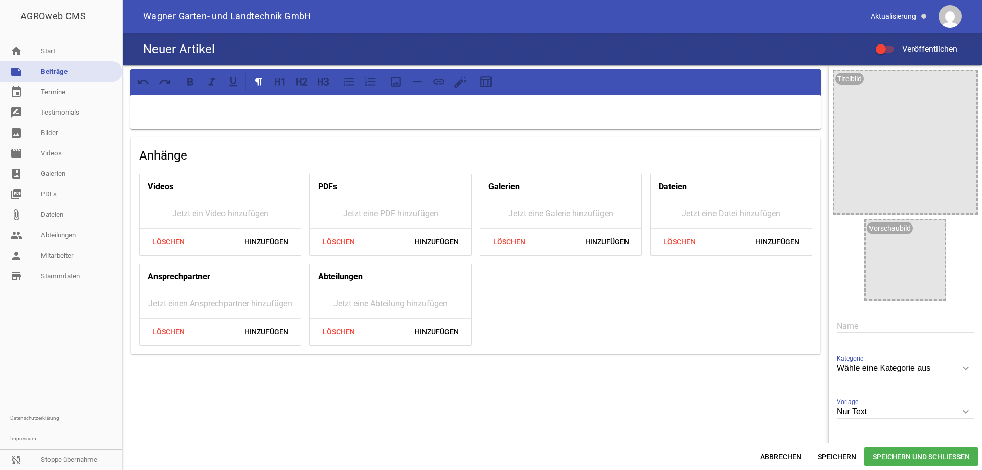
click at [241, 105] on p at bounding box center [476, 108] width 676 height 12
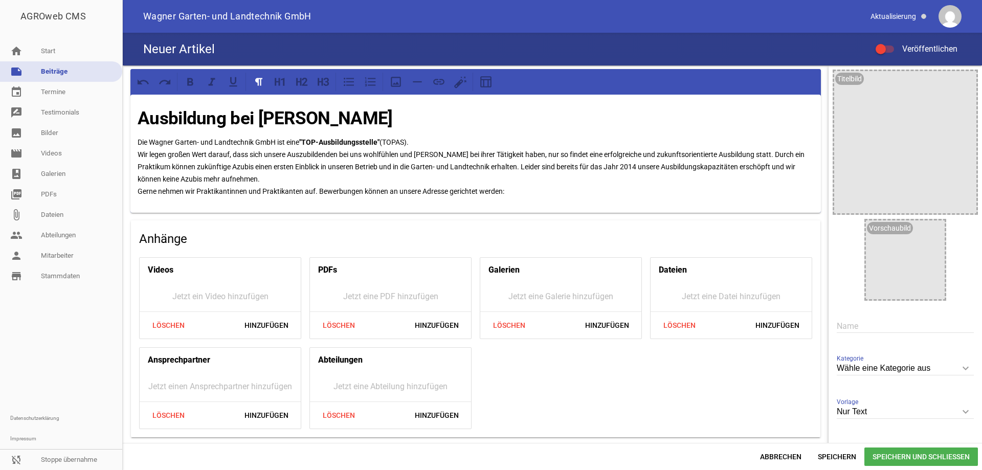
click at [960, 373] on icon "keyboard_arrow_down" at bounding box center [966, 368] width 16 height 16
click at [960, 373] on input "Wähle eine Kategorie aus" at bounding box center [905, 369] width 137 height 14
click at [958, 370] on icon "keyboard_arrow_down" at bounding box center [966, 368] width 16 height 16
click at [958, 370] on input "Wähle eine Kategorie aus" at bounding box center [905, 369] width 137 height 14
click at [909, 454] on span "Speichern und Schließen" at bounding box center [921, 457] width 114 height 18
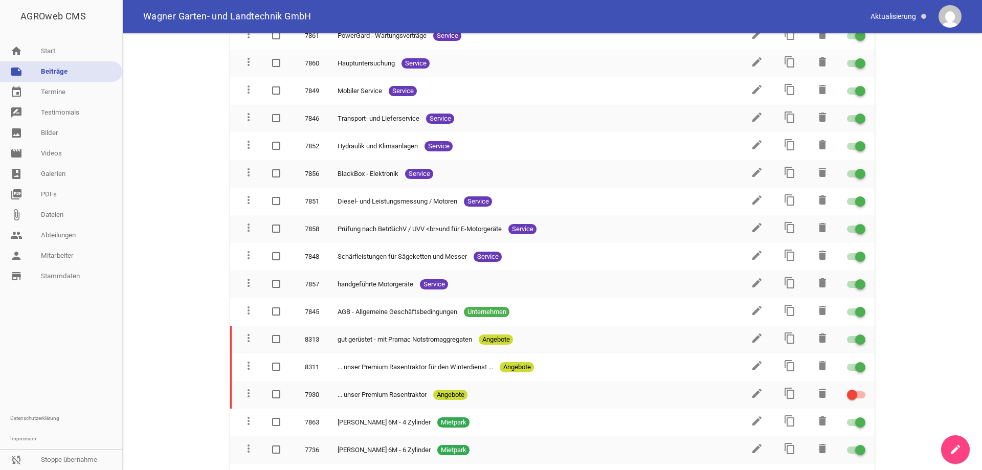
scroll to position [1893, 0]
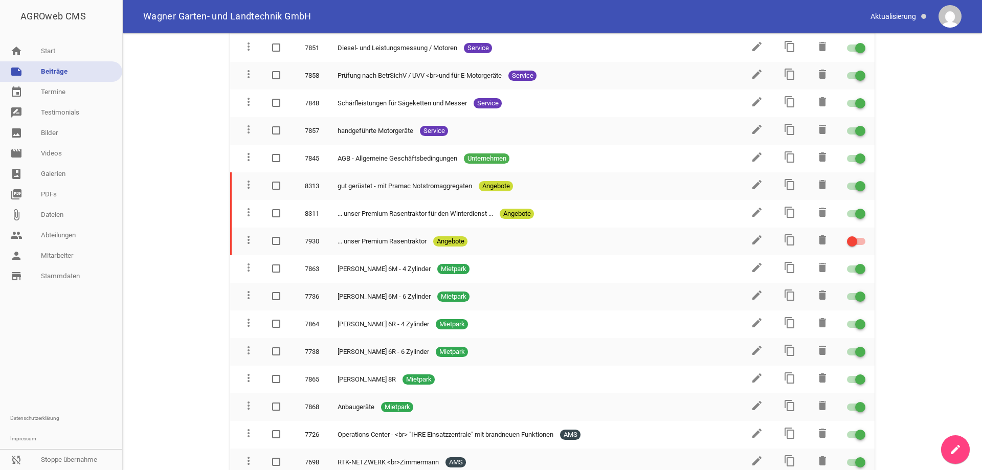
click at [68, 71] on link "note Beiträge" at bounding box center [61, 71] width 122 height 20
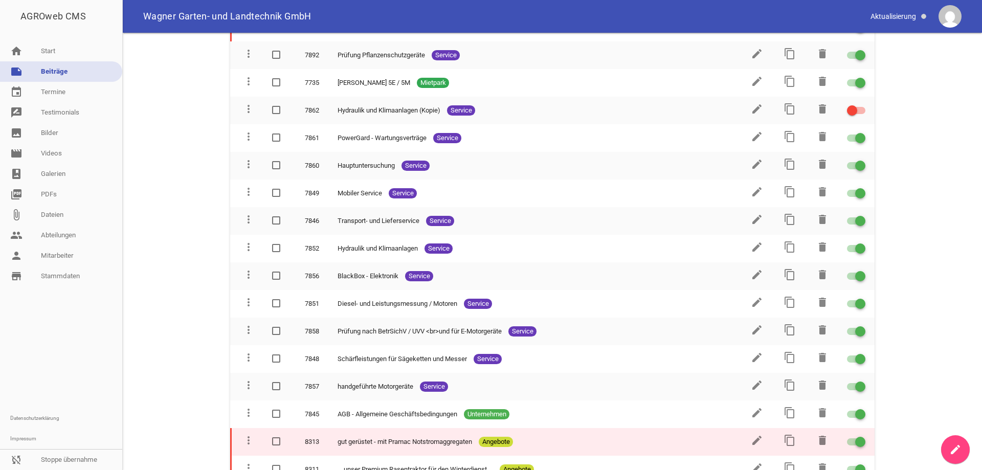
scroll to position [1381, 0]
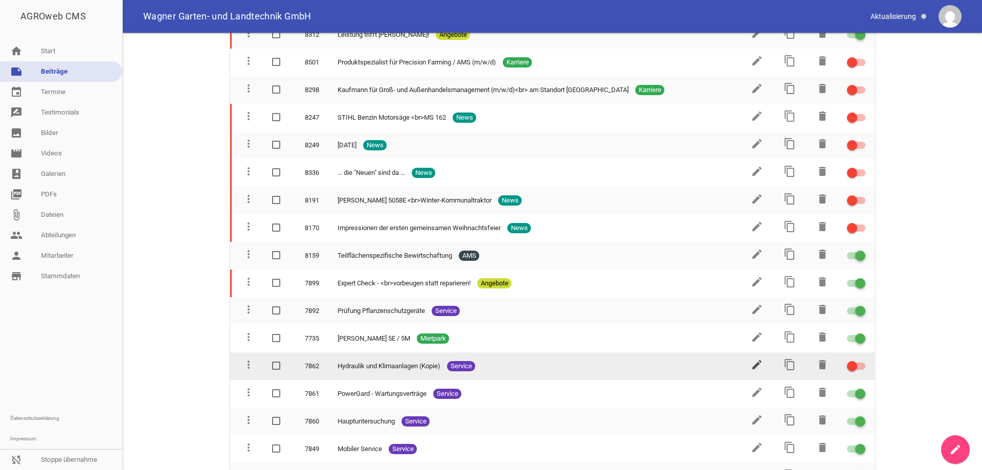
click at [751, 363] on icon "edit" at bounding box center [757, 365] width 12 height 12
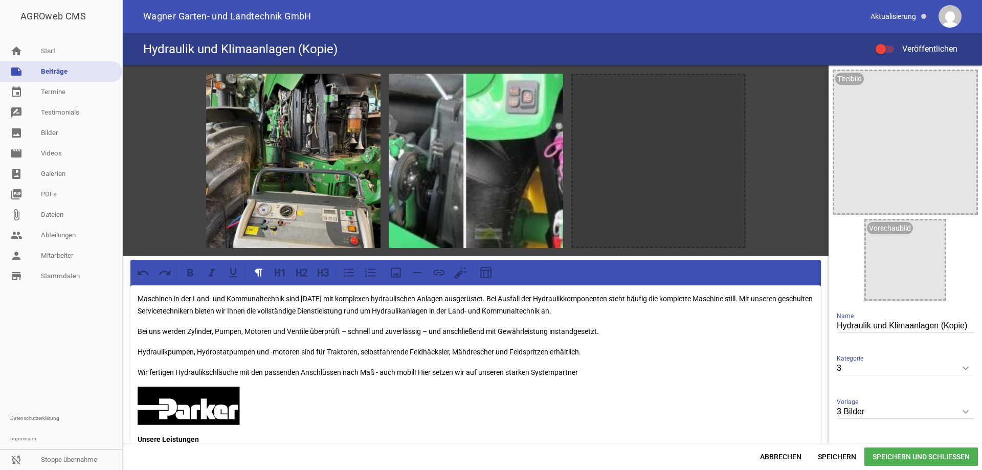
click at [80, 73] on link "note Beiträge" at bounding box center [61, 71] width 122 height 20
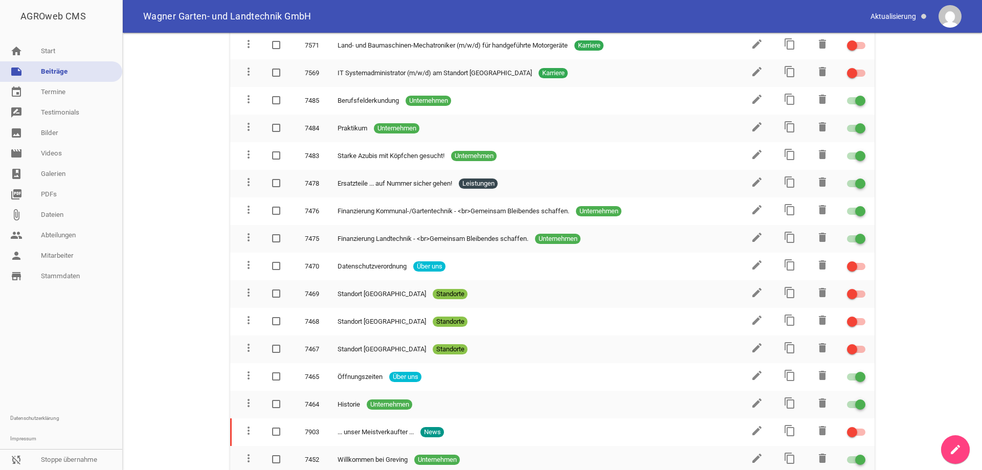
scroll to position [2506, 0]
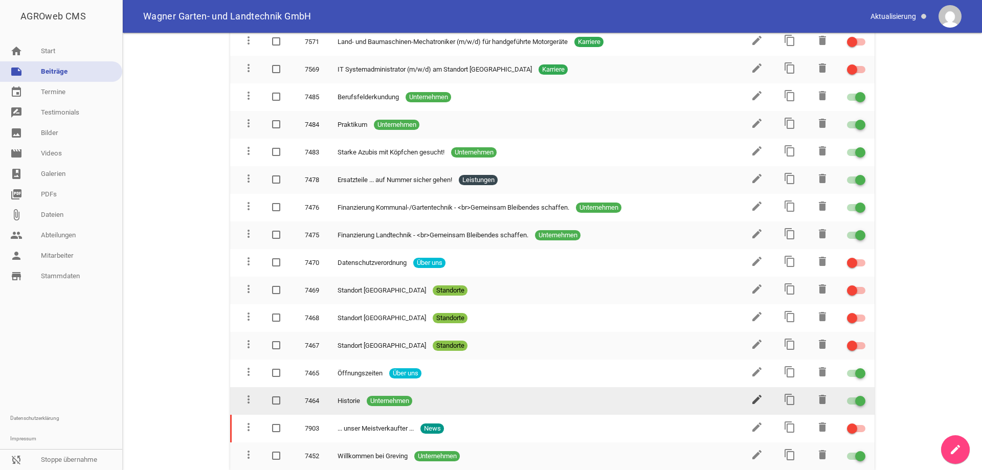
click at [754, 402] on icon "edit" at bounding box center [757, 399] width 12 height 12
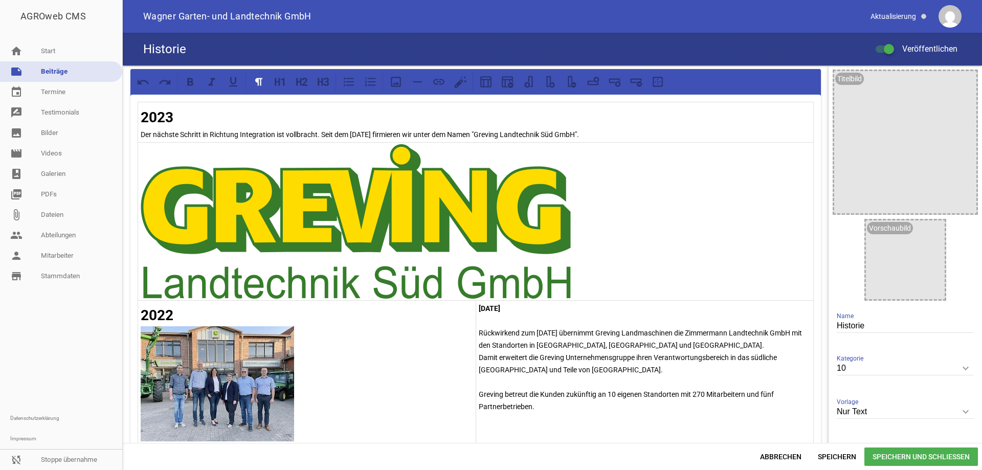
click at [507, 237] on img at bounding box center [356, 221] width 430 height 154
click at [508, 237] on img at bounding box center [356, 221] width 430 height 154
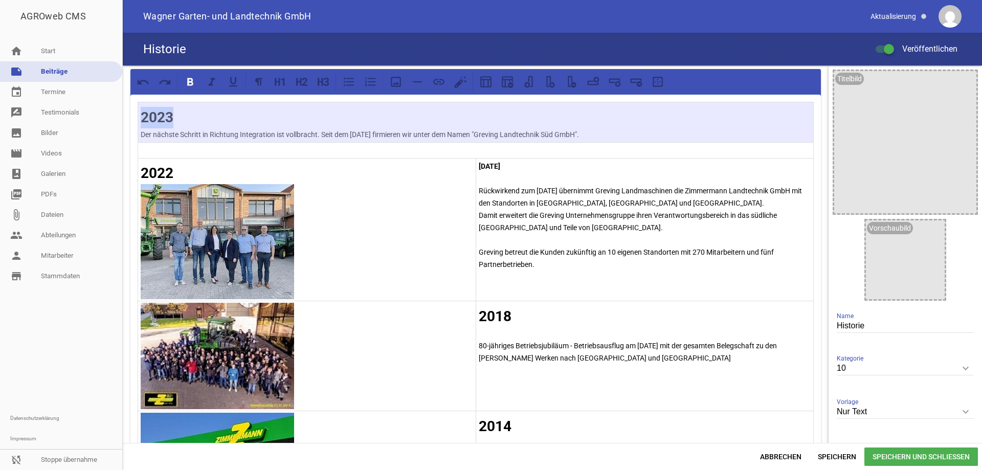
drag, startPoint x: 624, startPoint y: 135, endPoint x: 161, endPoint y: 123, distance: 463.5
click at [161, 123] on td "2023 Der nächste Schritt in Richtung Integration ist vollbracht. Seit dem [DATE…" at bounding box center [476, 122] width 676 height 40
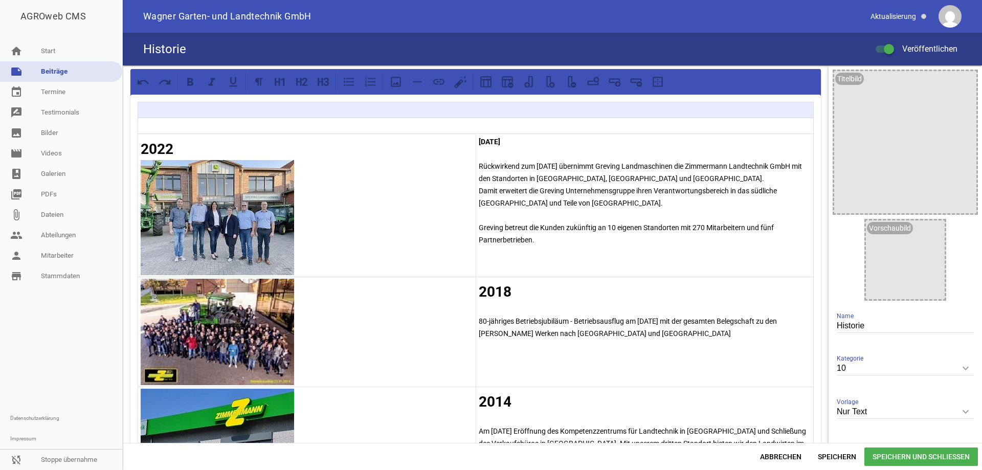
click at [959, 369] on icon "keyboard_arrow_down" at bounding box center [966, 368] width 16 height 16
click at [959, 369] on input "10" at bounding box center [905, 369] width 137 height 14
click at [959, 369] on icon "keyboard_arrow_down" at bounding box center [966, 368] width 16 height 16
click at [959, 369] on input "10" at bounding box center [905, 369] width 137 height 14
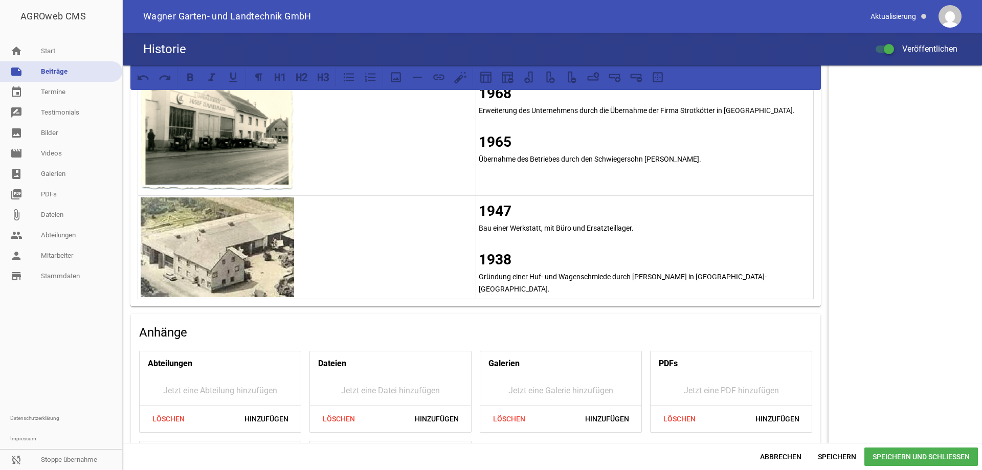
scroll to position [1790, 0]
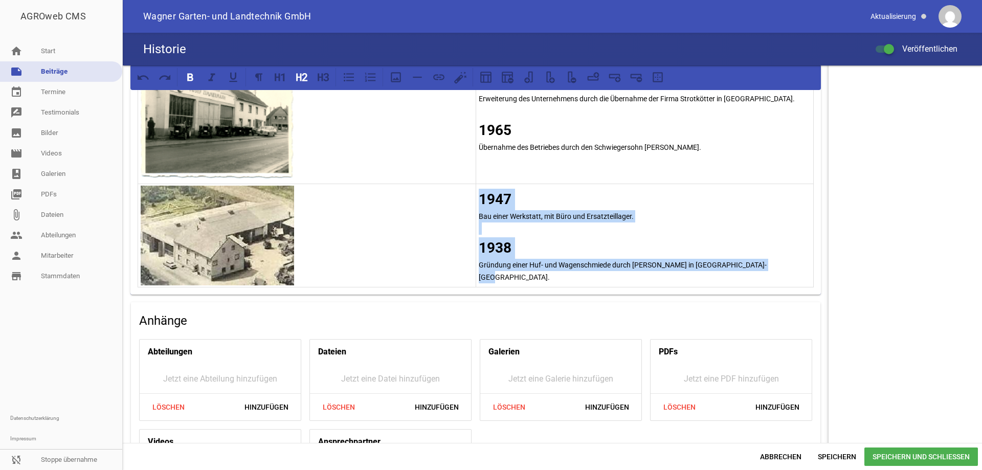
drag, startPoint x: 774, startPoint y: 268, endPoint x: 476, endPoint y: 197, distance: 306.3
click at [476, 197] on td "1947 Bau einer Werkstatt, mit Büro und Ersatzteillager. 1938 Gründung einer Huf…" at bounding box center [645, 235] width 338 height 103
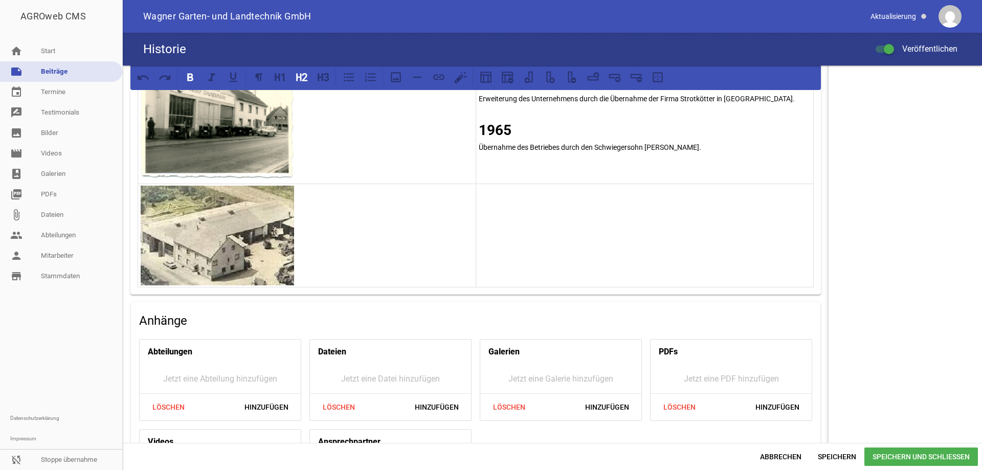
click at [256, 226] on img at bounding box center [217, 236] width 153 height 100
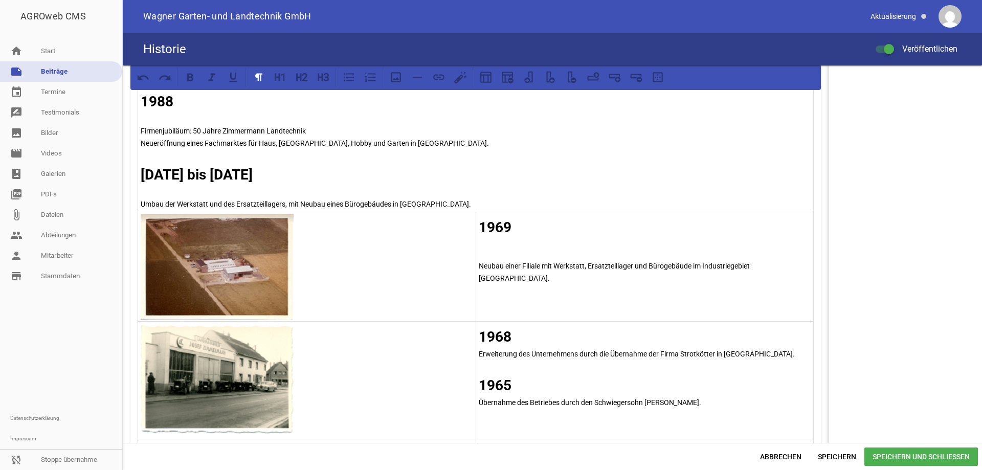
scroll to position [1534, 0]
drag, startPoint x: 711, startPoint y: 401, endPoint x: 475, endPoint y: 335, distance: 245.5
click at [476, 335] on td "1968 Erweiterung des Unternehmens durch die Übernahme der Firma Strotkötter in …" at bounding box center [645, 381] width 338 height 118
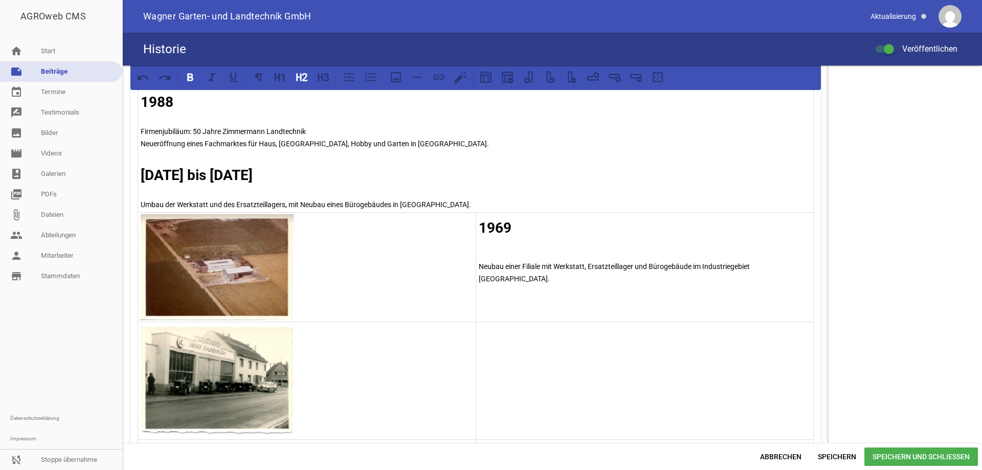
click at [342, 372] on p at bounding box center [307, 381] width 332 height 114
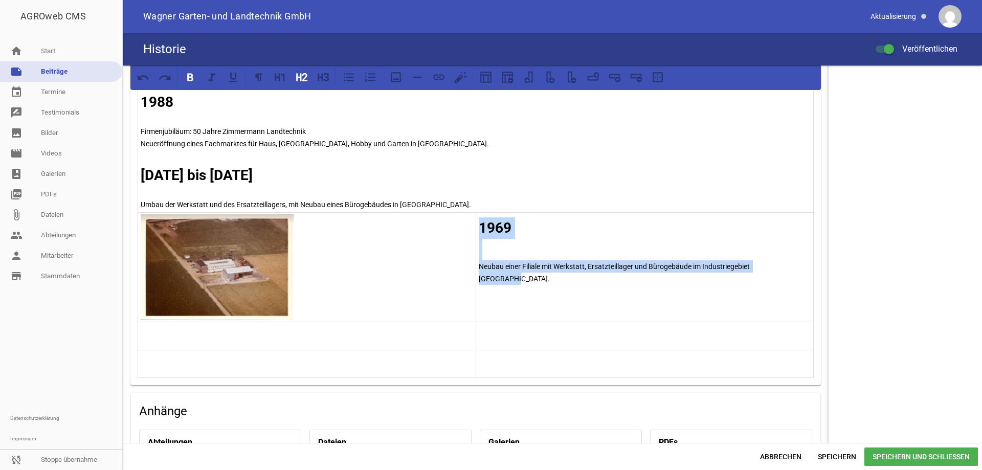
drag, startPoint x: 789, startPoint y: 269, endPoint x: 478, endPoint y: 231, distance: 312.8
click at [478, 231] on td "1969 Neubau einer Filiale mit Werkstatt, Ersatzteillager und Bürogebäude im Ind…" at bounding box center [645, 267] width 338 height 109
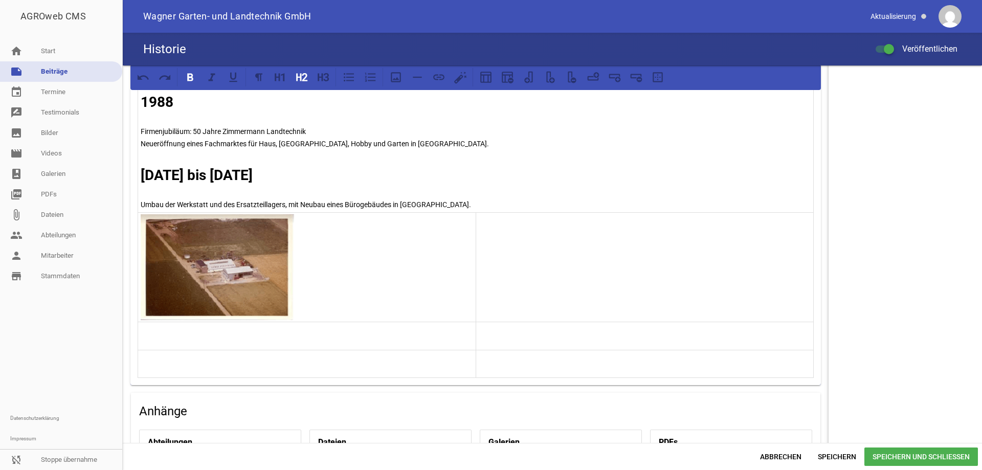
click at [260, 275] on img at bounding box center [217, 267] width 153 height 106
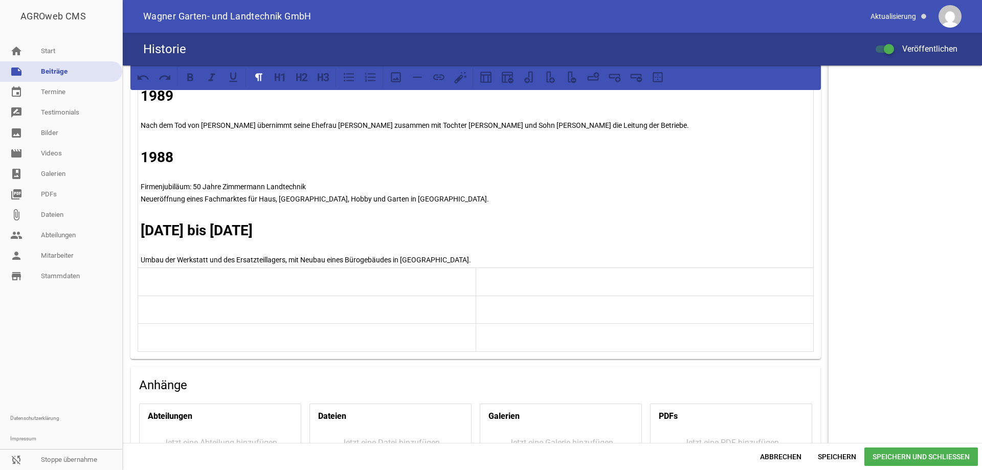
scroll to position [1381, 0]
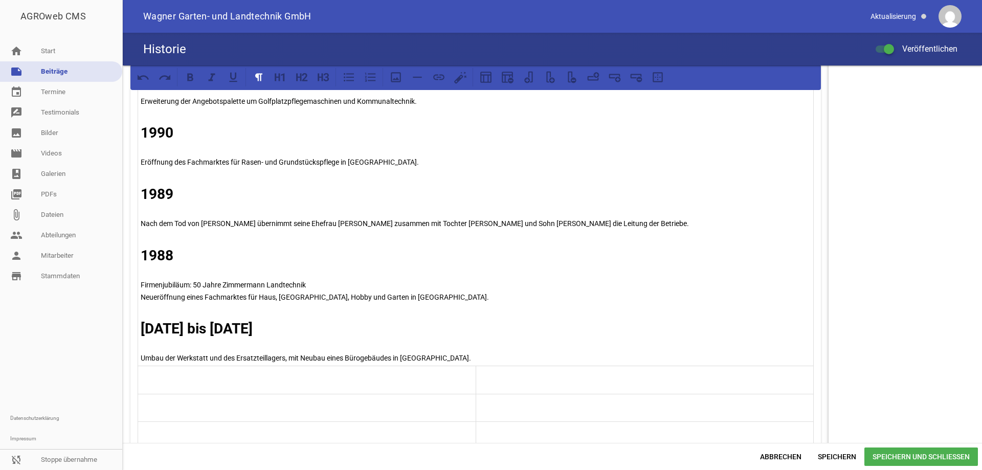
drag, startPoint x: 477, startPoint y: 357, endPoint x: 172, endPoint y: 351, distance: 304.9
click at [172, 351] on td "2005 Im Februar die erfolgreiche Einführung der "Holztage" in unserem Betrieb i…" at bounding box center [476, 64] width 676 height 603
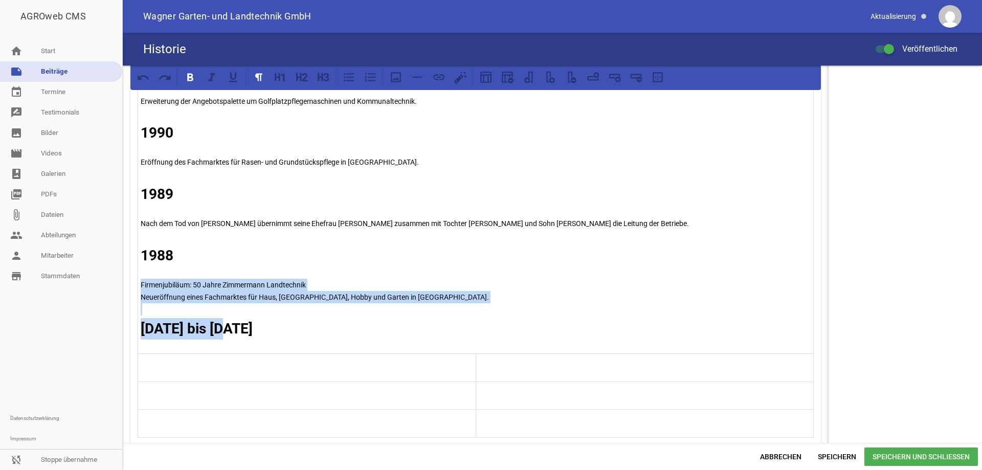
drag, startPoint x: 251, startPoint y: 331, endPoint x: 141, endPoint y: 285, distance: 118.9
click at [141, 285] on td "2005 Im Februar die erfolgreiche Einführung der "Holztage" in unserem Betrieb i…" at bounding box center [476, 58] width 676 height 591
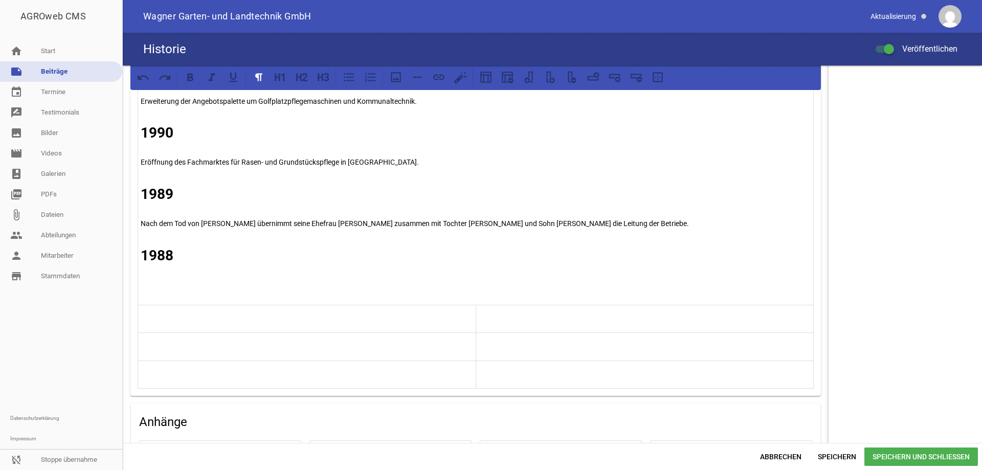
click at [182, 254] on h2 "1988" at bounding box center [476, 255] width 670 height 21
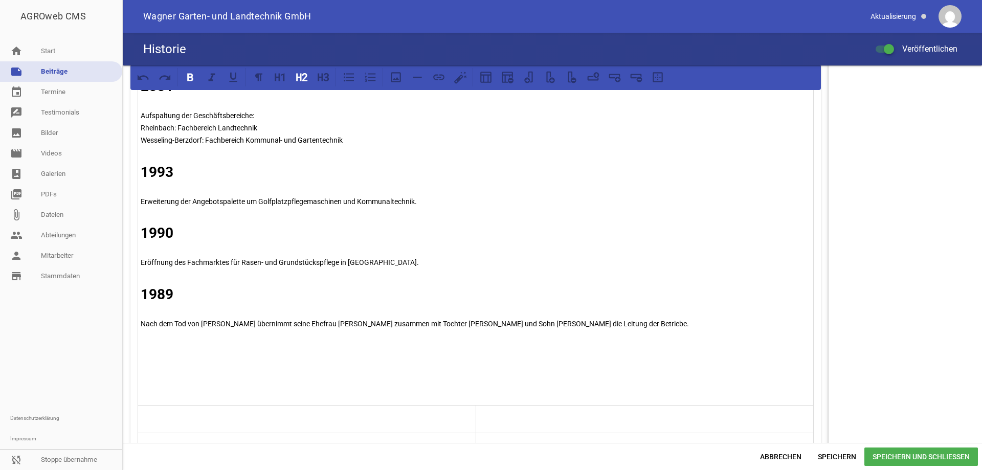
scroll to position [1279, 0]
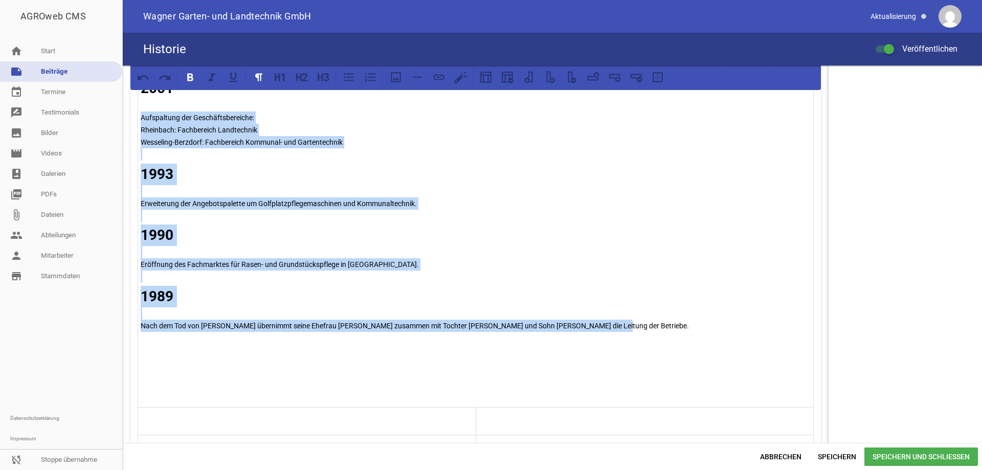
drag, startPoint x: 595, startPoint y: 325, endPoint x: 142, endPoint y: 115, distance: 500.0
click at [142, 115] on td "2005 Im Februar die erfolgreiche Einführung der "Holztage" in unserem Betrieb i…" at bounding box center [476, 136] width 676 height 542
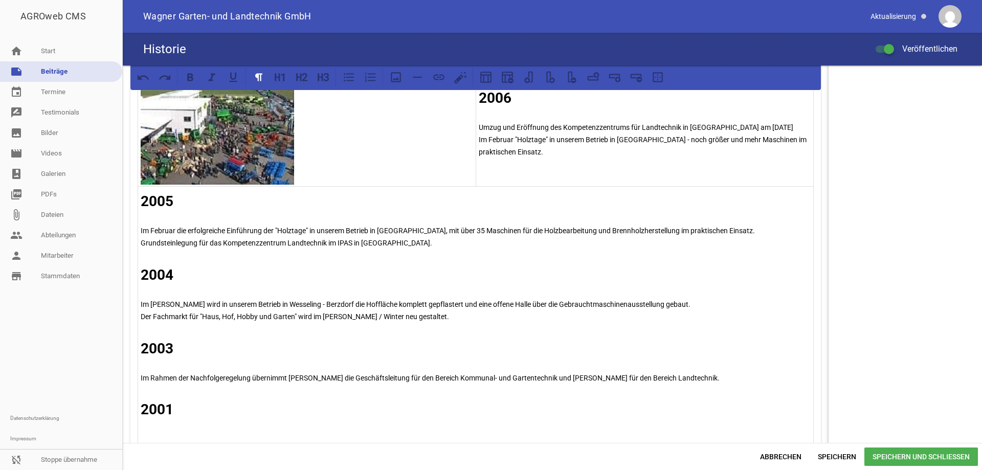
scroll to position [1023, 0]
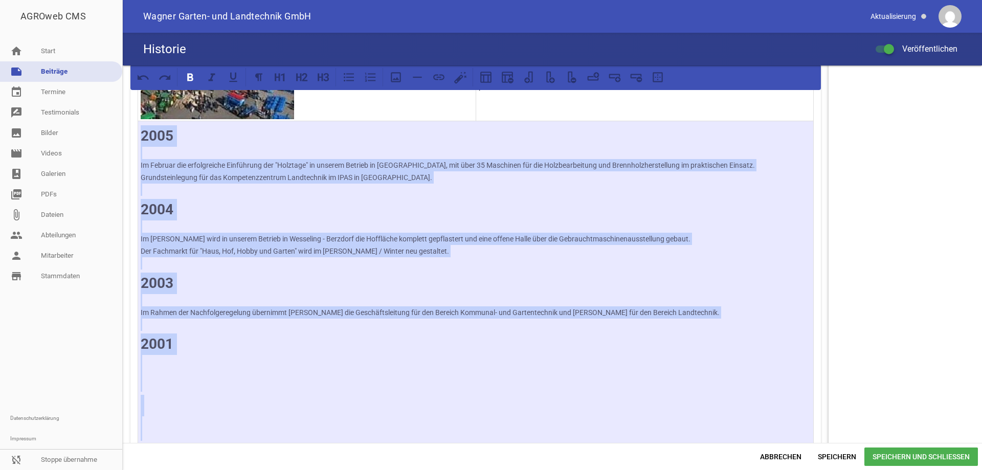
drag, startPoint x: 188, startPoint y: 342, endPoint x: 201, endPoint y: 217, distance: 126.0
click at [201, 217] on td "2005 Im Februar die erfolgreiche Einführung der "Holztage" in unserem Betrieb i…" at bounding box center [476, 288] width 676 height 334
click at [254, 233] on p "Im [PERSON_NAME] wird in unserem Betrieb in Wesseling - Berzdorf die Hoffläche …" at bounding box center [476, 239] width 670 height 12
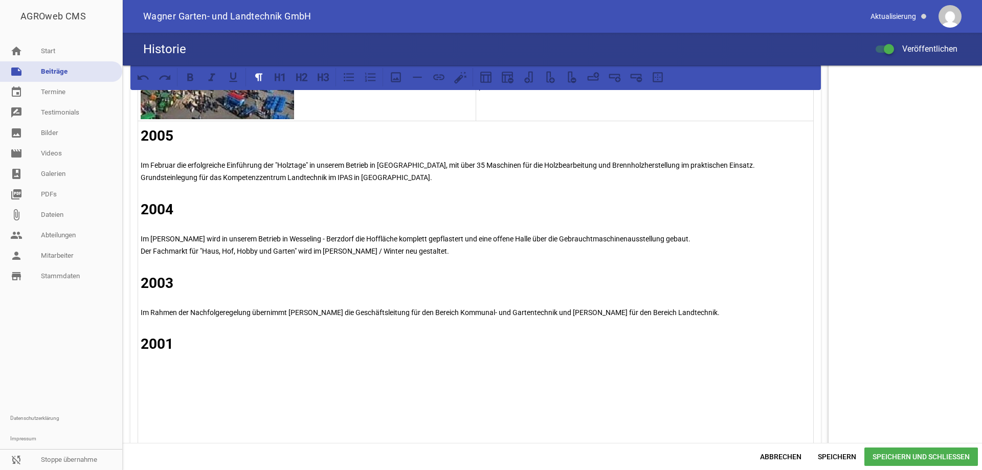
click at [238, 320] on p at bounding box center [476, 325] width 670 height 12
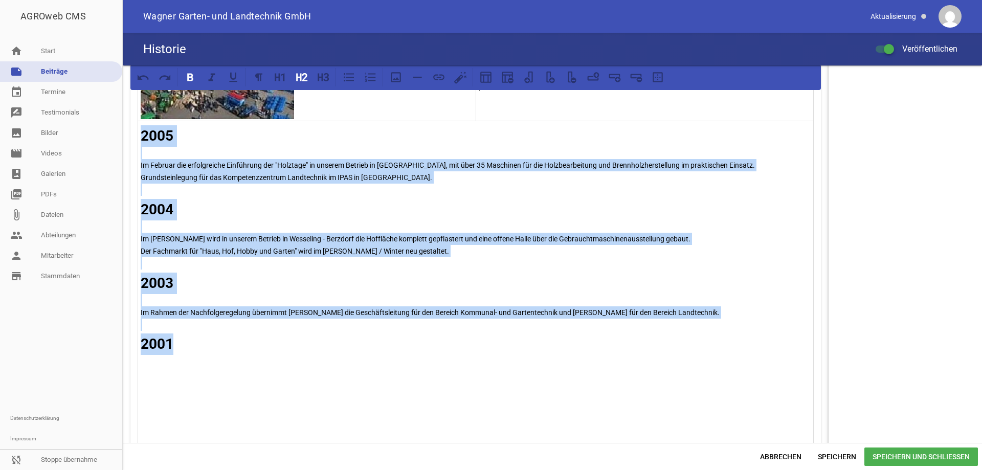
drag, startPoint x: 186, startPoint y: 332, endPoint x: 144, endPoint y: 140, distance: 196.8
click at [144, 140] on td "2005 Im Februar die erfolgreiche Einführung der "Holztage" in unserem Betrieb i…" at bounding box center [476, 288] width 676 height 334
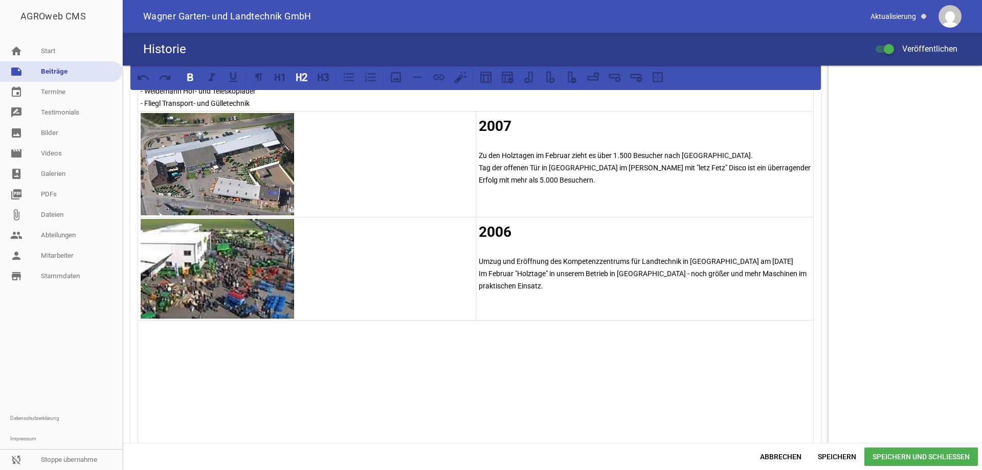
scroll to position [818, 0]
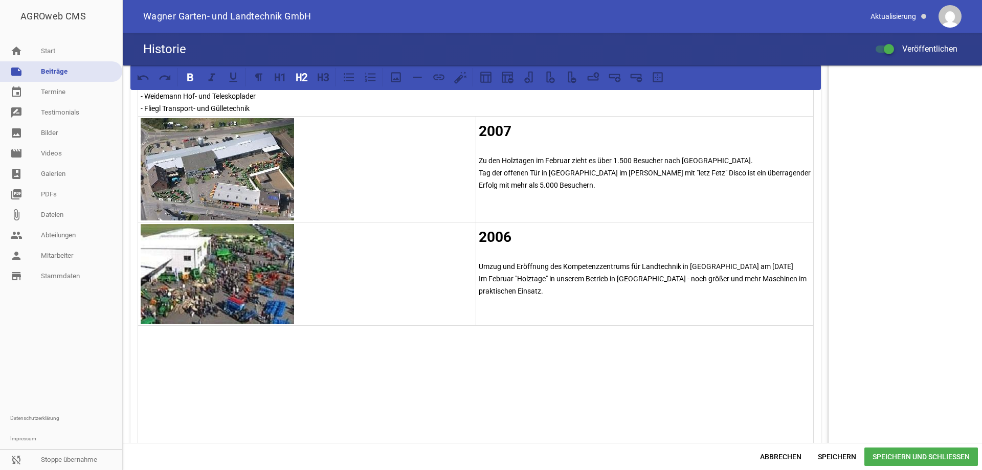
drag, startPoint x: 565, startPoint y: 292, endPoint x: 478, endPoint y: 230, distance: 106.4
click at [478, 230] on td "2006 Umzug und Eröffnung des Kompetenzzentrums für Landtechnik in [GEOGRAPHIC_D…" at bounding box center [645, 273] width 338 height 103
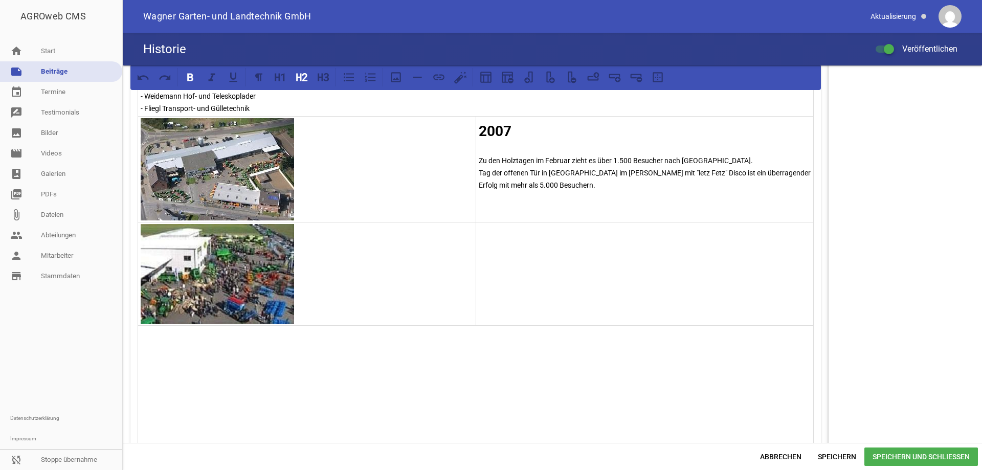
click at [272, 269] on img at bounding box center [217, 274] width 153 height 100
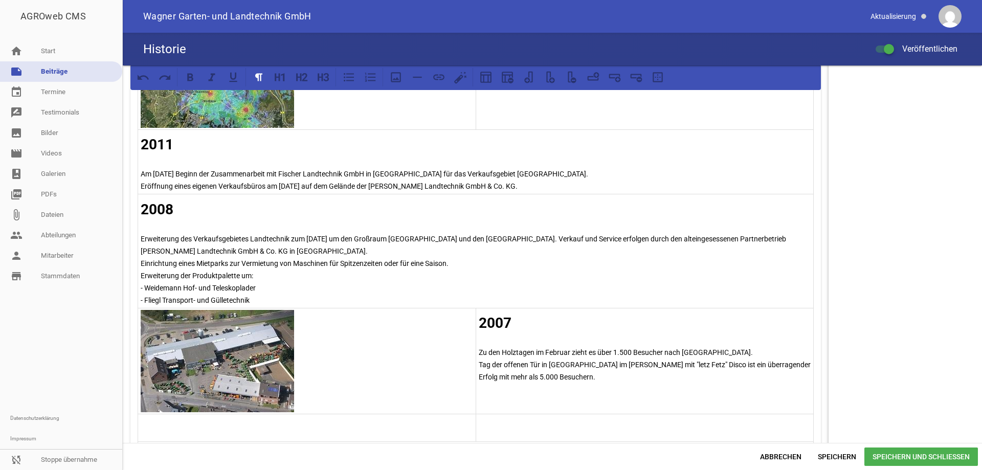
scroll to position [614, 0]
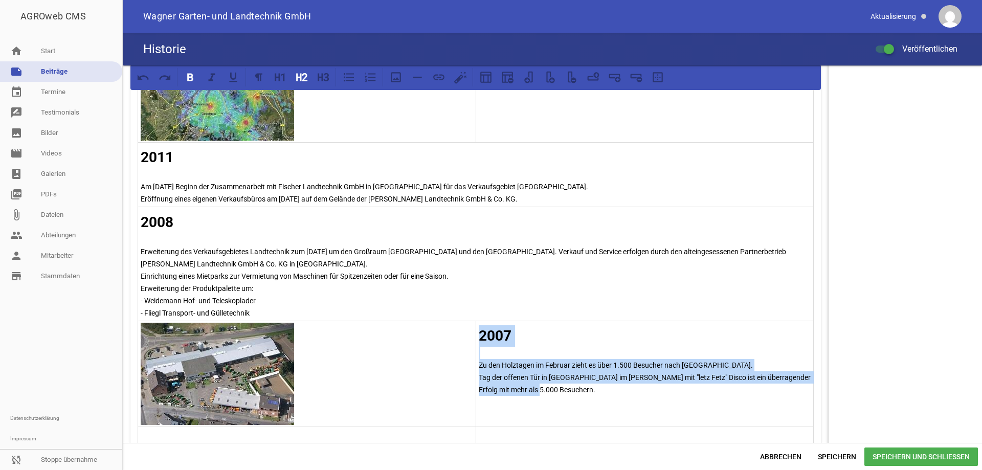
drag, startPoint x: 531, startPoint y: 388, endPoint x: 476, endPoint y: 331, distance: 79.2
click at [476, 331] on td "2007 Zu den Holztagen im Februar zieht es über 1.500 Besucher nach [GEOGRAPHIC_…" at bounding box center [645, 374] width 338 height 106
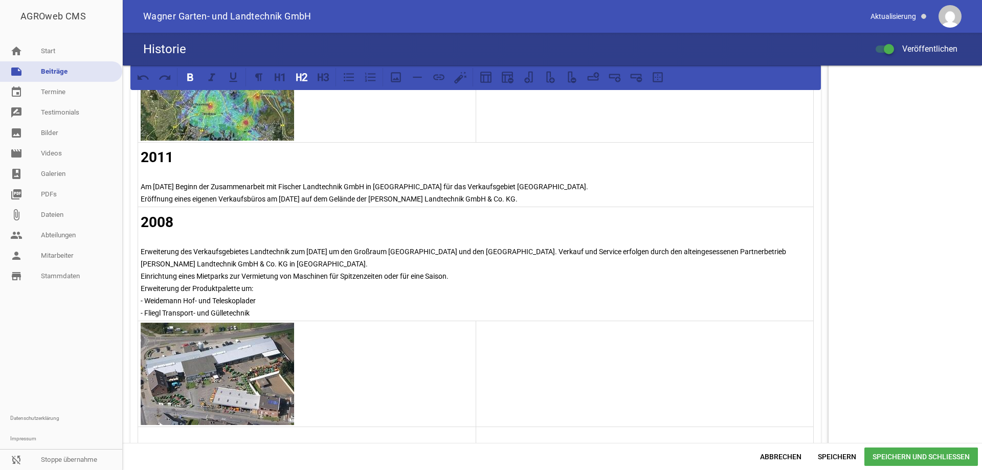
click at [256, 357] on img at bounding box center [217, 374] width 153 height 102
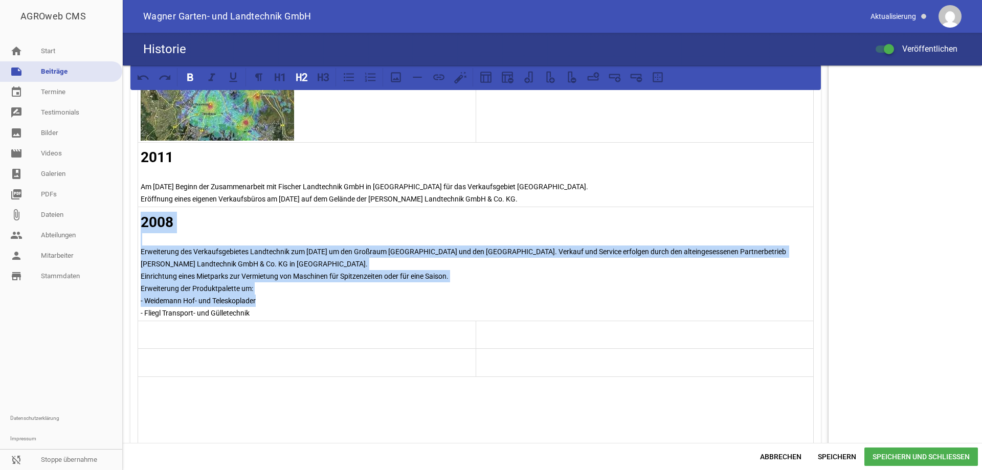
drag, startPoint x: 339, startPoint y: 300, endPoint x: 139, endPoint y: 221, distance: 215.1
click at [139, 221] on td "2008 Erweiterung des Verkaufsgebietes Landtechnik zum [DATE] um den Großraum [G…" at bounding box center [476, 264] width 676 height 114
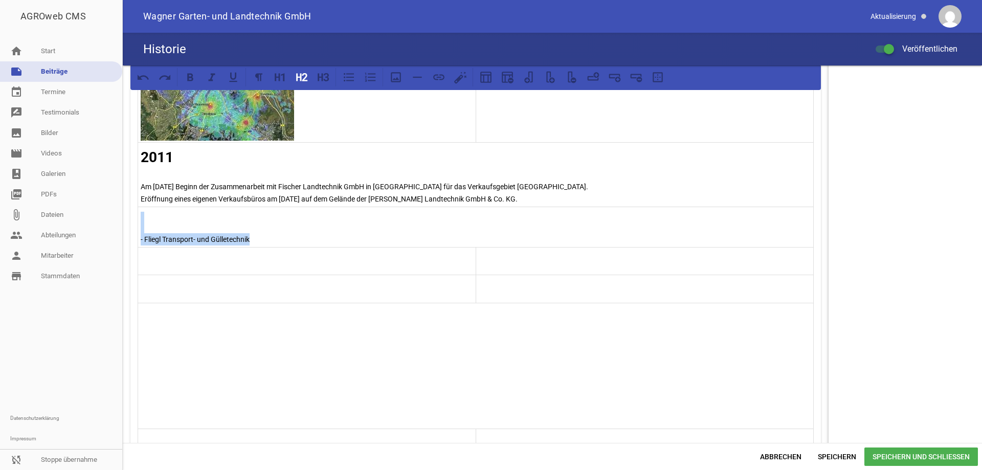
drag, startPoint x: 294, startPoint y: 235, endPoint x: 165, endPoint y: 226, distance: 128.7
click at [165, 226] on td "- Fliegl Transport- und Gülletechnik" at bounding box center [476, 227] width 676 height 40
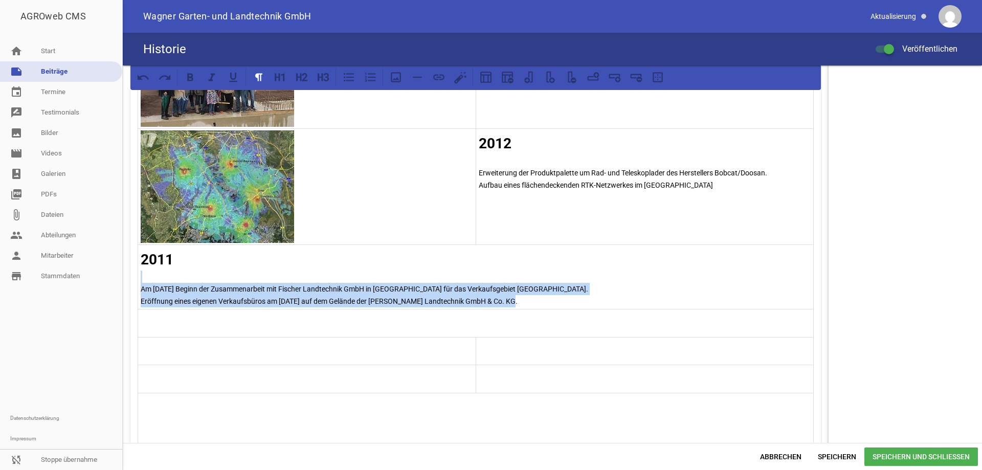
drag, startPoint x: 522, startPoint y: 299, endPoint x: 266, endPoint y: 278, distance: 256.6
click at [266, 278] on td "2011 Am [DATE] Beginn der Zusammenarbeit mit Fischer Landtechnik GmbH in [GEOGR…" at bounding box center [476, 276] width 676 height 65
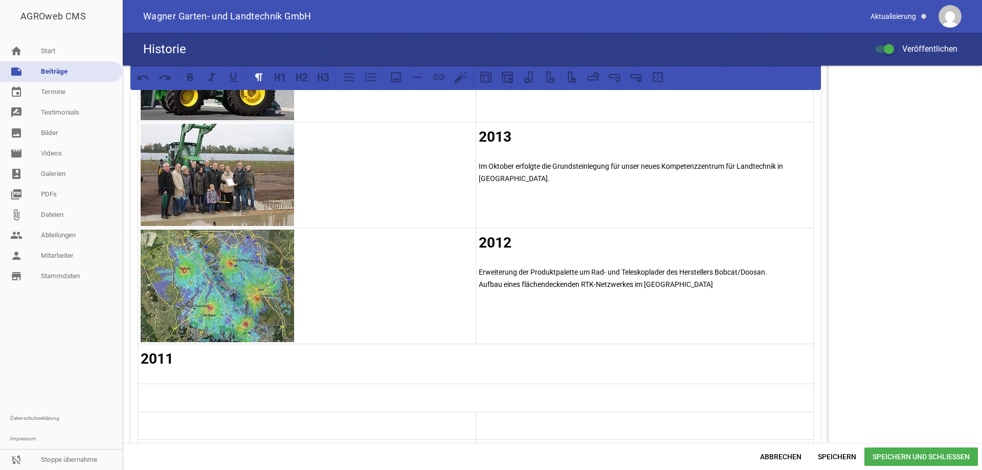
scroll to position [409, 0]
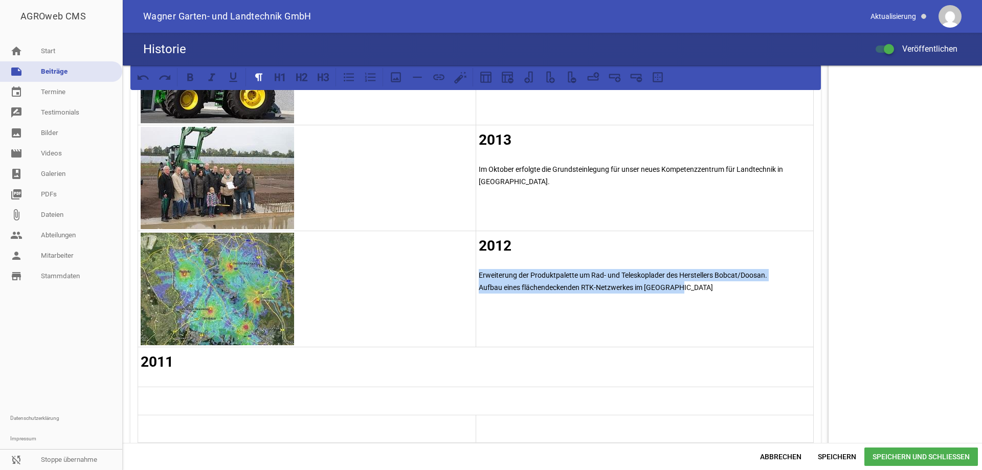
drag, startPoint x: 634, startPoint y: 286, endPoint x: 477, endPoint y: 273, distance: 158.1
click at [477, 273] on td "2012 Erweiterung der Produktpalette um Rad- und Teleskoplader des Herstellers B…" at bounding box center [645, 289] width 338 height 116
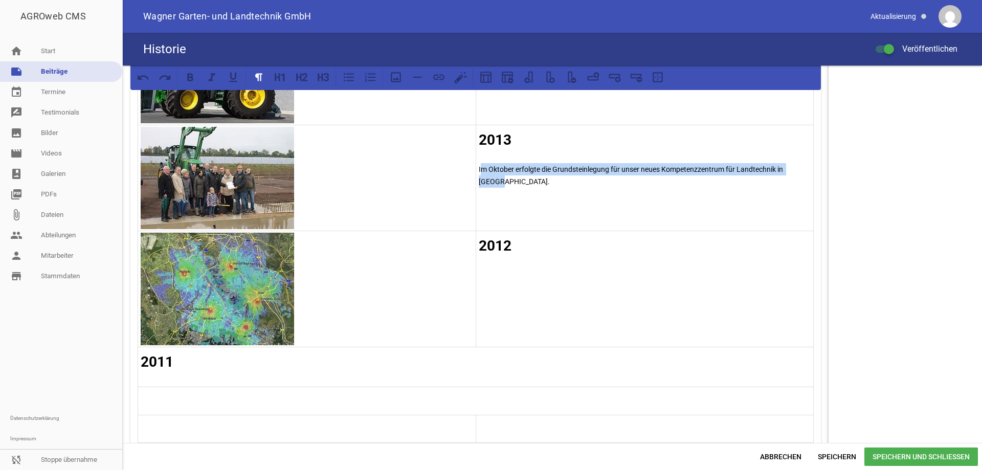
drag, startPoint x: 804, startPoint y: 169, endPoint x: 478, endPoint y: 184, distance: 326.2
click at [478, 184] on td "2013 Im Oktober erfolgte die Grundsteinlegung für unser neues Kompetenzzentrum …" at bounding box center [645, 178] width 338 height 106
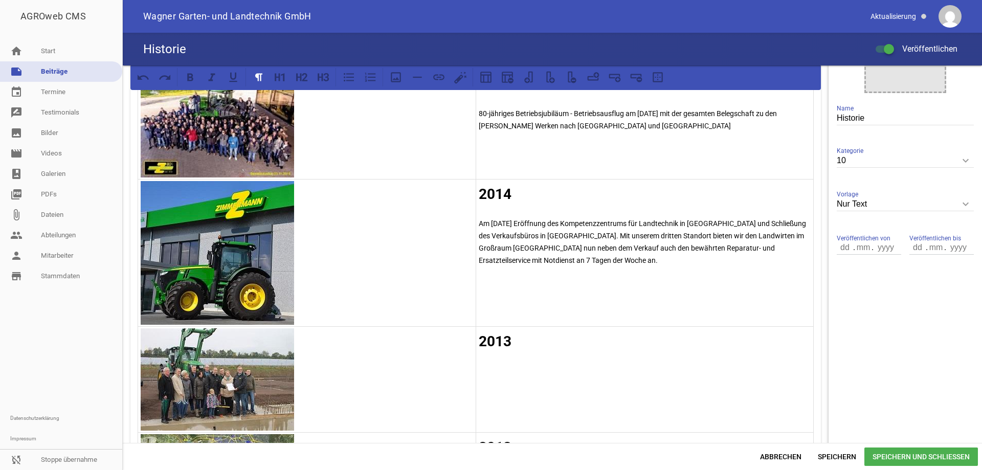
scroll to position [205, 0]
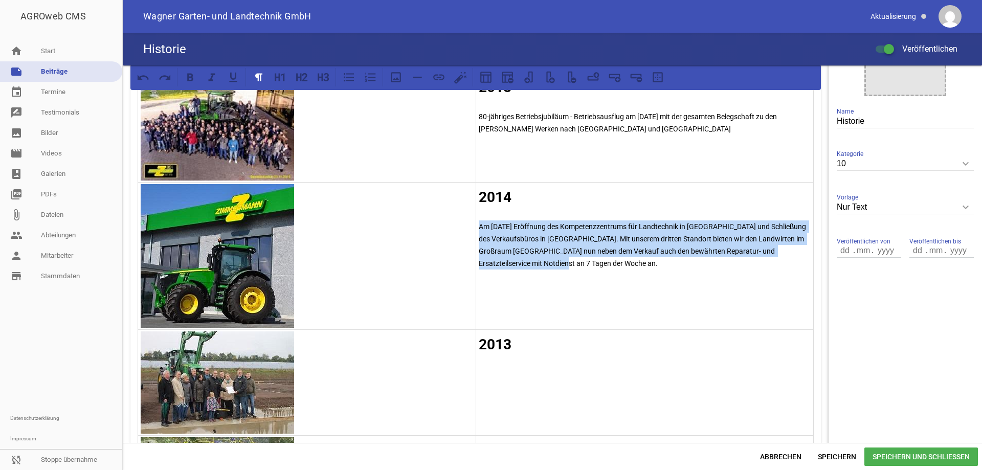
drag, startPoint x: 542, startPoint y: 268, endPoint x: 477, endPoint y: 221, distance: 79.9
click at [479, 221] on p "Am [DATE] Eröffnung des Kompetenzzentrums für Landtechnik in [GEOGRAPHIC_DATA] …" at bounding box center [645, 244] width 332 height 49
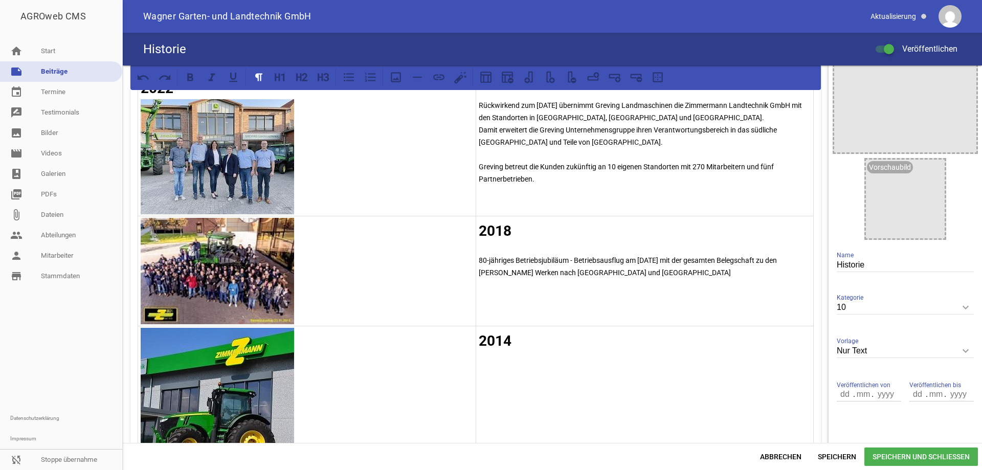
scroll to position [51, 0]
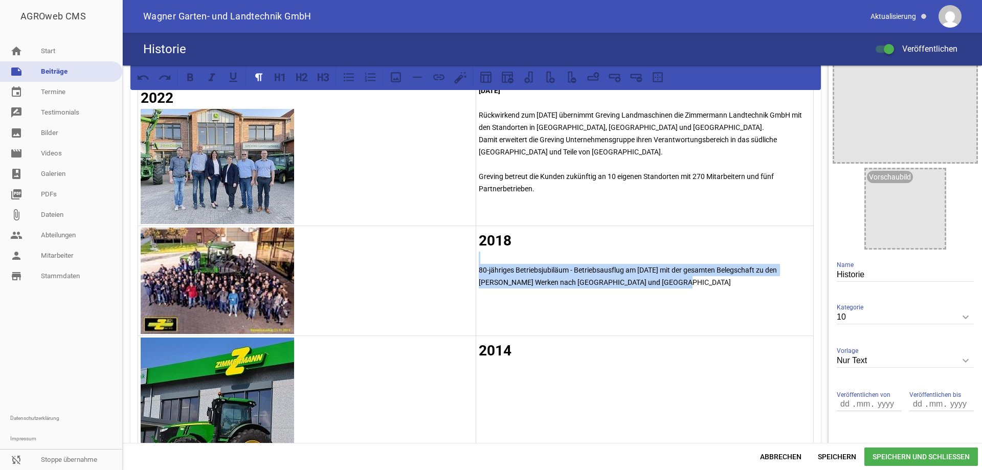
drag, startPoint x: 660, startPoint y: 283, endPoint x: 477, endPoint y: 263, distance: 183.6
click at [477, 263] on td "2018 80-jähriges Betriebsjubiläum - Betriebsausflug am [DATE] mit der gesamten …" at bounding box center [645, 281] width 338 height 110
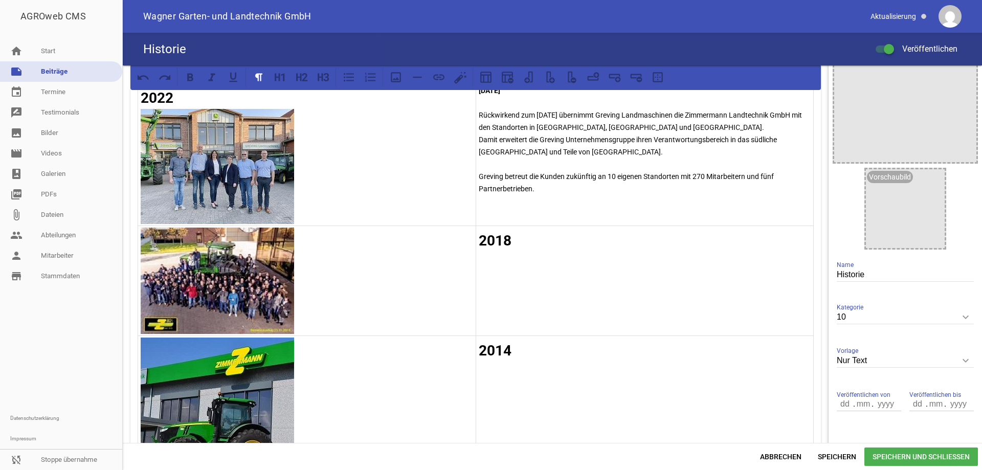
scroll to position [0, 0]
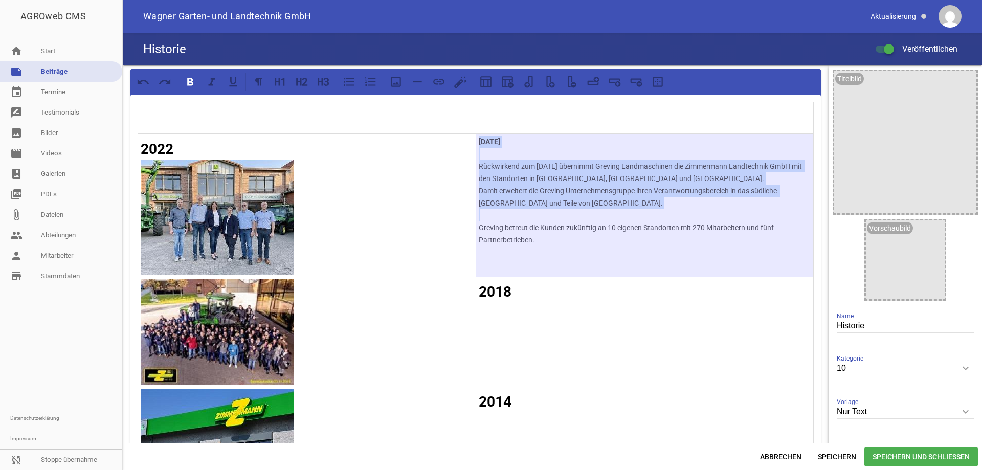
drag, startPoint x: 539, startPoint y: 241, endPoint x: 560, endPoint y: 226, distance: 26.0
click at [560, 226] on p "Greving betreut die Kunden zukünftig an 10 eigenen Standorten mit 270 Mitarbeit…" at bounding box center [645, 233] width 332 height 25
click at [583, 247] on td "[DATE] Rückwirkend zum [DATE] übernimmt Greving Landmaschinen die Zimmermann La…" at bounding box center [645, 205] width 338 height 143
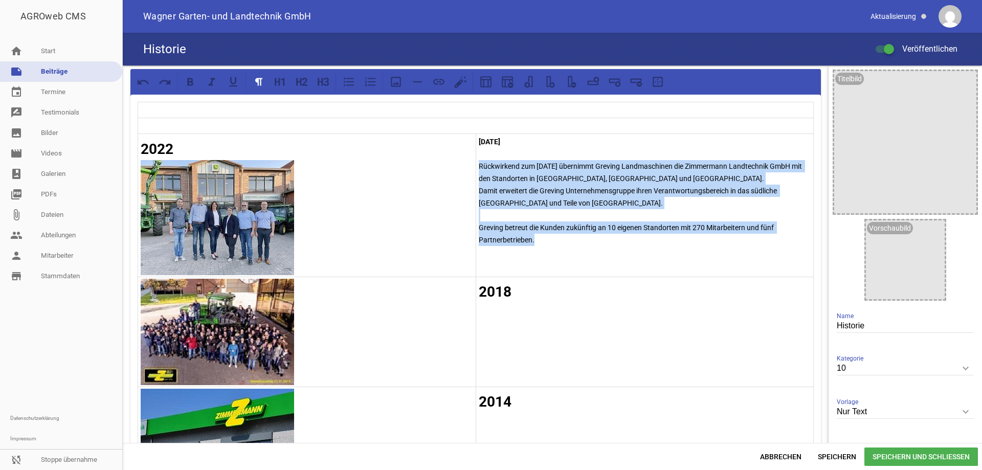
drag, startPoint x: 533, startPoint y: 239, endPoint x: 478, endPoint y: 165, distance: 92.4
click at [478, 165] on td "[DATE] Rückwirkend zum [DATE] übernimmt Greving Landmaschinen die Zimmermann La…" at bounding box center [645, 205] width 338 height 143
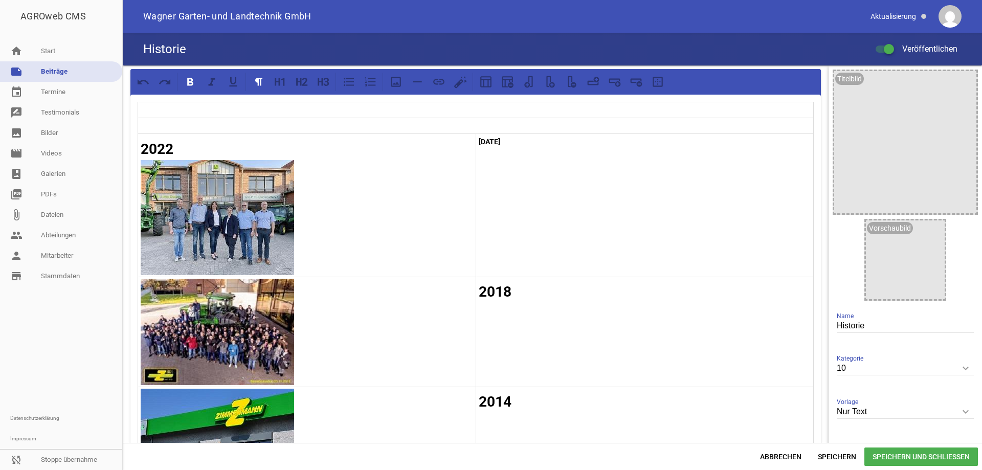
click at [548, 143] on p "[DATE]" at bounding box center [645, 142] width 332 height 12
click at [492, 307] on p at bounding box center [645, 309] width 332 height 12
click at [514, 292] on h2 "2018" at bounding box center [645, 291] width 332 height 21
click at [543, 141] on p "[DATE]" at bounding box center [645, 142] width 332 height 12
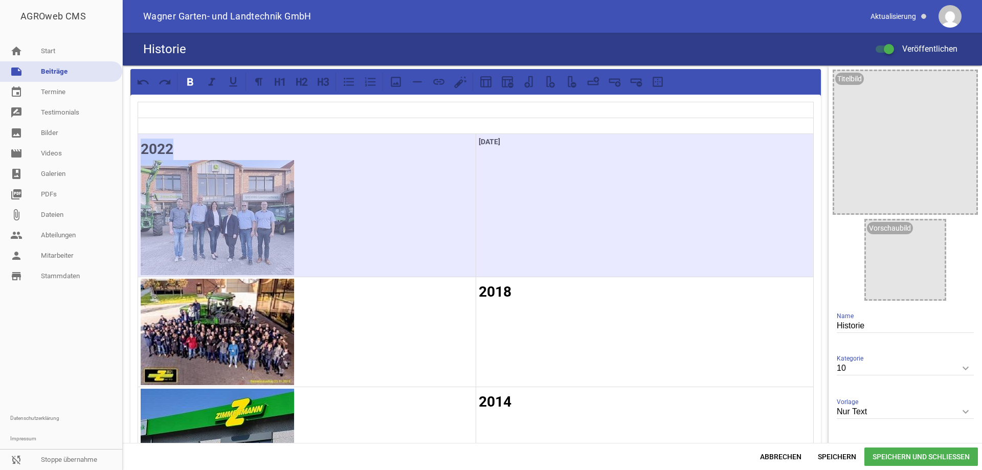
drag, startPoint x: 545, startPoint y: 142, endPoint x: 472, endPoint y: 141, distance: 73.2
click at [472, 141] on tr "2022 [DATE]" at bounding box center [476, 205] width 676 height 143
click at [540, 157] on p at bounding box center [645, 154] width 332 height 12
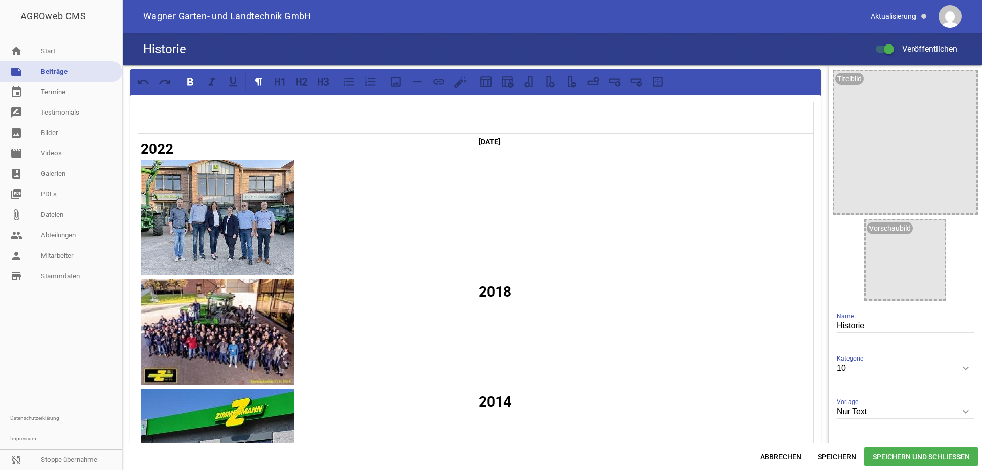
drag, startPoint x: 543, startPoint y: 142, endPoint x: 477, endPoint y: 144, distance: 66.5
click at [479, 144] on p "[DATE]" at bounding box center [645, 142] width 332 height 12
click at [305, 81] on icon at bounding box center [301, 81] width 13 height 13
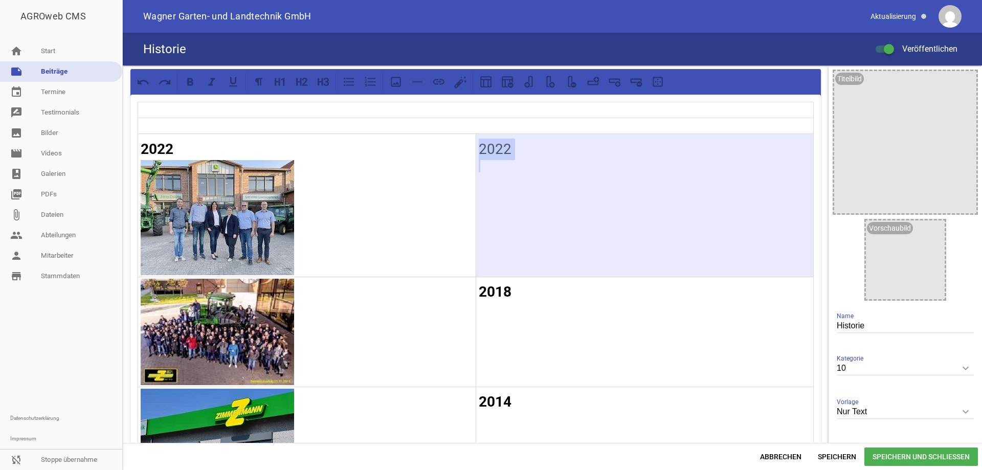
drag, startPoint x: 518, startPoint y: 147, endPoint x: 497, endPoint y: 147, distance: 21.0
click at [498, 148] on h2 "2022" at bounding box center [645, 149] width 332 height 21
click at [505, 154] on h2 "2022" at bounding box center [645, 149] width 332 height 21
click at [512, 148] on h2 "2022" at bounding box center [645, 149] width 332 height 21
click at [507, 150] on h2 "2022" at bounding box center [645, 149] width 332 height 21
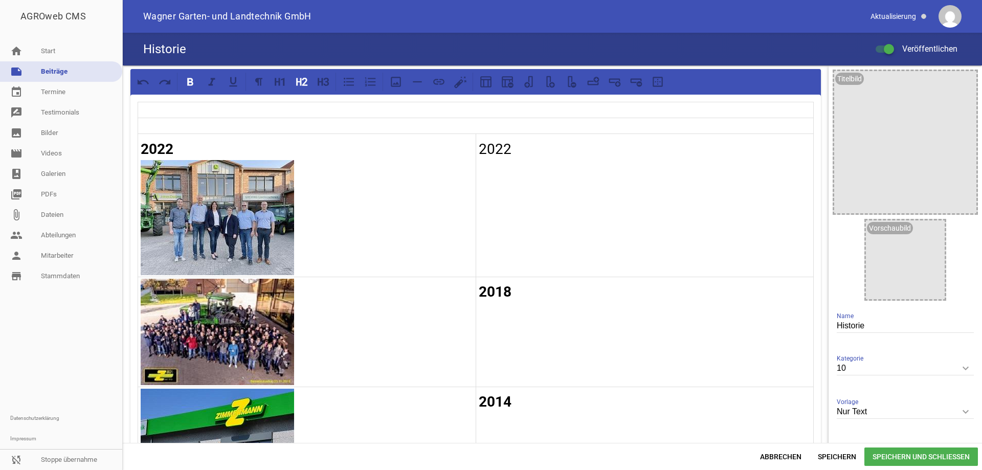
click at [518, 278] on td "2018" at bounding box center [645, 332] width 338 height 110
drag, startPoint x: 508, startPoint y: 150, endPoint x: 480, endPoint y: 149, distance: 28.2
click at [480, 149] on h2 "2022" at bounding box center [645, 149] width 332 height 21
click at [192, 81] on icon at bounding box center [190, 82] width 6 height 8
click at [542, 245] on td "2022" at bounding box center [645, 205] width 338 height 143
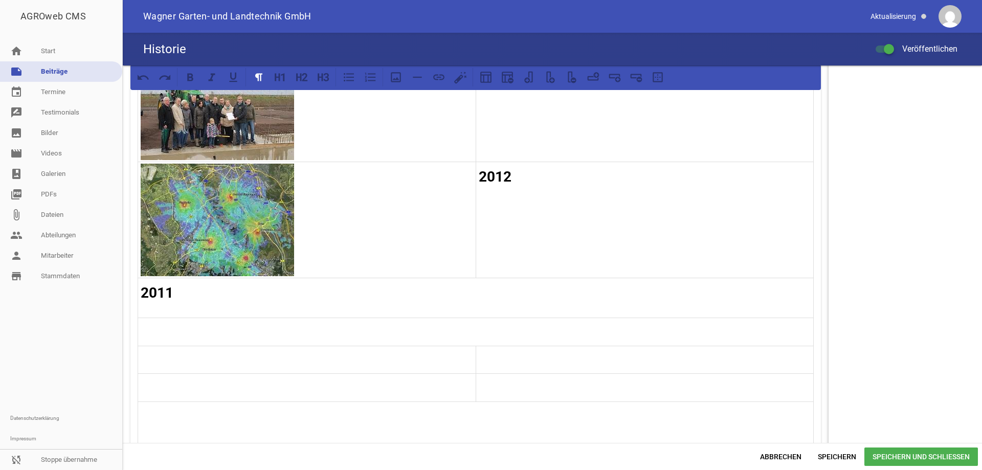
scroll to position [460, 0]
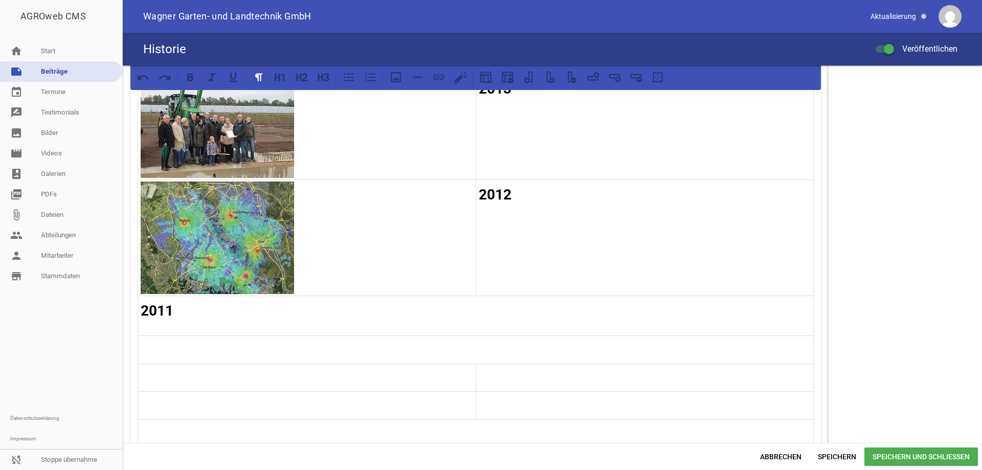
click at [504, 194] on strong "2012" at bounding box center [495, 194] width 33 height 17
click at [519, 198] on h2 "2022" at bounding box center [645, 194] width 332 height 21
click at [480, 215] on p at bounding box center [645, 212] width 332 height 12
click at [504, 209] on p "2003 die Firma Wagner, Garten- und Landtechnik GmbH" at bounding box center [645, 212] width 332 height 12
click at [502, 194] on strong "2022" at bounding box center [495, 194] width 33 height 17
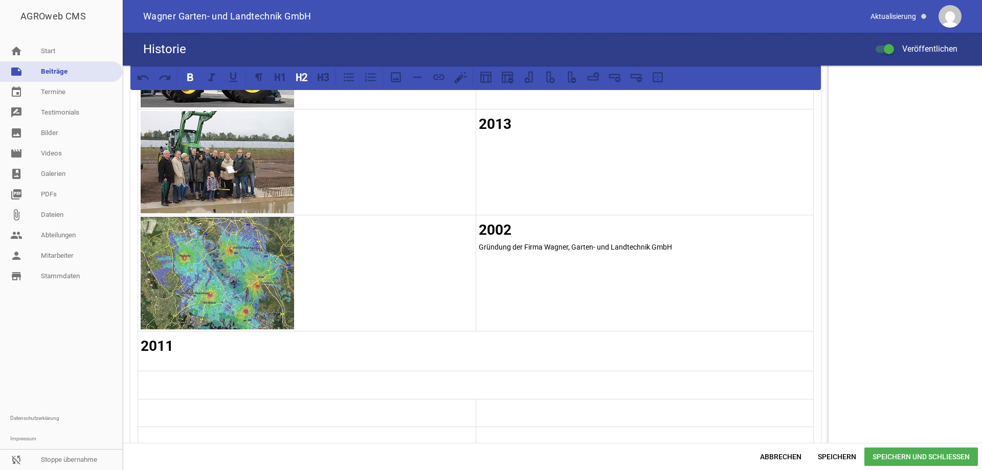
scroll to position [409, 0]
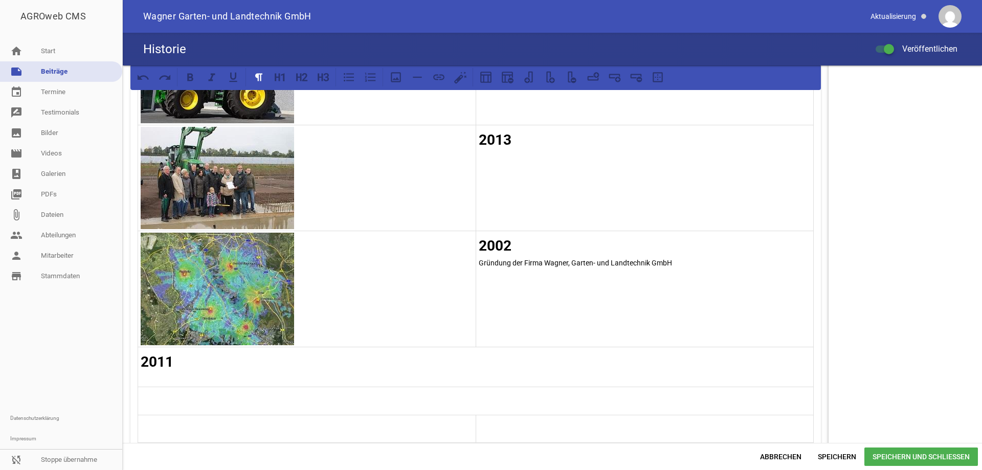
click at [565, 290] on td "2002 Gründung der Firma Wagner, Garten- und Landtechnik GmbH" at bounding box center [645, 289] width 338 height 116
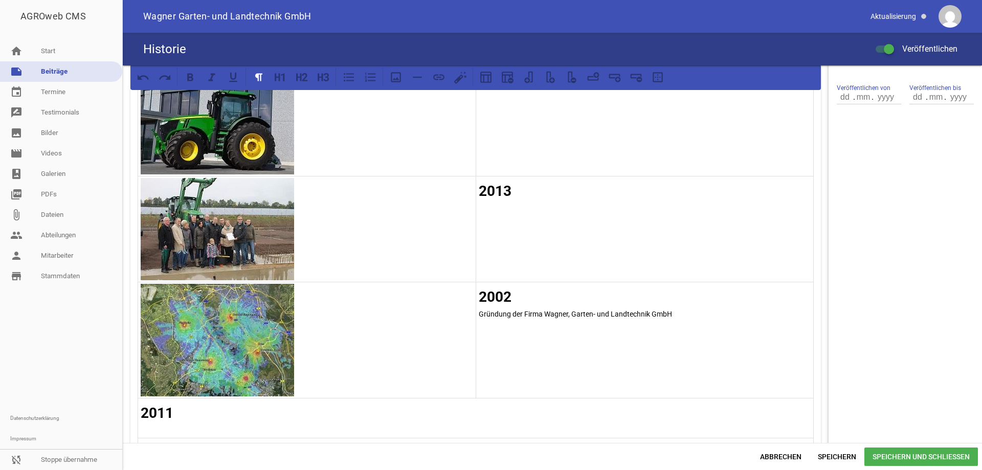
click at [506, 189] on strong "2013" at bounding box center [495, 191] width 33 height 17
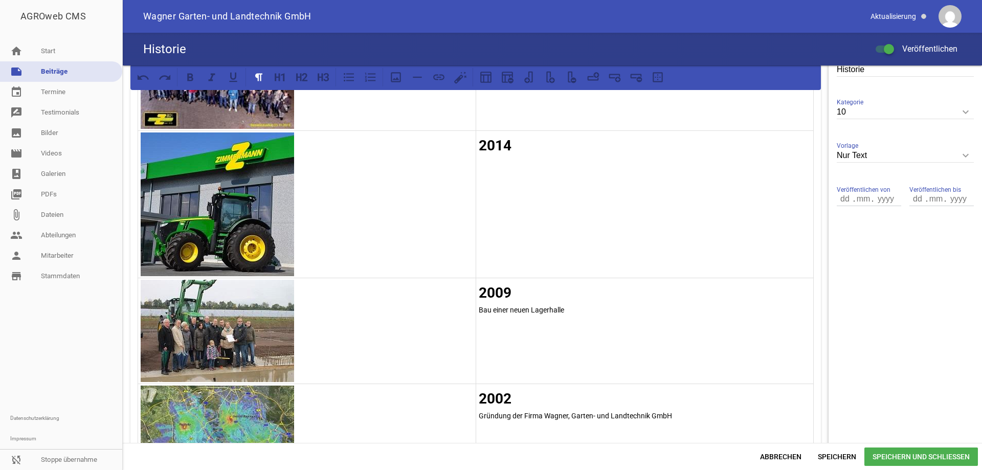
scroll to position [256, 0]
click at [511, 145] on h2 "2014" at bounding box center [645, 146] width 332 height 21
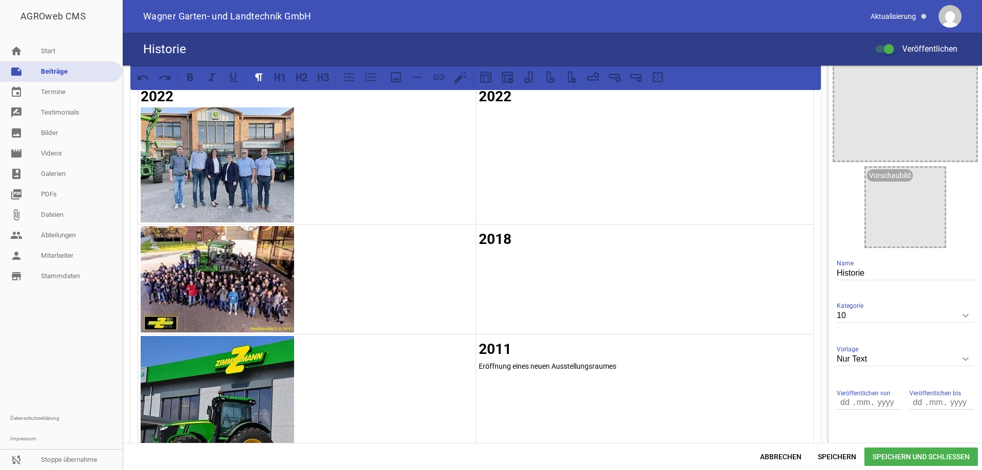
scroll to position [51, 0]
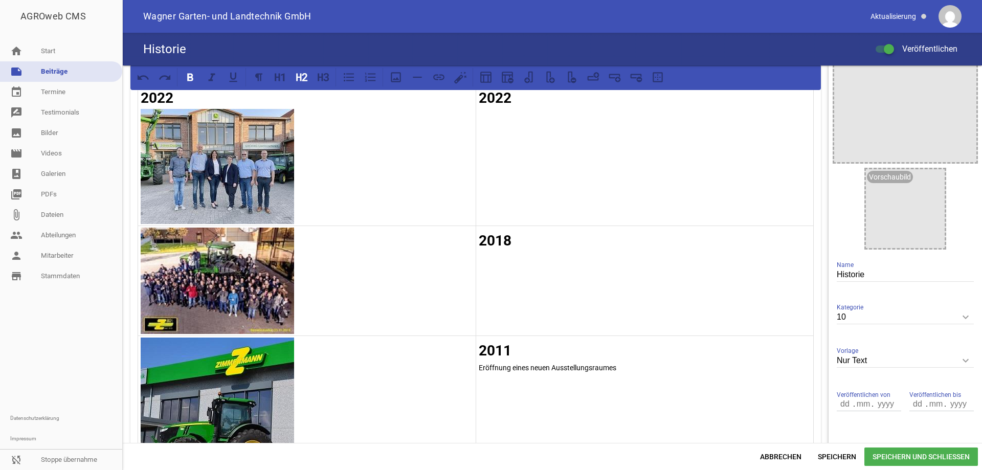
click at [509, 240] on h2 "2018" at bounding box center [645, 240] width 332 height 21
click at [557, 143] on td "2022" at bounding box center [645, 154] width 338 height 143
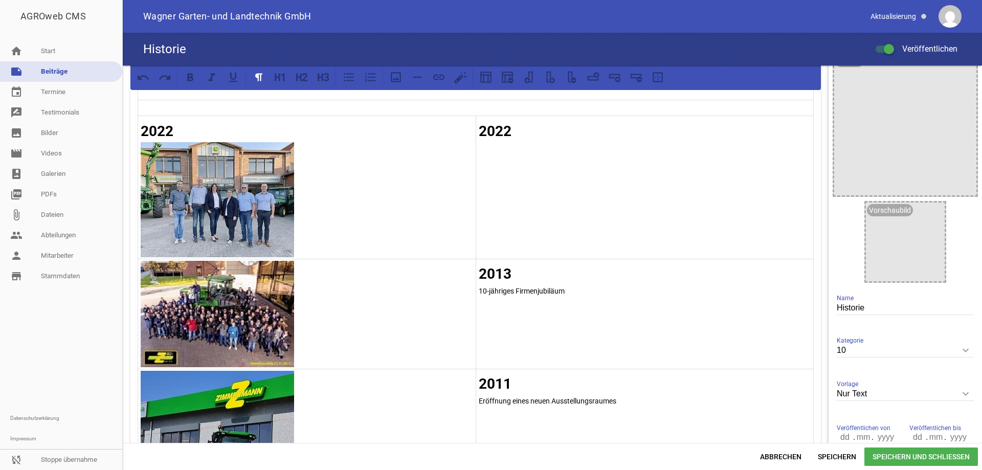
scroll to position [0, 0]
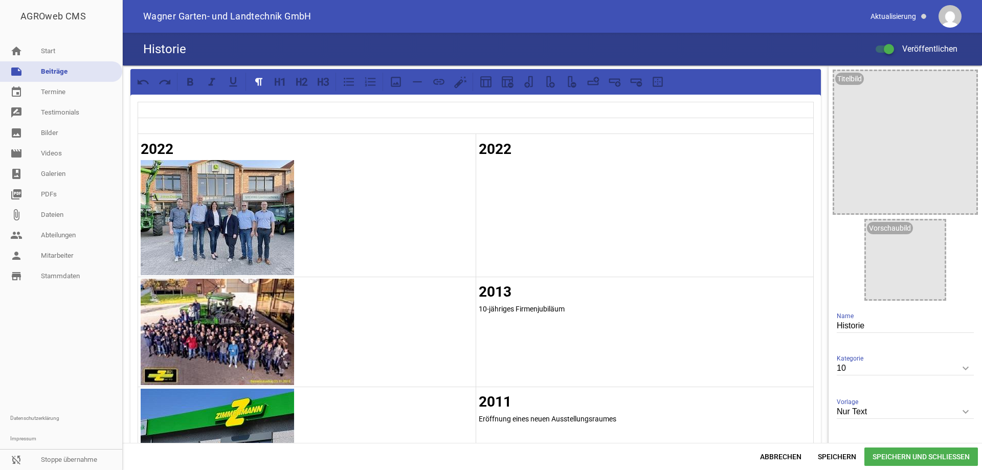
click at [508, 150] on strong "2022" at bounding box center [495, 149] width 33 height 17
click at [483, 170] on p at bounding box center [645, 166] width 332 height 12
click at [175, 150] on h2 "2022" at bounding box center [307, 149] width 332 height 21
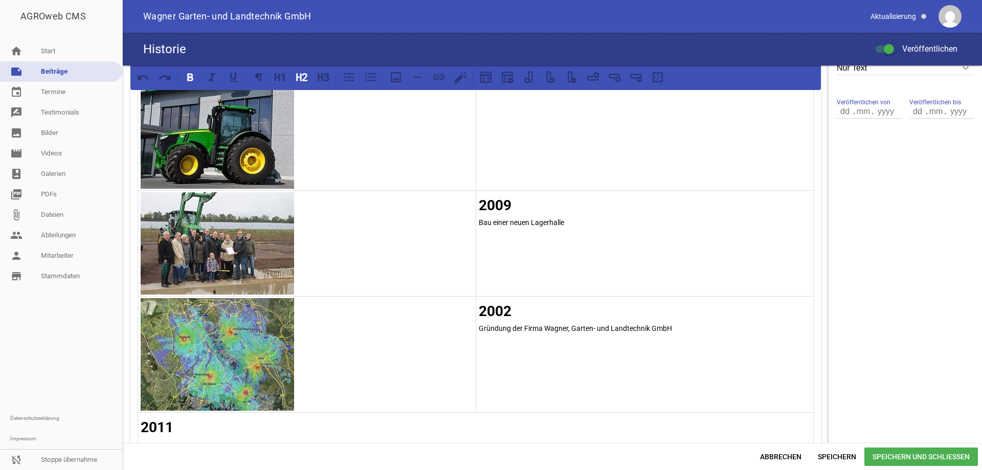
scroll to position [358, 0]
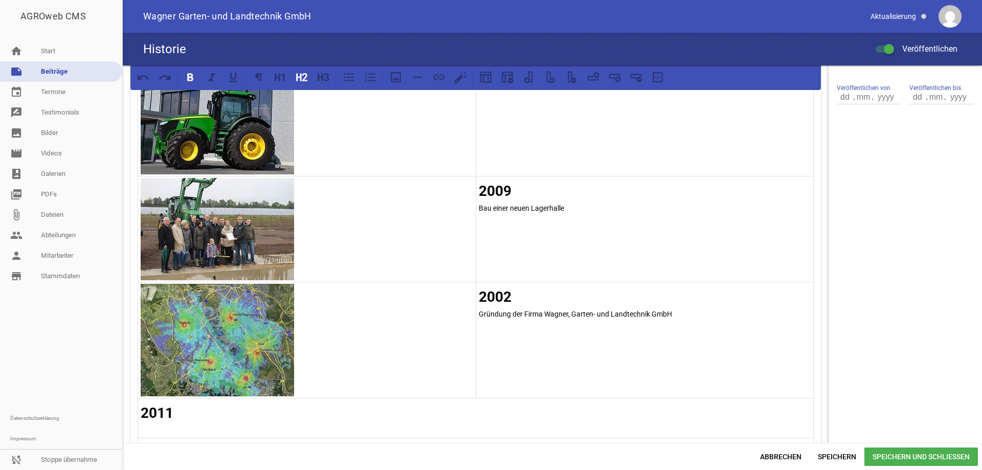
click at [258, 335] on img at bounding box center [217, 340] width 153 height 113
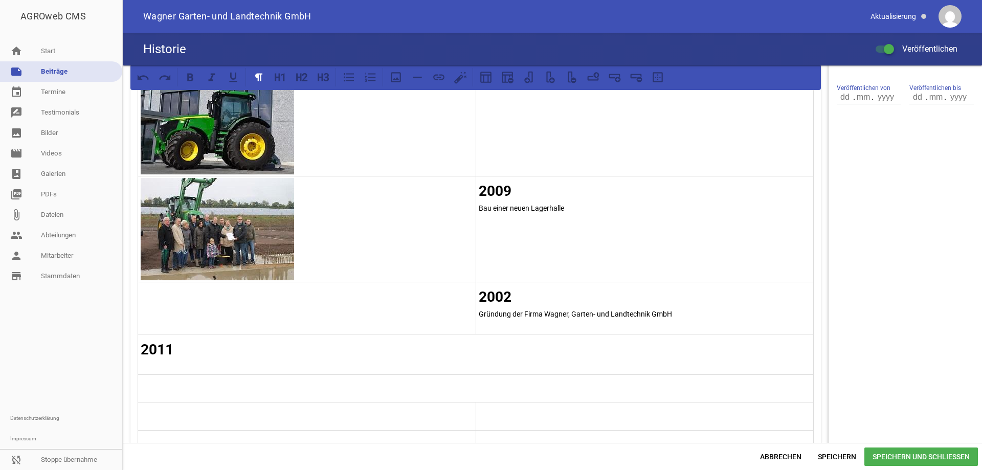
click at [257, 237] on img at bounding box center [217, 229] width 153 height 102
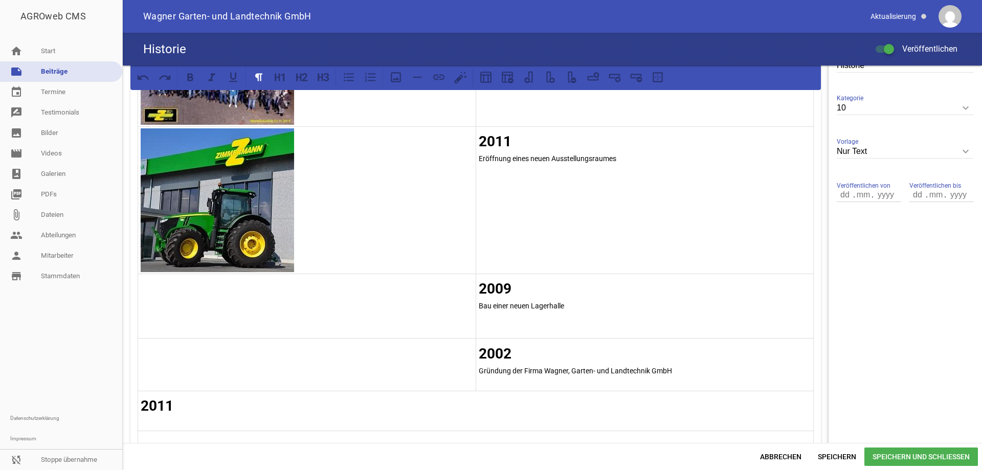
scroll to position [256, 0]
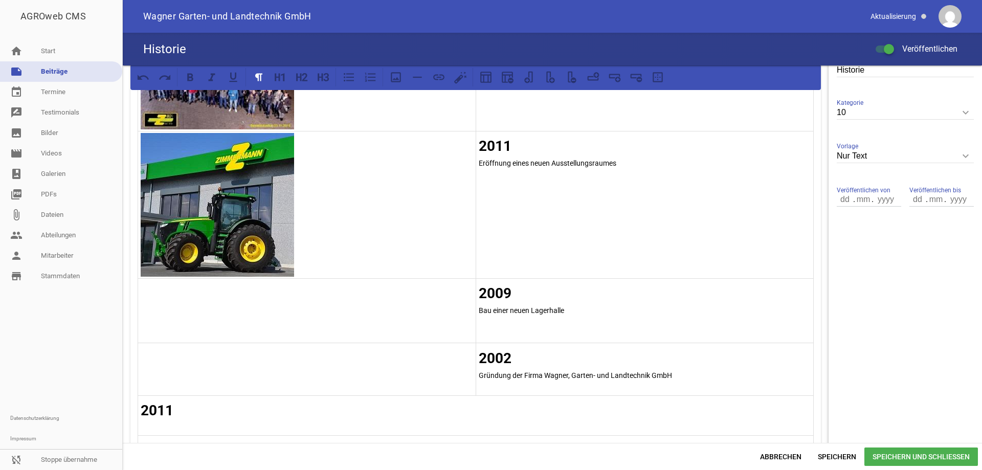
click at [249, 228] on img at bounding box center [217, 205] width 153 height 144
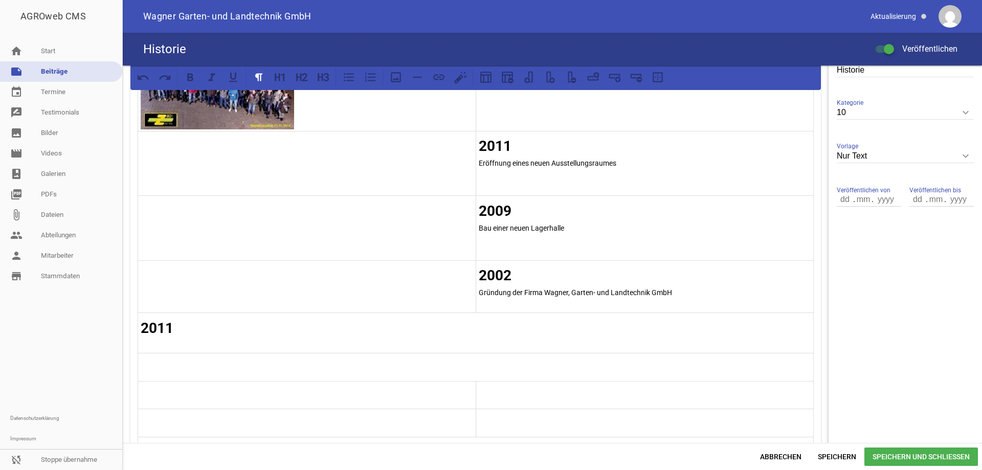
scroll to position [51, 0]
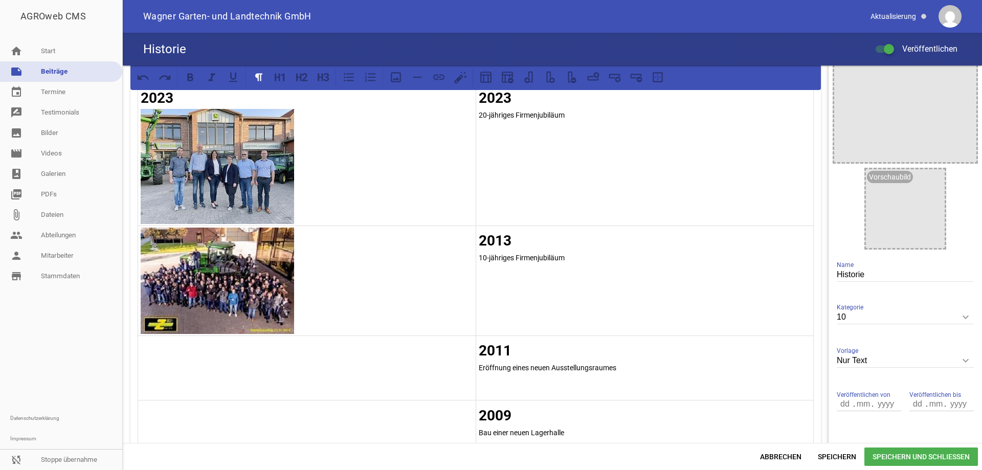
click at [264, 255] on img at bounding box center [217, 281] width 153 height 106
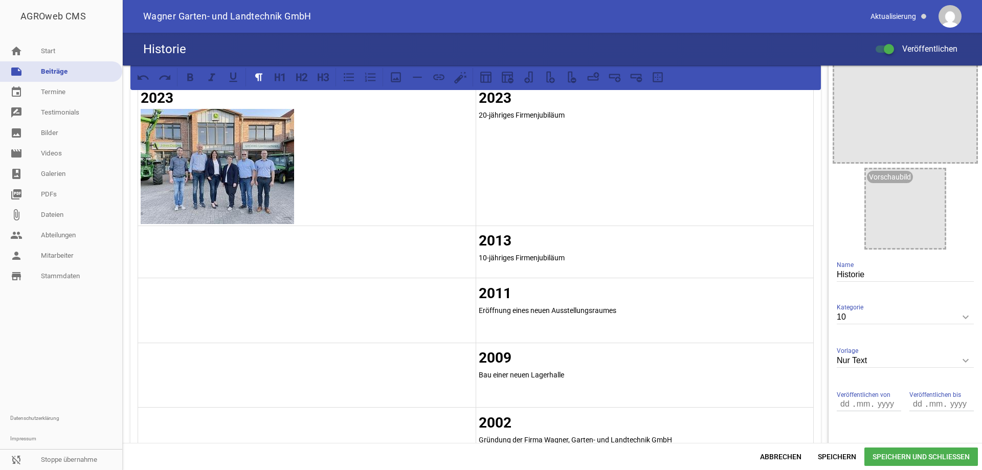
click at [263, 176] on img at bounding box center [217, 166] width 153 height 115
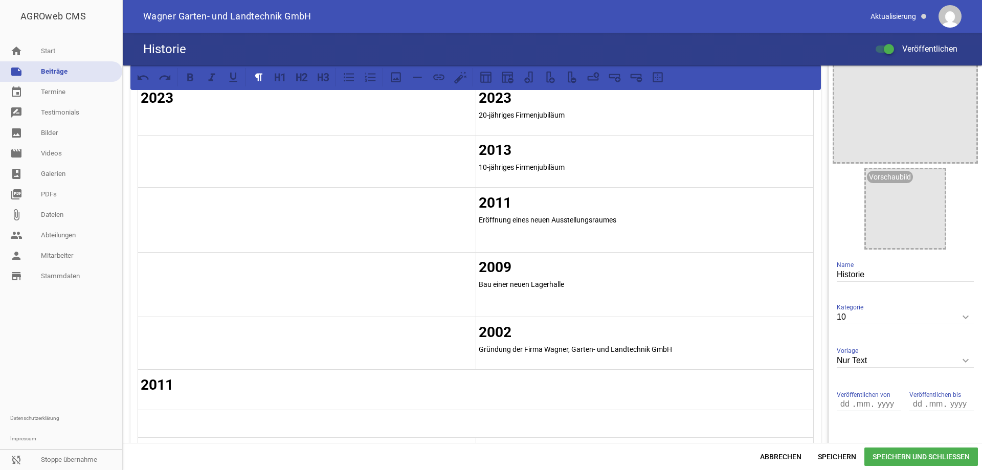
scroll to position [0, 0]
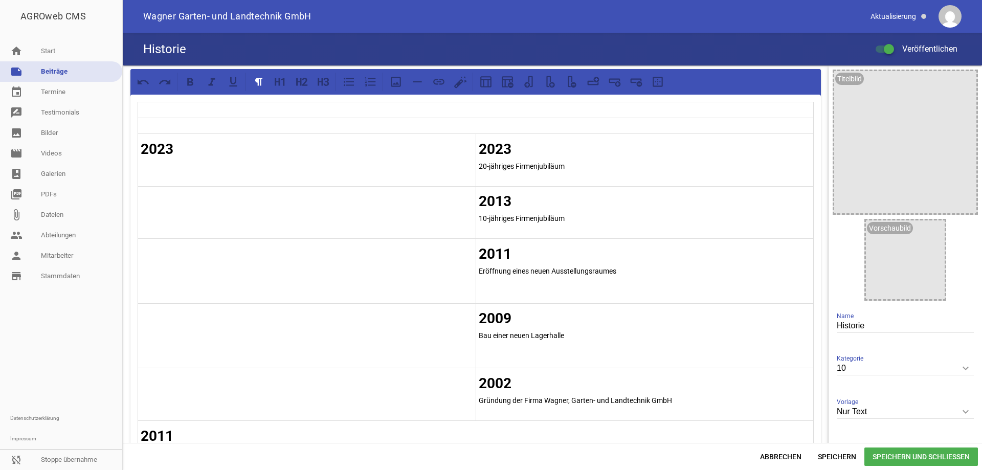
click at [179, 149] on h2 "2023" at bounding box center [307, 149] width 332 height 21
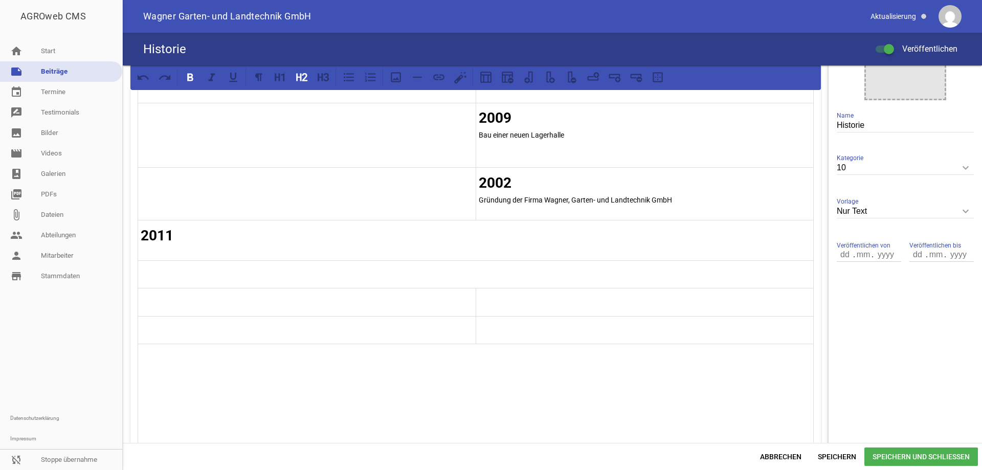
scroll to position [205, 0]
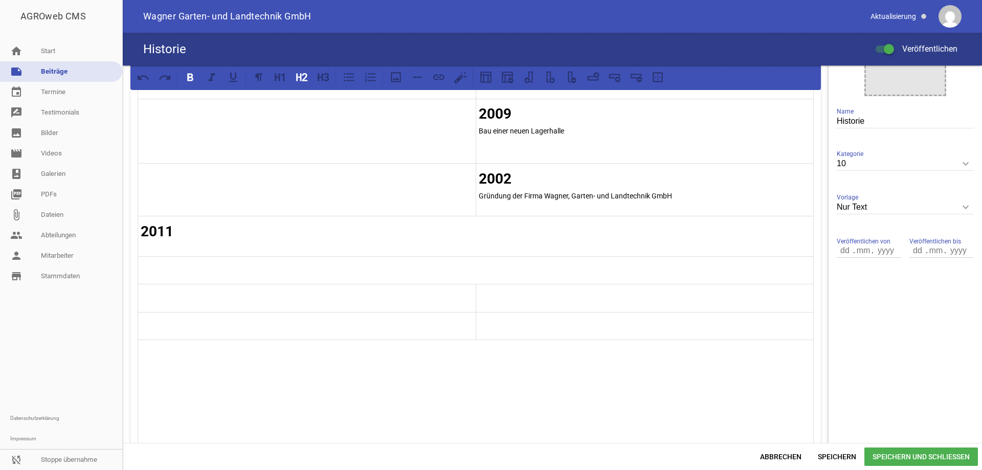
click at [173, 231] on strong "2011" at bounding box center [157, 231] width 33 height 17
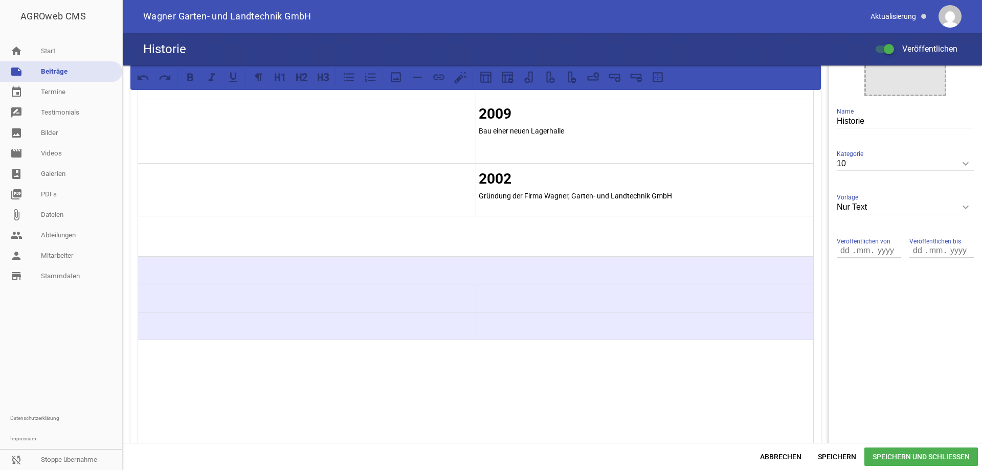
drag, startPoint x: 662, startPoint y: 329, endPoint x: 375, endPoint y: 260, distance: 295.1
click at [375, 260] on tbody "2023 20-jähriges Firmenjubiläum 2013 10-jähriges Firmenjubiläum 2011 Eröffnung …" at bounding box center [476, 224] width 676 height 652
drag, startPoint x: 377, startPoint y: 265, endPoint x: 362, endPoint y: 270, distance: 15.9
click at [362, 270] on h2 at bounding box center [476, 271] width 670 height 21
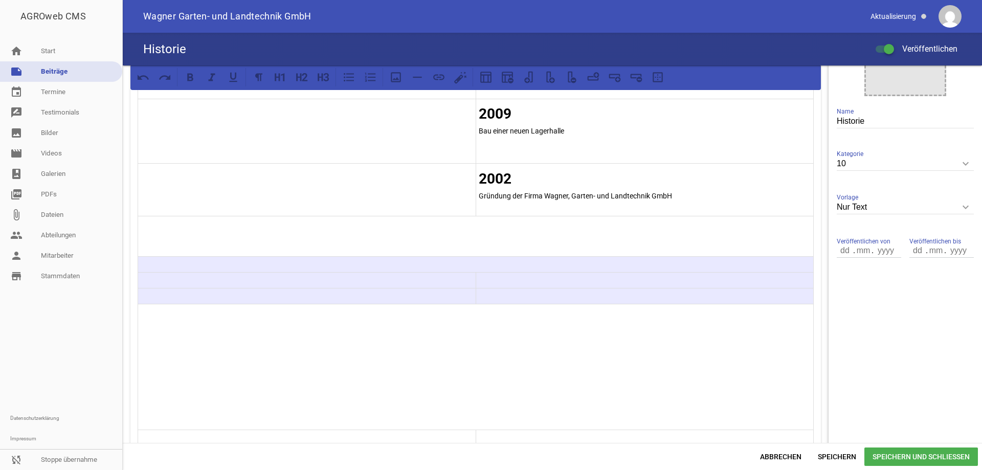
click at [366, 279] on p at bounding box center [307, 280] width 332 height 12
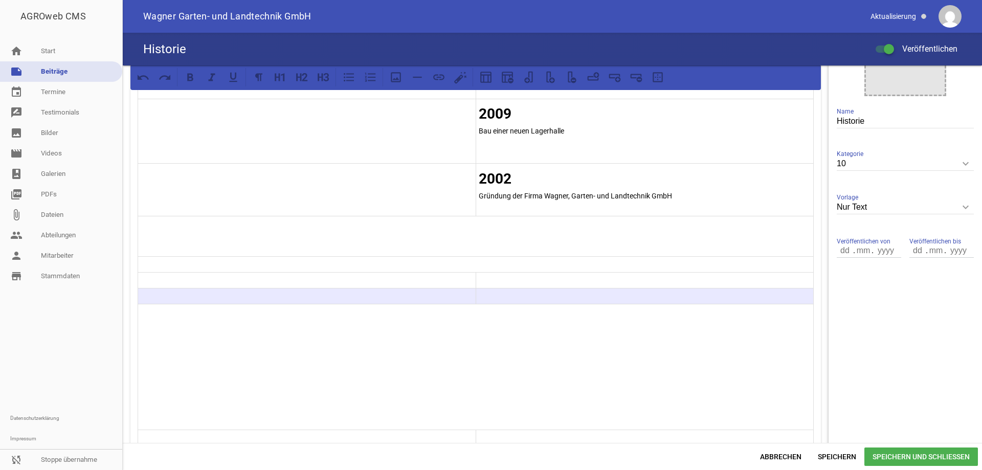
drag, startPoint x: 567, startPoint y: 302, endPoint x: 404, endPoint y: 294, distance: 163.9
click at [404, 294] on tr at bounding box center [476, 296] width 676 height 16
click at [435, 258] on p at bounding box center [476, 264] width 670 height 12
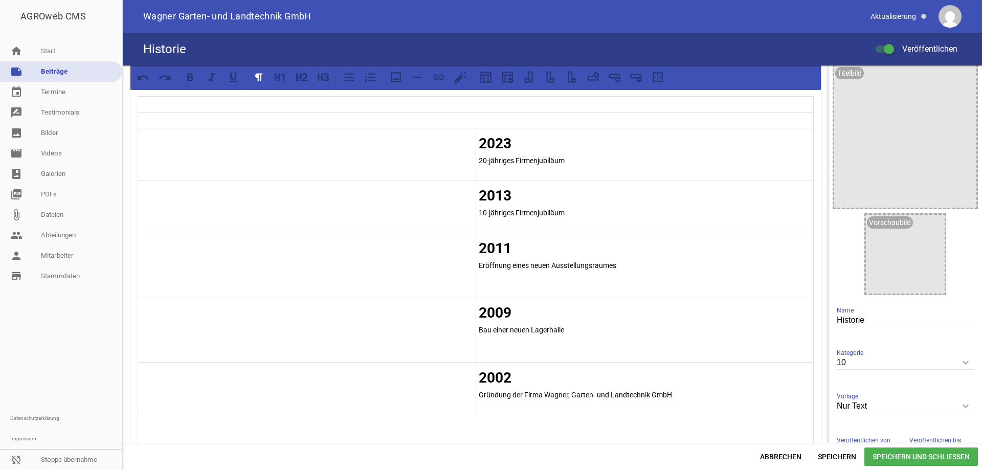
scroll to position [0, 0]
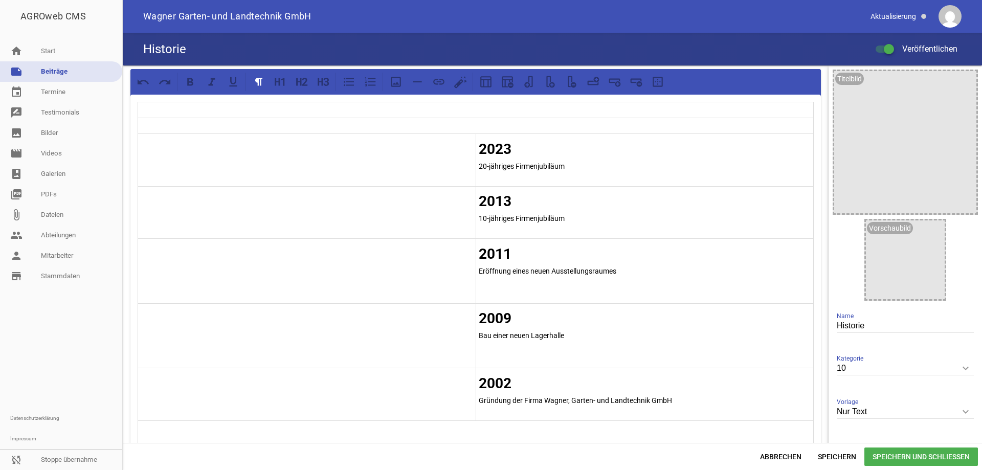
click at [312, 157] on h2 at bounding box center [307, 149] width 332 height 21
click at [333, 205] on td at bounding box center [307, 212] width 338 height 53
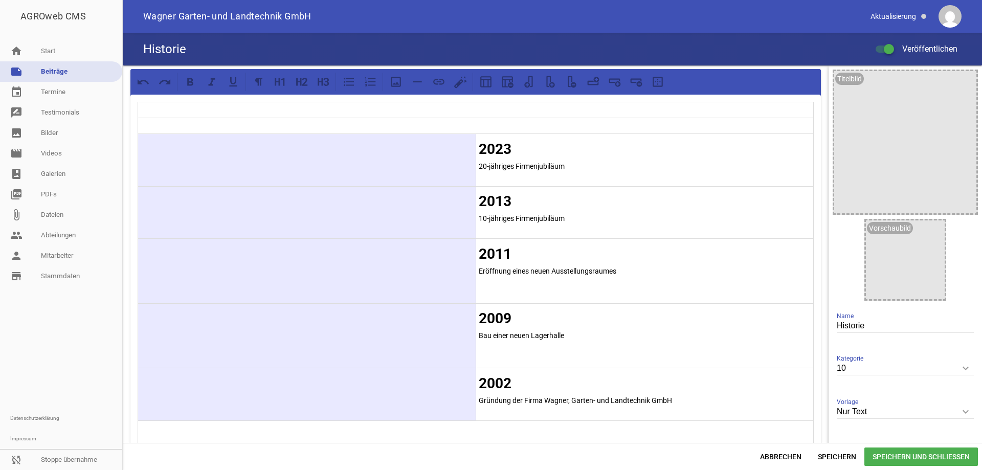
drag, startPoint x: 329, startPoint y: 150, endPoint x: 268, endPoint y: 415, distance: 271.6
click at [268, 415] on tbody "2023 20-jähriges Firmenjubiläum 2013 10-jähriges Firmenjubiläum 2011 Eröffnung …" at bounding box center [476, 410] width 676 height 616
click at [572, 79] on icon at bounding box center [570, 81] width 5 height 11
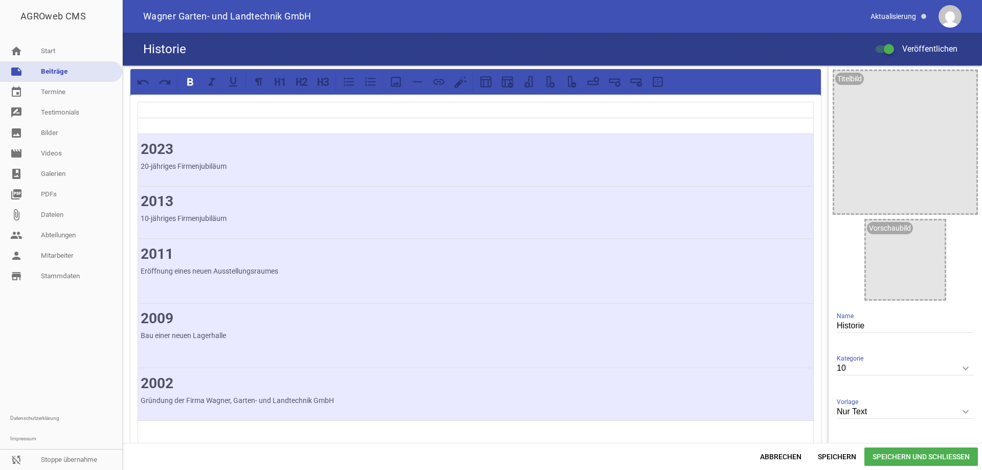
click at [613, 203] on h2 "2013" at bounding box center [476, 201] width 670 height 21
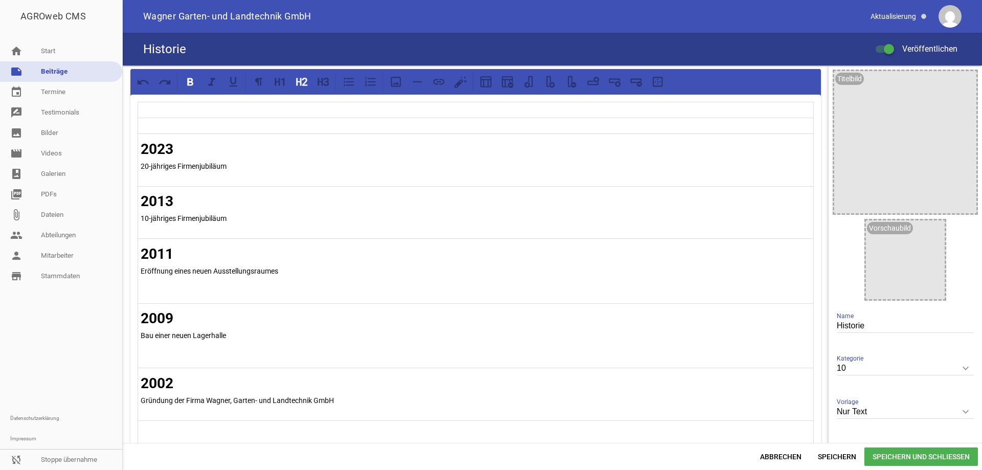
click at [880, 454] on span "Speichern und Schließen" at bounding box center [921, 457] width 114 height 18
click at [53, 71] on link "note Beiträge" at bounding box center [61, 71] width 122 height 20
click at [57, 52] on link "home Start" at bounding box center [61, 51] width 122 height 20
click at [69, 52] on link "home Start" at bounding box center [61, 51] width 122 height 20
click at [53, 133] on link "image Bilder" at bounding box center [61, 133] width 122 height 20
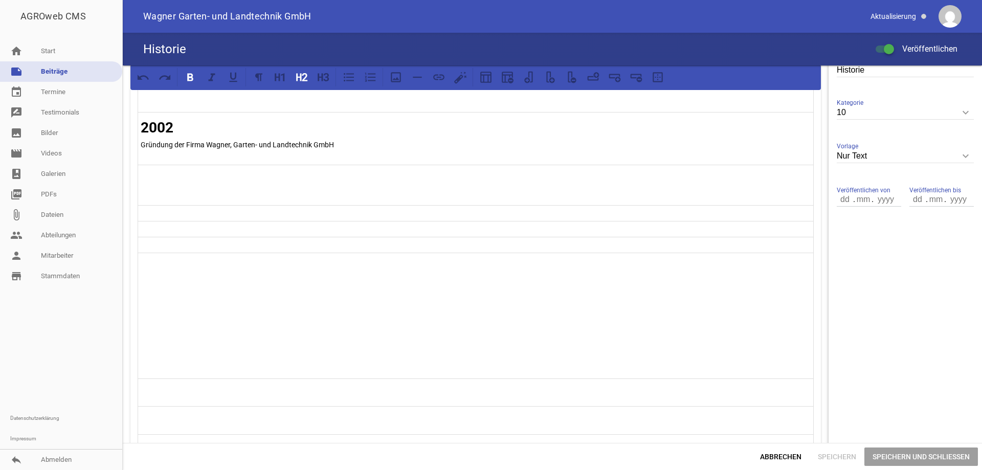
scroll to position [460, 0]
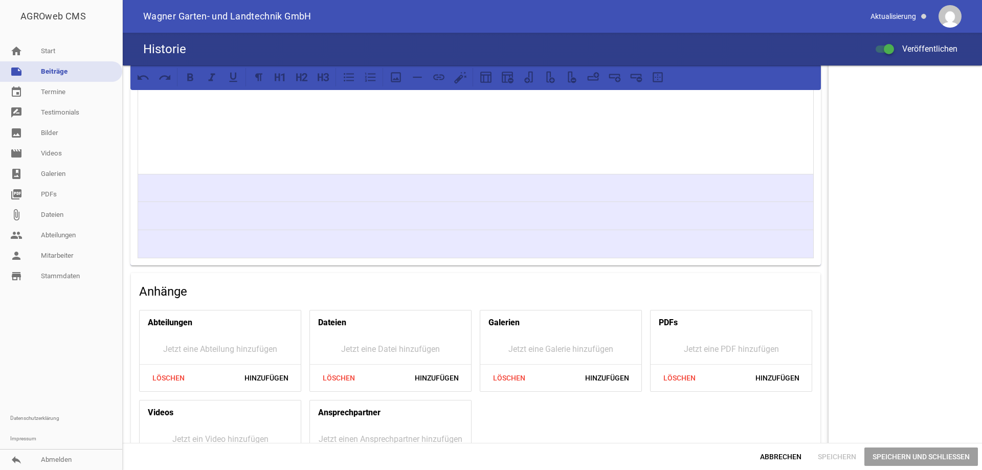
drag, startPoint x: 690, startPoint y: 246, endPoint x: 560, endPoint y: 190, distance: 142.0
click at [641, 80] on icon at bounding box center [640, 80] width 6 height 6
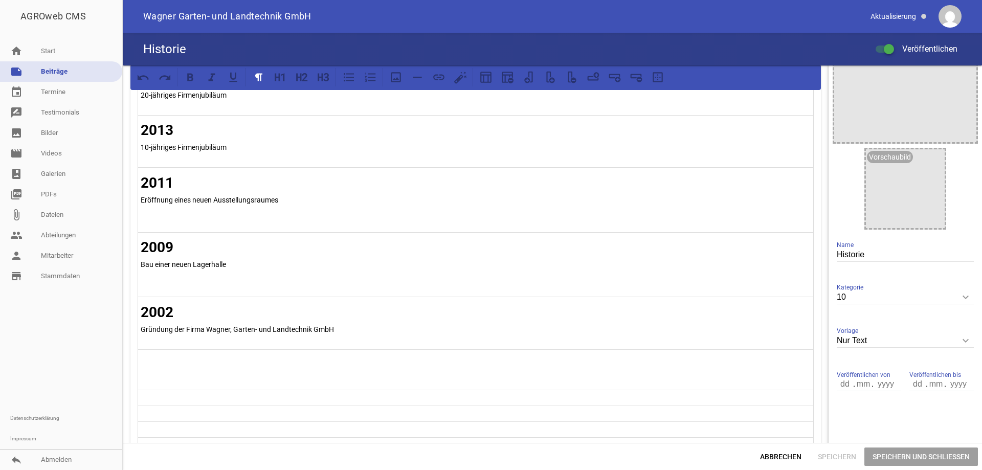
scroll to position [70, 0]
click at [488, 328] on p "Gründung der Firma Wagner, Garten- und Landtechnik GmbH" at bounding box center [476, 331] width 670 height 12
click at [870, 459] on span "Speichern und Schließen" at bounding box center [921, 457] width 114 height 18
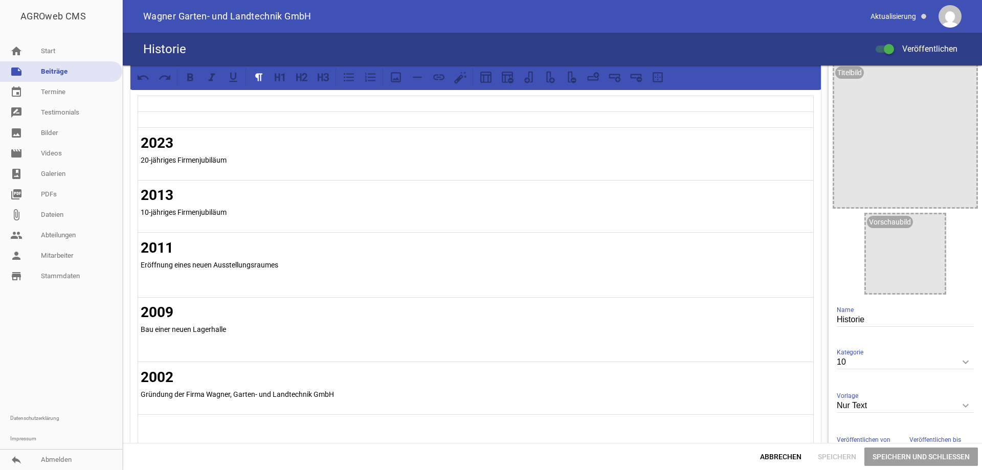
scroll to position [0, 0]
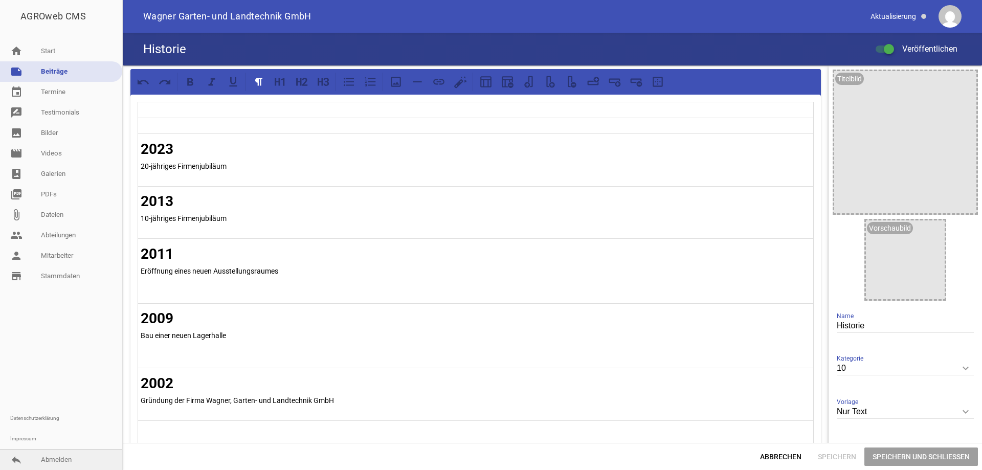
click at [64, 461] on link "reply Abmelden" at bounding box center [61, 460] width 122 height 20
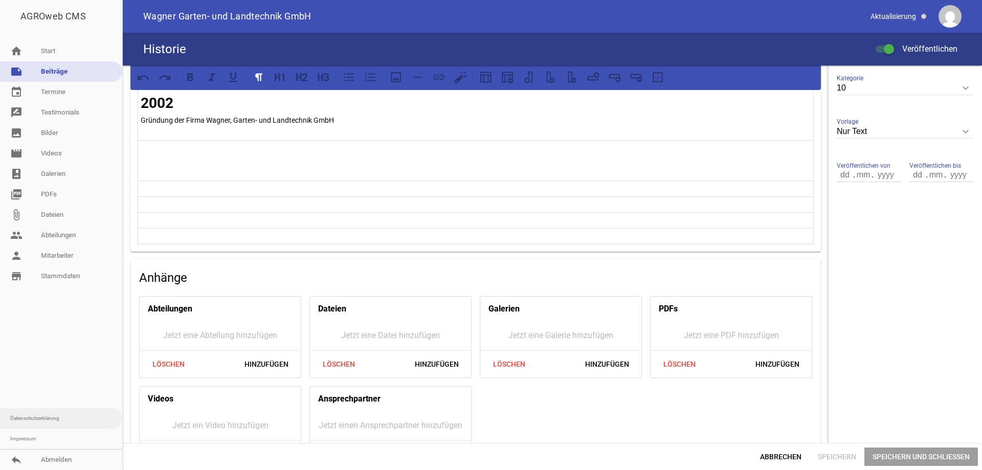
scroll to position [318, 0]
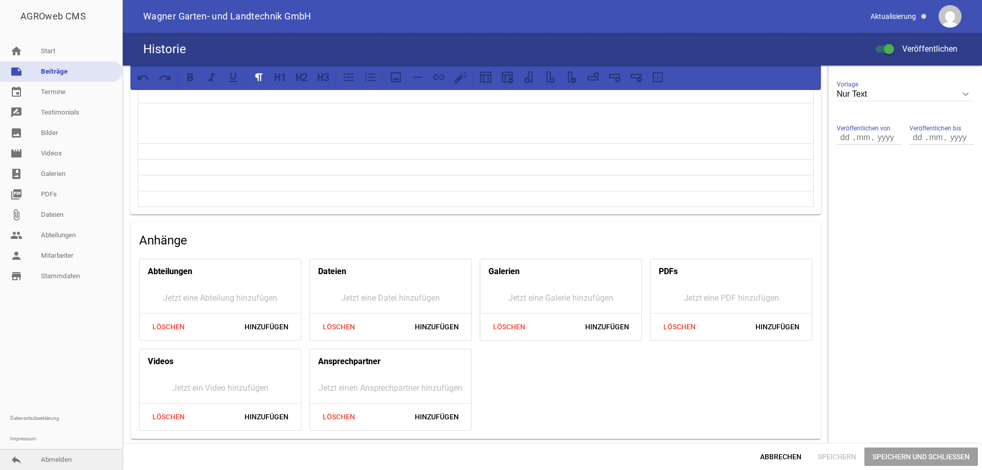
click at [53, 460] on link "reply Abmelden" at bounding box center [61, 460] width 122 height 20
click at [60, 93] on link "event Termine" at bounding box center [61, 92] width 122 height 20
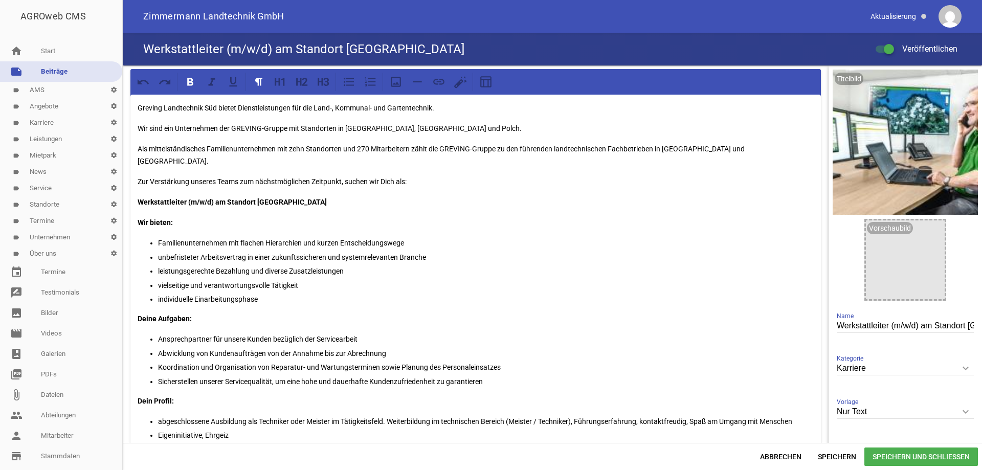
click at [50, 125] on link "label Karriere settings" at bounding box center [61, 123] width 122 height 16
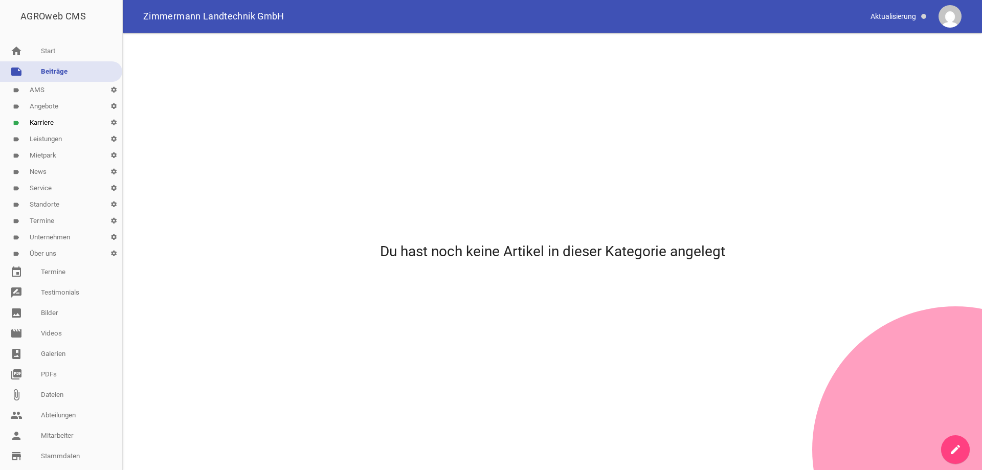
click at [53, 123] on link "label Karriere settings" at bounding box center [61, 123] width 122 height 16
click at [47, 138] on link "label Leistungen settings" at bounding box center [61, 139] width 122 height 16
click at [48, 123] on link "label Karriere settings" at bounding box center [61, 123] width 122 height 16
click at [52, 155] on link "label Mietpark settings" at bounding box center [61, 155] width 122 height 16
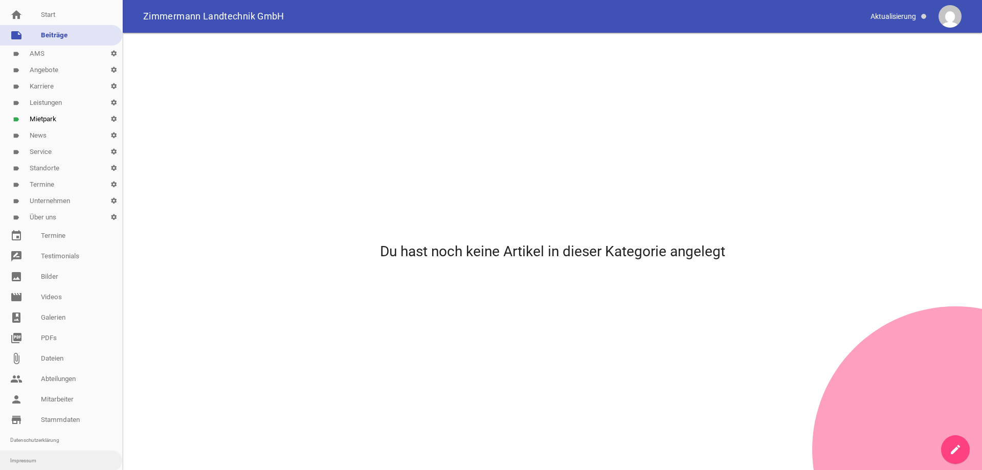
scroll to position [71, 0]
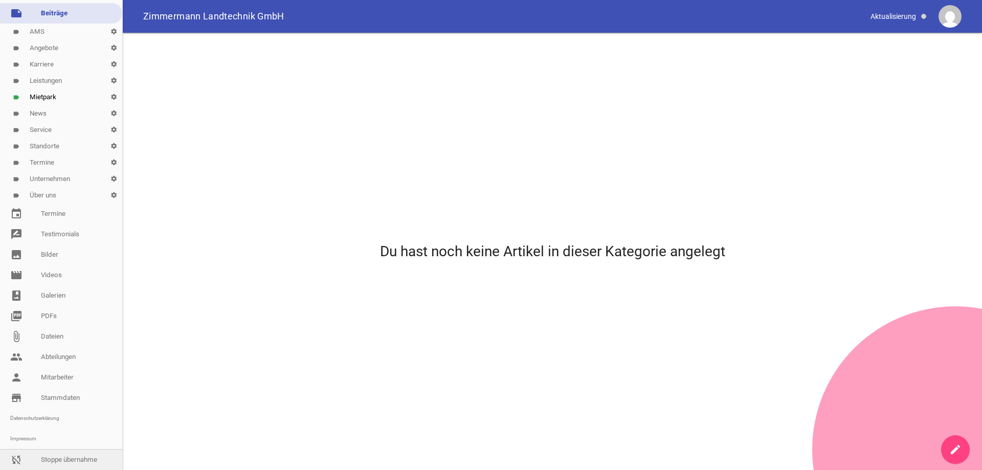
click at [64, 452] on link "sync_disabled Stoppe übernahme" at bounding box center [61, 460] width 122 height 20
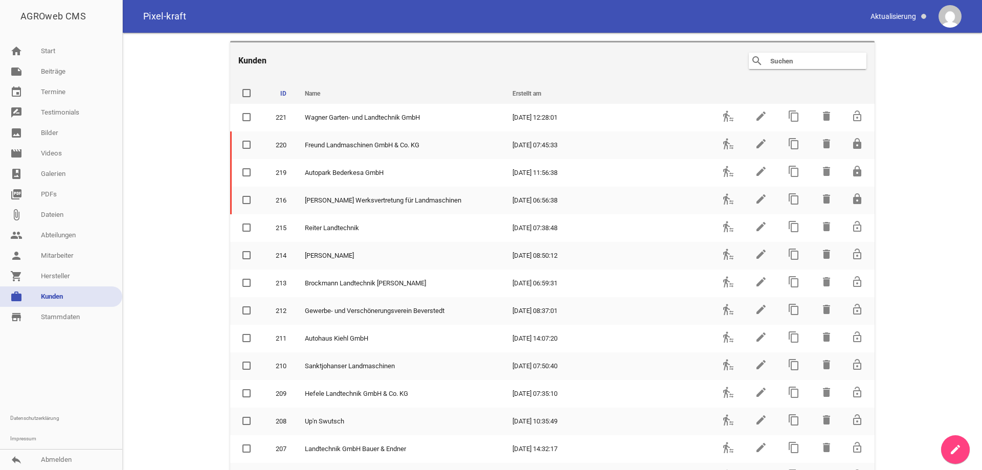
click at [793, 57] on input "text" at bounding box center [810, 61] width 82 height 12
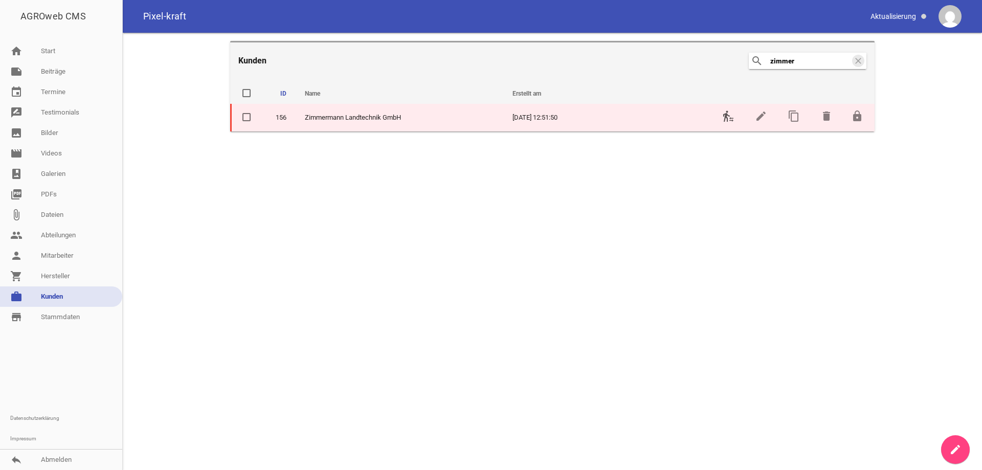
type input "zimmer"
click at [730, 119] on icon "transfer_within_a_station" at bounding box center [728, 116] width 12 height 12
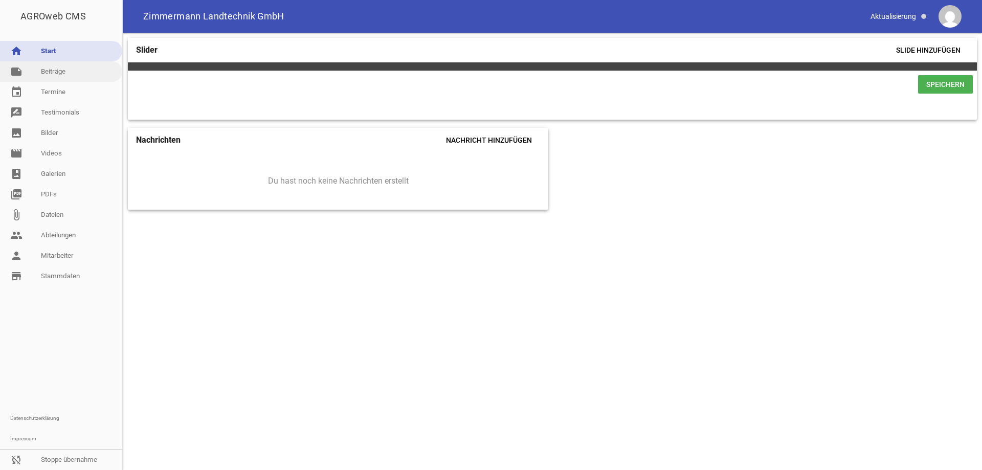
click at [62, 75] on link "note Beiträge" at bounding box center [61, 71] width 122 height 20
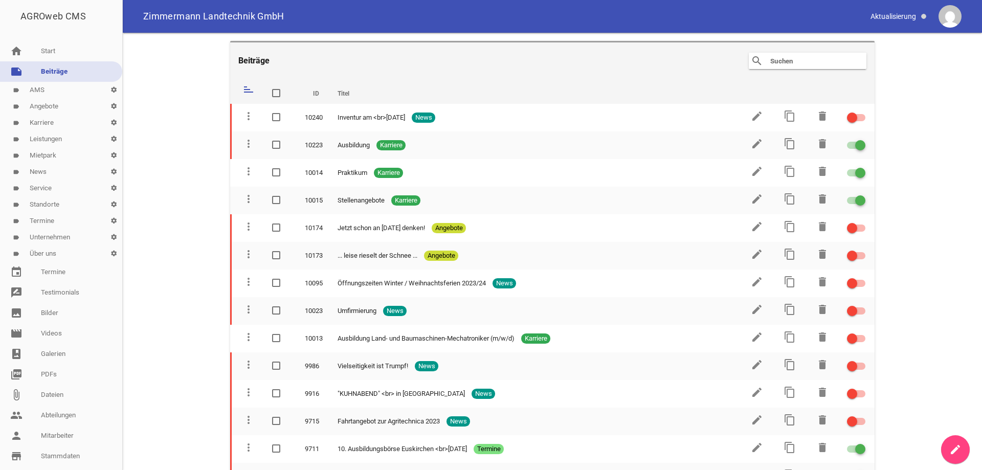
click at [51, 126] on link "label Karriere settings" at bounding box center [61, 123] width 122 height 16
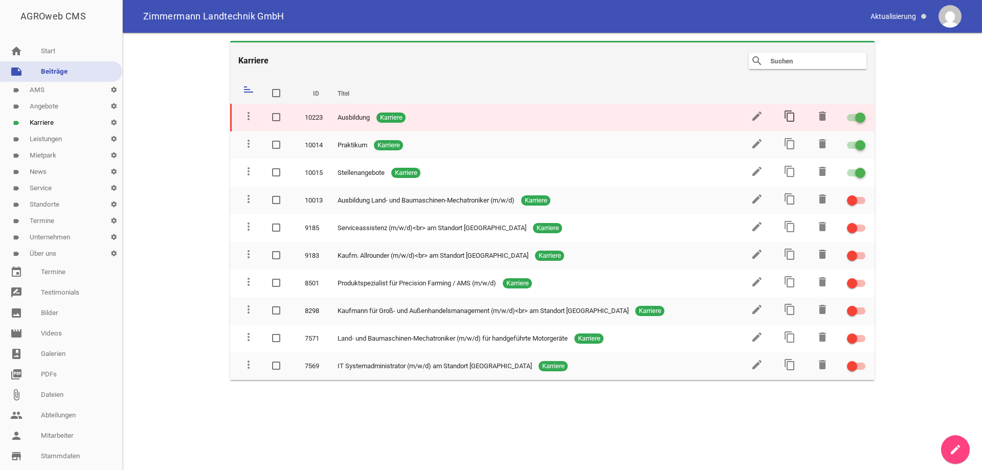
click at [789, 115] on icon "content_copy" at bounding box center [790, 116] width 12 height 12
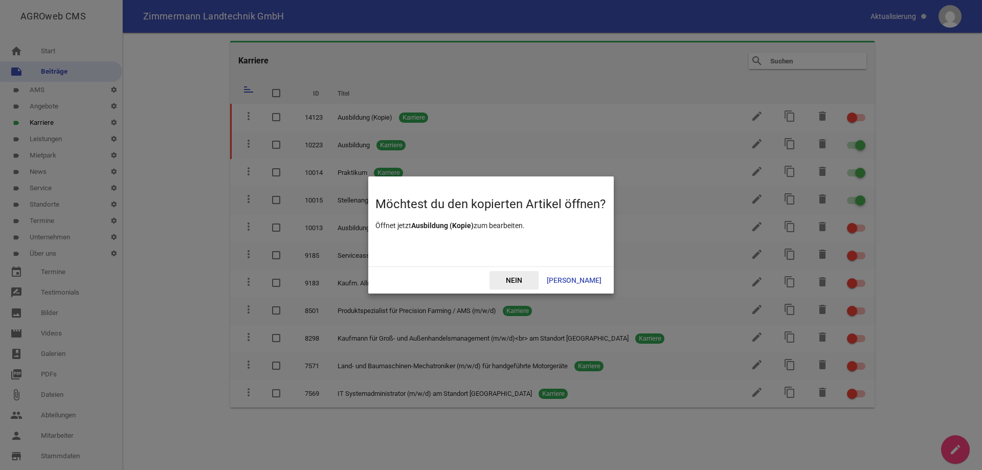
click at [536, 279] on span "Nein" at bounding box center [513, 280] width 49 height 18
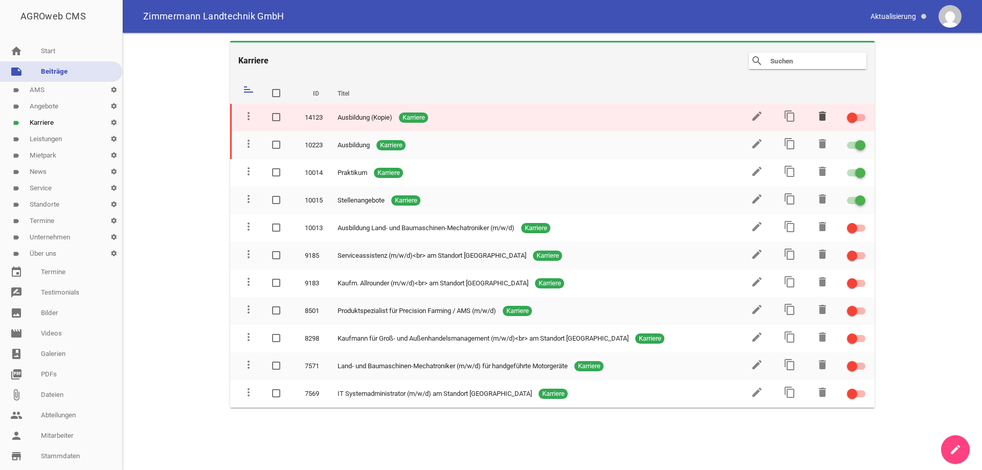
click at [819, 113] on icon "delete" at bounding box center [822, 116] width 12 height 12
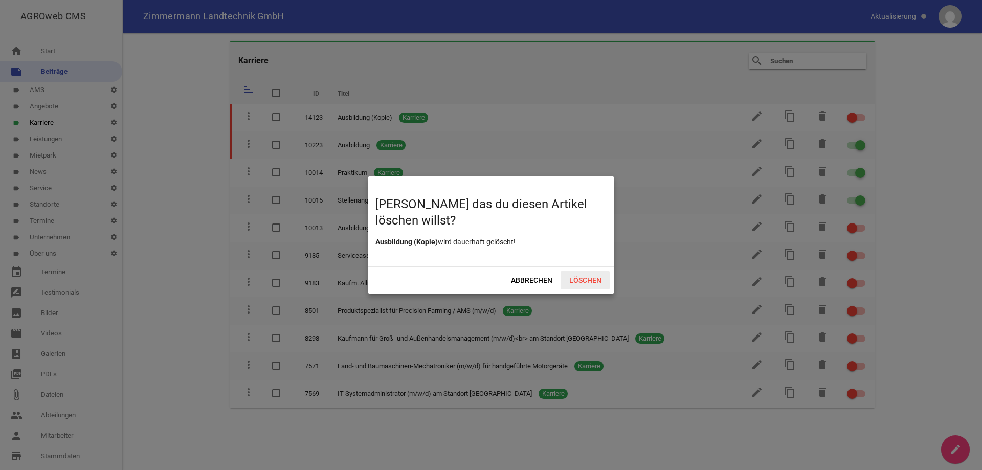
click at [584, 277] on span "Löschen" at bounding box center [585, 280] width 49 height 18
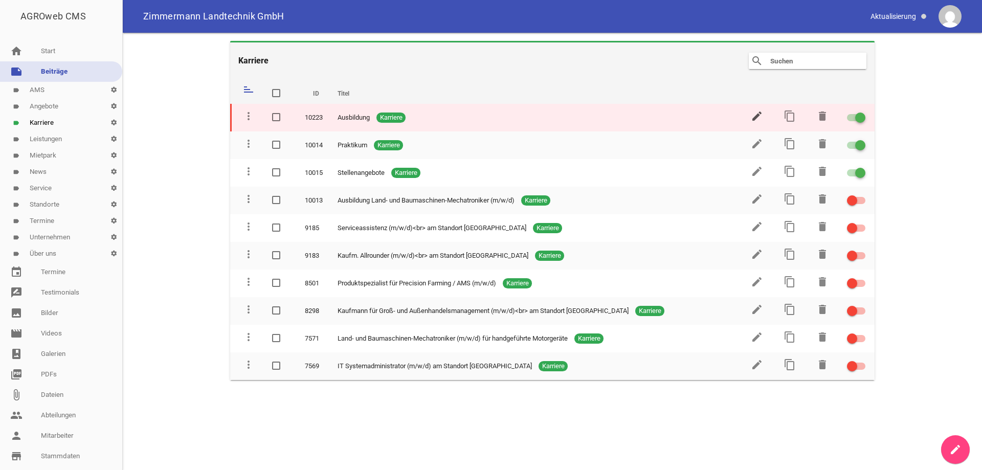
click at [753, 114] on icon "edit" at bounding box center [757, 116] width 12 height 12
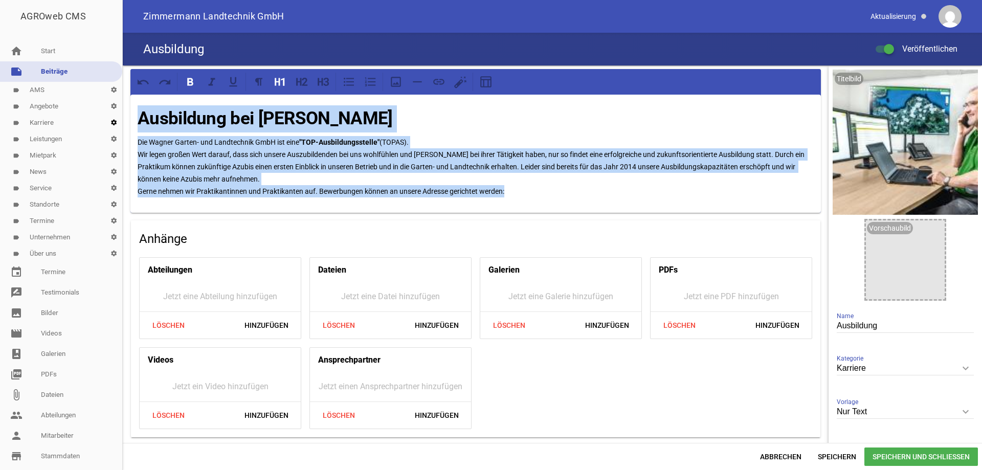
drag, startPoint x: 513, startPoint y: 190, endPoint x: 111, endPoint y: 119, distance: 407.8
click at [111, 119] on div "AGROweb CMS home Start note Beiträge label AMS settings label Angebote settings…" at bounding box center [491, 235] width 982 height 470
copy div "Ausbildung bei Wagner Die Wagner Garten- und Landtechnik GmbH ist eine "TOP-Aus…"
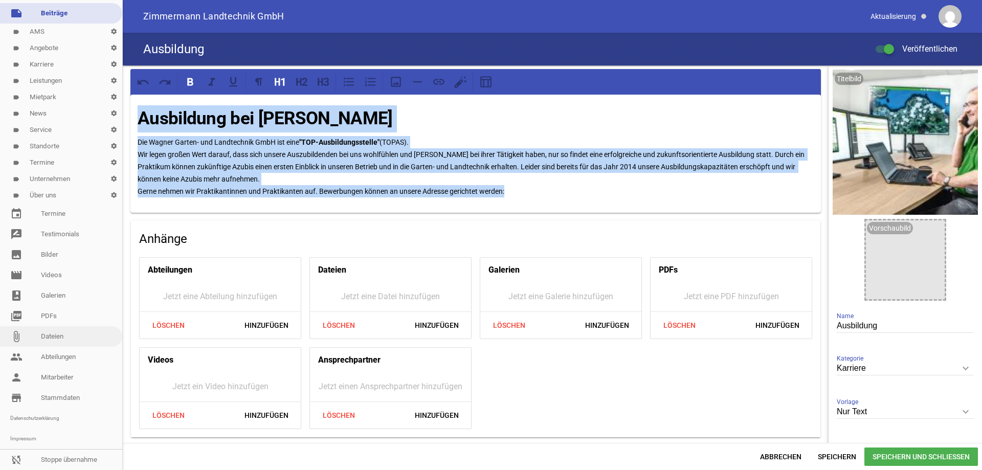
scroll to position [71, 0]
click at [54, 452] on link "sync_disabled Stoppe übernahme" at bounding box center [61, 460] width 122 height 20
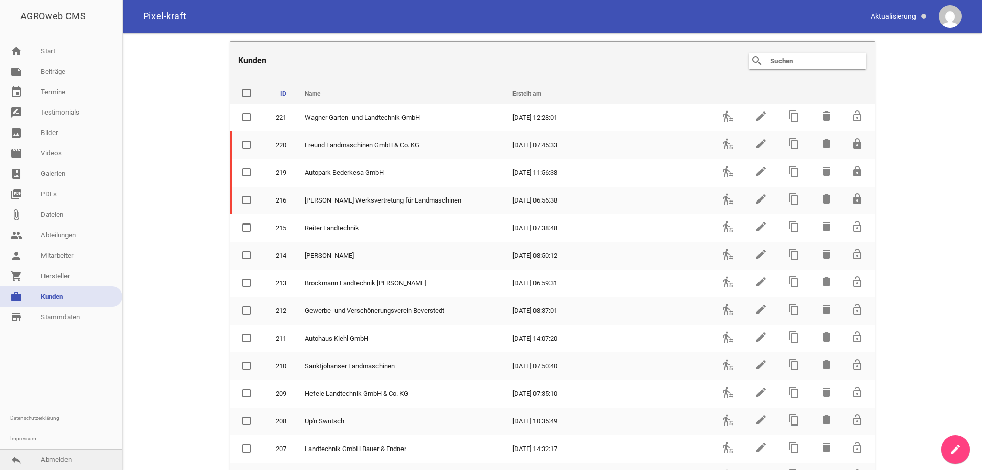
click at [61, 462] on link "reply Abmelden" at bounding box center [61, 460] width 122 height 20
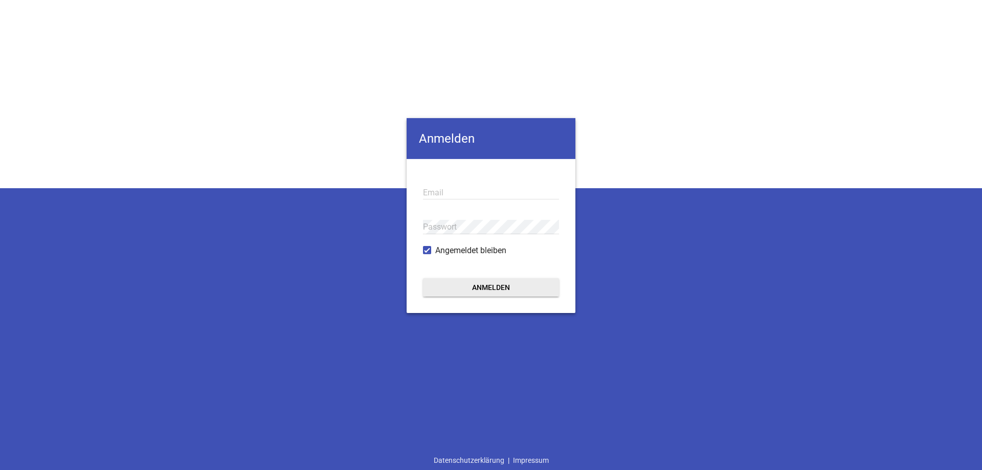
type input "[EMAIL_ADDRESS][DOMAIN_NAME]"
click at [492, 285] on button "Anmelden" at bounding box center [491, 287] width 136 height 18
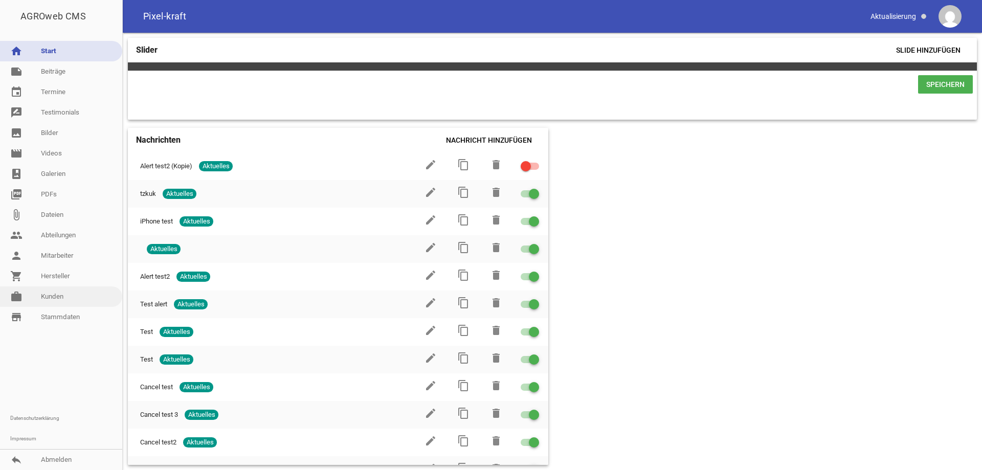
click at [65, 293] on link "work [PERSON_NAME]" at bounding box center [61, 296] width 122 height 20
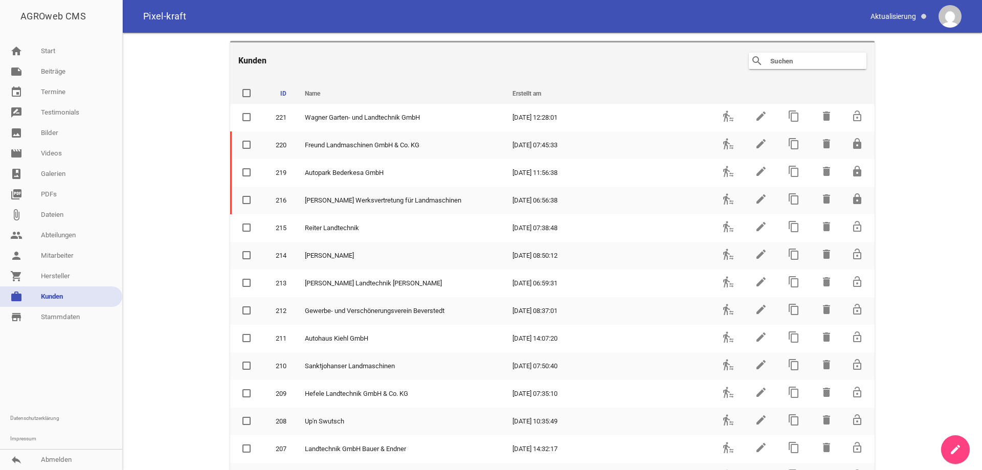
click at [798, 61] on input "text" at bounding box center [810, 61] width 82 height 12
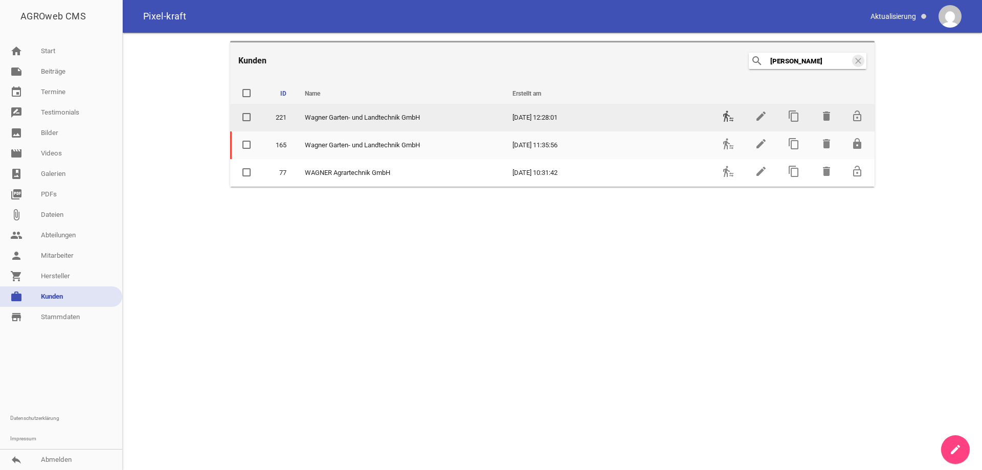
type input "[PERSON_NAME]"
click at [729, 117] on icon "transfer_within_a_station" at bounding box center [728, 116] width 12 height 12
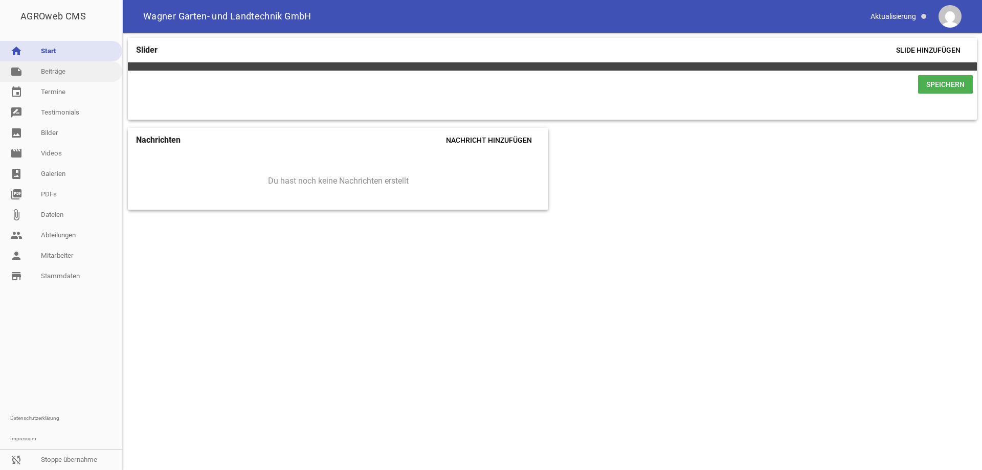
click at [66, 72] on link "note Beiträge" at bounding box center [61, 71] width 122 height 20
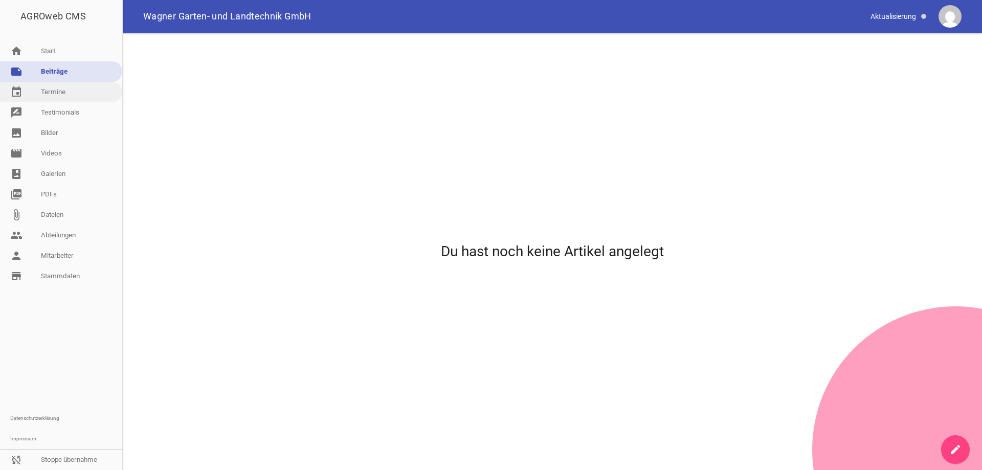
click at [63, 92] on link "event Termine" at bounding box center [61, 92] width 122 height 20
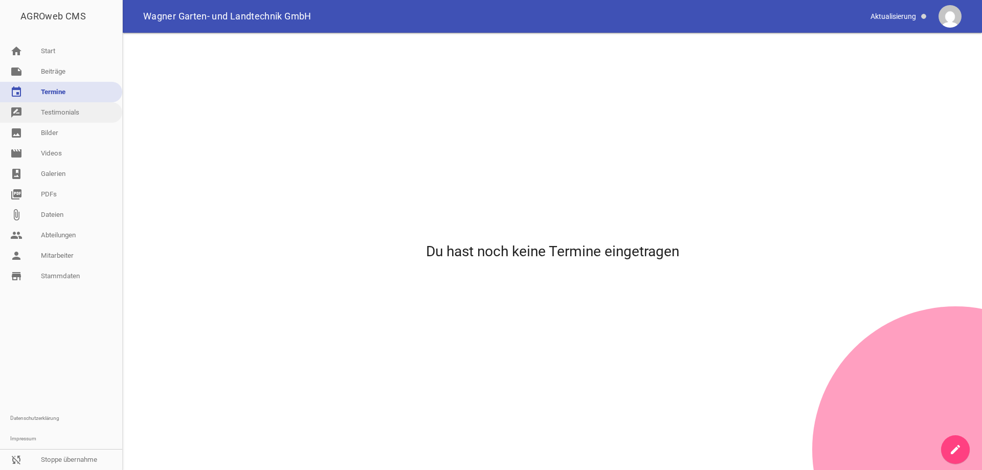
click at [59, 111] on link "rate_review Testimonials" at bounding box center [61, 112] width 122 height 20
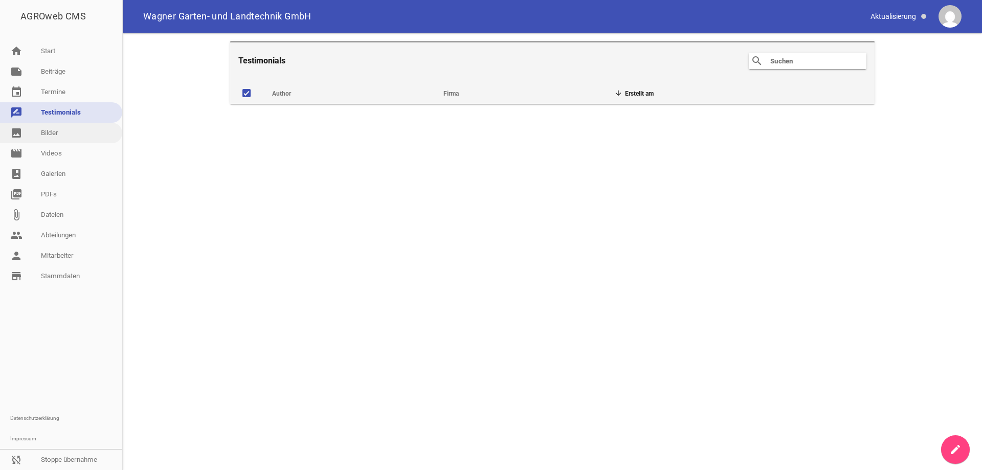
click at [55, 131] on link "image Bilder" at bounding box center [61, 133] width 122 height 20
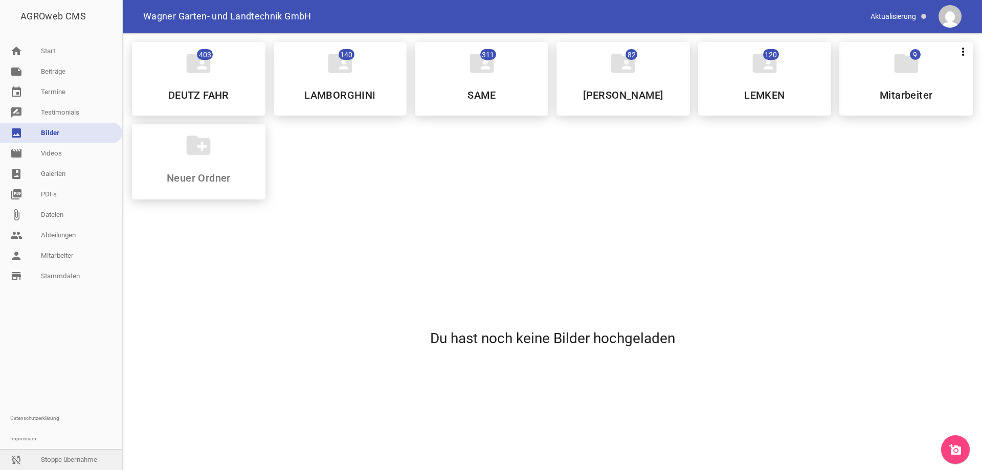
click at [65, 462] on link "sync_disabled Stoppe übernahme" at bounding box center [61, 460] width 122 height 20
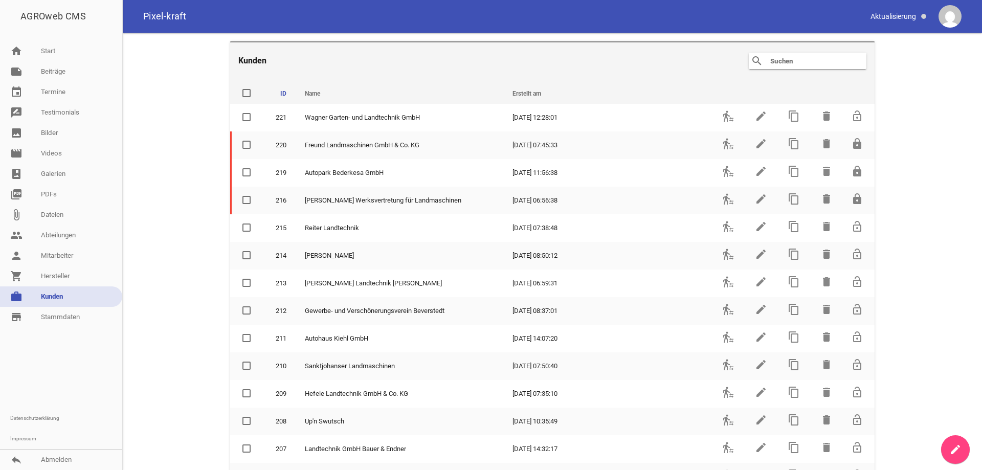
click at [796, 64] on input "text" at bounding box center [810, 61] width 82 height 12
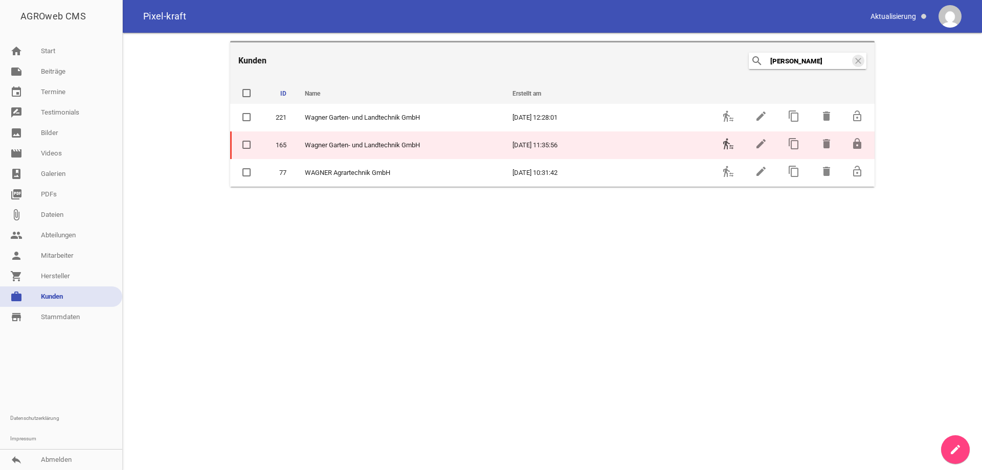
type input "[PERSON_NAME]"
click at [724, 142] on icon "transfer_within_a_station" at bounding box center [728, 144] width 12 height 12
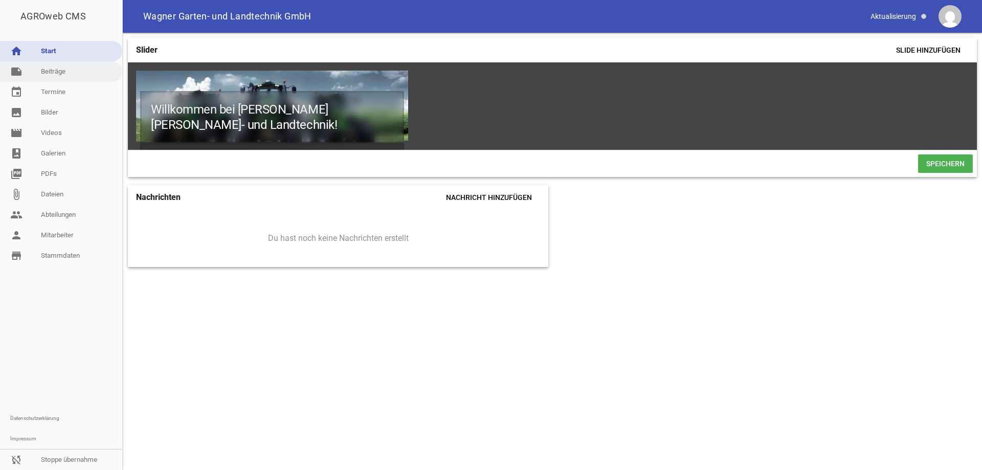
click at [53, 73] on link "note Beiträge" at bounding box center [61, 71] width 122 height 20
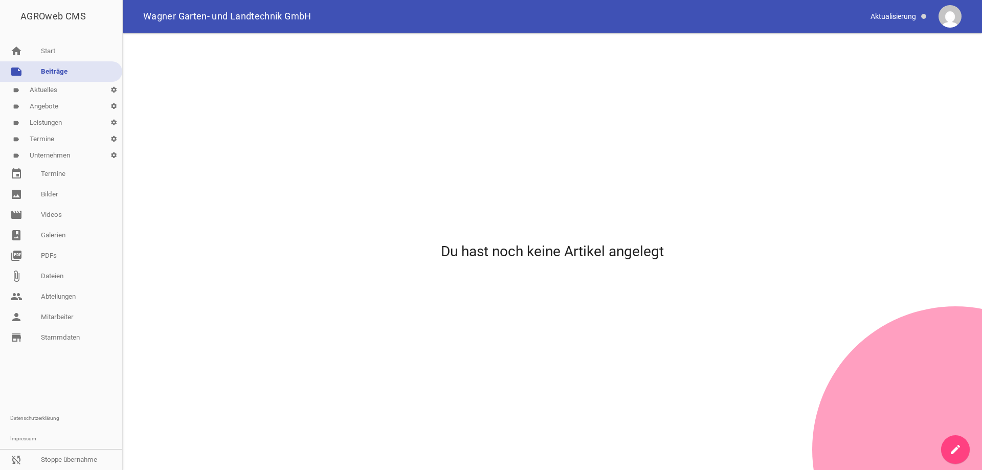
click at [48, 91] on link "label Aktuelles settings" at bounding box center [61, 90] width 122 height 16
click at [44, 106] on link "label Angebote settings" at bounding box center [61, 106] width 122 height 16
click at [44, 120] on link "label Leistungen settings" at bounding box center [61, 123] width 122 height 16
click at [43, 137] on link "label Termine settings" at bounding box center [61, 139] width 122 height 16
click at [48, 153] on link "label Unternehmen settings" at bounding box center [61, 155] width 122 height 16
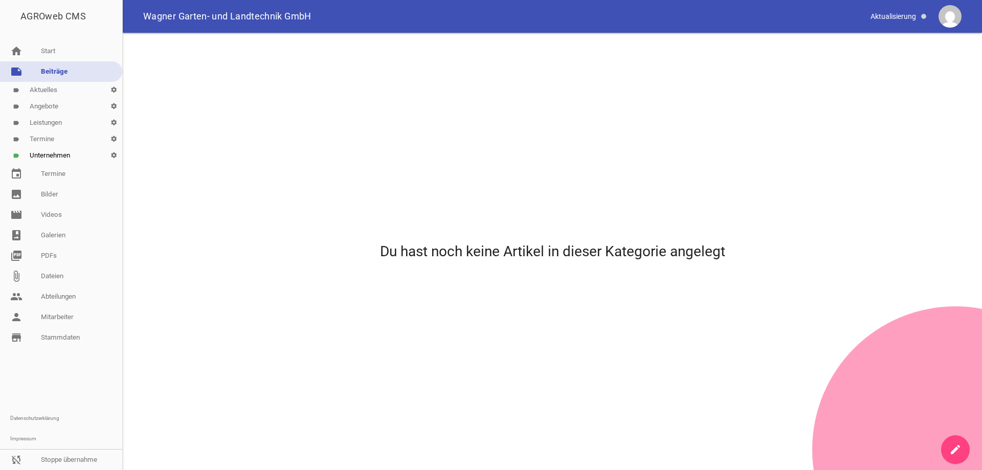
click at [956, 452] on icon "create" at bounding box center [955, 449] width 12 height 12
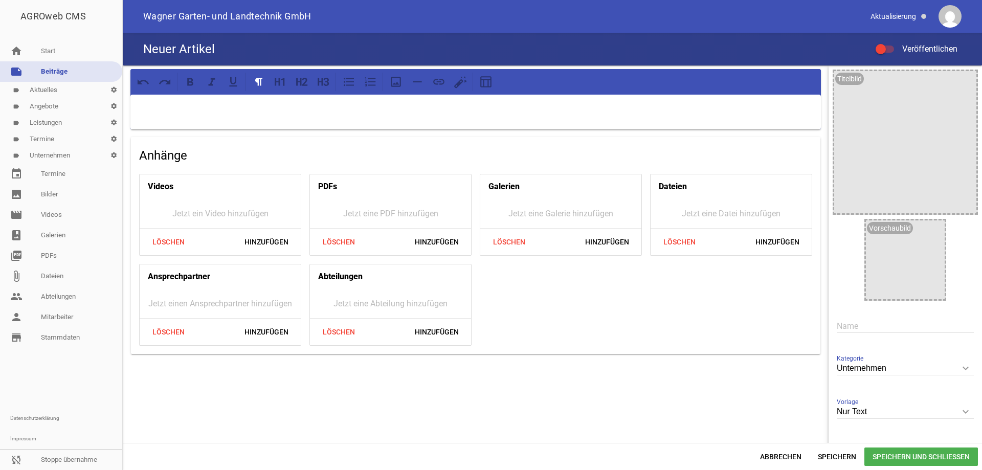
click at [153, 105] on p at bounding box center [476, 108] width 676 height 12
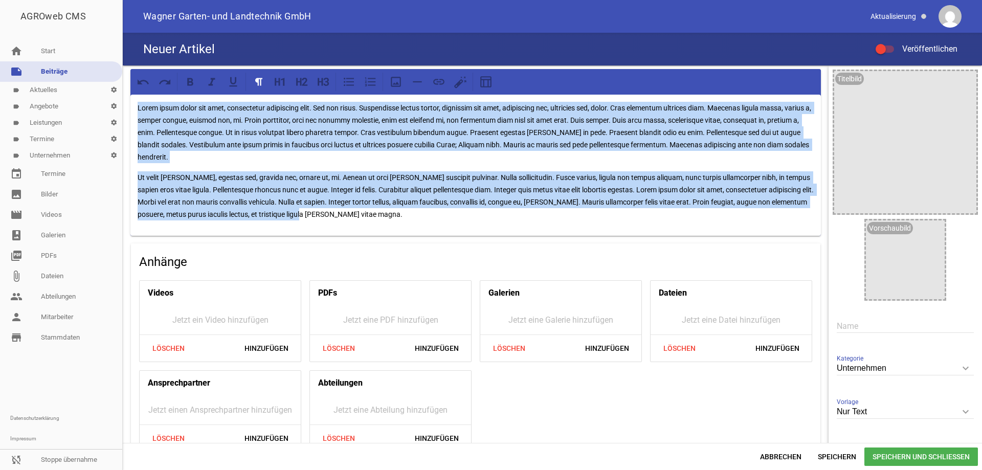
drag, startPoint x: 319, startPoint y: 219, endPoint x: 131, endPoint y: 110, distance: 217.0
click at [131, 110] on div "Lorem ipsum dolor sit amet, consectetur adipiscing elit. Sed non risus. Suspend…" at bounding box center [475, 165] width 691 height 141
click at [318, 210] on p "Ut velit mauris, egestas sed, gravida nec, ornare ut, mi. Aenean ut orci vel ma…" at bounding box center [476, 195] width 676 height 49
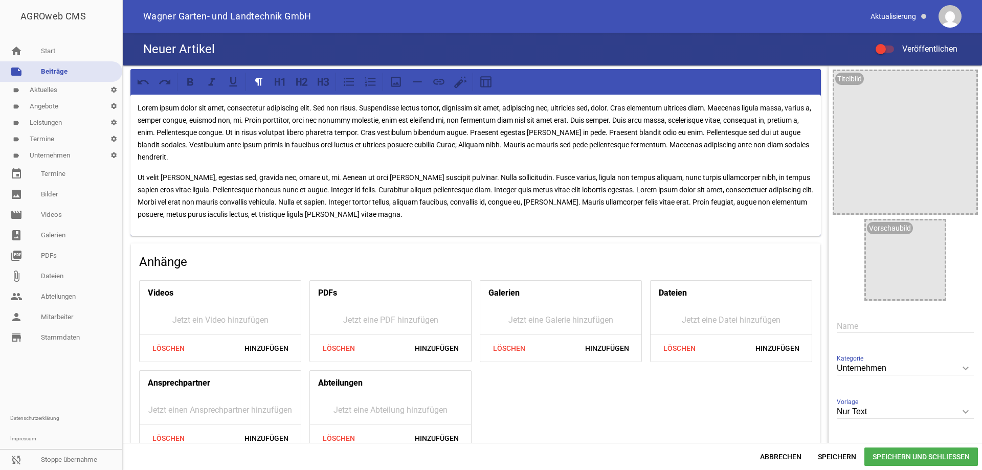
click at [914, 455] on span "Speichern und Schließen" at bounding box center [921, 457] width 114 height 18
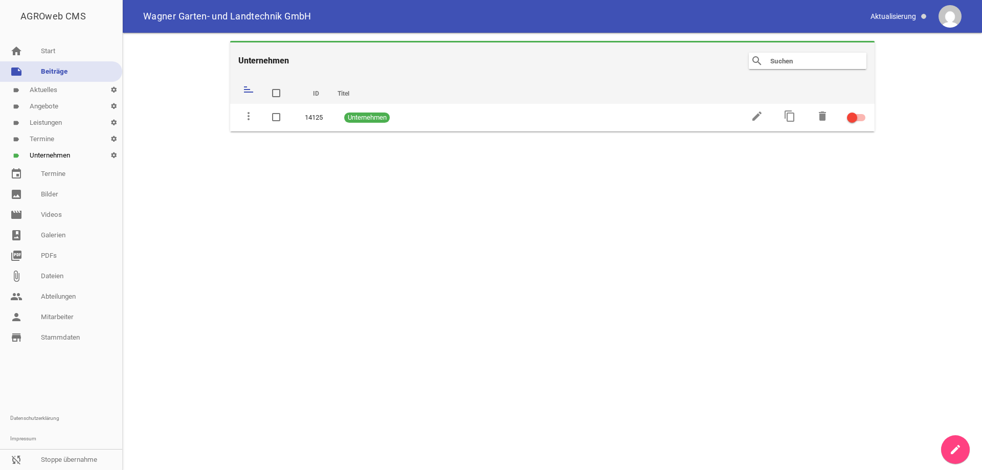
click at [44, 122] on link "label Leistungen settings" at bounding box center [61, 123] width 122 height 16
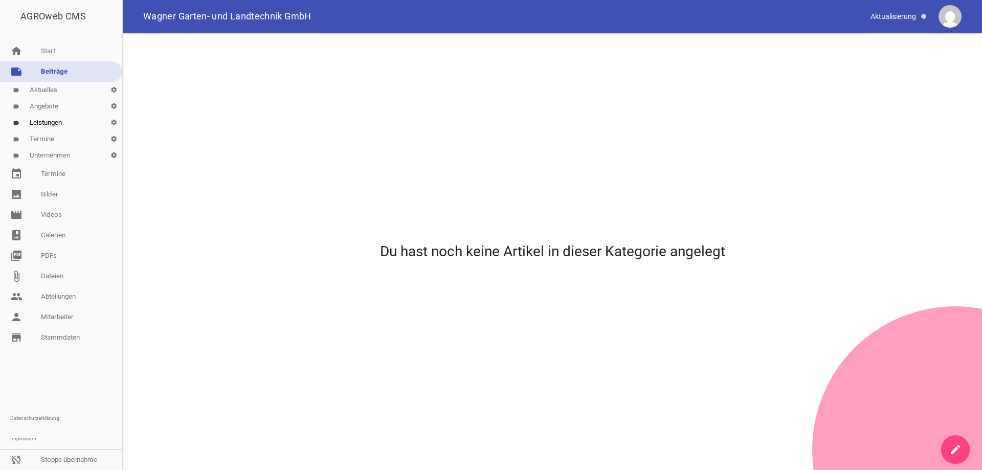
click at [958, 449] on icon "create" at bounding box center [955, 449] width 12 height 12
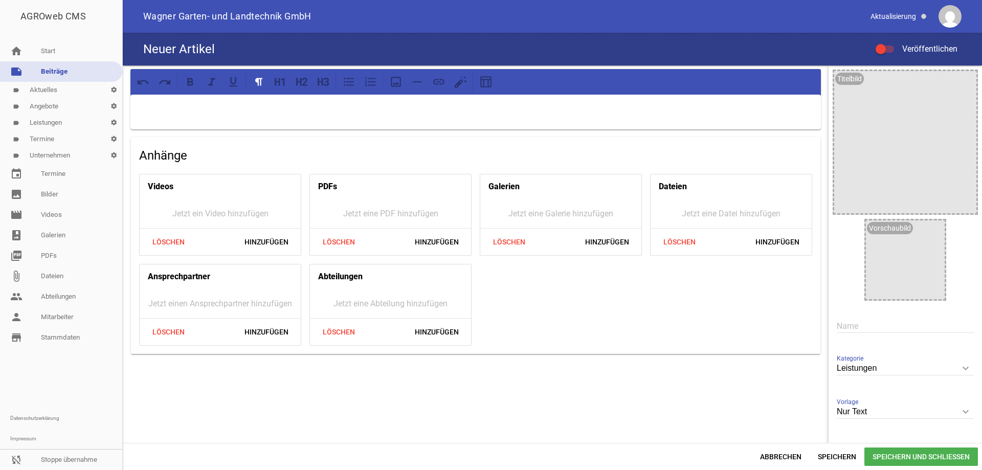
click at [174, 106] on p at bounding box center [476, 108] width 676 height 12
click at [298, 80] on icon at bounding box center [301, 81] width 13 height 13
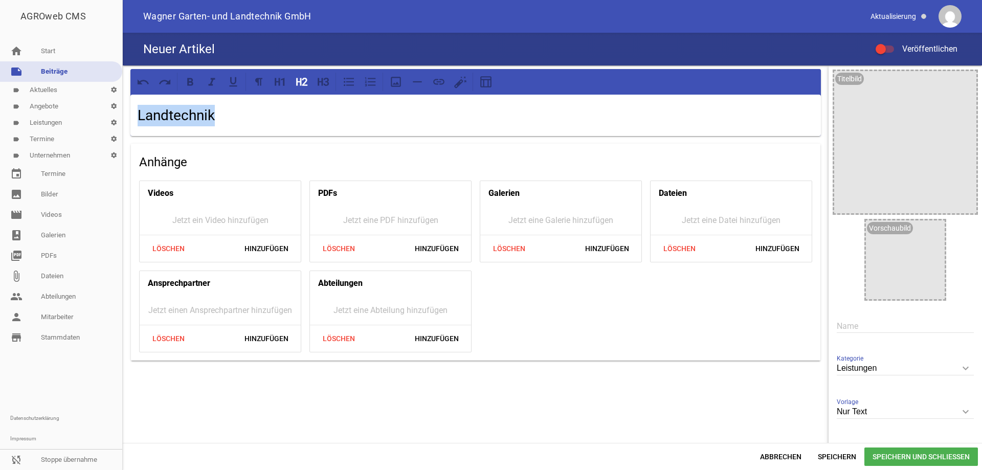
drag, startPoint x: 219, startPoint y: 119, endPoint x: 139, endPoint y: 117, distance: 79.8
click at [139, 117] on h2 "Landtechnik" at bounding box center [476, 115] width 676 height 21
click at [280, 81] on icon at bounding box center [280, 81] width 13 height 13
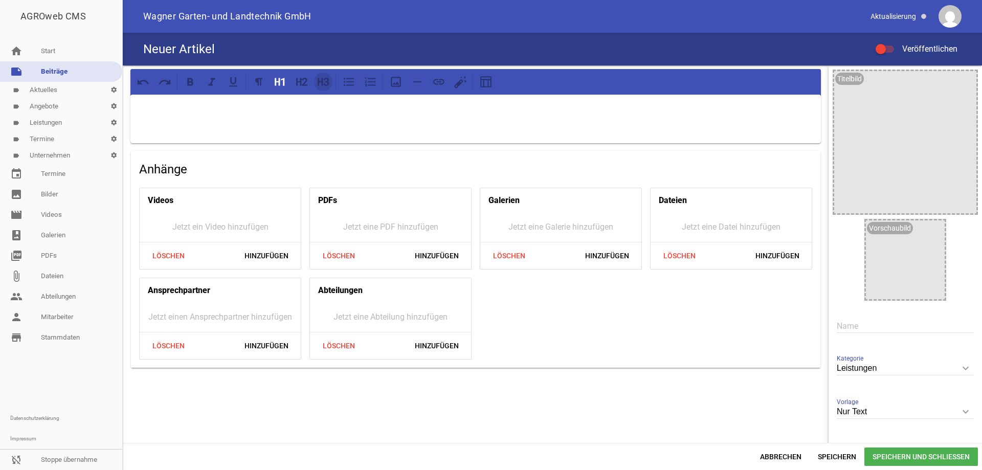
click at [324, 81] on icon at bounding box center [323, 81] width 13 height 13
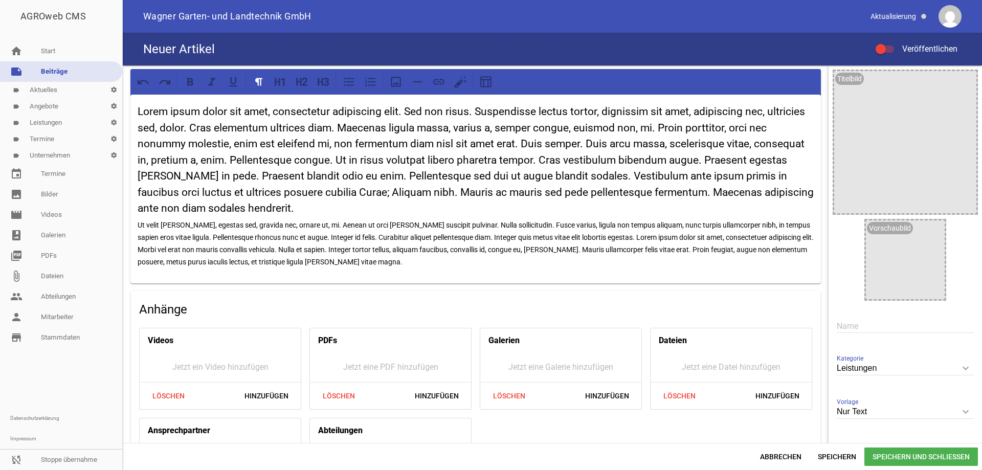
click at [960, 369] on icon "keyboard_arrow_down" at bounding box center [966, 368] width 16 height 16
click at [960, 369] on input "Leistungen" at bounding box center [905, 369] width 137 height 14
click at [958, 368] on icon "keyboard_arrow_down" at bounding box center [966, 368] width 16 height 16
click at [956, 368] on input "Leistungen" at bounding box center [905, 369] width 137 height 14
click at [925, 457] on span "Speichern und Schließen" at bounding box center [921, 457] width 114 height 18
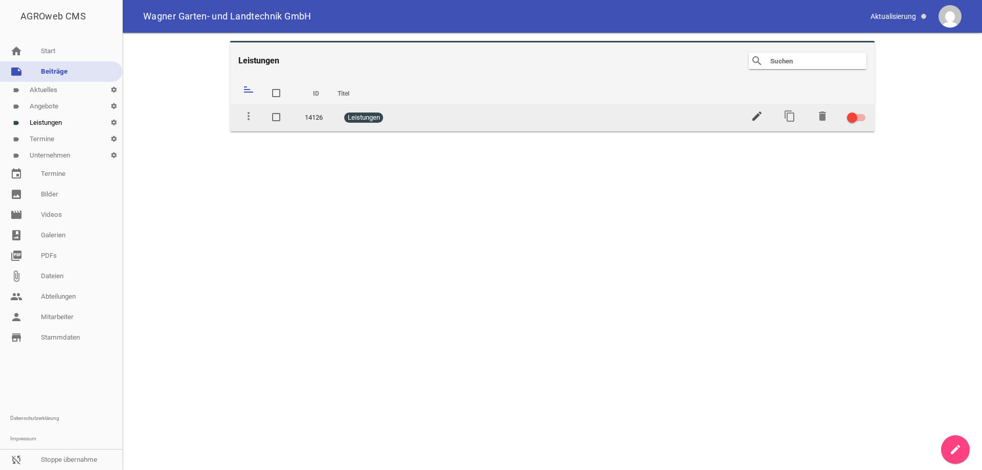
click at [757, 115] on icon "edit" at bounding box center [757, 116] width 12 height 12
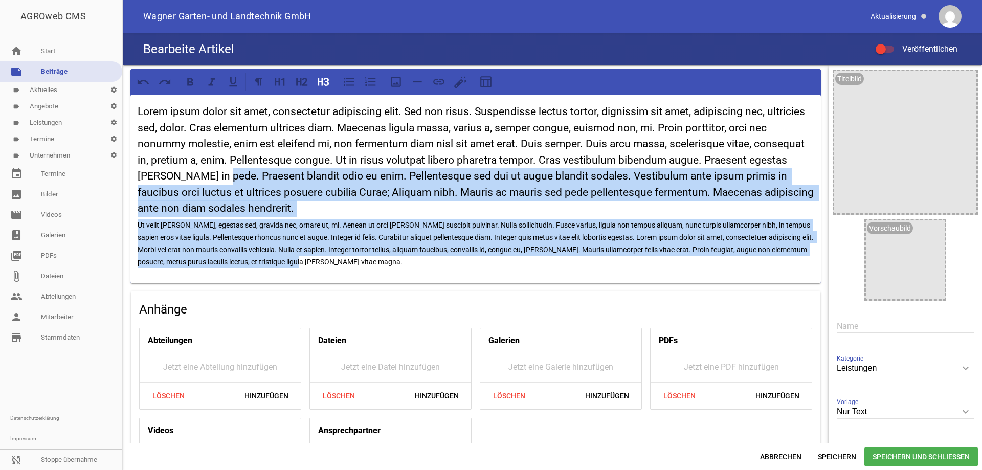
drag, startPoint x: 327, startPoint y: 265, endPoint x: 202, endPoint y: 177, distance: 152.8
click at [202, 177] on div "Lorem ipsum dolor sit amet, consectetur adipiscing elit. Sed non risus. Suspend…" at bounding box center [475, 189] width 691 height 189
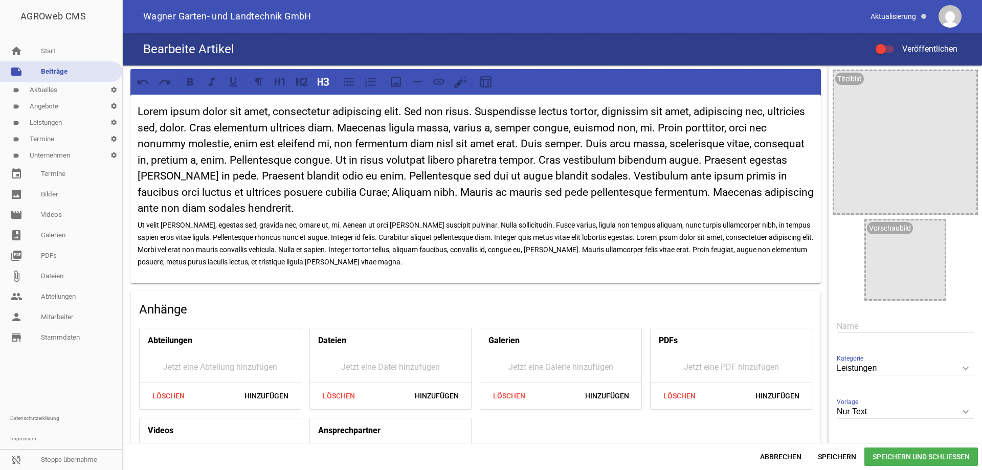
click at [137, 113] on div "Lorem ipsum dolor sit amet, consectetur adipiscing elit. Sed non risus. Suspend…" at bounding box center [475, 189] width 691 height 189
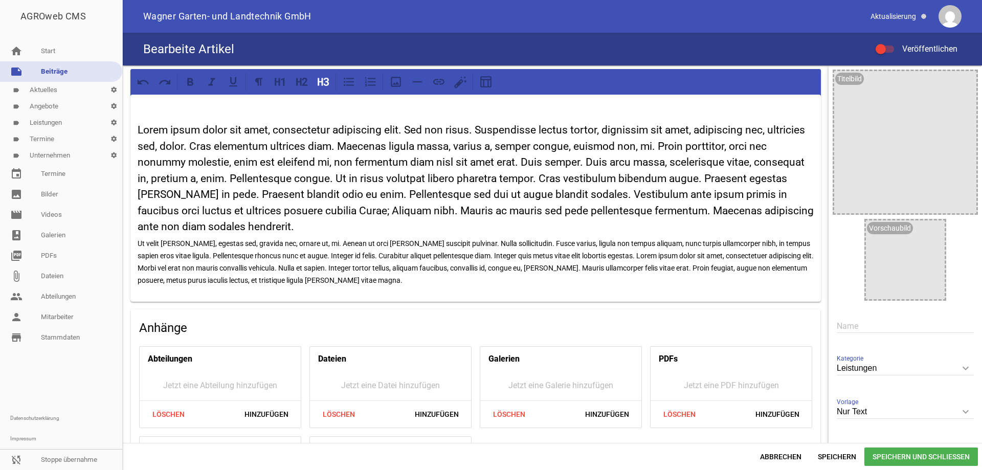
click at [138, 111] on p at bounding box center [476, 108] width 676 height 12
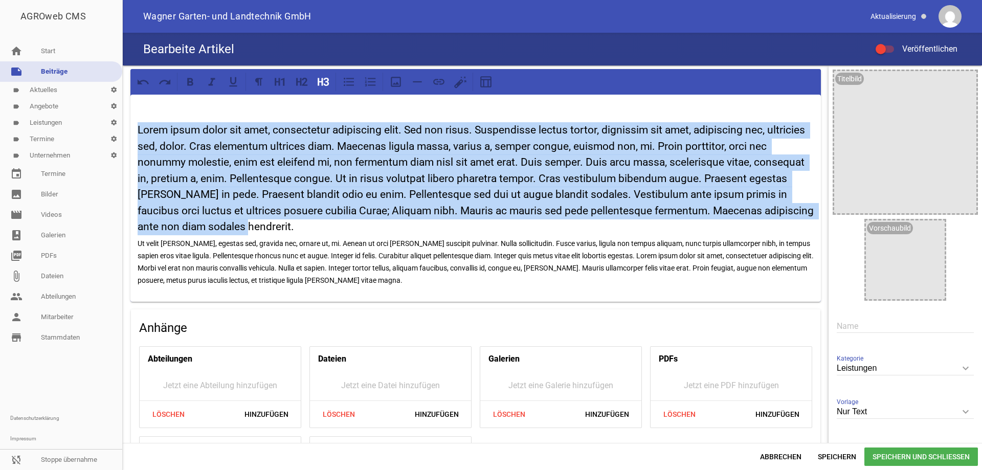
drag, startPoint x: 229, startPoint y: 226, endPoint x: 139, endPoint y: 129, distance: 132.1
click at [139, 129] on h3 "Lorem ipsum dolor sit amet, consectetur adipiscing elit. Sed non risus. Suspend…" at bounding box center [476, 178] width 676 height 113
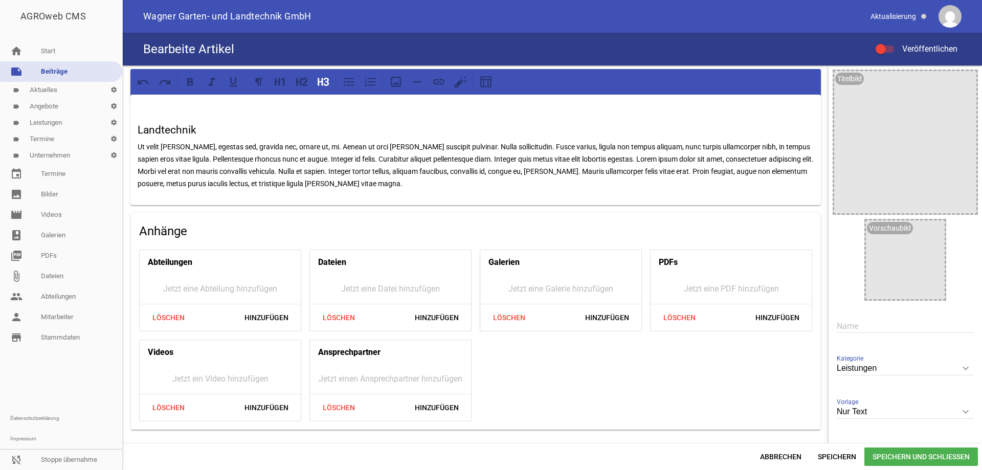
click at [136, 135] on div "Landtechnik Ut velit mauris, egestas sed, gravida nec, ornare ut, mi. Aenean ut…" at bounding box center [475, 150] width 691 height 110
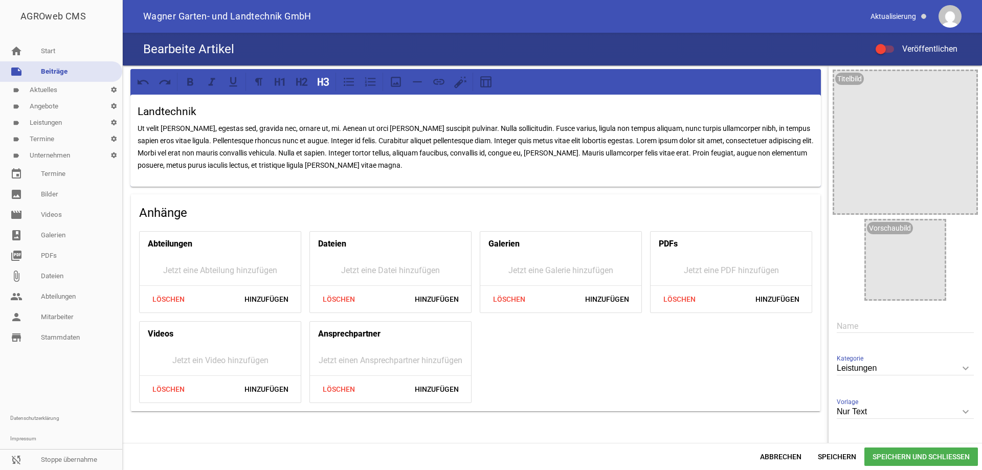
click at [907, 450] on span "Speichern und Schließen" at bounding box center [921, 457] width 114 height 18
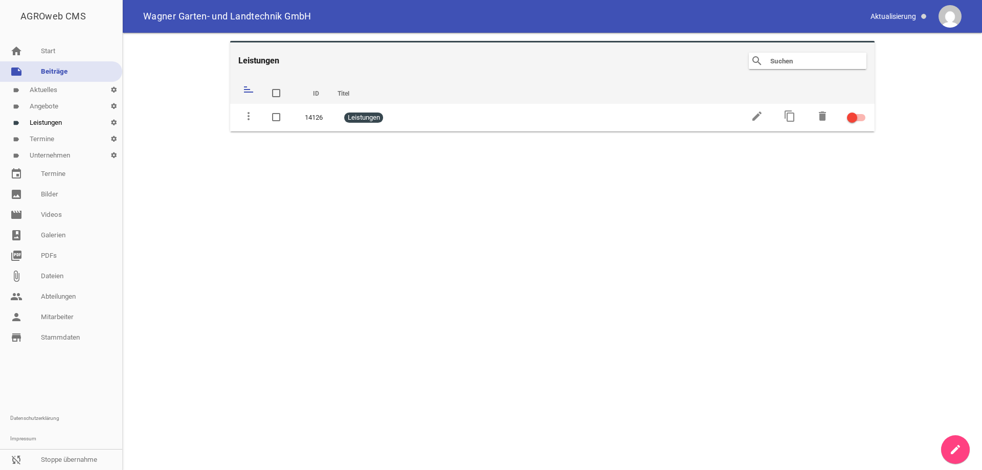
click at [949, 448] on link "create" at bounding box center [955, 449] width 29 height 29
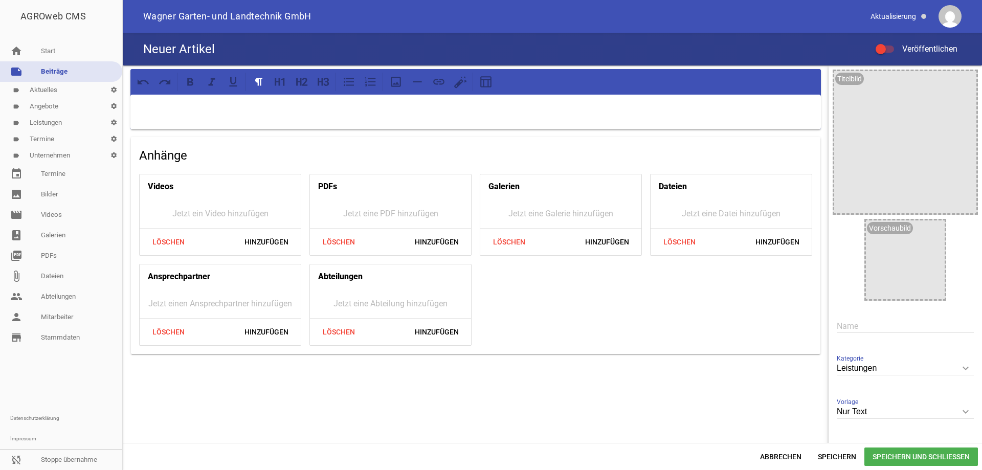
click at [193, 105] on p at bounding box center [476, 108] width 676 height 12
click at [931, 455] on span "Speichern und Schließen" at bounding box center [921, 457] width 114 height 18
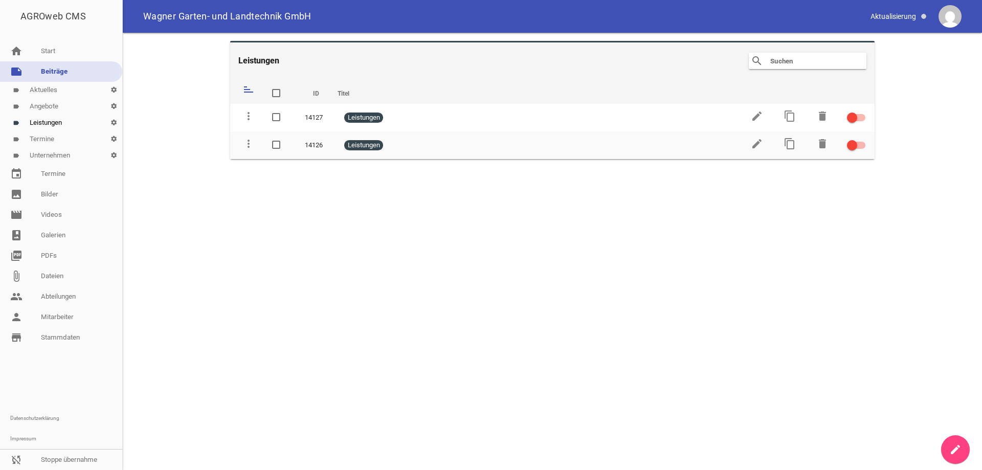
click at [949, 448] on link "create" at bounding box center [955, 449] width 29 height 29
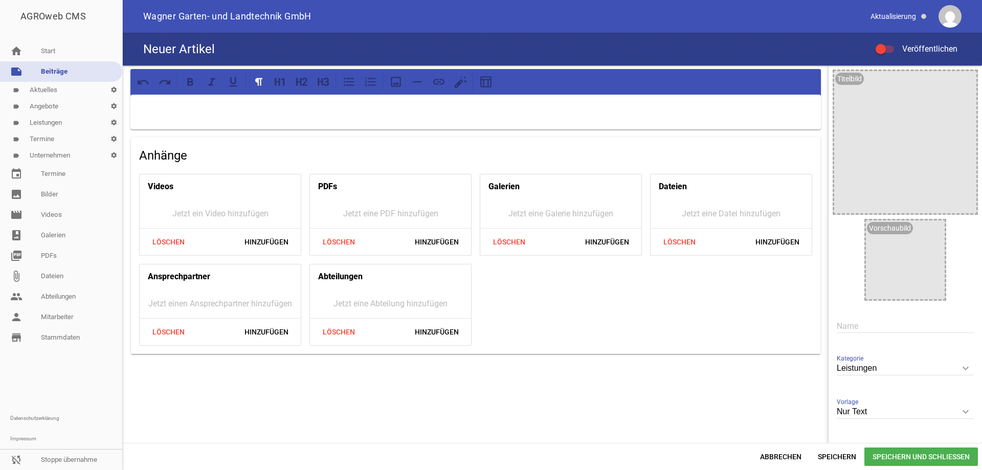
click at [175, 103] on p at bounding box center [476, 108] width 676 height 12
click at [911, 454] on span "Speichern und Schließen" at bounding box center [921, 457] width 114 height 18
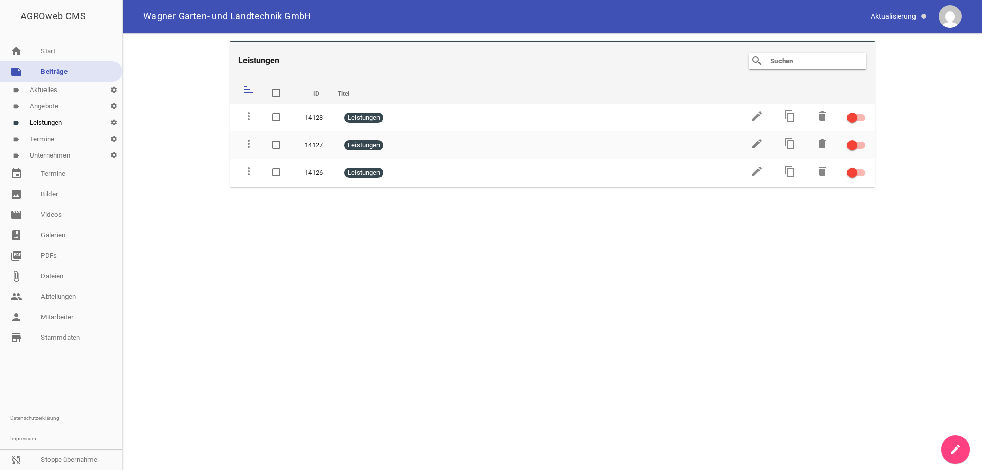
click at [951, 449] on icon "create" at bounding box center [955, 449] width 12 height 12
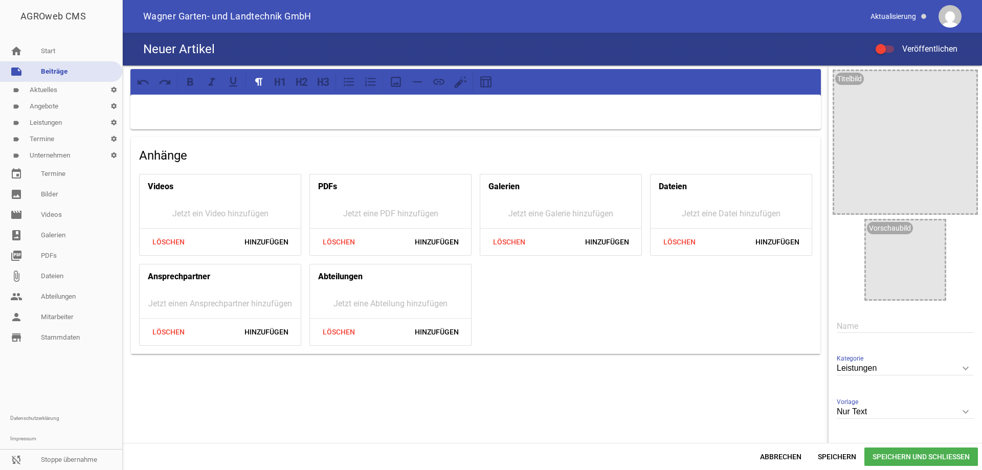
click at [187, 107] on p at bounding box center [476, 108] width 676 height 12
click at [923, 456] on span "Speichern und Schließen" at bounding box center [921, 457] width 114 height 18
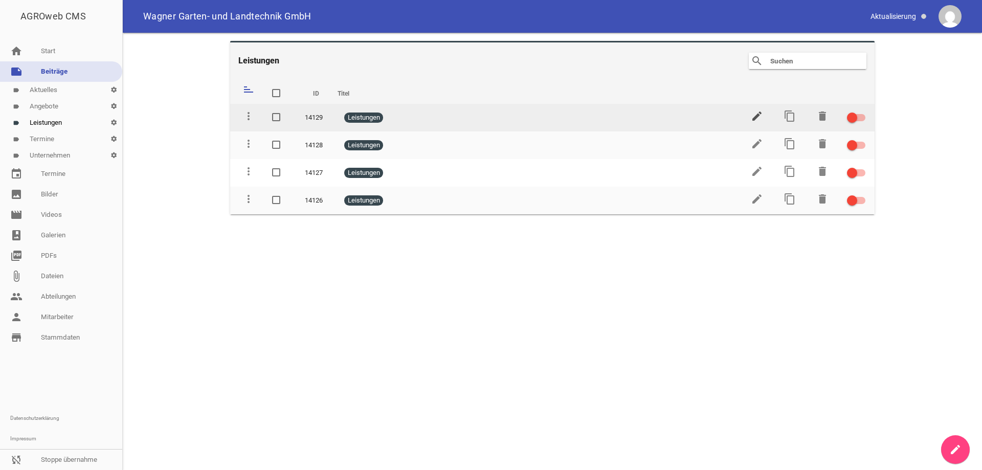
click at [756, 119] on icon "edit" at bounding box center [757, 116] width 12 height 12
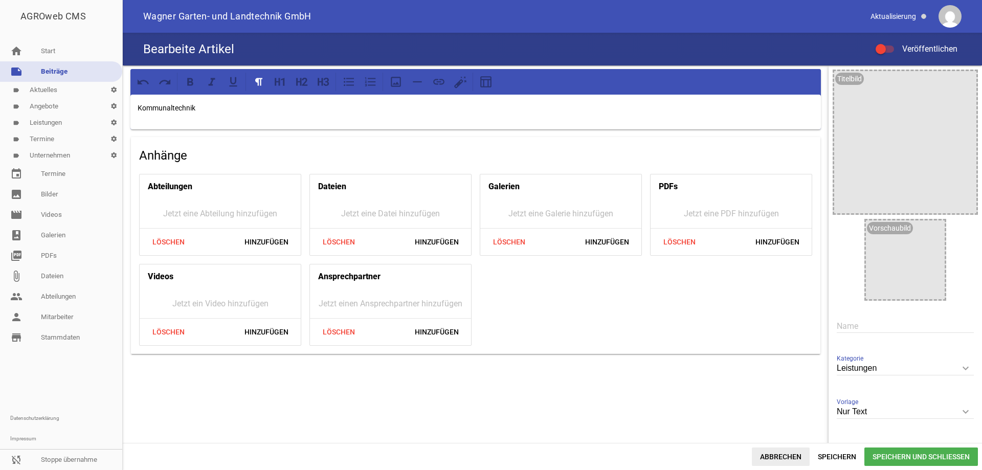
click at [774, 455] on span "Abbrechen" at bounding box center [781, 457] width 58 height 18
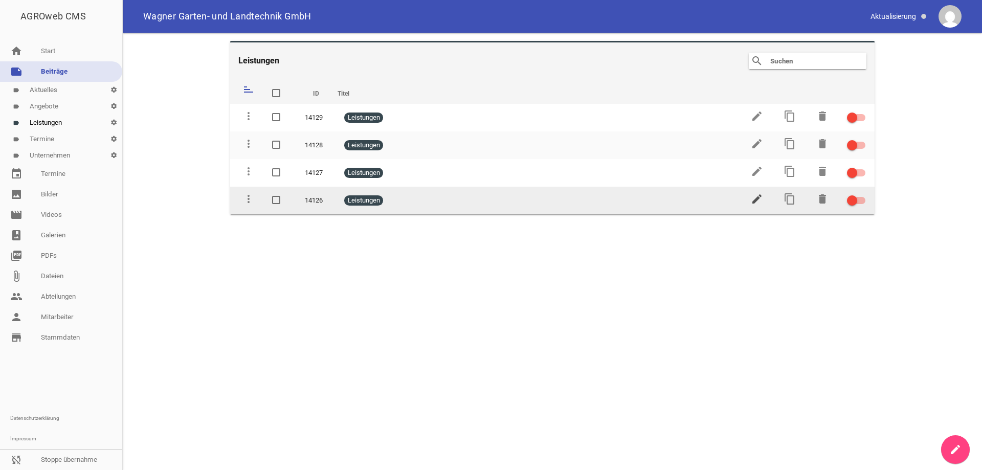
click at [756, 201] on icon "edit" at bounding box center [757, 199] width 12 height 12
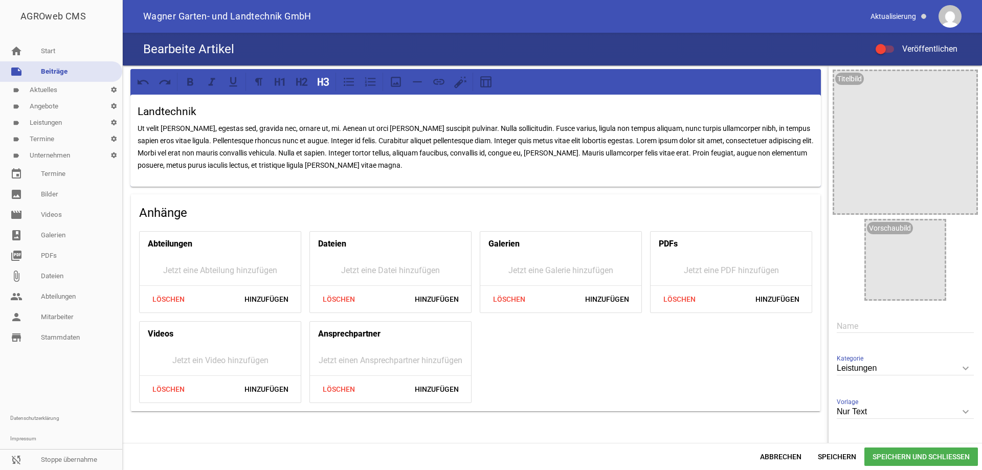
click at [183, 111] on h3 "Landtechnik" at bounding box center [476, 112] width 676 height 16
click at [786, 457] on span "Abbrechen" at bounding box center [781, 457] width 58 height 18
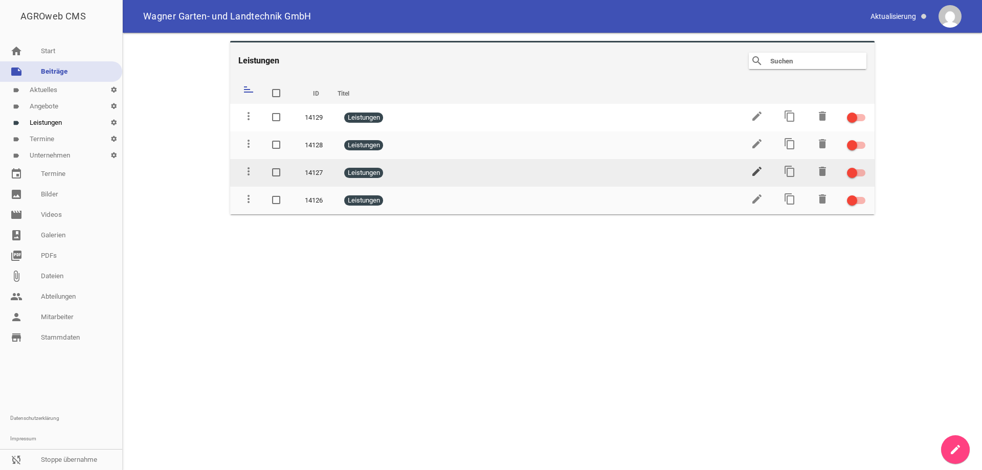
click at [759, 172] on icon "edit" at bounding box center [757, 171] width 12 height 12
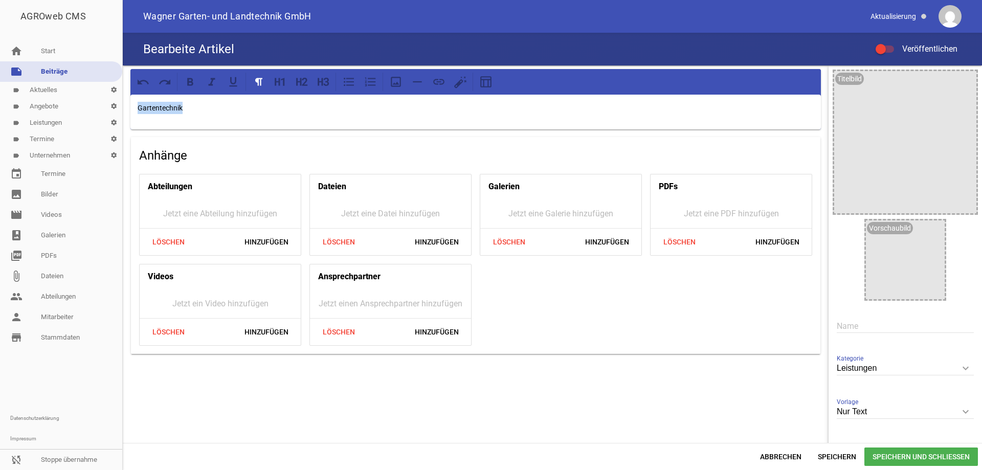
drag, startPoint x: 190, startPoint y: 107, endPoint x: 131, endPoint y: 108, distance: 58.8
click at [131, 108] on div "Gartentechnik" at bounding box center [475, 112] width 691 height 35
click at [320, 77] on icon at bounding box center [323, 81] width 13 height 13
click at [343, 96] on div "Gartentechnik" at bounding box center [475, 112] width 691 height 35
click at [596, 120] on h3 "Gartentechnik" at bounding box center [476, 112] width 676 height 16
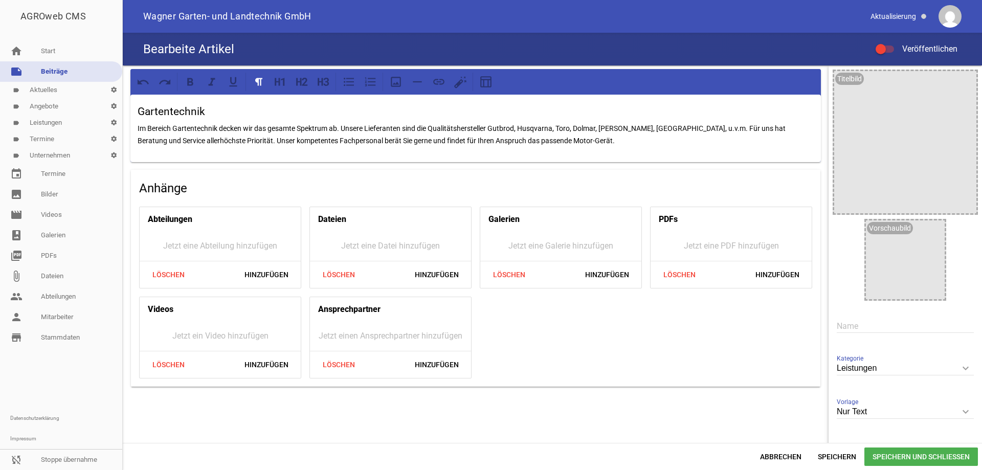
click at [920, 451] on span "Speichern und Schließen" at bounding box center [921, 457] width 114 height 18
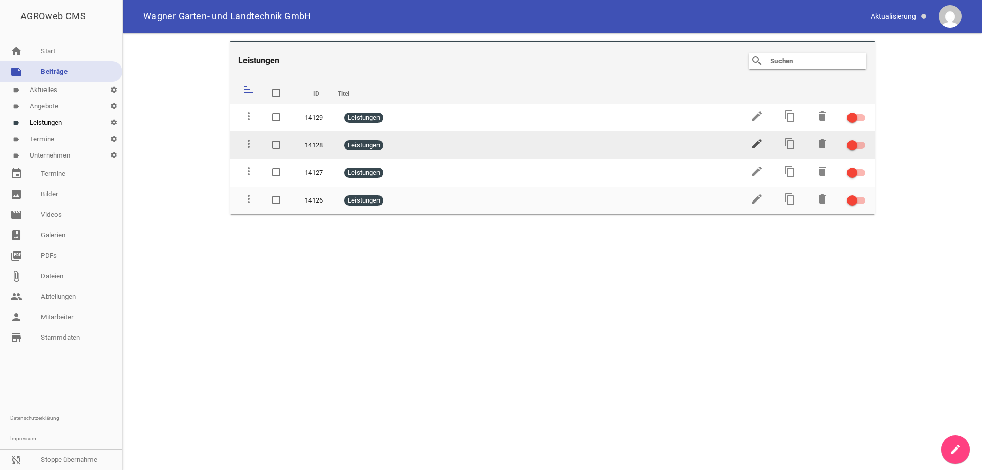
click at [754, 145] on icon "edit" at bounding box center [757, 144] width 12 height 12
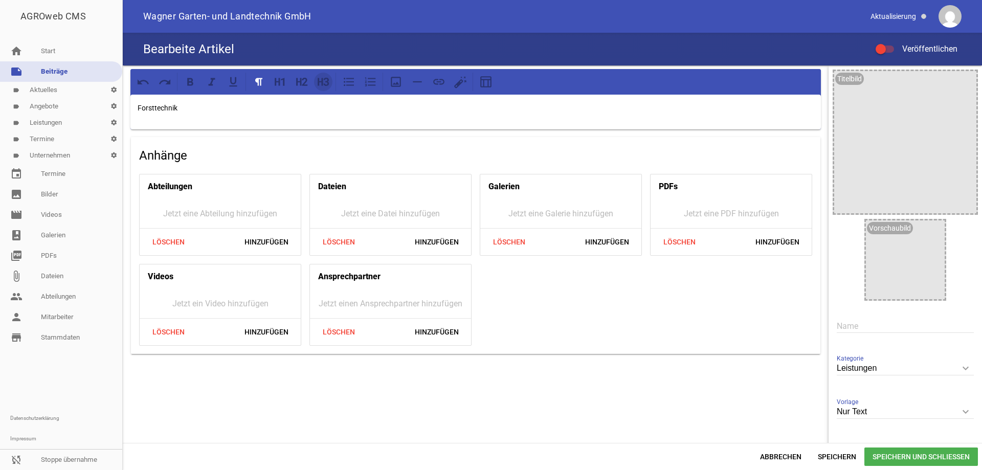
click at [322, 79] on icon at bounding box center [320, 82] width 5 height 8
click at [50, 193] on link "image Bilder" at bounding box center [61, 194] width 122 height 20
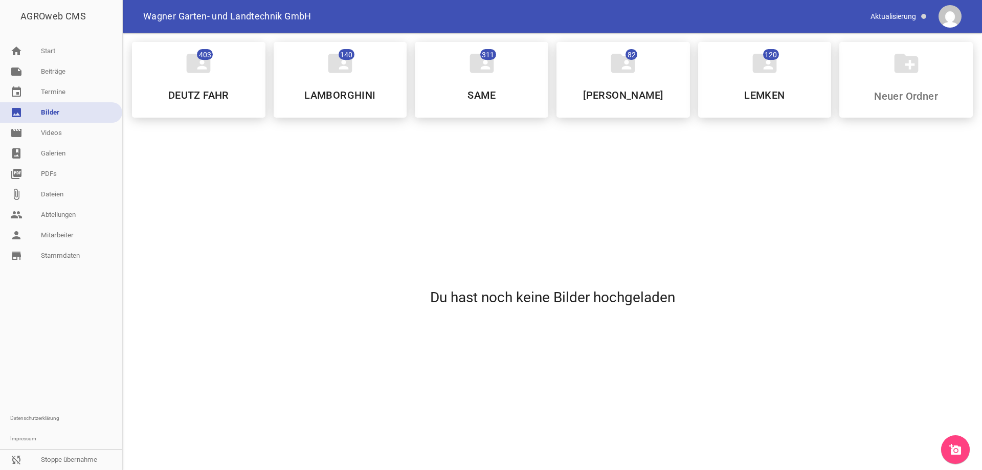
click at [959, 446] on icon "add_a_photo" at bounding box center [955, 449] width 12 height 12
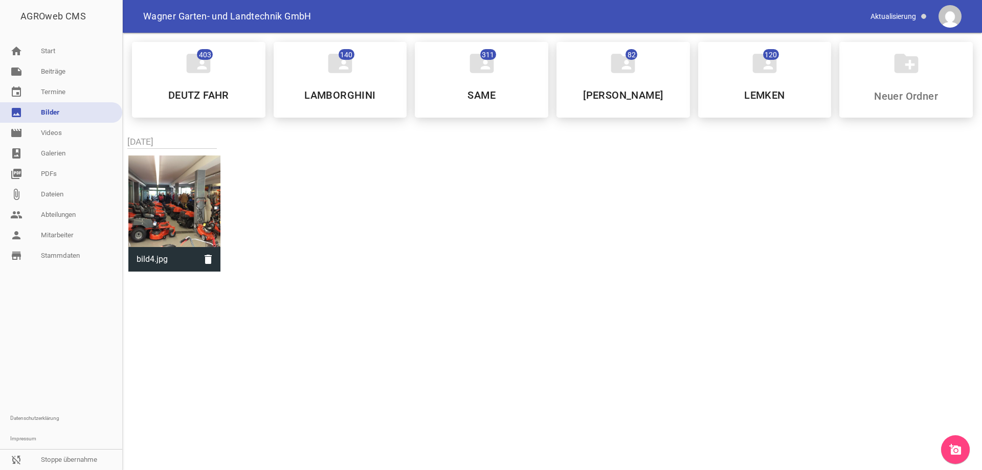
click at [170, 209] on div at bounding box center [174, 201] width 92 height 92
type input "bild4.jpg"
type input "600"
type input "800"
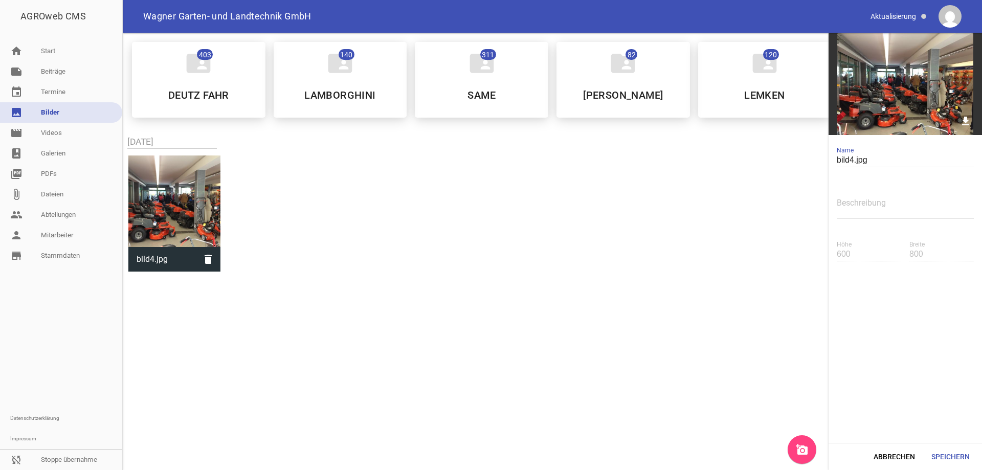
click at [308, 213] on div "folder_shared 403 DEUTZ FAHR folder_shared 140 LAMBORGHINI folder_shared 311 SA…" at bounding box center [552, 154] width 859 height 242
click at [385, 220] on div "folder_shared 403 DEUTZ FAHR folder_shared 140 LAMBORGHINI folder_shared 311 SA…" at bounding box center [552, 154] width 859 height 242
click at [70, 72] on link "note Beiträge" at bounding box center [61, 71] width 122 height 20
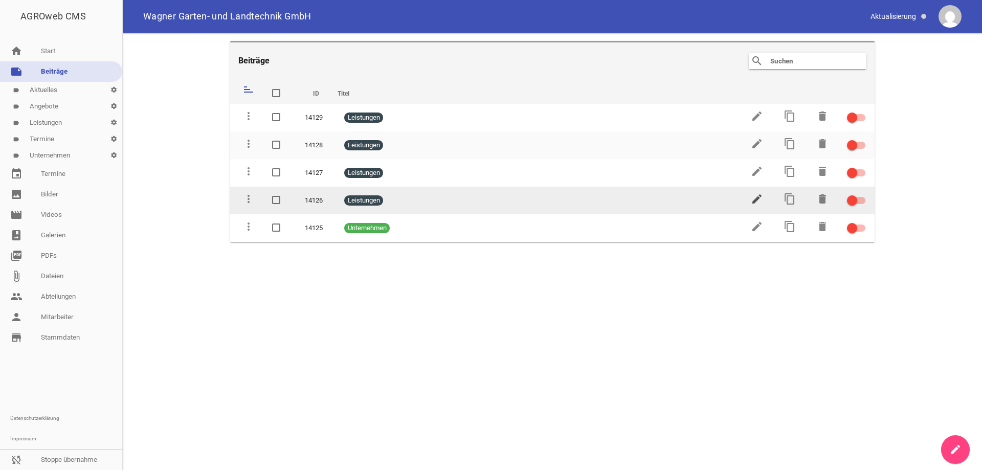
click at [758, 195] on icon "edit" at bounding box center [757, 199] width 12 height 12
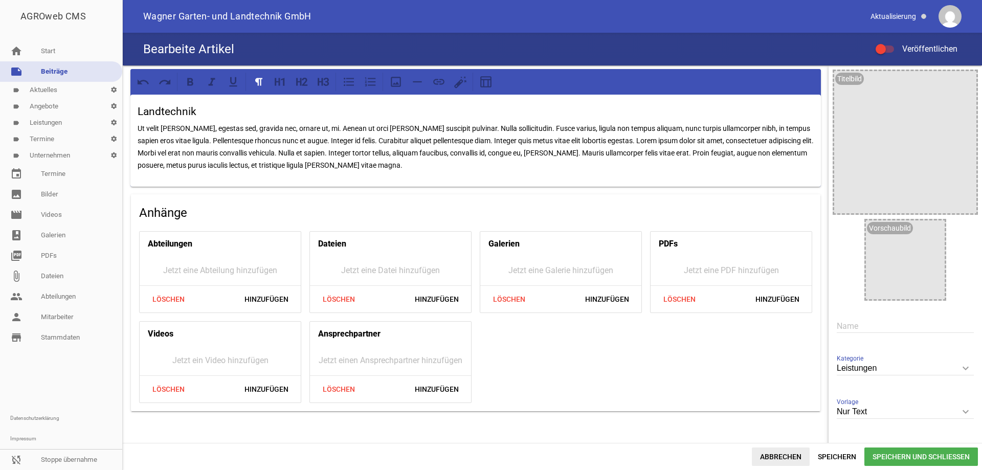
click at [776, 452] on span "Abbrechen" at bounding box center [781, 457] width 58 height 18
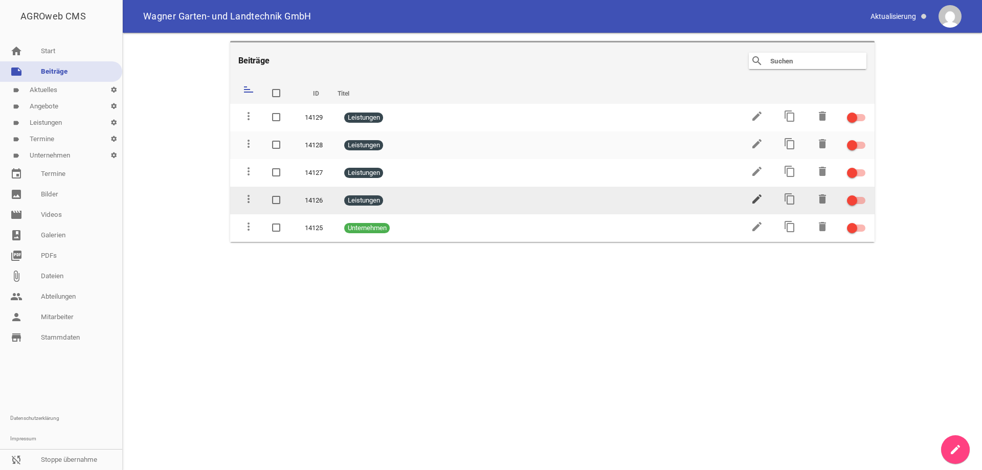
click at [754, 195] on icon "edit" at bounding box center [757, 199] width 12 height 12
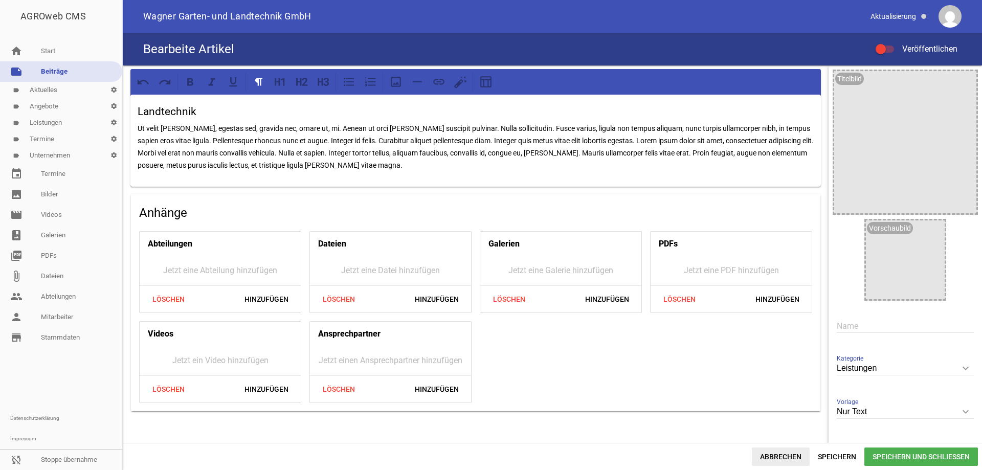
click at [783, 461] on span "Abbrechen" at bounding box center [781, 457] width 58 height 18
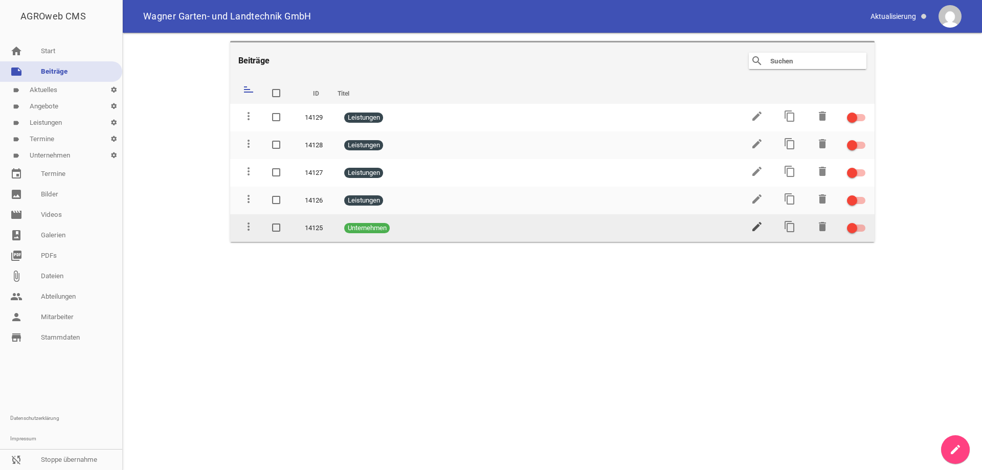
click at [760, 230] on icon "edit" at bounding box center [757, 226] width 12 height 12
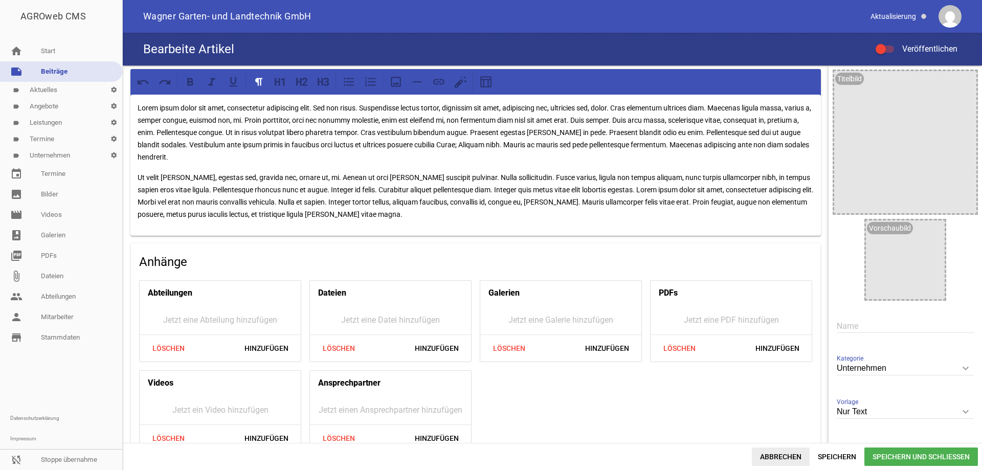
click at [784, 454] on span "Abbrechen" at bounding box center [781, 457] width 58 height 18
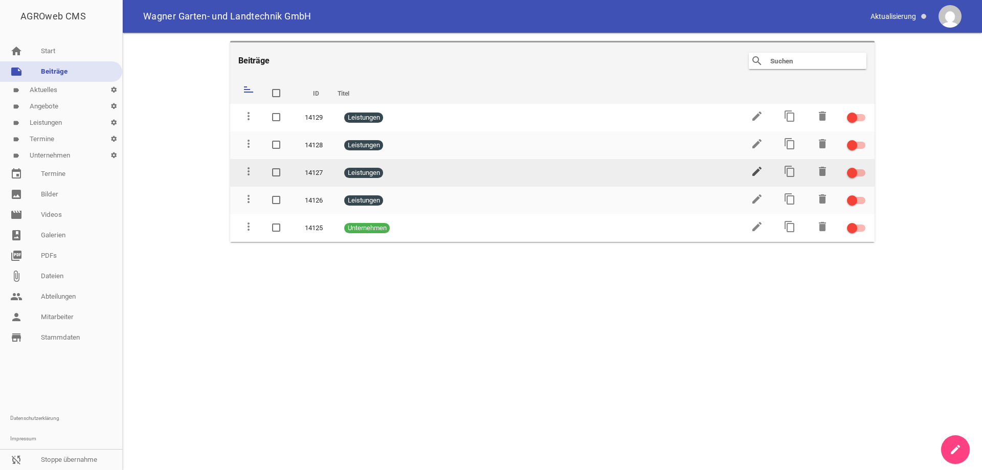
click at [759, 168] on icon "edit" at bounding box center [757, 171] width 12 height 12
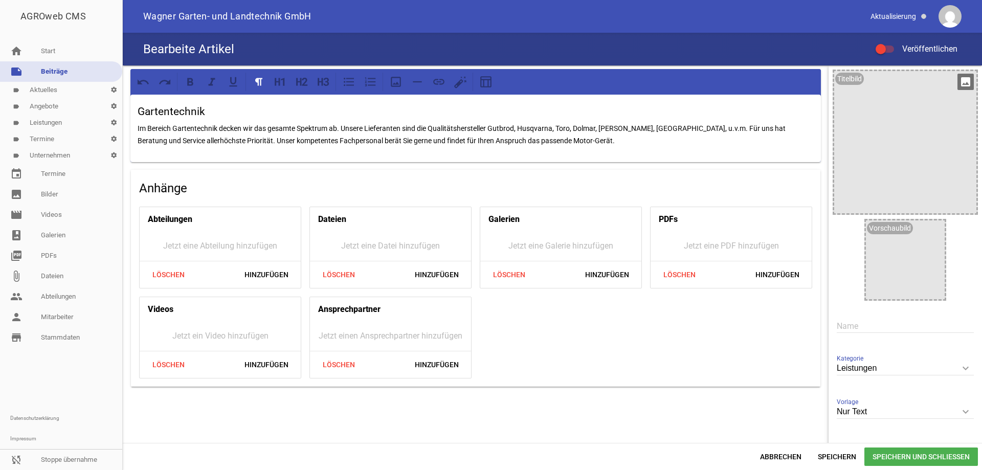
click at [962, 81] on icon "image" at bounding box center [966, 82] width 16 height 16
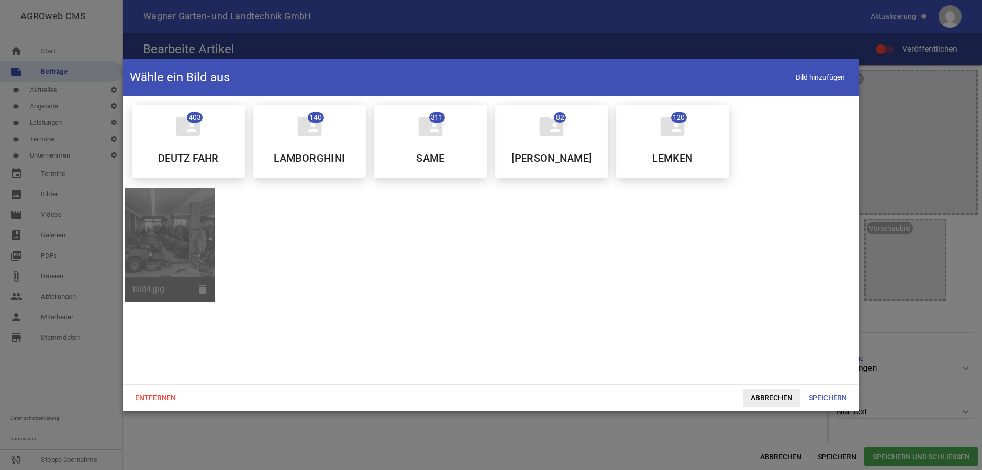
click at [787, 395] on span "Abbrechen" at bounding box center [772, 398] width 58 height 18
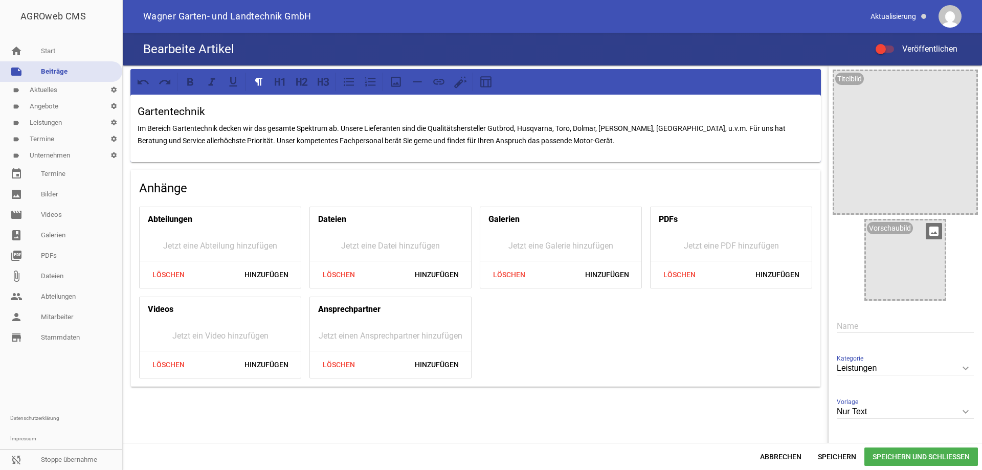
click at [929, 231] on icon "image" at bounding box center [934, 231] width 16 height 16
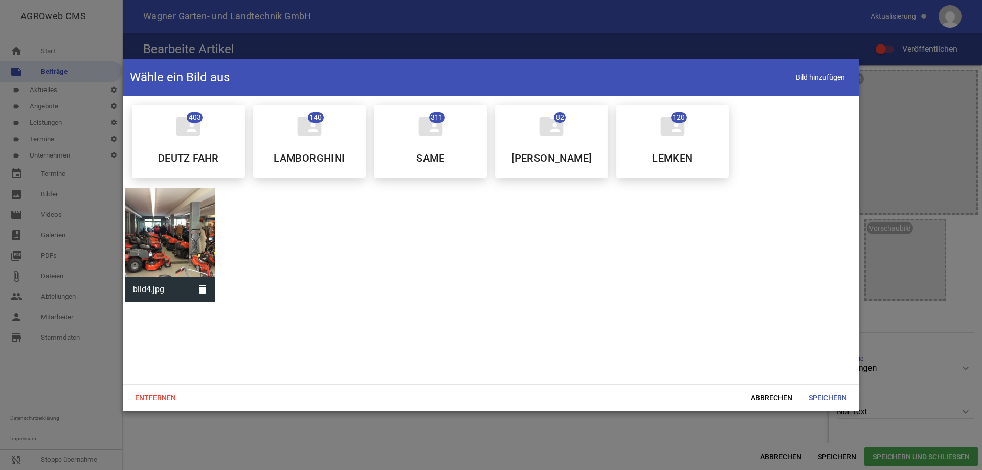
click at [174, 230] on div at bounding box center [170, 233] width 90 height 90
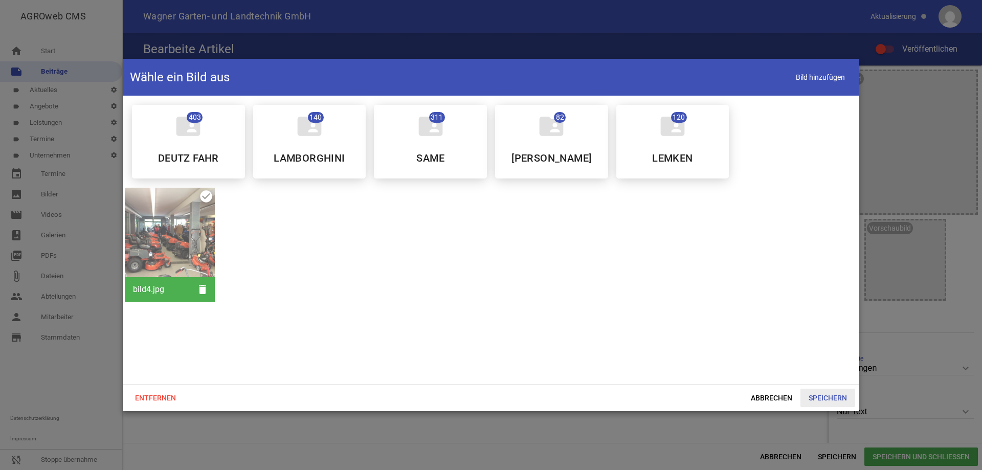
click at [820, 396] on span "Speichern" at bounding box center [827, 398] width 55 height 18
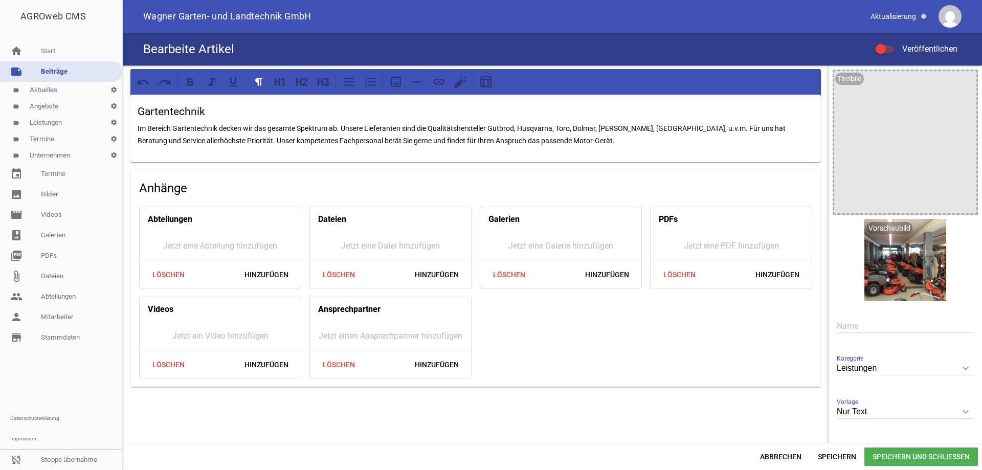
click at [258, 49] on div "Bearbeite Artikel Veröffentlichen" at bounding box center [552, 49] width 859 height 33
click at [920, 456] on span "Speichern und Schließen" at bounding box center [921, 457] width 114 height 18
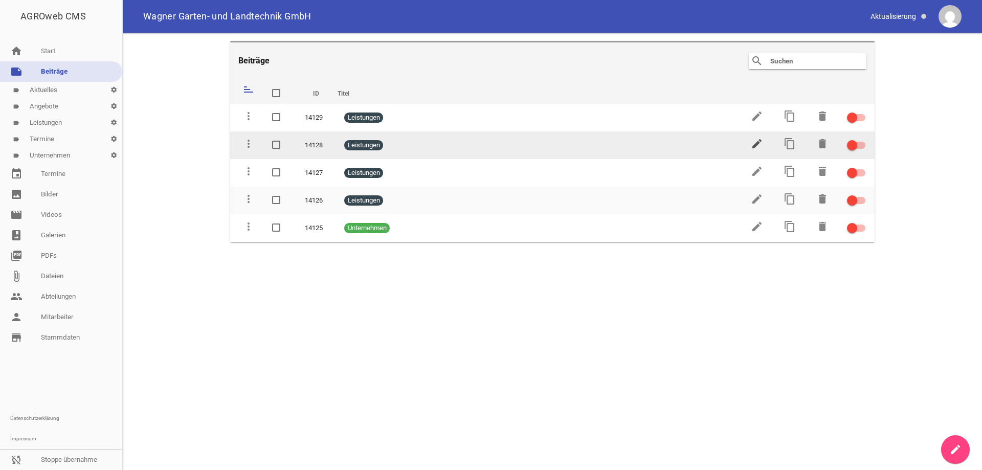
click at [755, 140] on icon "edit" at bounding box center [757, 144] width 12 height 12
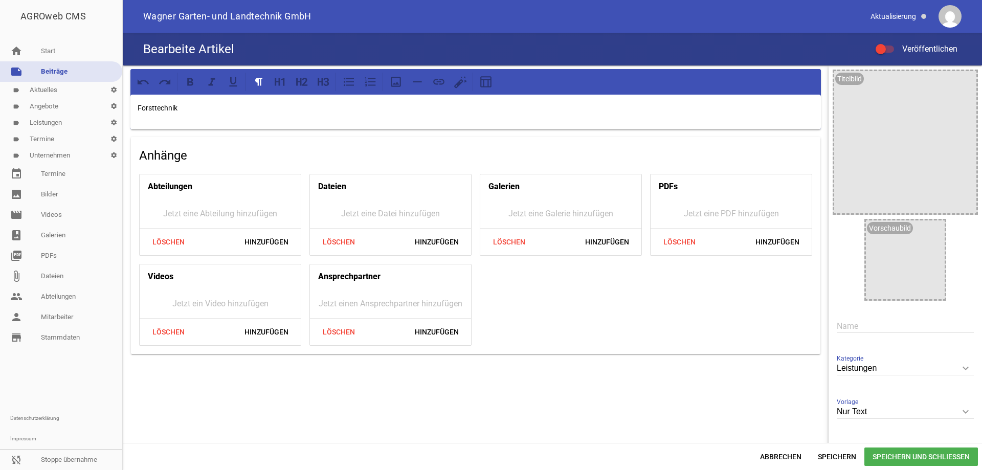
scroll to position [84, 0]
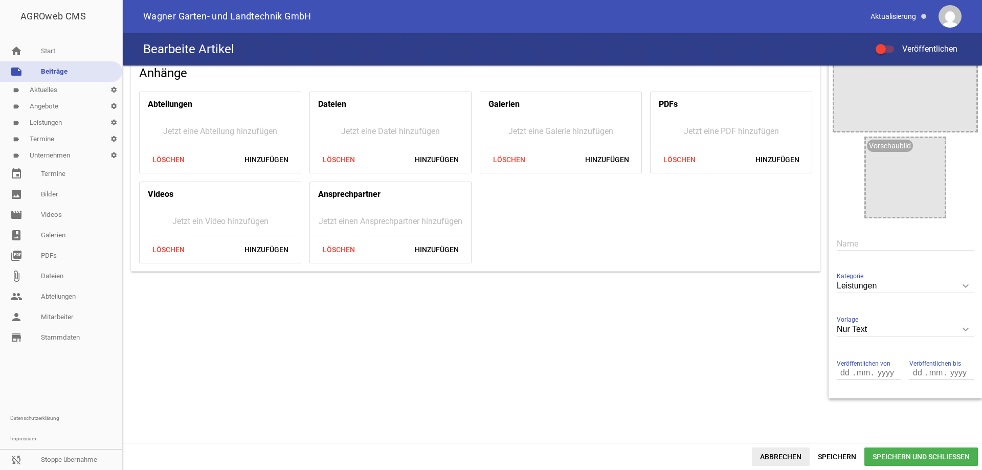
click at [777, 454] on span "Abbrechen" at bounding box center [781, 457] width 58 height 18
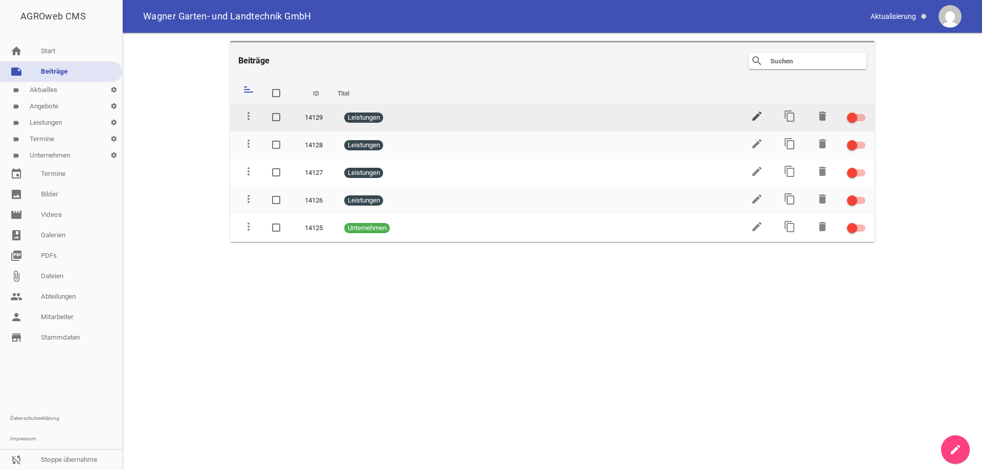
click at [756, 116] on icon "edit" at bounding box center [757, 116] width 12 height 12
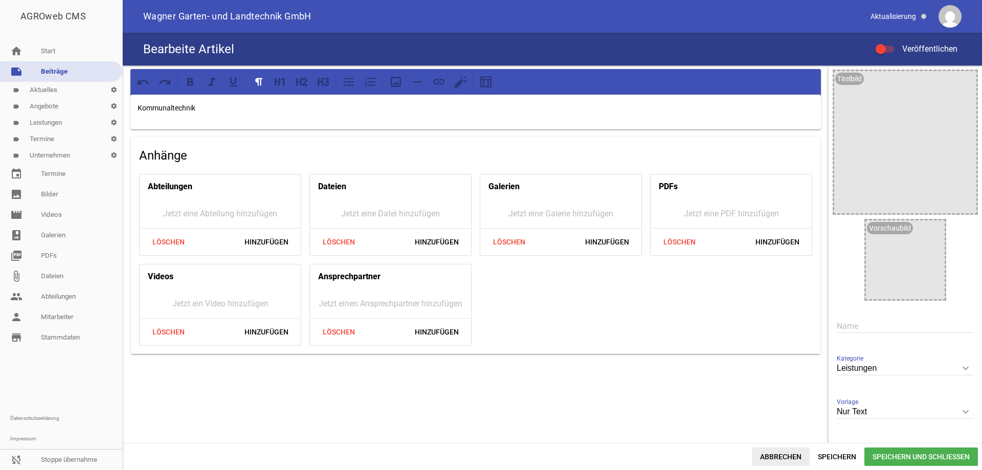
click at [782, 456] on span "Abbrechen" at bounding box center [781, 457] width 58 height 18
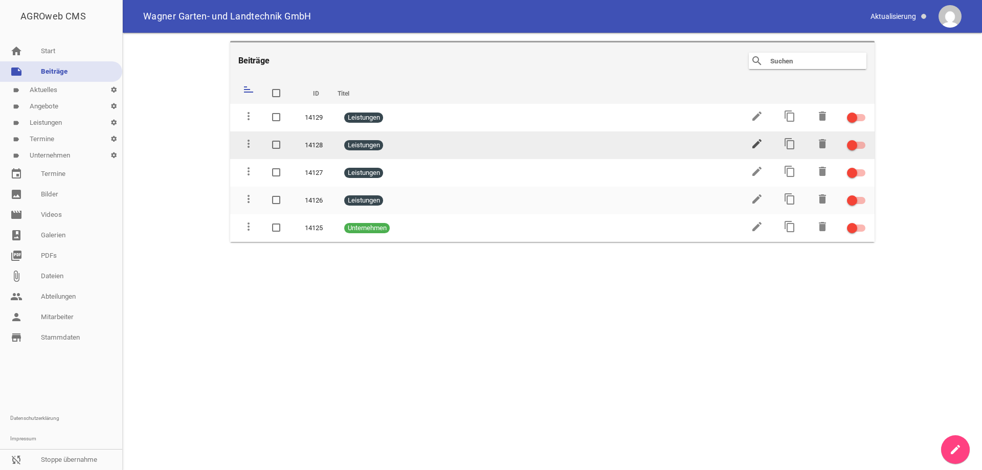
click at [756, 142] on icon "edit" at bounding box center [757, 144] width 12 height 12
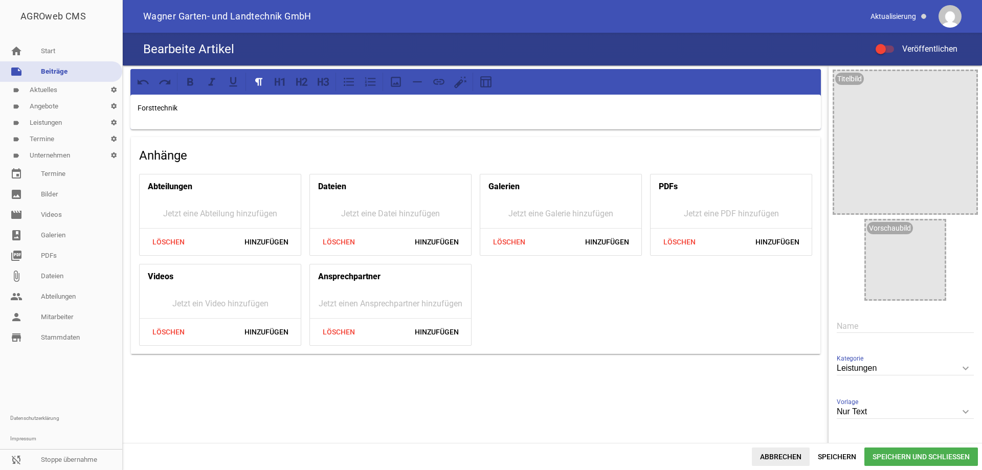
click at [773, 456] on span "Abbrechen" at bounding box center [781, 457] width 58 height 18
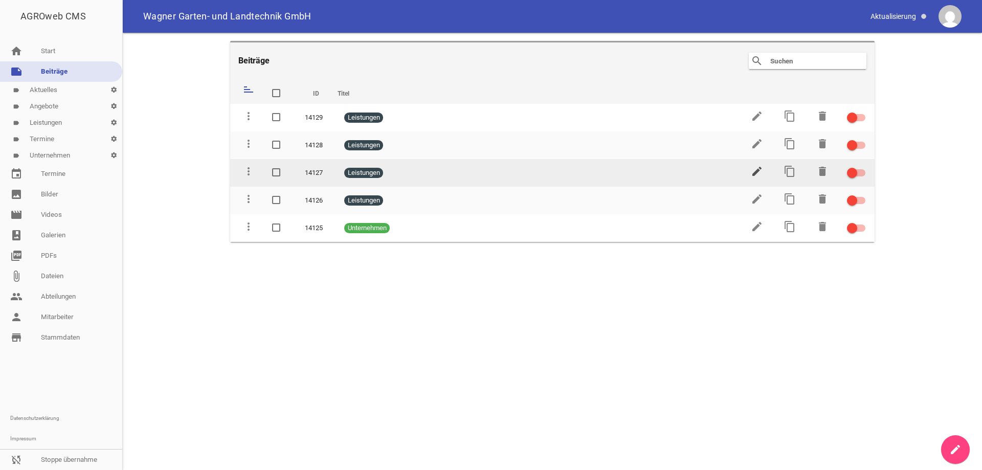
click at [758, 170] on icon "edit" at bounding box center [757, 171] width 12 height 12
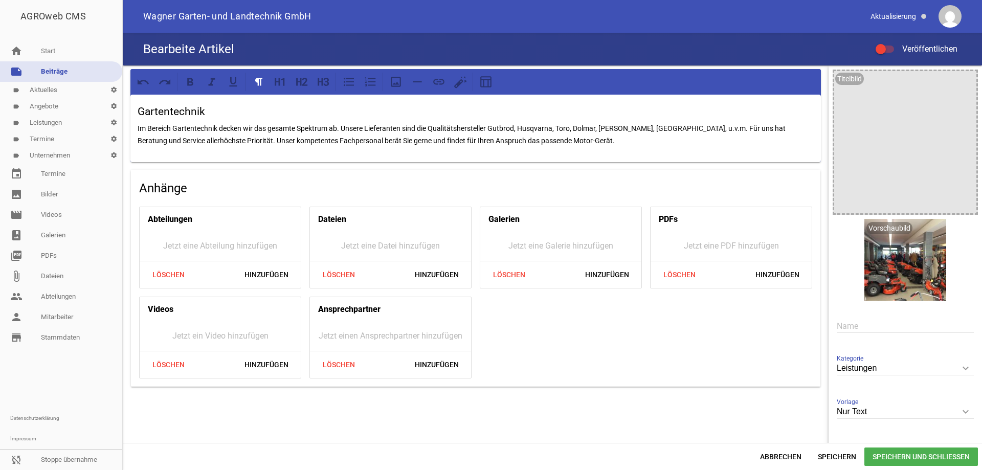
click at [877, 458] on span "Speichern und Schließen" at bounding box center [921, 457] width 114 height 18
